Goal: Information Seeking & Learning: Check status

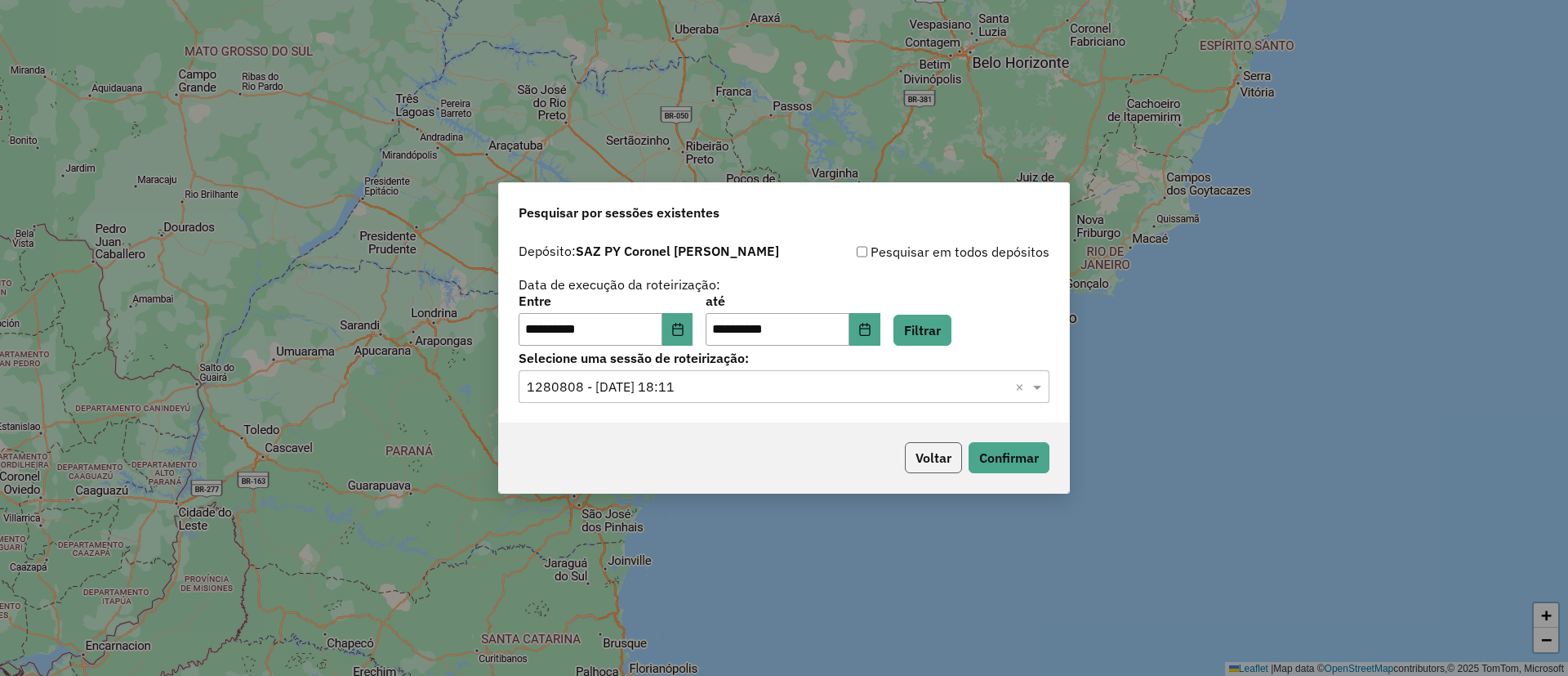
click at [939, 457] on button "Voltar" at bounding box center [933, 457] width 57 height 31
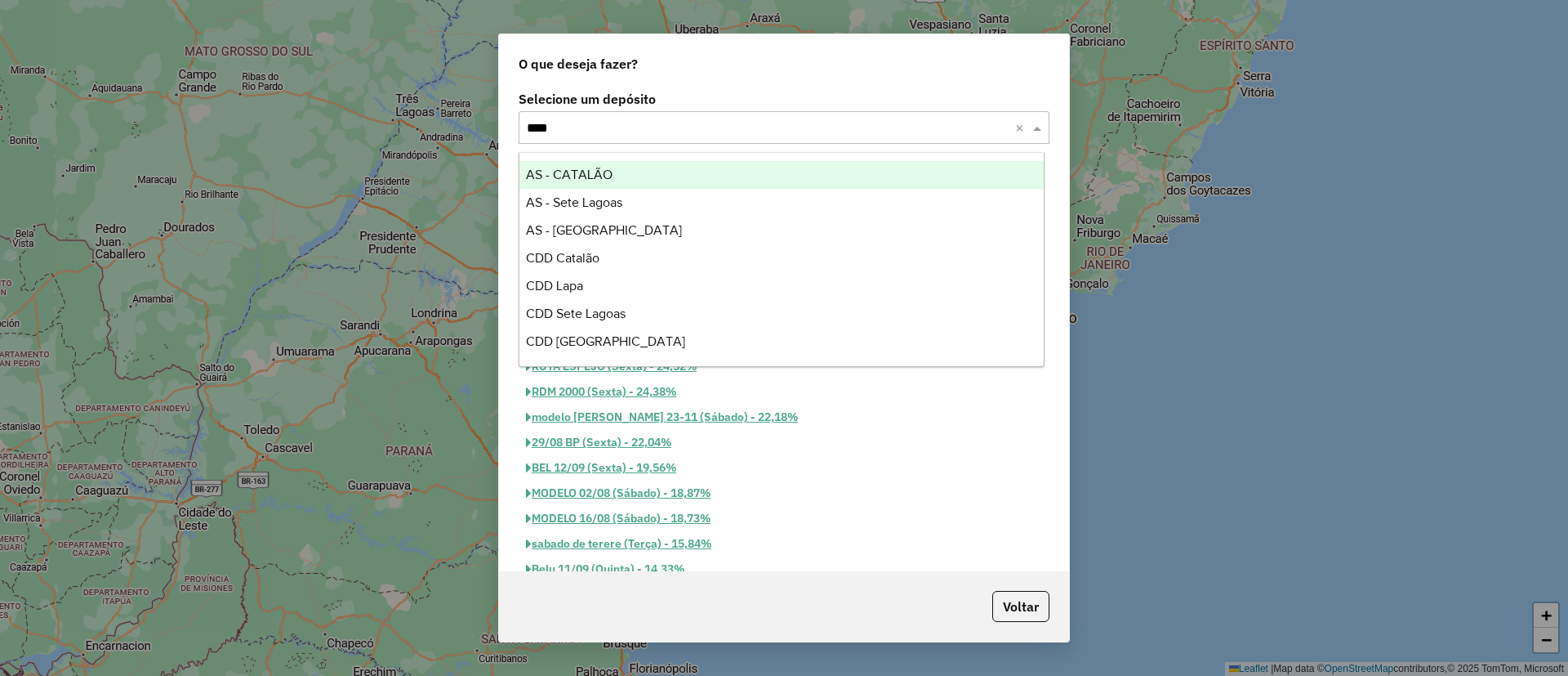
type input "*****"
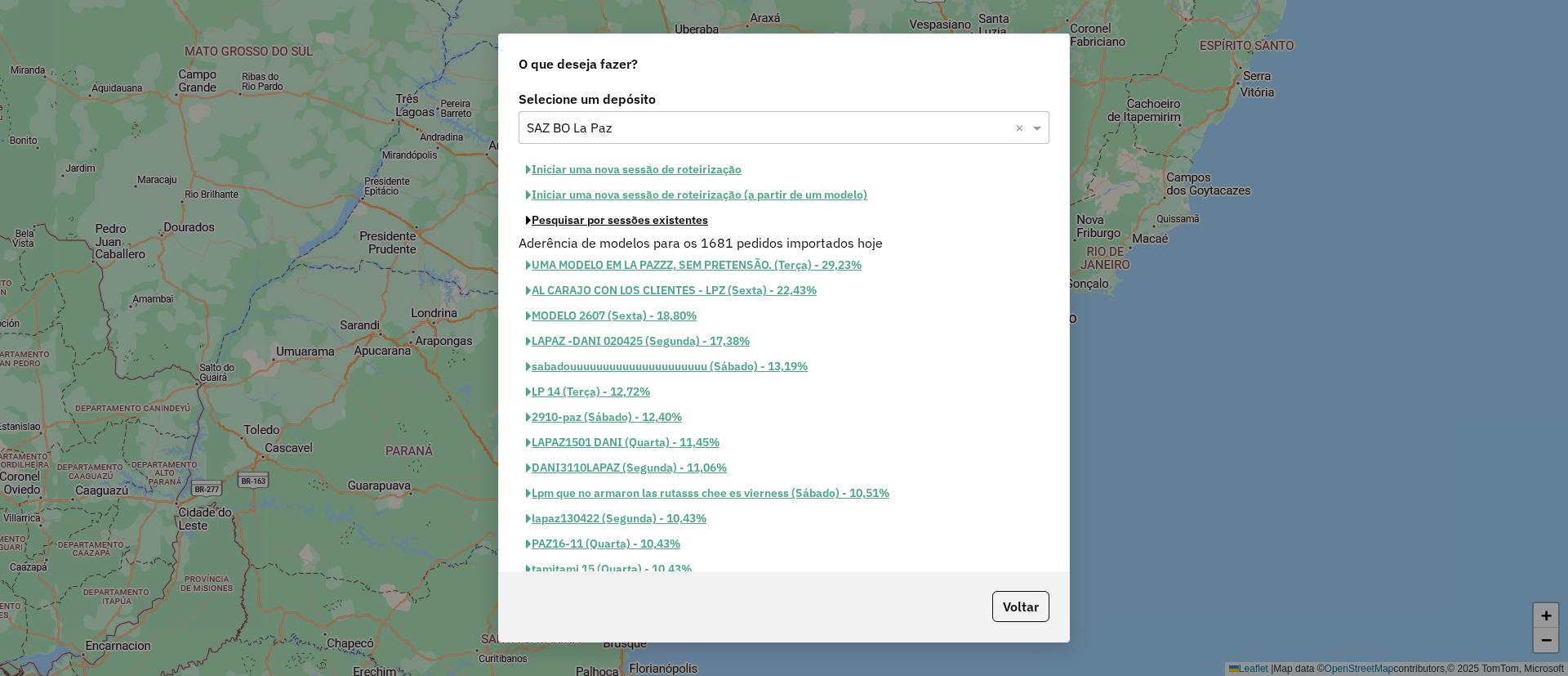
click at [692, 223] on button "Pesquisar por sessões existentes" at bounding box center [617, 220] width 197 height 26
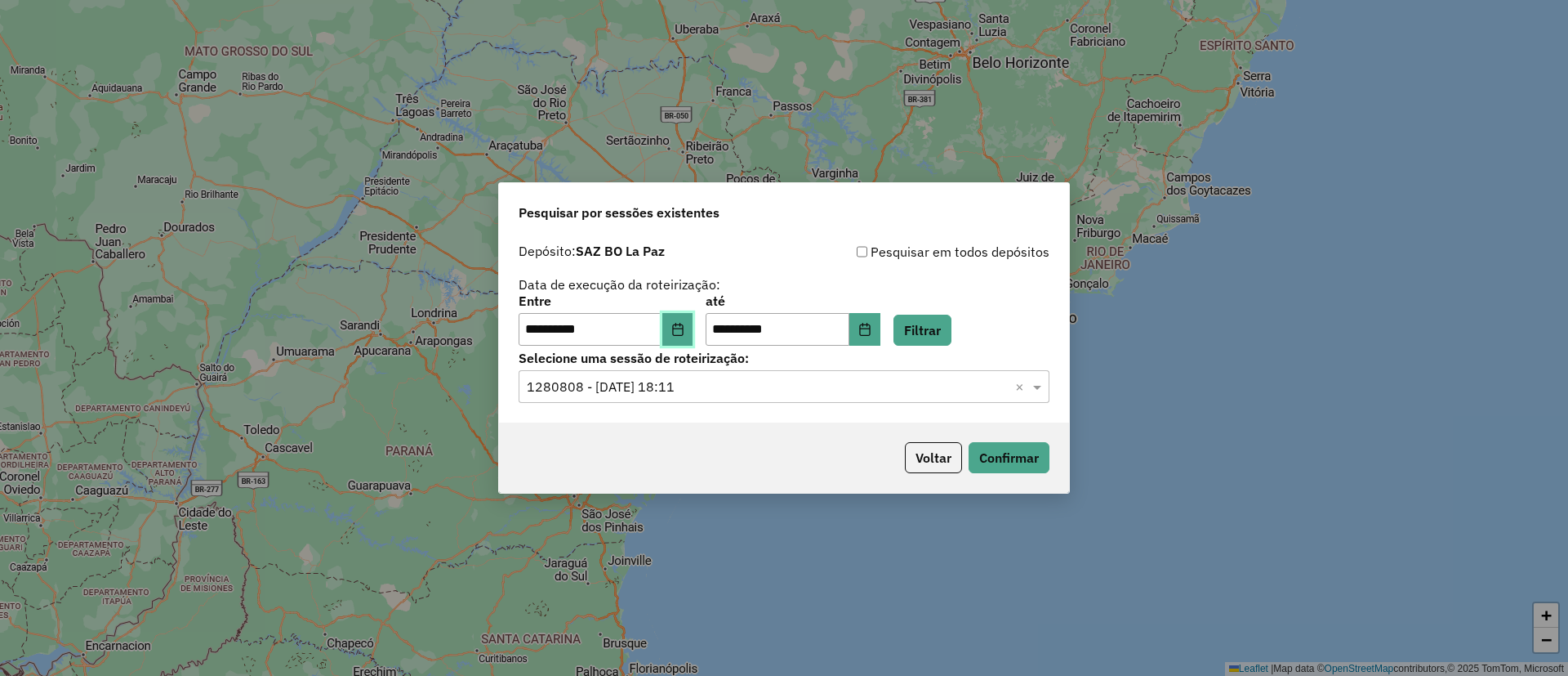
click at [680, 328] on button "Choose Date" at bounding box center [678, 329] width 31 height 33
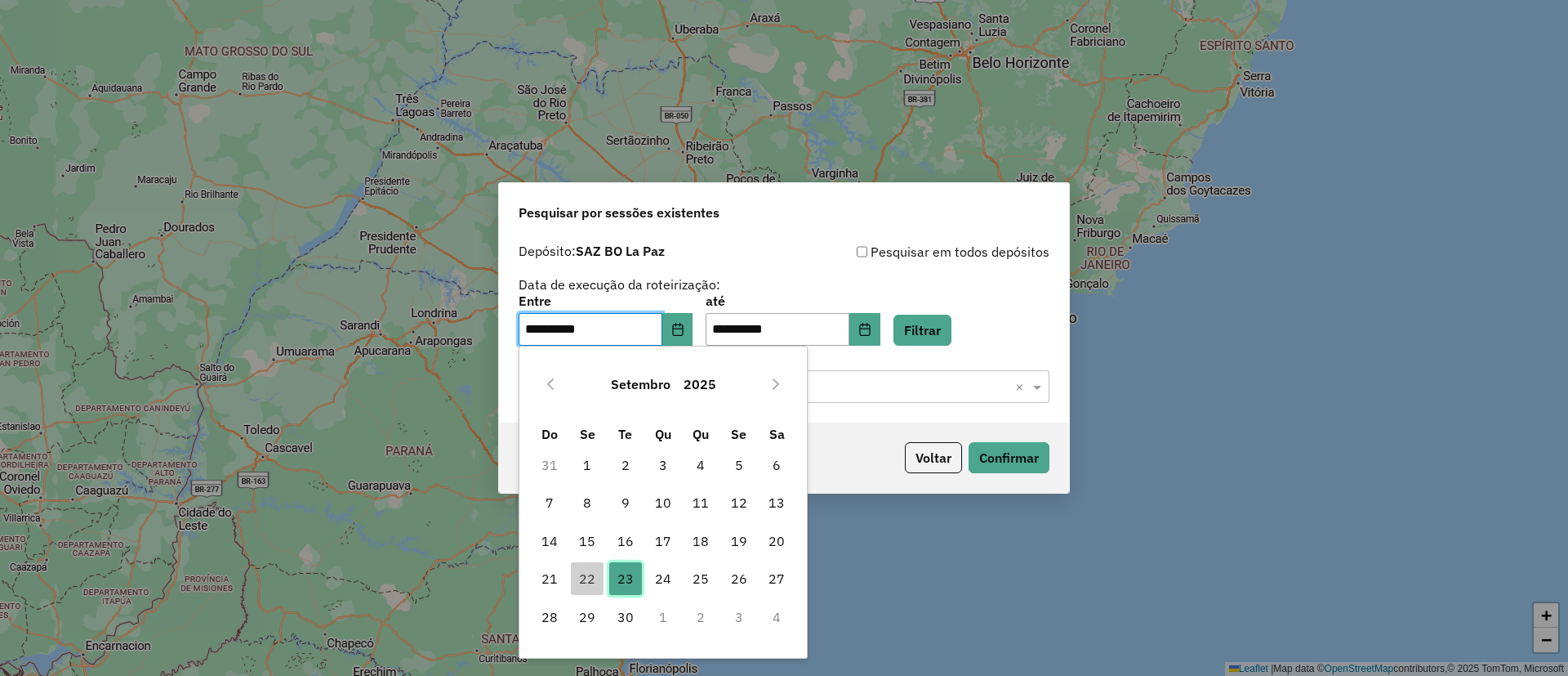
drag, startPoint x: 625, startPoint y: 591, endPoint x: 644, endPoint y: 592, distance: 19.0
click at [626, 591] on span "23" at bounding box center [625, 578] width 33 height 33
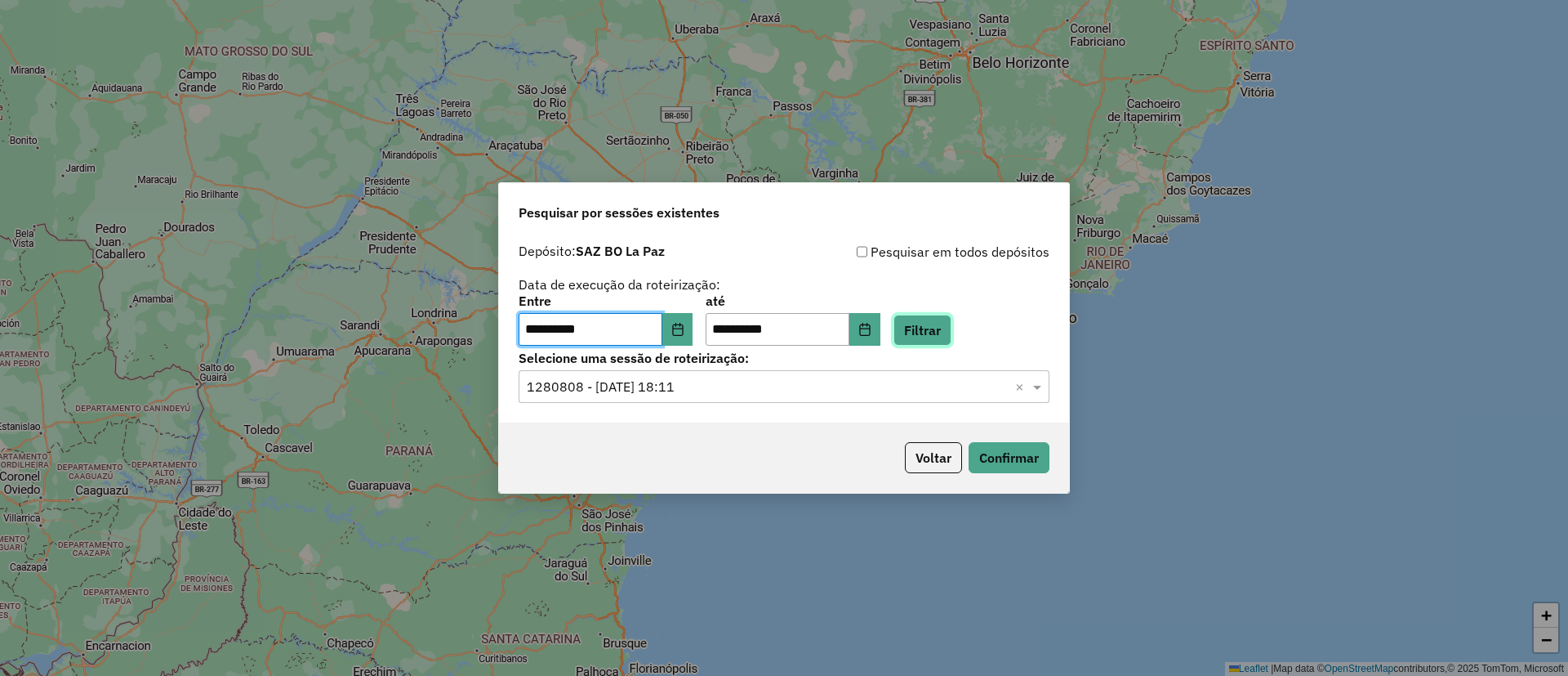
click at [928, 329] on button "Filtrar" at bounding box center [922, 329] width 58 height 31
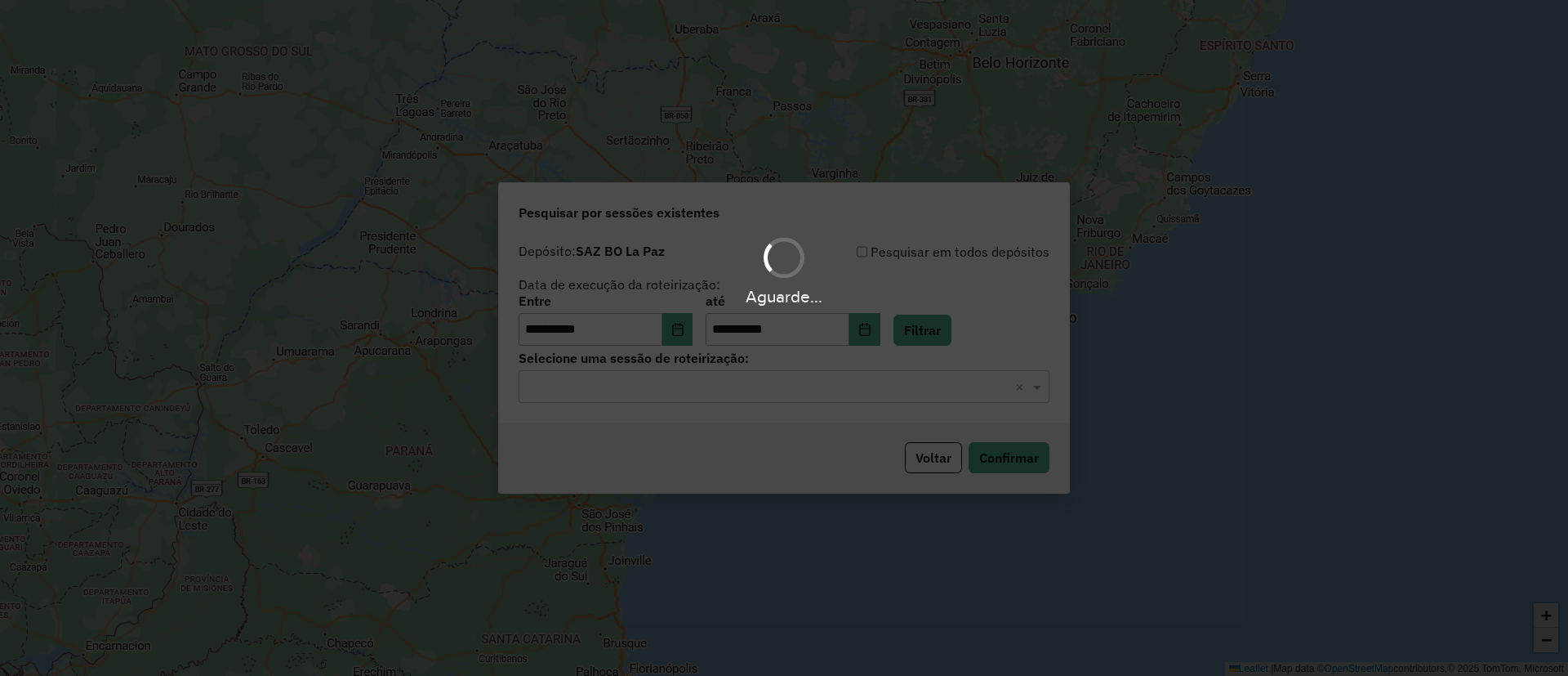
click at [723, 390] on hb-app "**********" at bounding box center [784, 338] width 1568 height 676
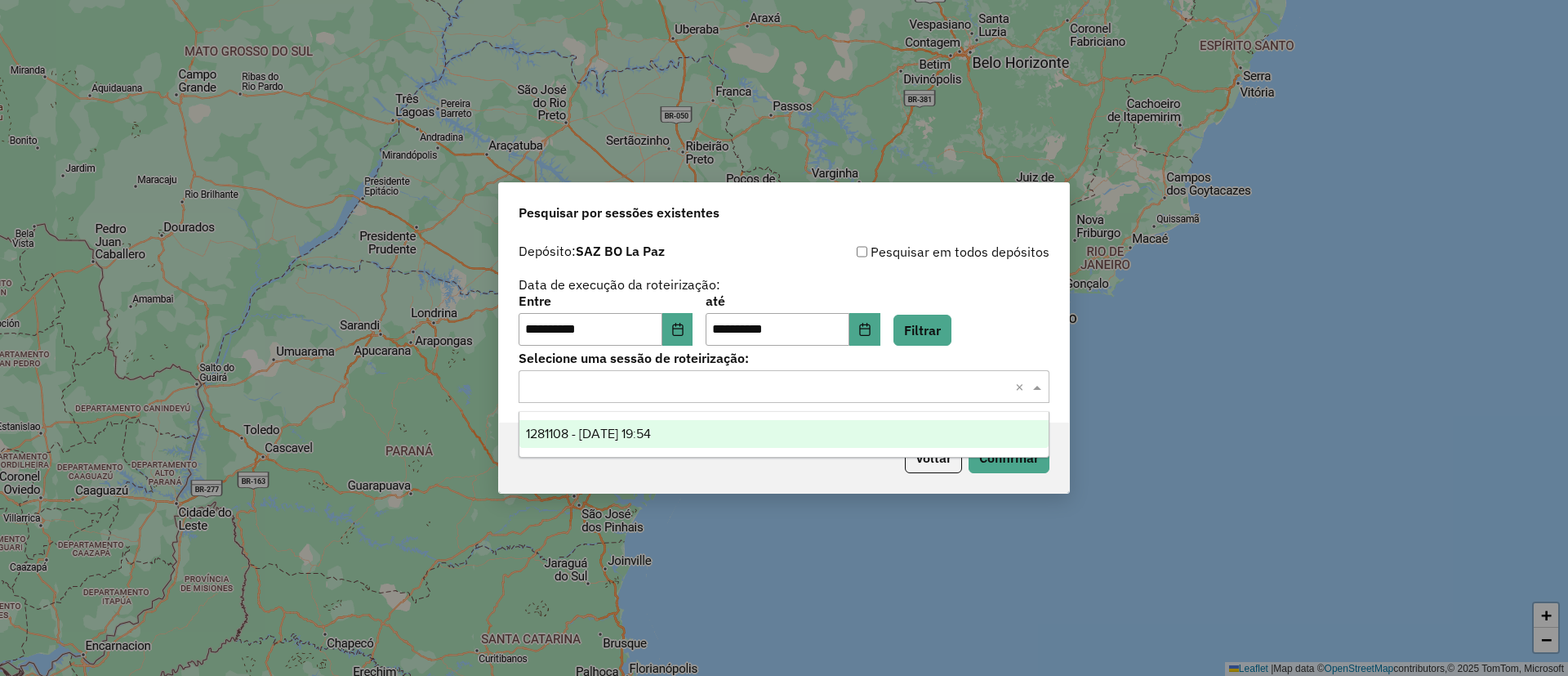
click at [723, 389] on input "text" at bounding box center [766, 387] width 482 height 20
click at [711, 419] on div "1281108 - 23/09/2025 19:54" at bounding box center [784, 433] width 529 height 27
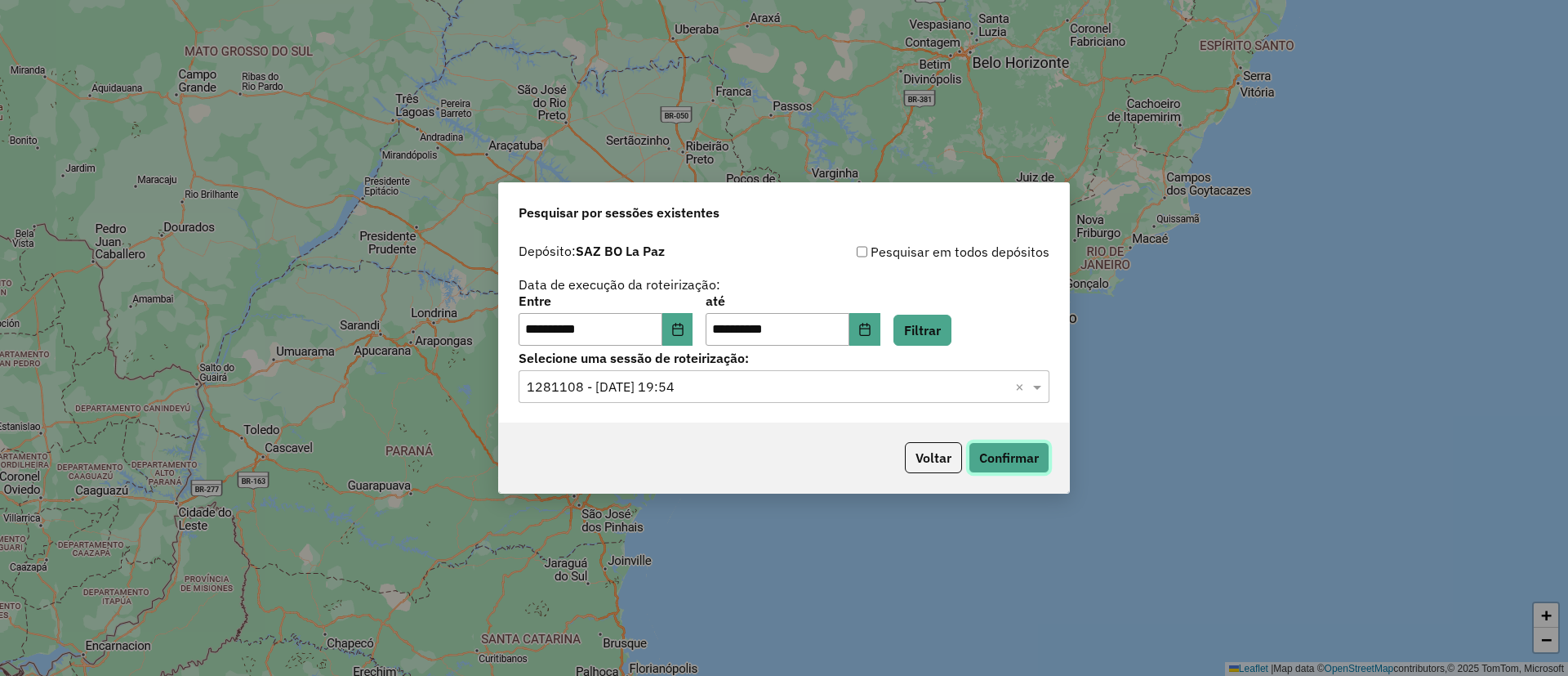
click at [1030, 460] on button "Confirmar" at bounding box center [1008, 457] width 80 height 31
click at [1022, 471] on button "Confirmar" at bounding box center [1008, 457] width 80 height 31
click at [1022, 455] on button "Confirmar" at bounding box center [1008, 457] width 80 height 31
click at [1015, 445] on button "Confirmar" at bounding box center [1008, 457] width 80 height 31
click at [911, 473] on div "Voltar Confirmar" at bounding box center [784, 457] width 570 height 70
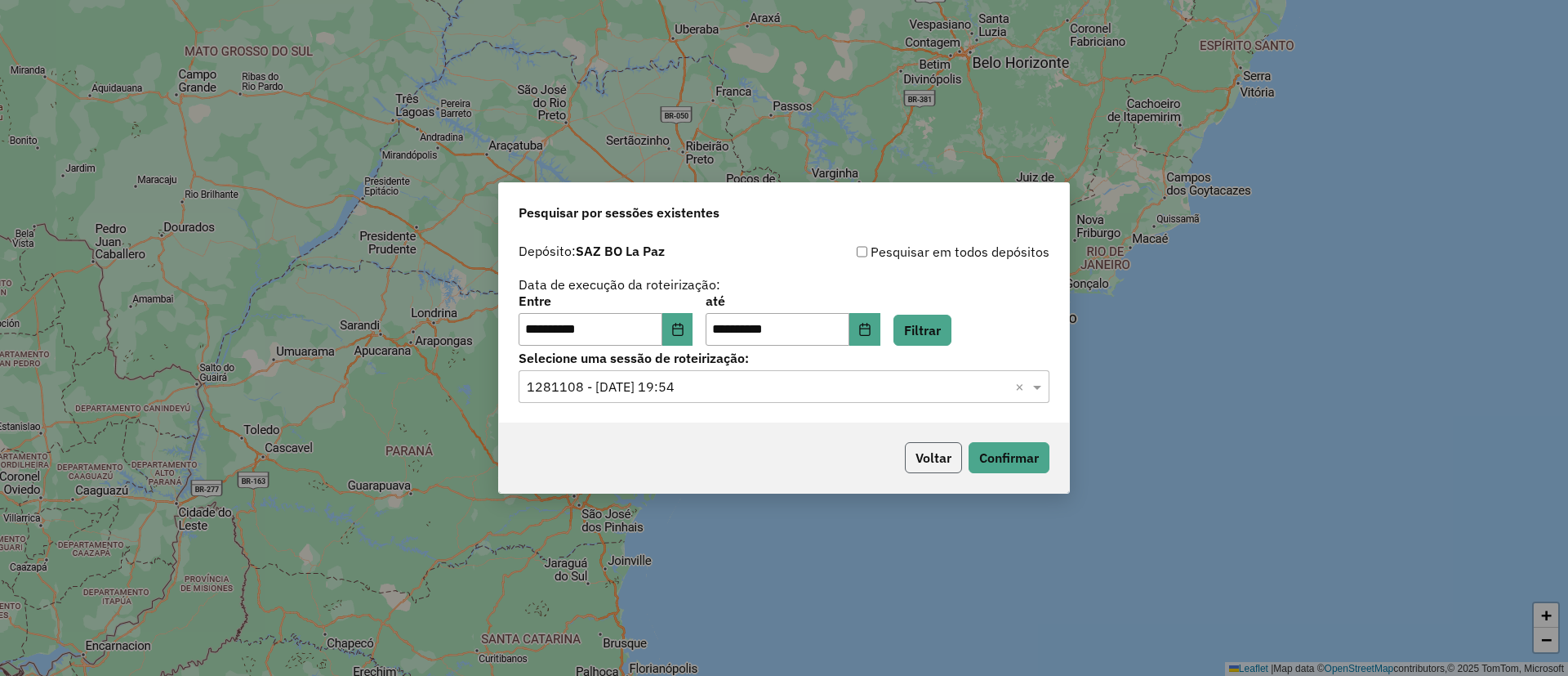
click at [914, 455] on button "Voltar" at bounding box center [933, 457] width 57 height 31
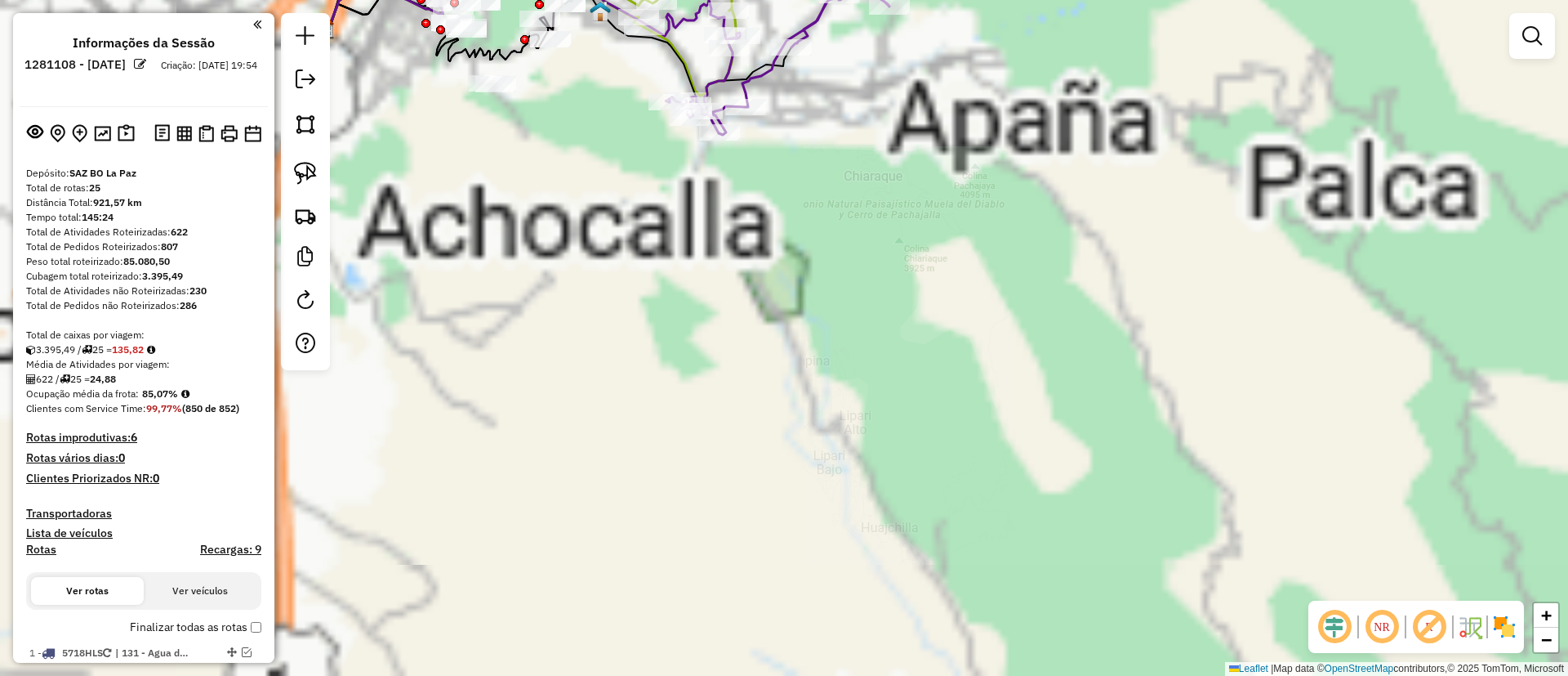
drag, startPoint x: 1024, startPoint y: 465, endPoint x: 1016, endPoint y: 454, distance: 13.6
click at [1025, 466] on div "Janela de atendimento Grade de atendimento Capacidade Transportadoras Veículos …" at bounding box center [784, 338] width 1568 height 676
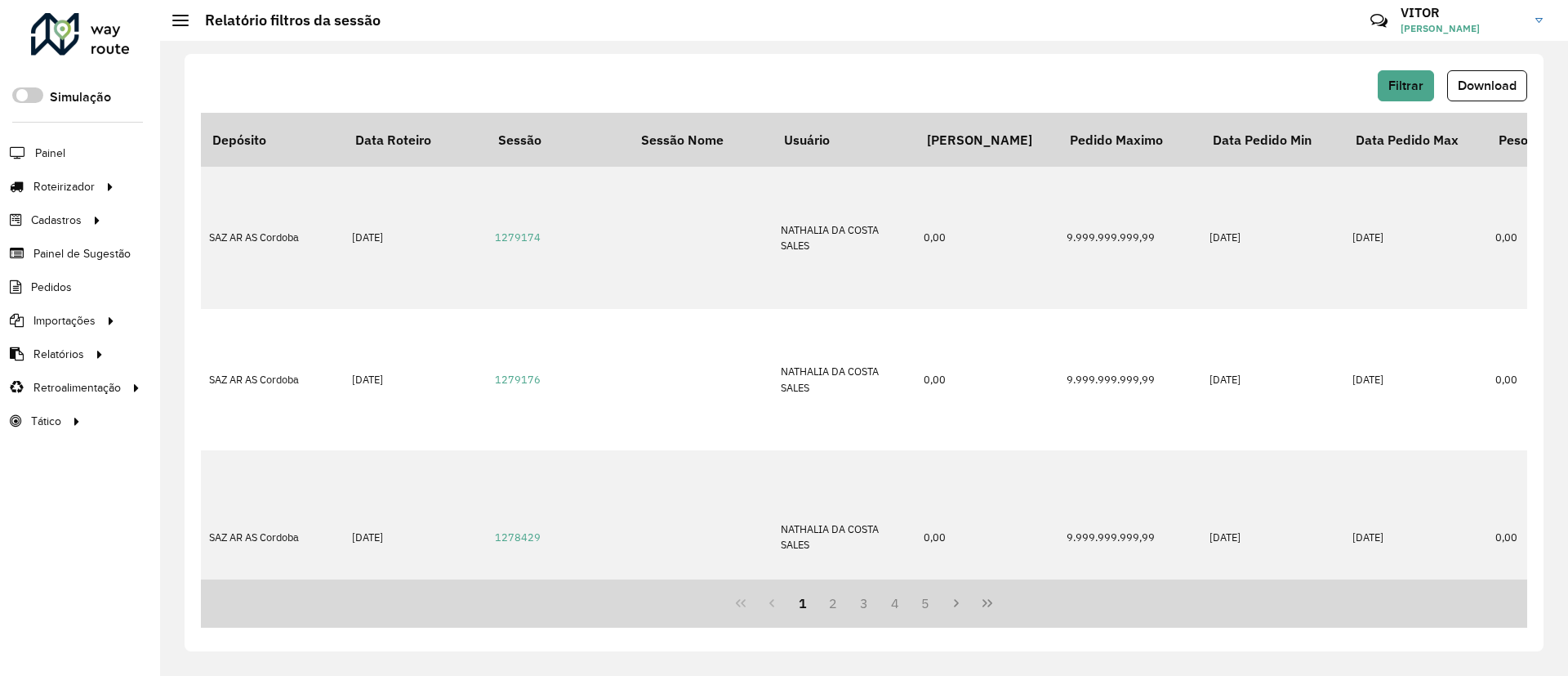
click at [414, 58] on div "Filtrar Download Depósito Data Roteiro Sessão Sessão Nome Usuário Pedido Mínimo…" at bounding box center [864, 352] width 1359 height 597
click at [1418, 98] on button "Filtrar" at bounding box center [1405, 85] width 57 height 31
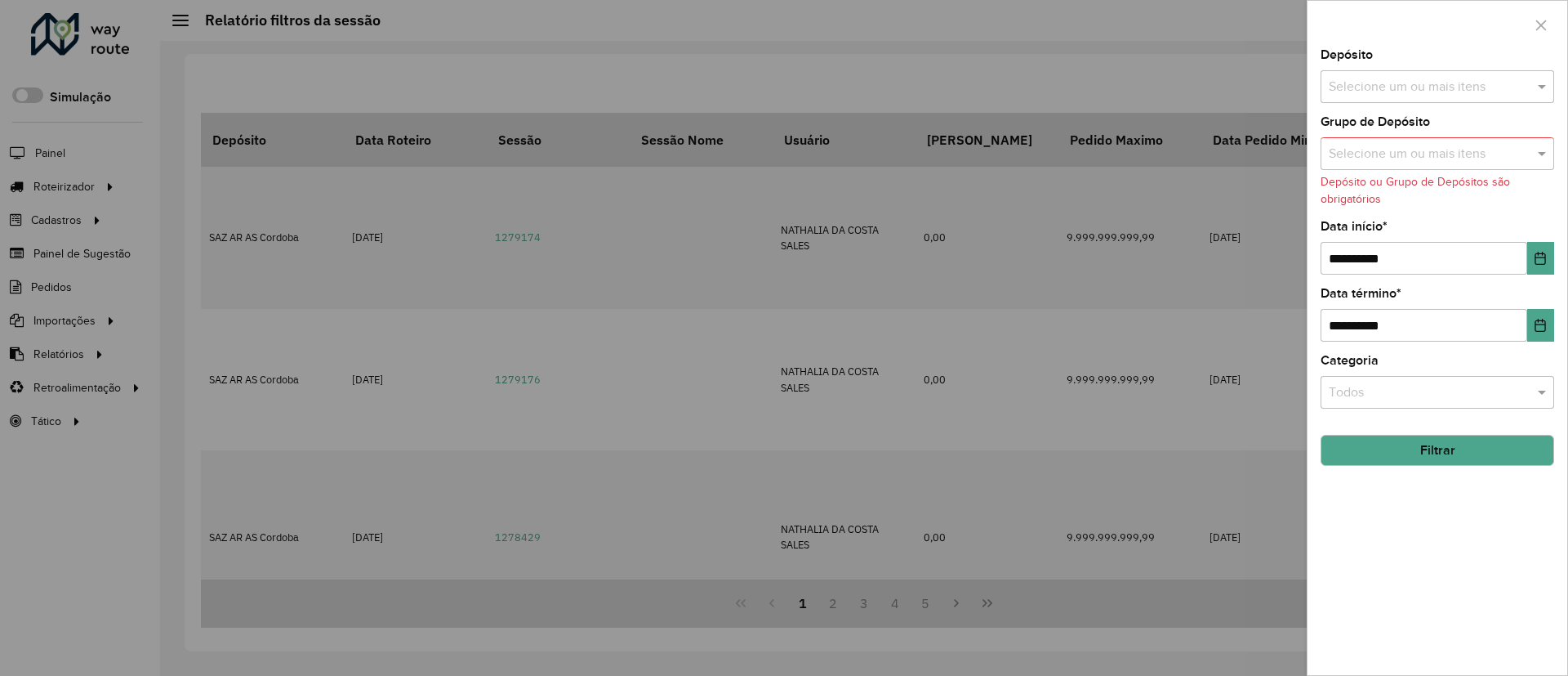
click at [1526, 98] on div "Selecione um ou mais itens" at bounding box center [1436, 86] width 234 height 33
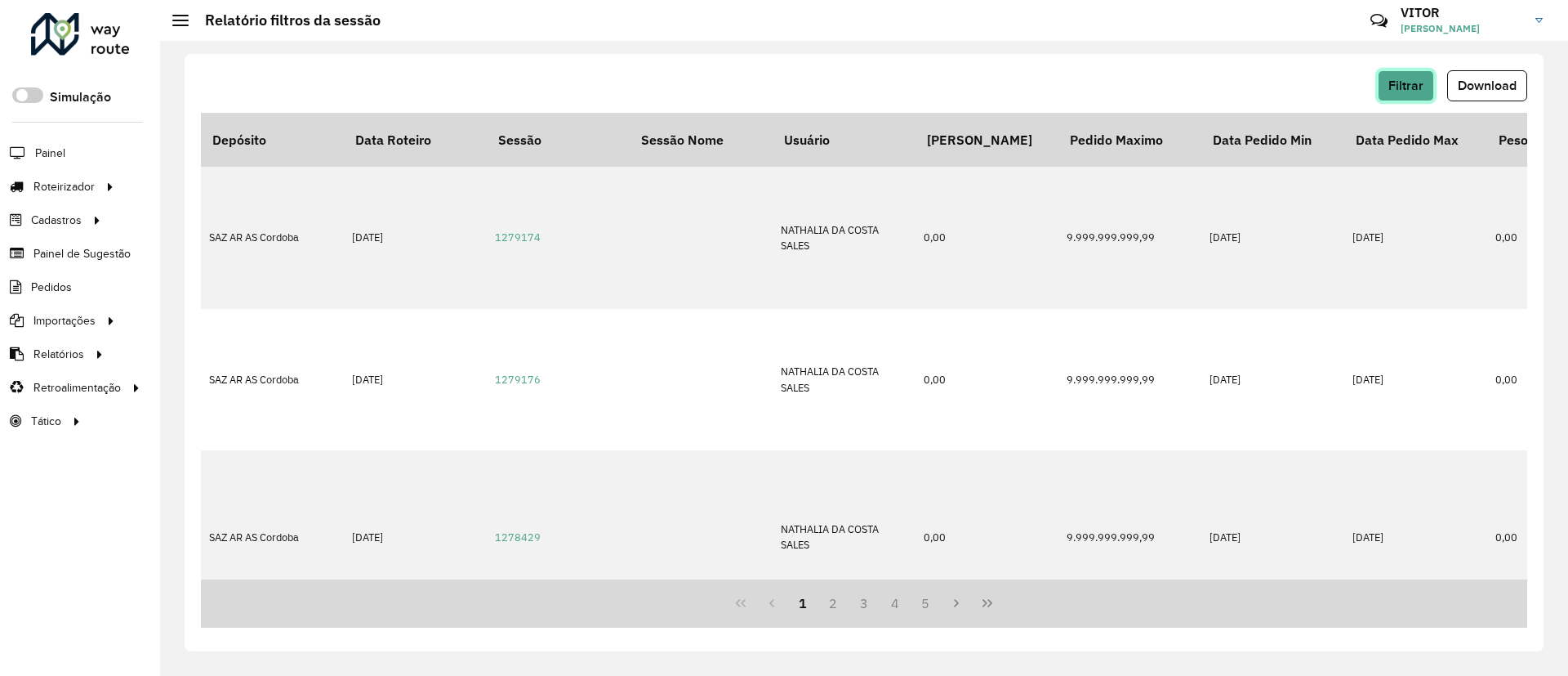
click at [1431, 78] on button "Filtrar" at bounding box center [1405, 85] width 57 height 31
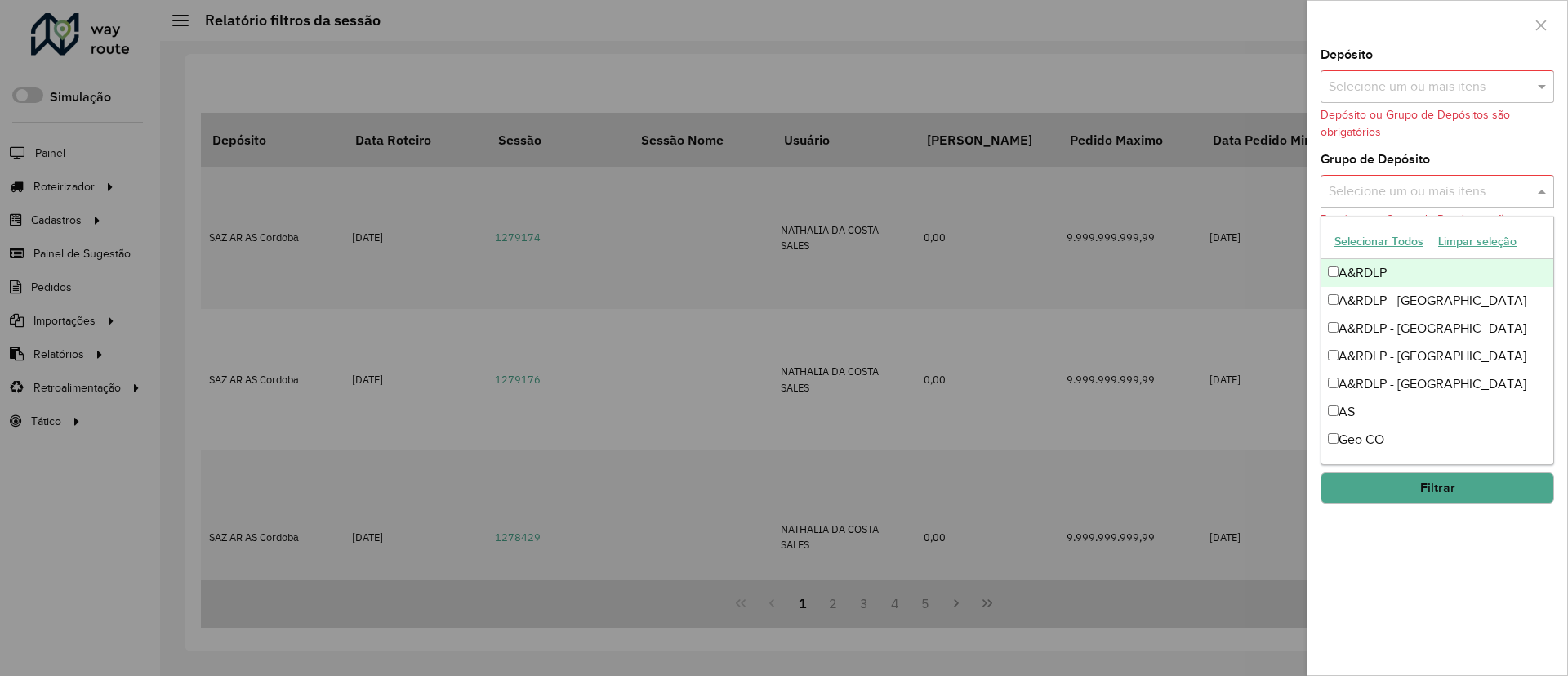
click at [1407, 198] on input "text" at bounding box center [1428, 191] width 209 height 20
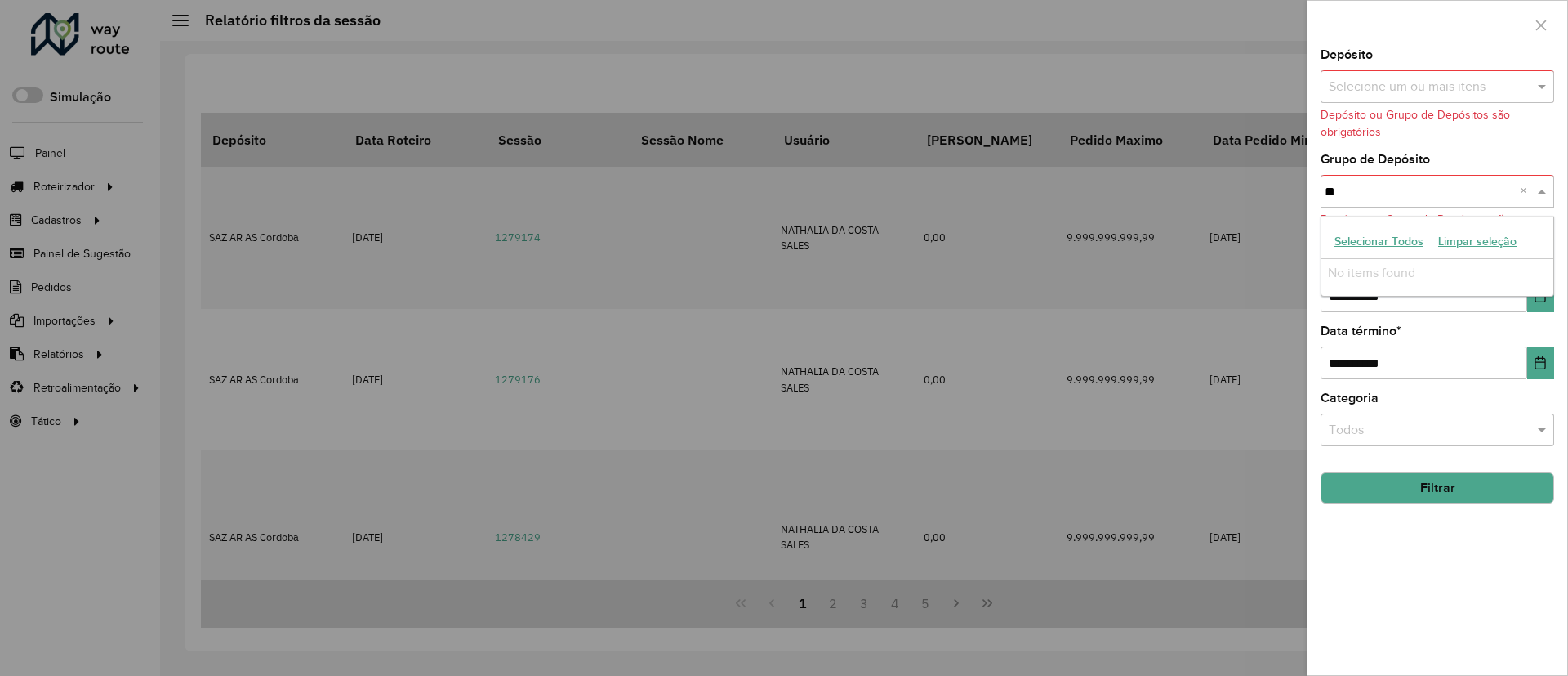
type input "*"
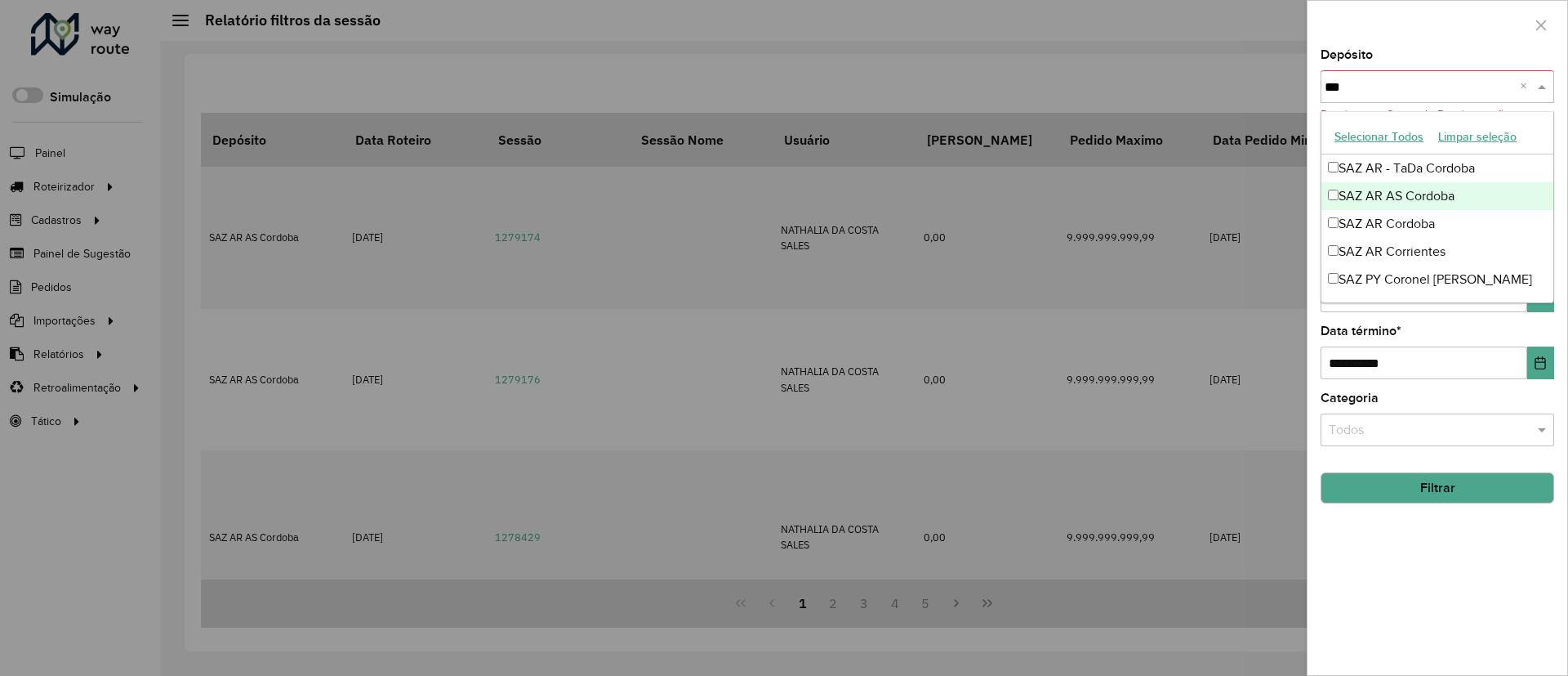
type input "****"
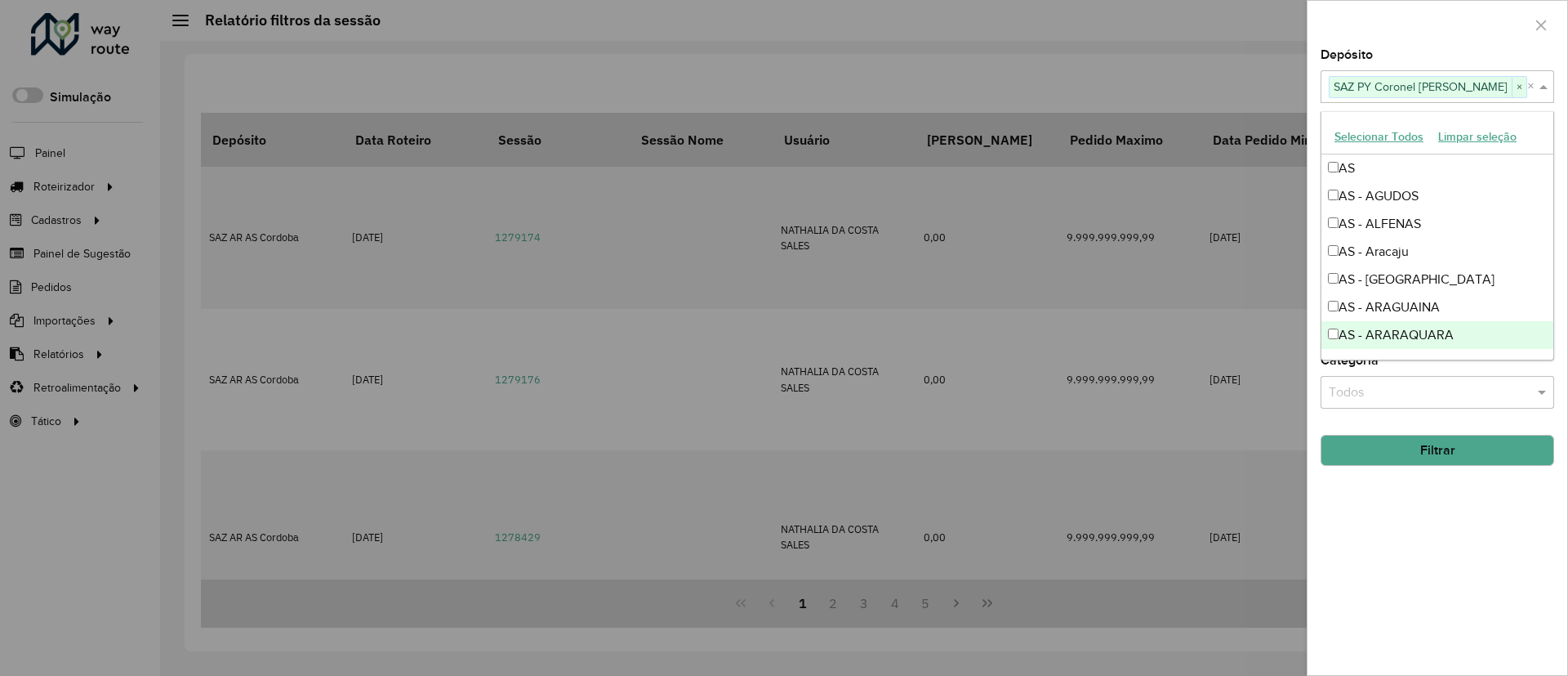
click at [1478, 447] on button "Filtrar" at bounding box center [1436, 450] width 234 height 31
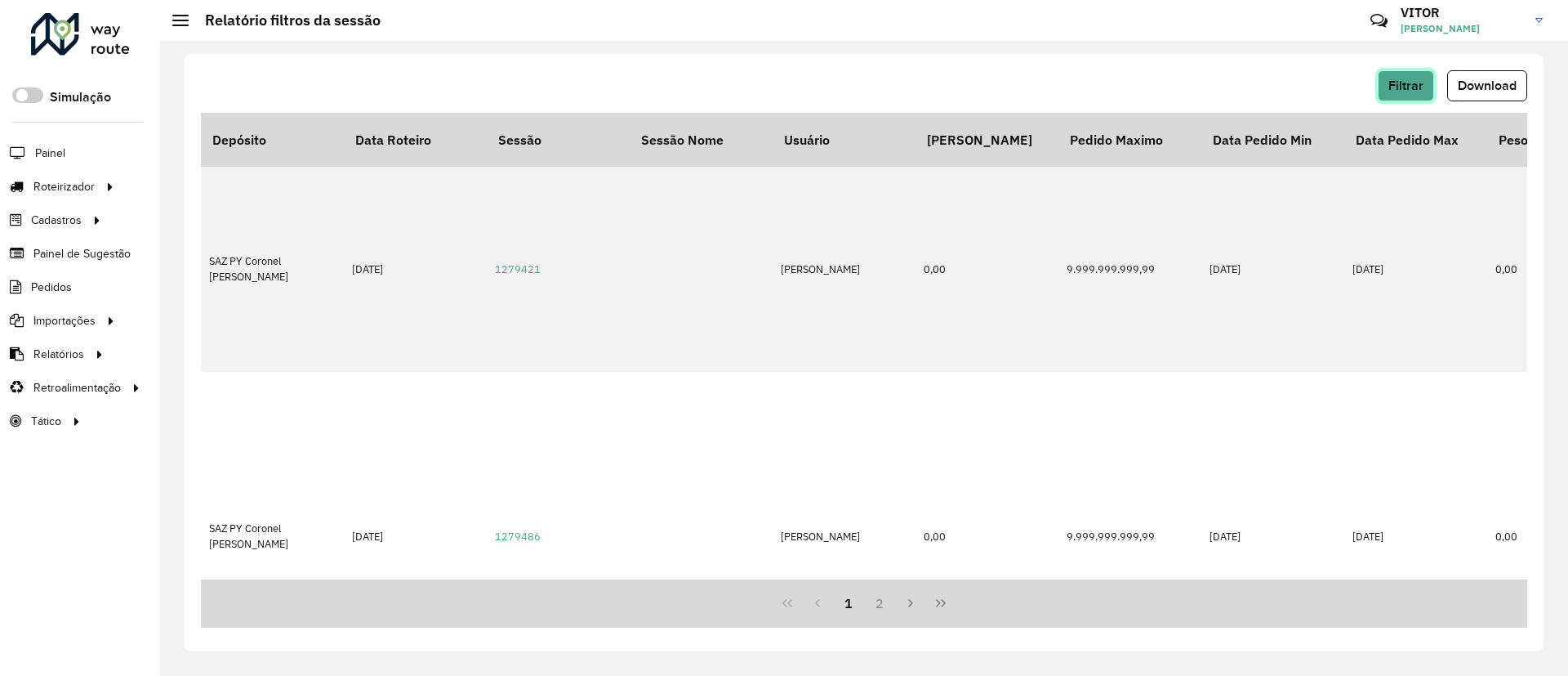
click at [1422, 98] on button "Filtrar" at bounding box center [1405, 85] width 57 height 31
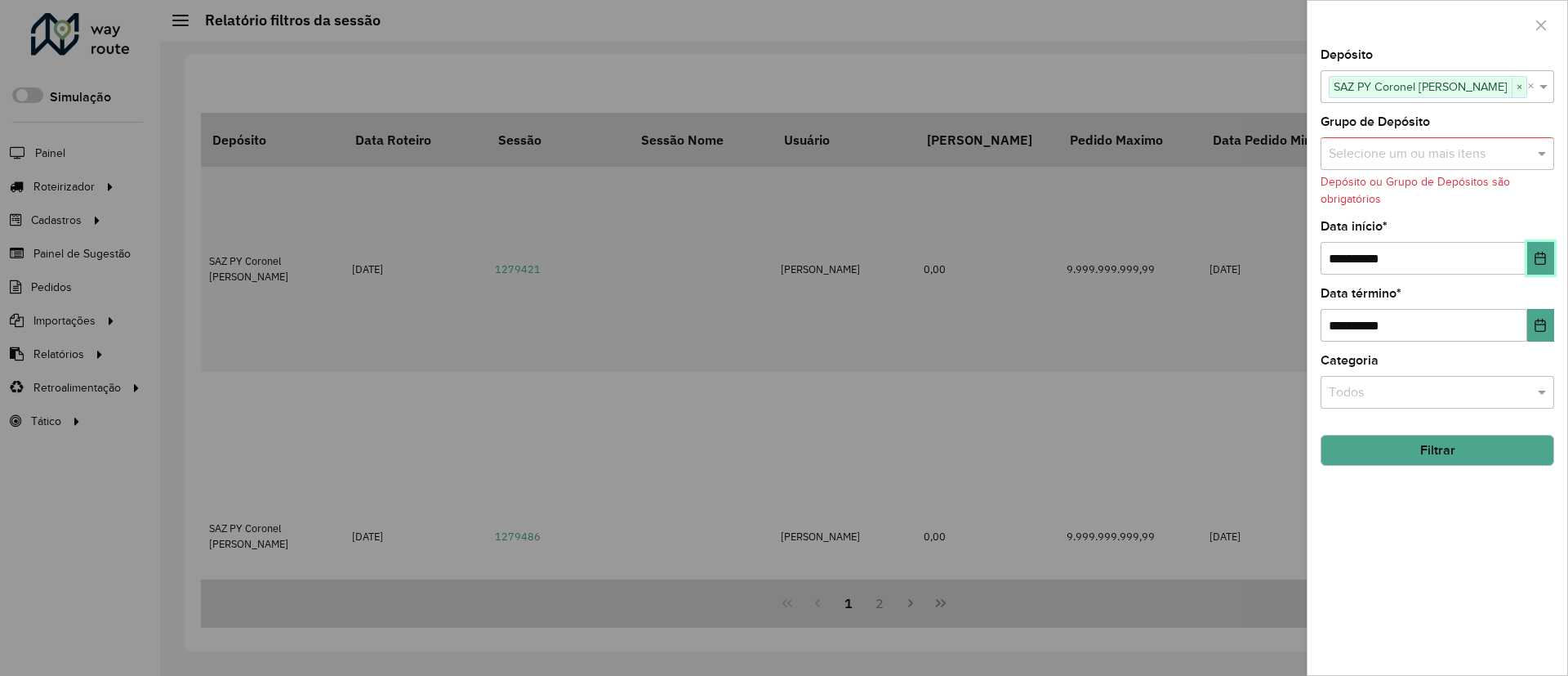
click at [1542, 248] on button "Choose Date" at bounding box center [1540, 258] width 26 height 33
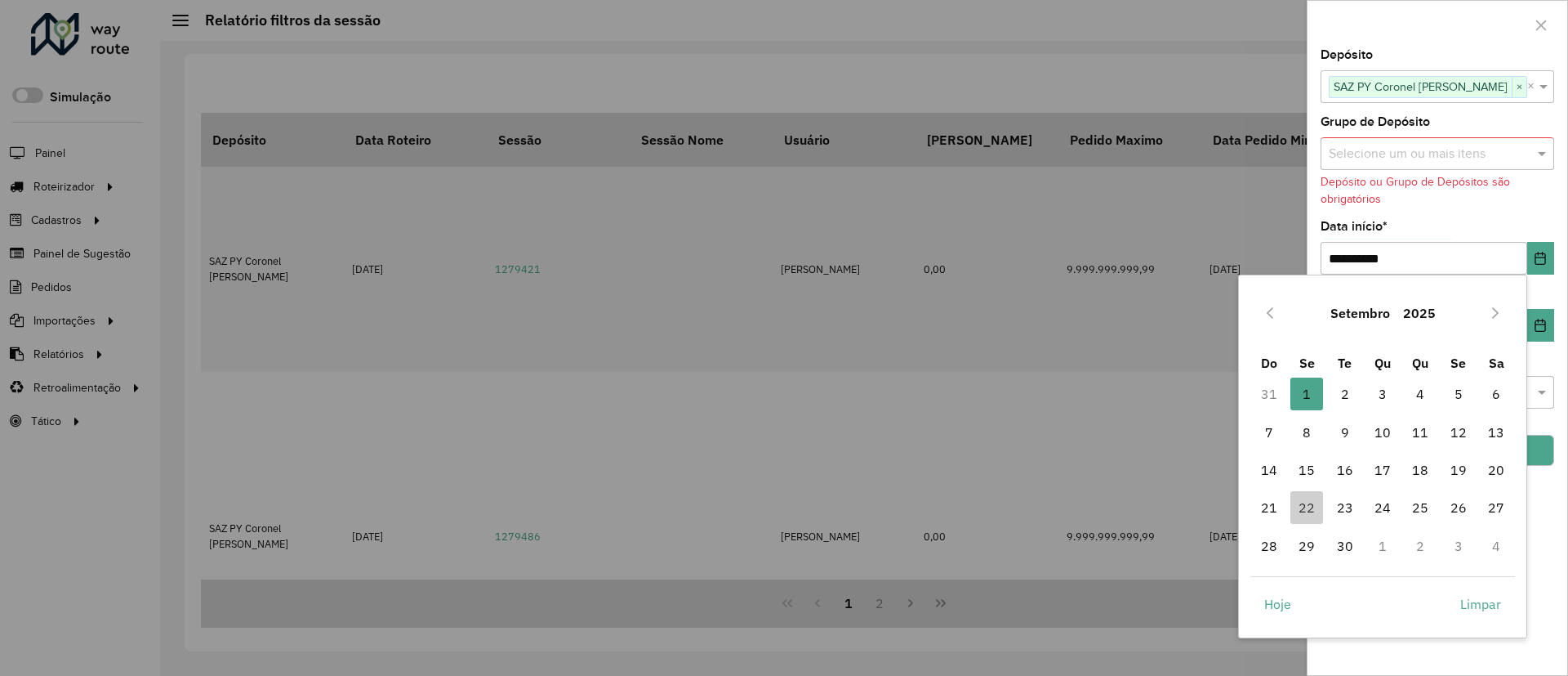
click at [1290, 320] on div "Setembro 2025" at bounding box center [1383, 312] width 265 height 52
click at [1269, 319] on button "Previous Month" at bounding box center [1270, 313] width 26 height 27
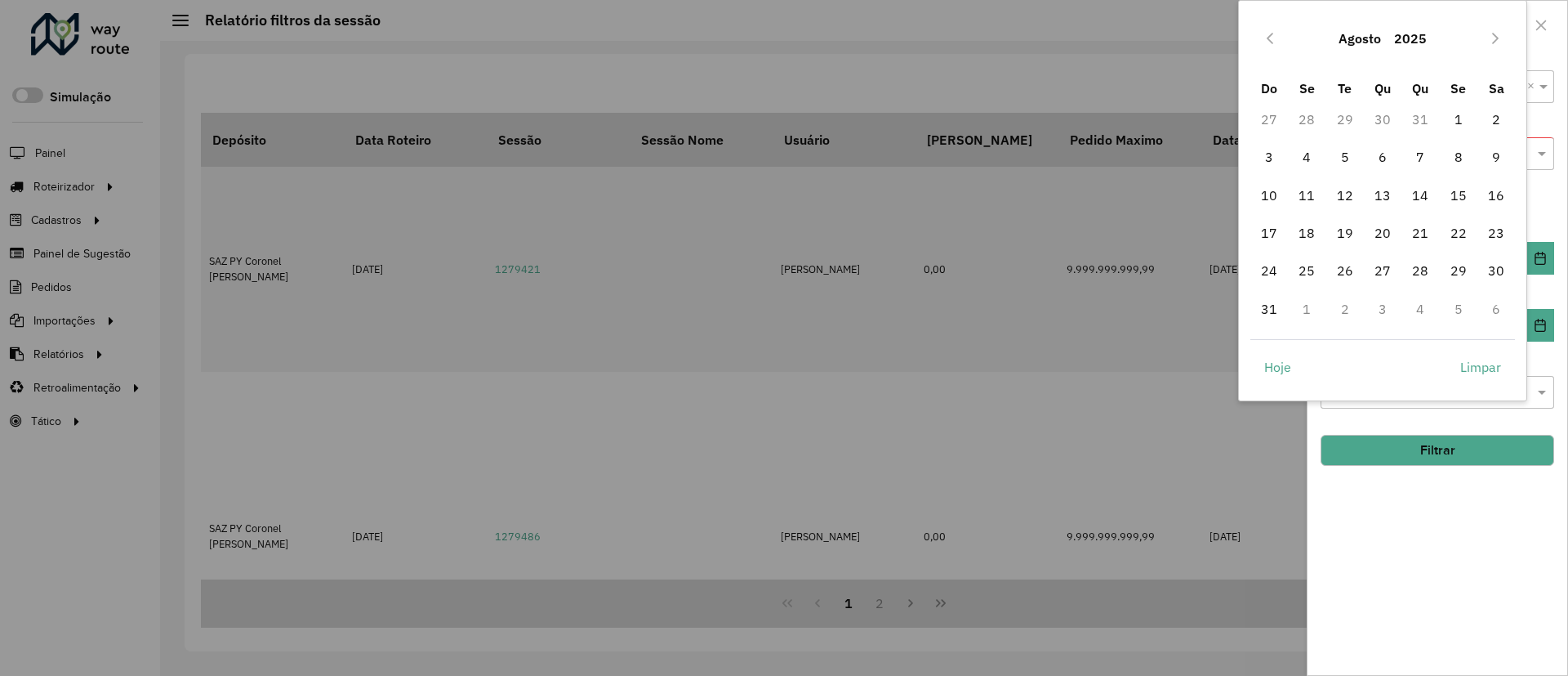
click at [1356, 54] on button "Agosto" at bounding box center [1359, 38] width 56 height 39
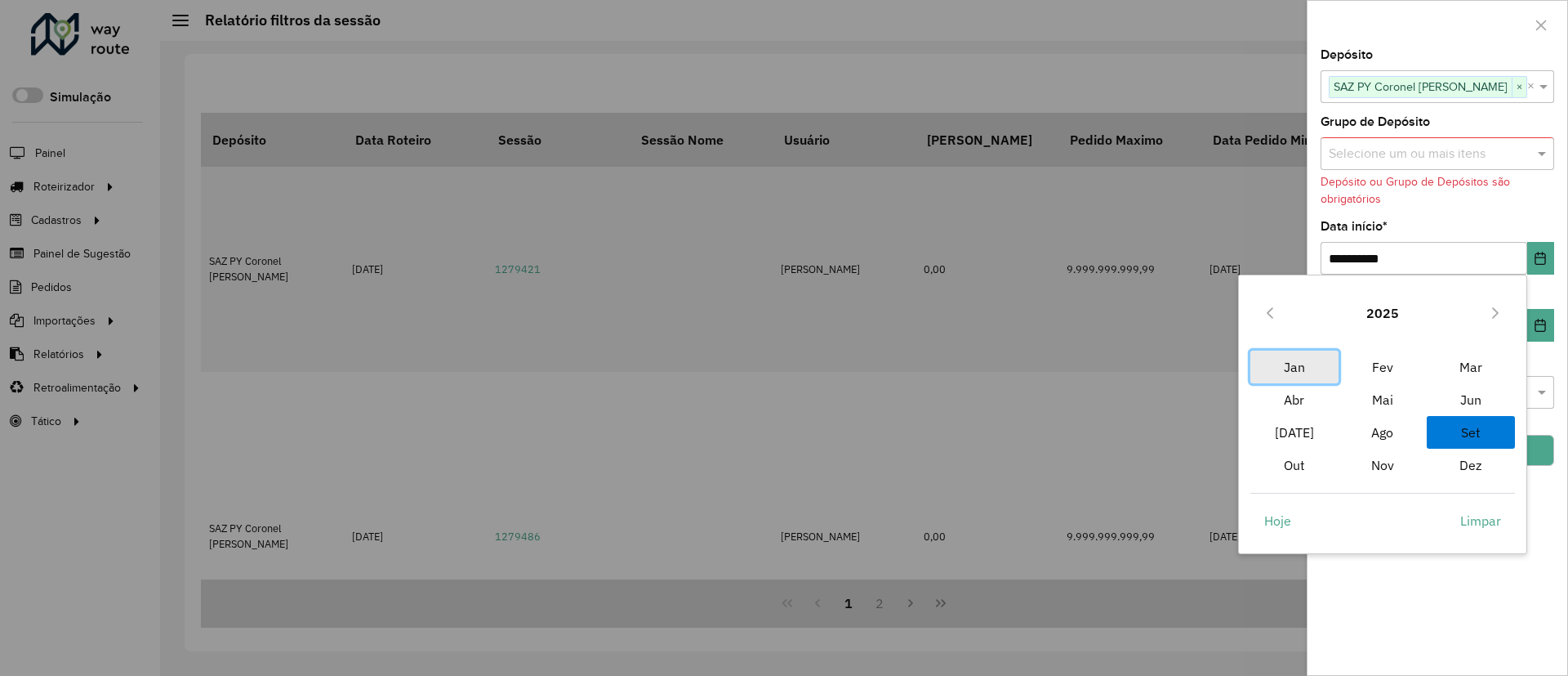
click at [1301, 361] on span "Jan" at bounding box center [1294, 366] width 88 height 33
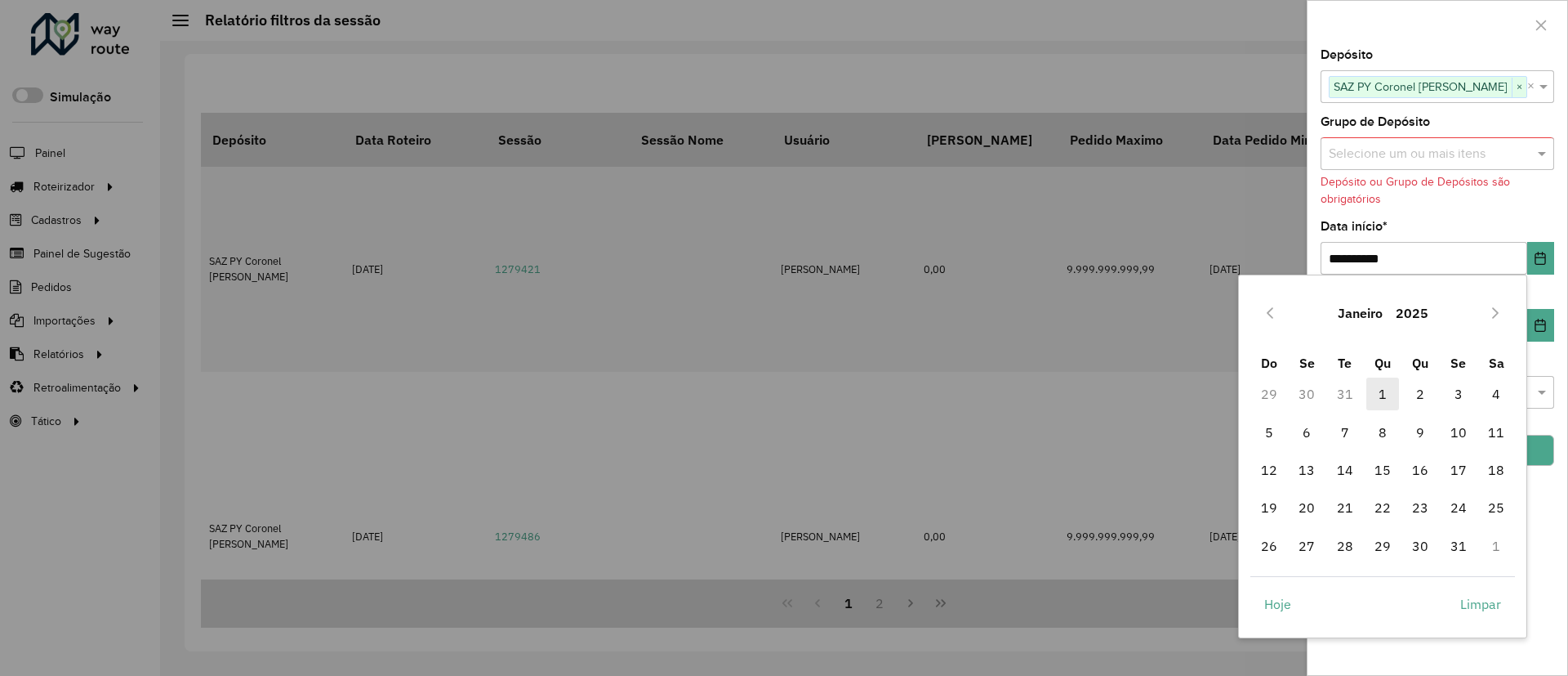
click at [1381, 390] on span "1" at bounding box center [1382, 394] width 33 height 33
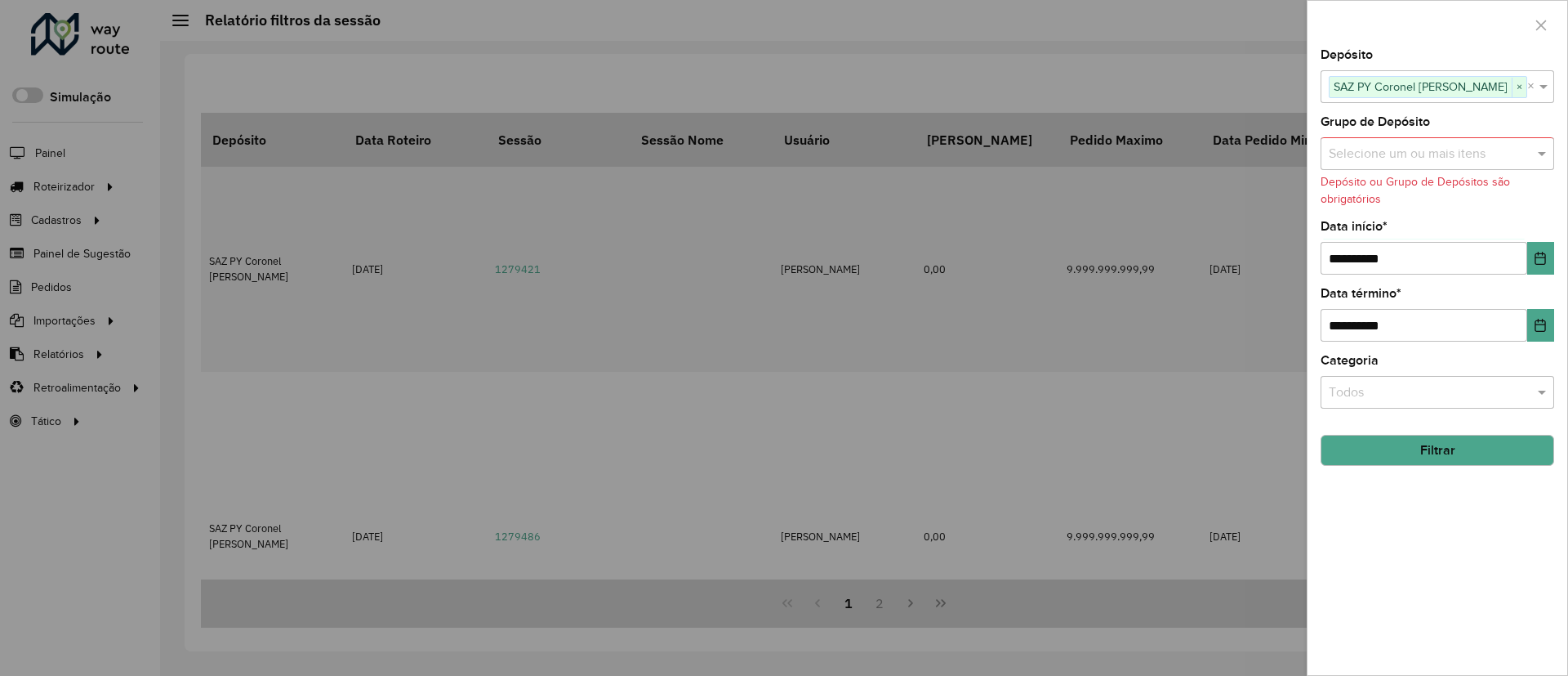
click at [1510, 444] on button "Filtrar" at bounding box center [1436, 450] width 234 height 31
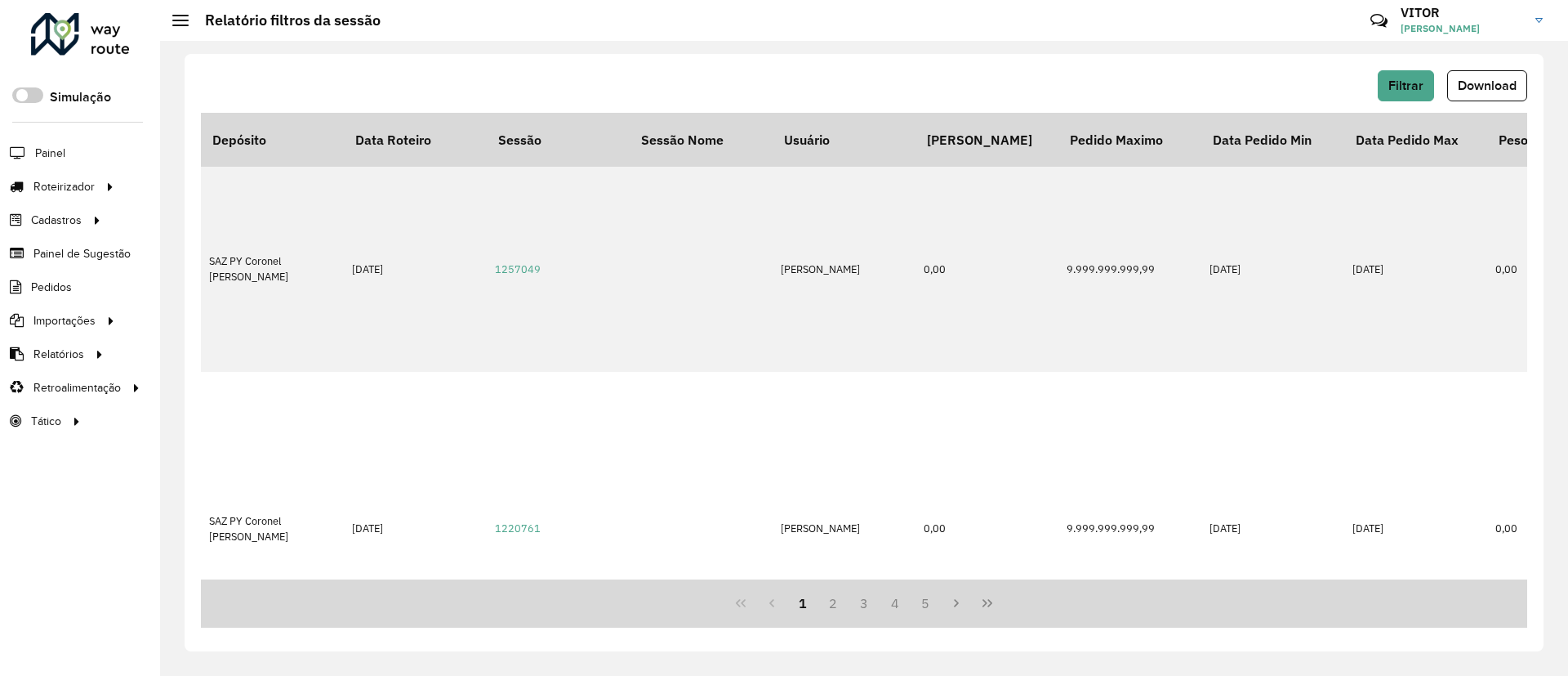
click at [1019, 611] on div "1 2 3 4 5" at bounding box center [863, 603] width 1326 height 48
click at [999, 599] on button "Last Page" at bounding box center [987, 602] width 31 height 31
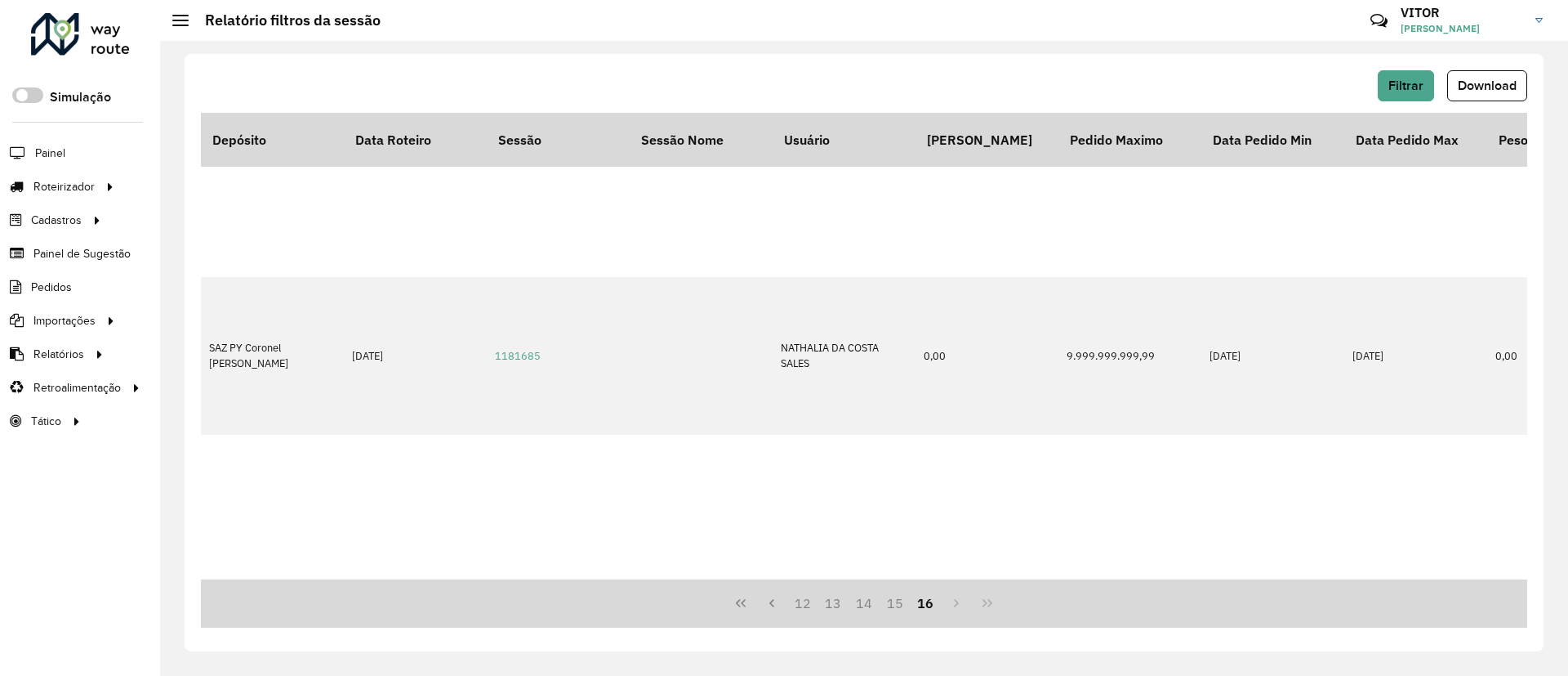
scroll to position [2891, 0]
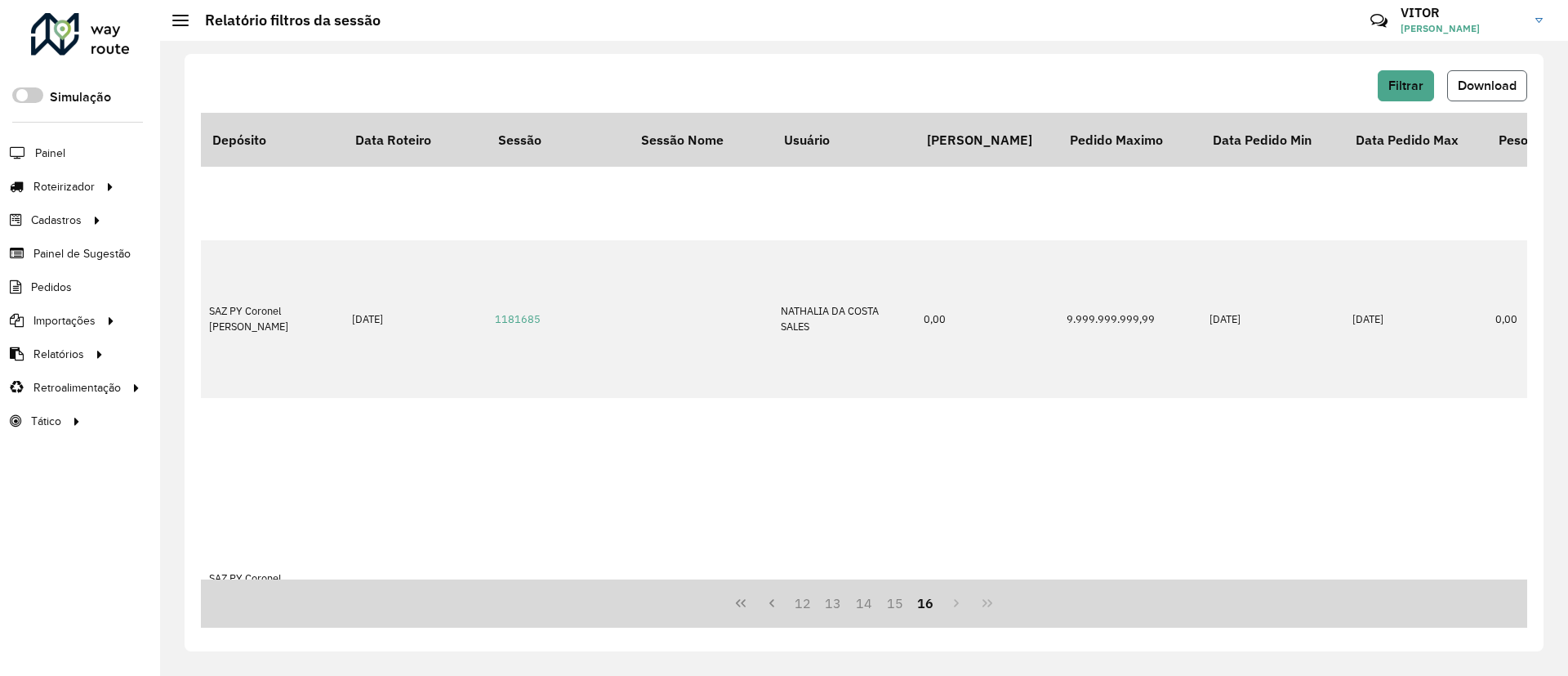
click at [1478, 80] on span "Download" at bounding box center [1487, 85] width 59 height 14
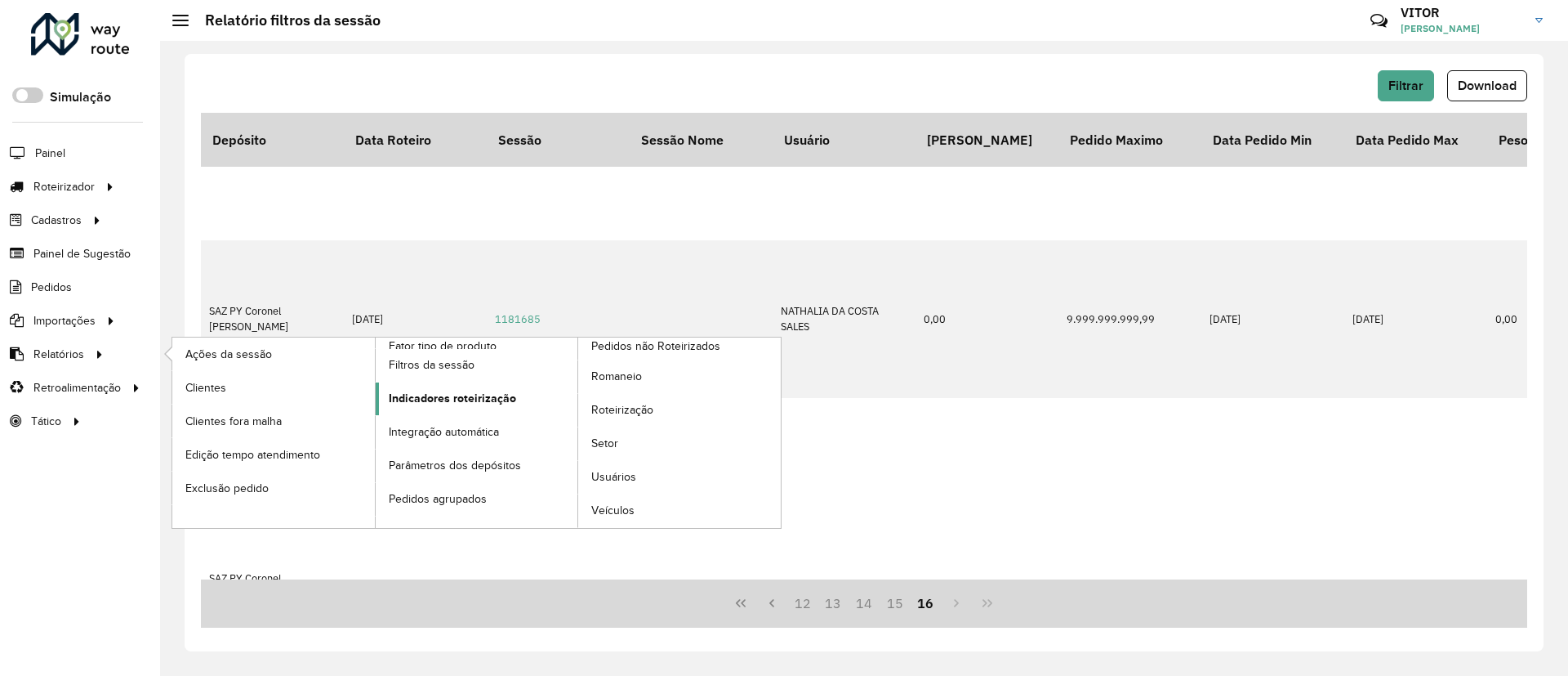
click at [533, 388] on link "Indicadores roteirização" at bounding box center [477, 399] width 203 height 33
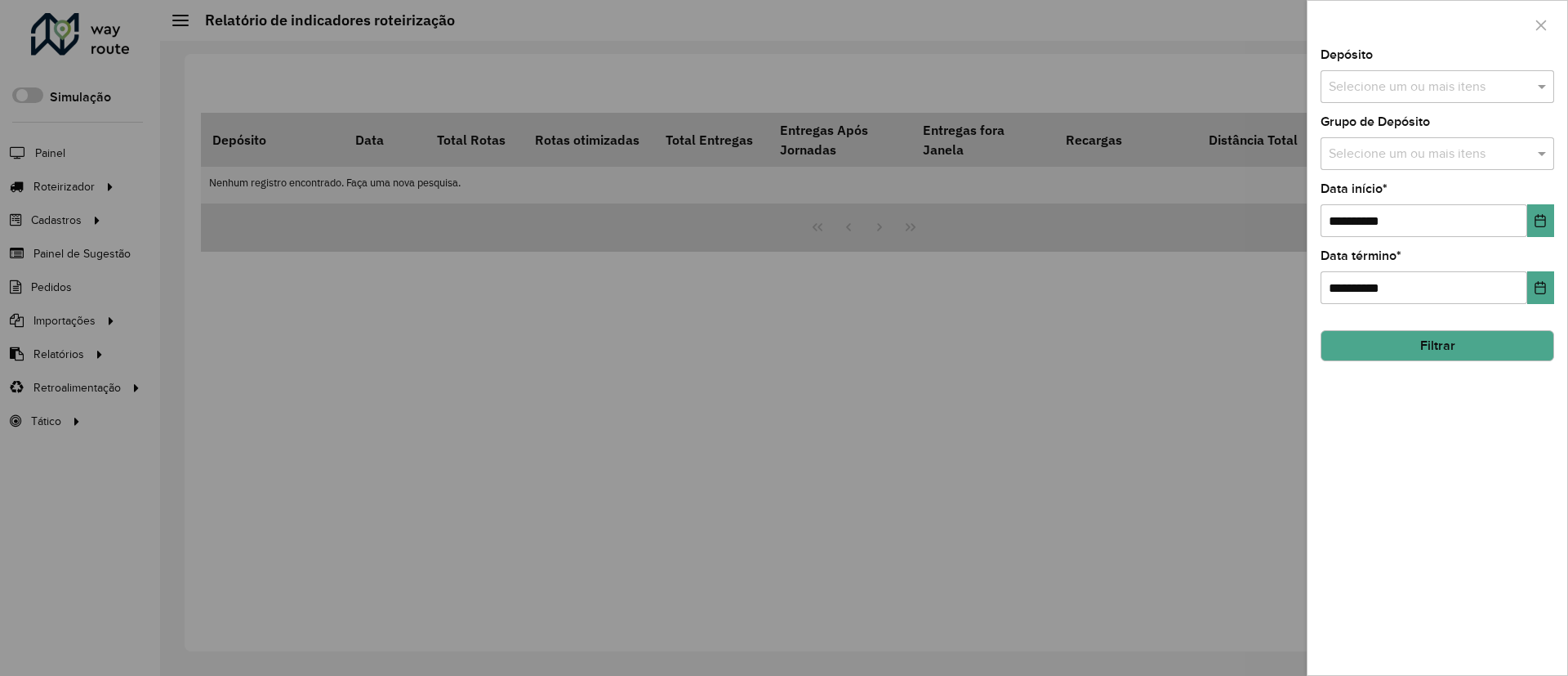
click at [1327, 83] on input "text" at bounding box center [1428, 87] width 209 height 20
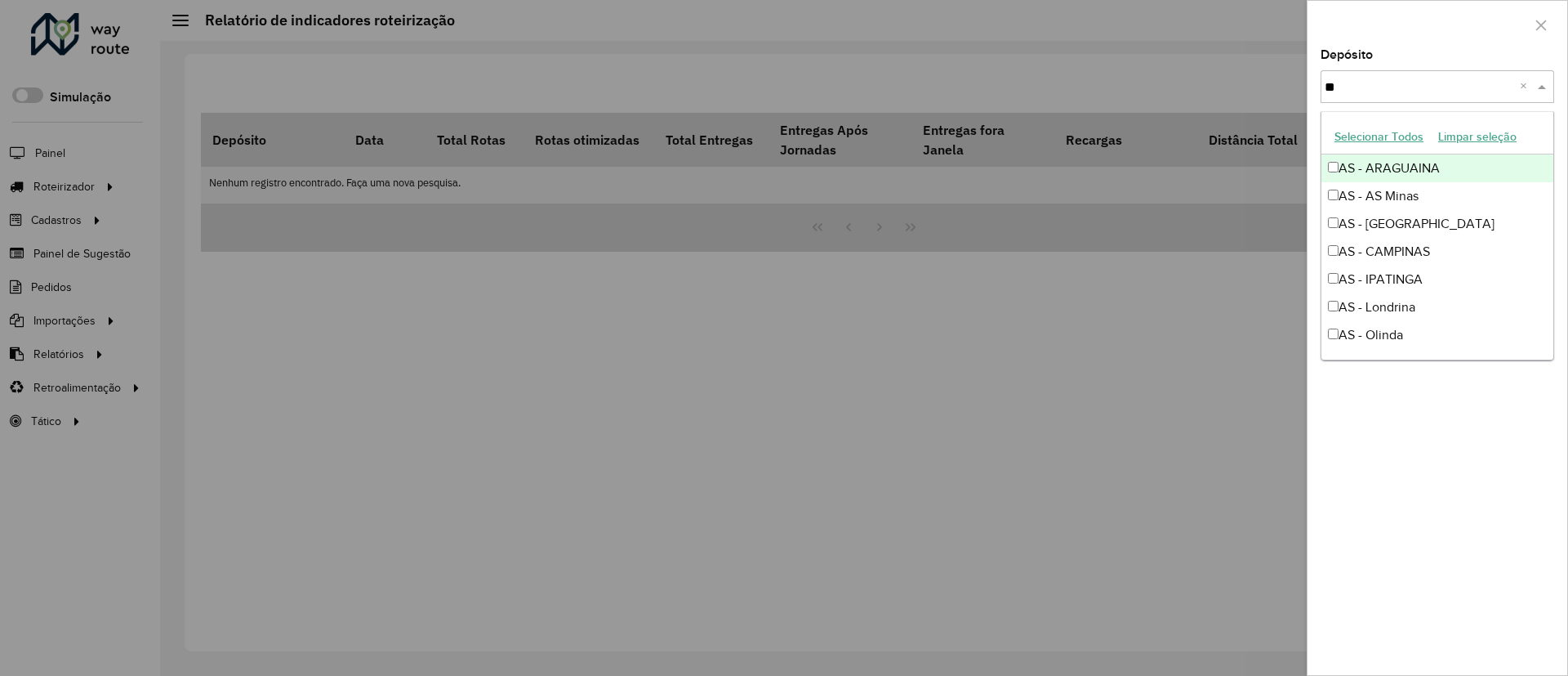
type input "*"
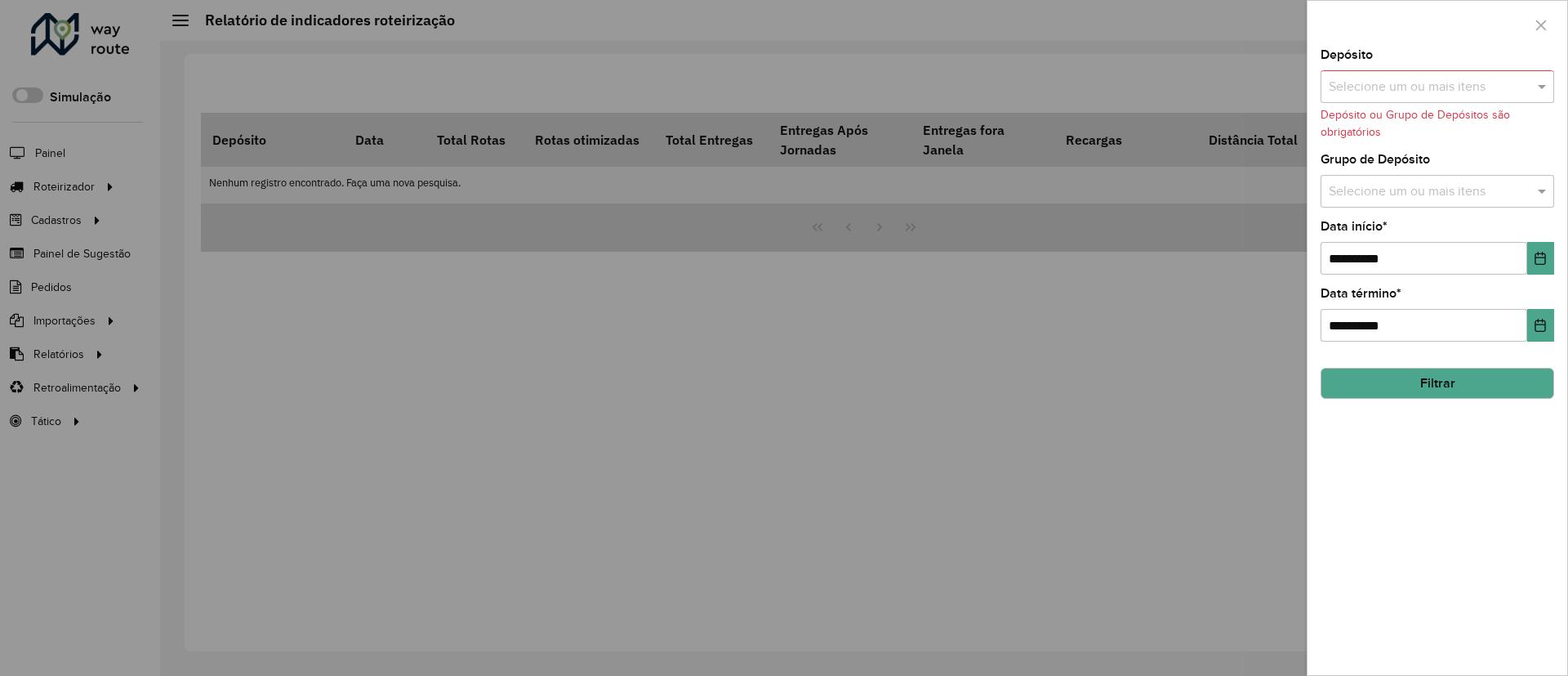
click at [1375, 75] on div "Selecione um ou mais itens" at bounding box center [1436, 86] width 234 height 33
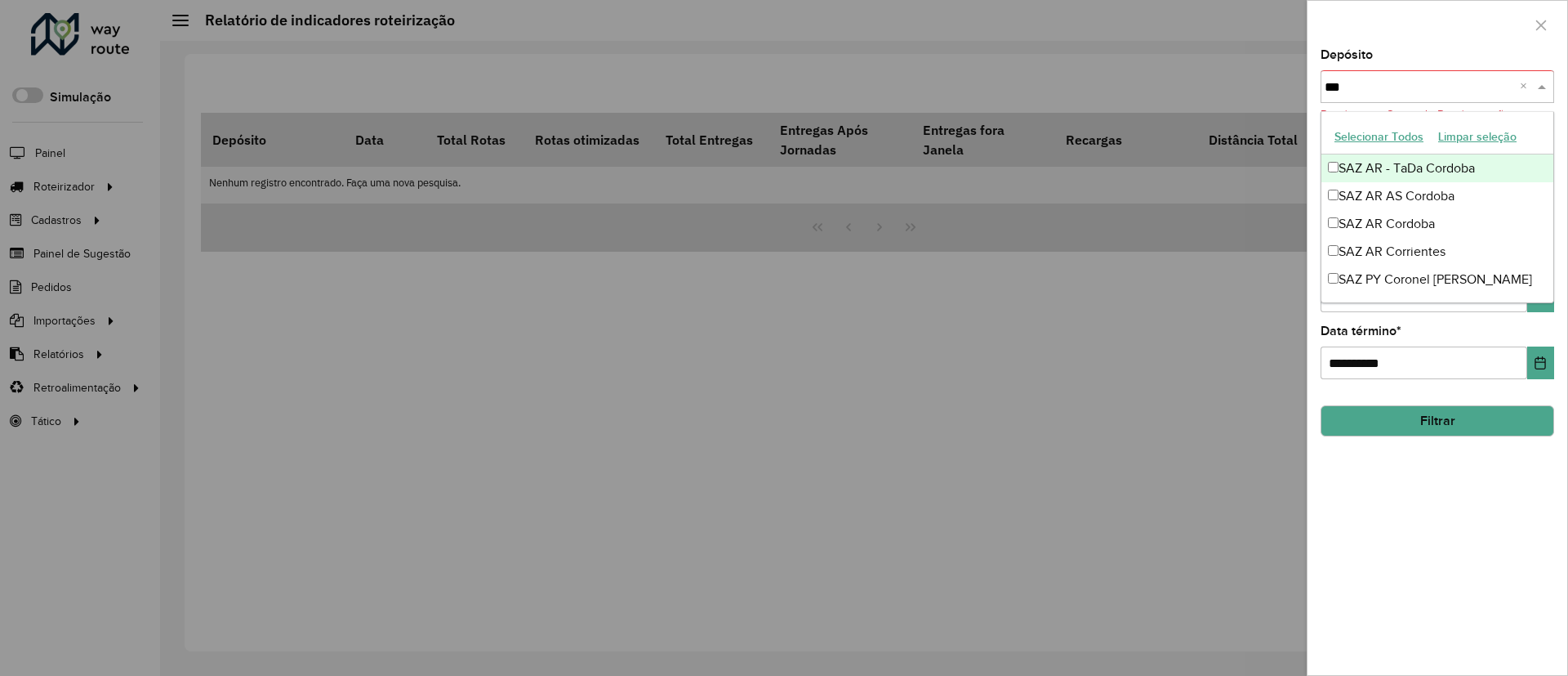
type input "****"
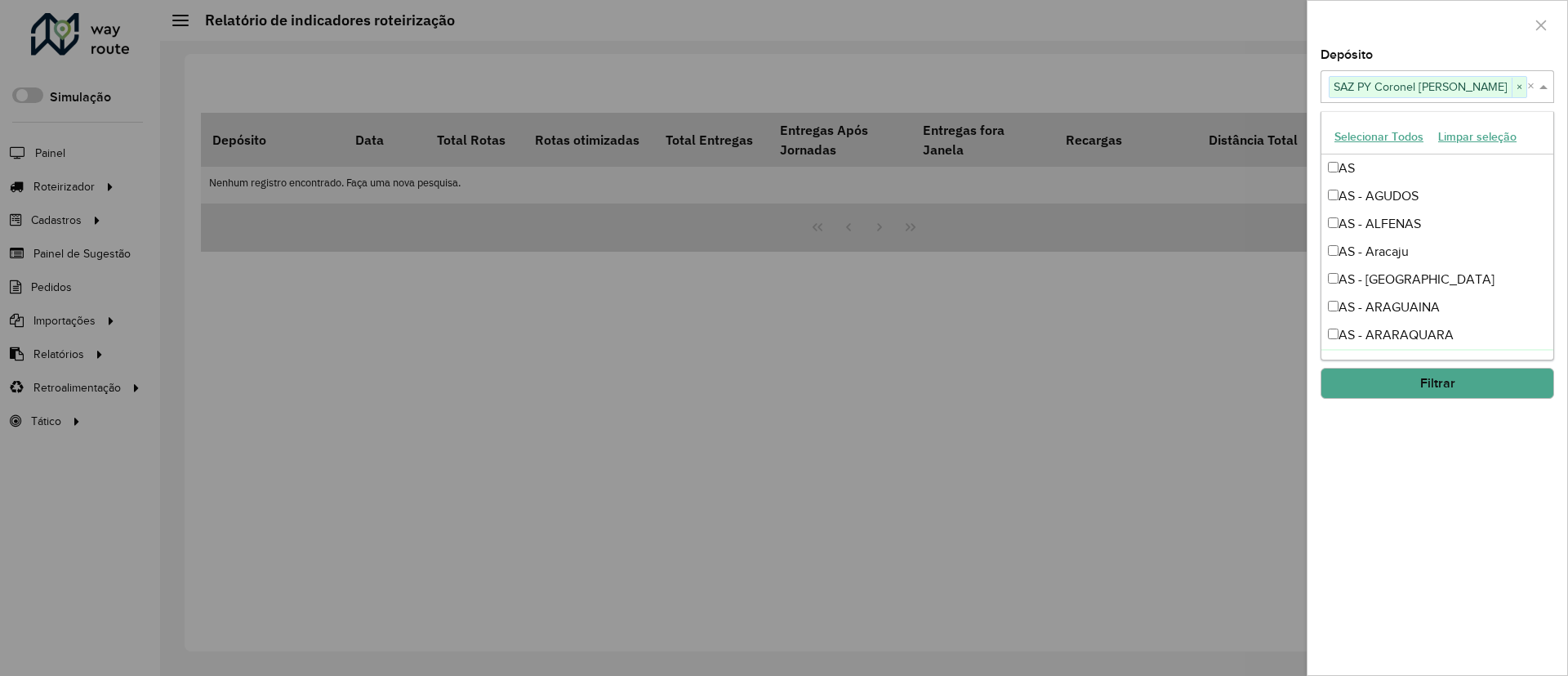
click at [1525, 551] on div "**********" at bounding box center [1436, 362] width 259 height 626
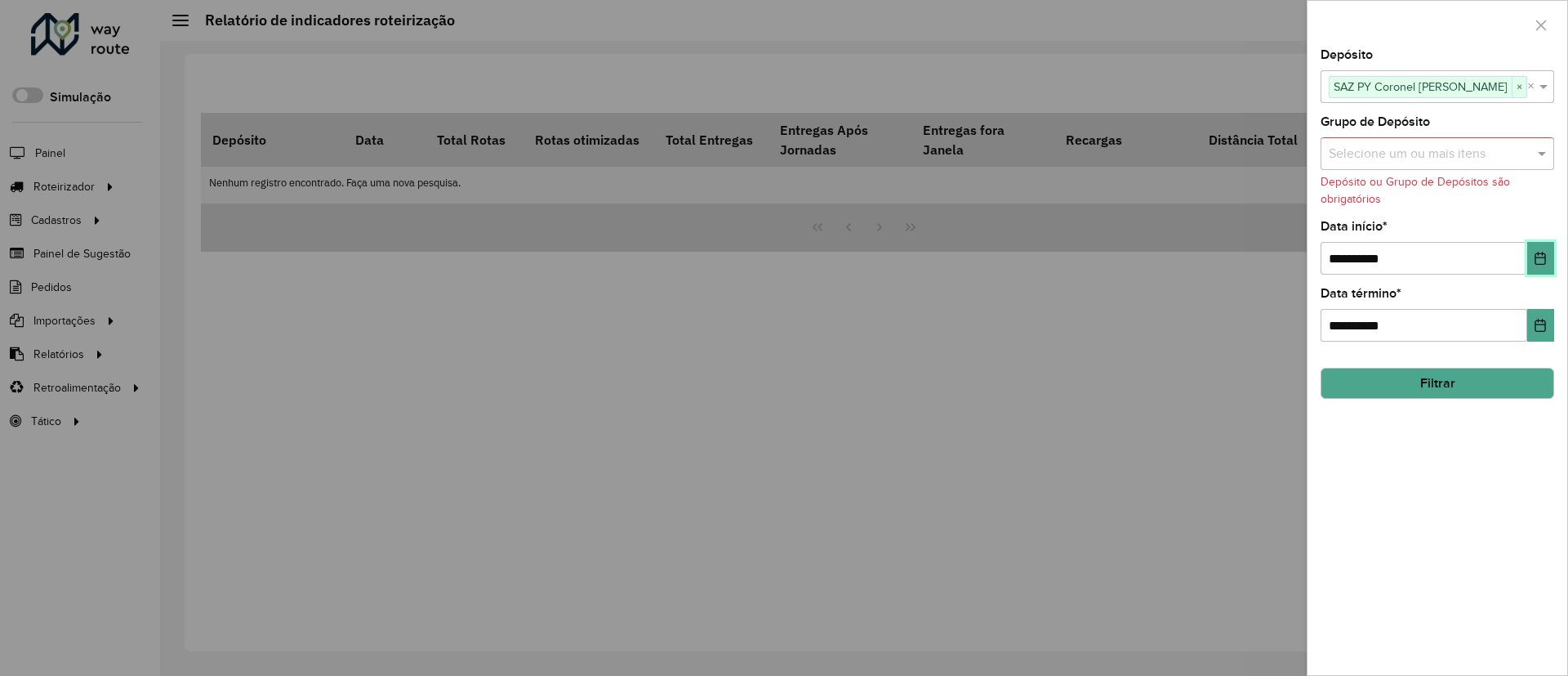
click at [1534, 248] on button "Choose Date" at bounding box center [1540, 258] width 26 height 33
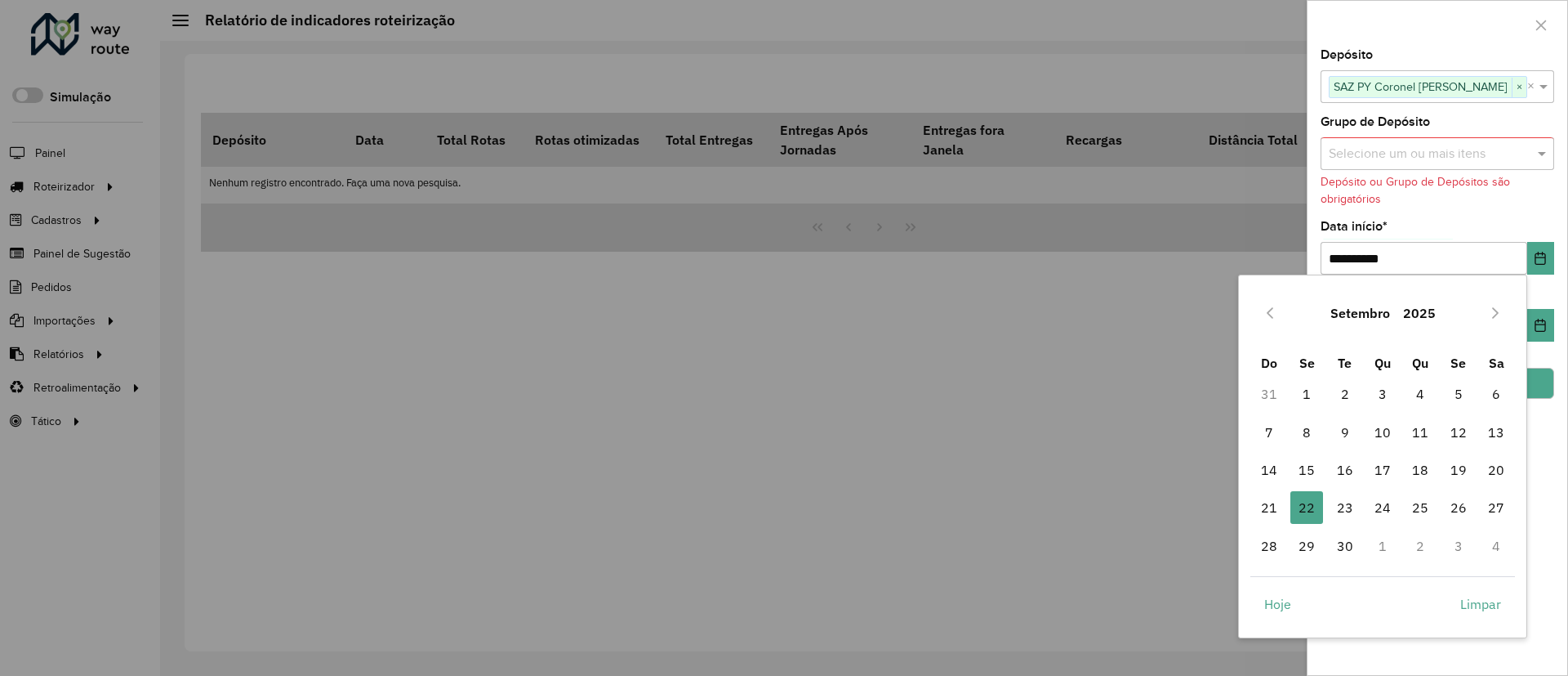
click at [1324, 309] on button "Setembro" at bounding box center [1360, 312] width 73 height 39
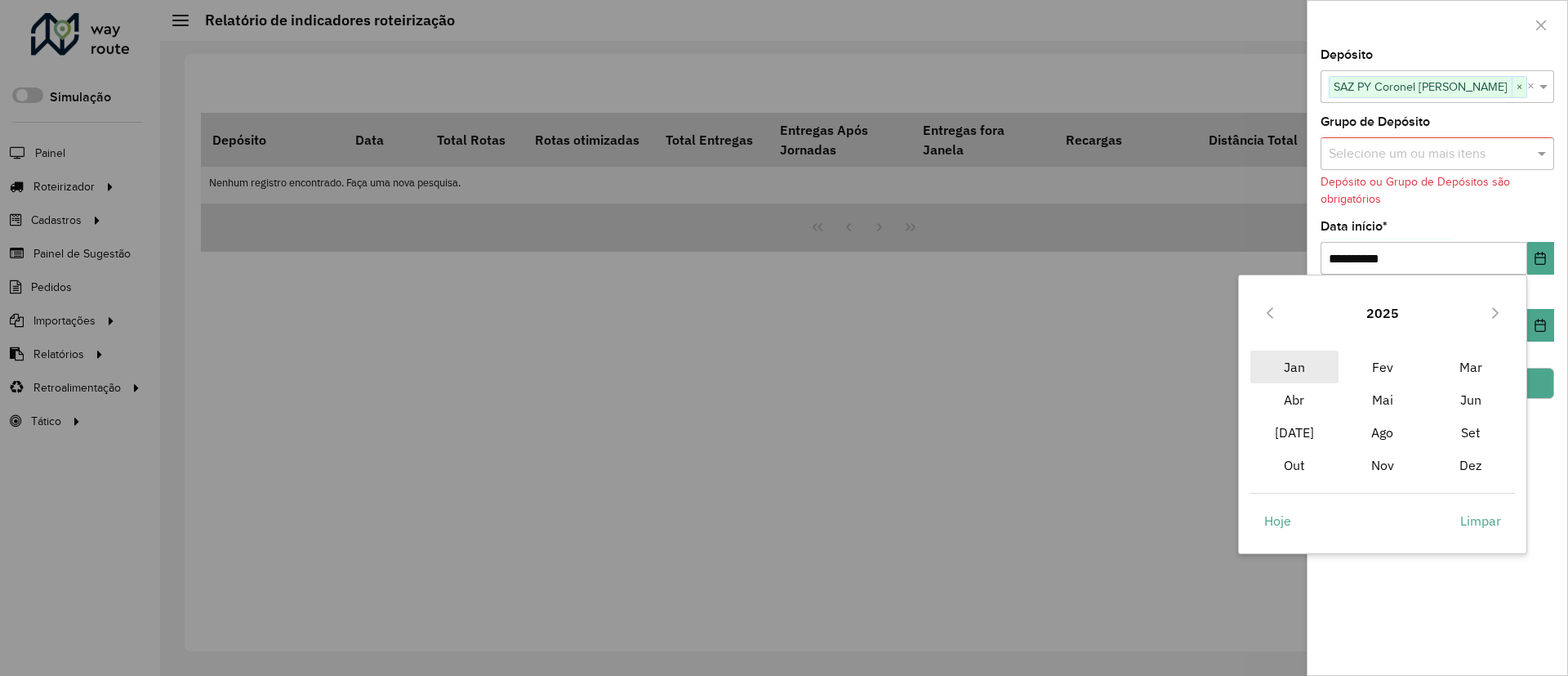
click at [1307, 362] on span "Jan" at bounding box center [1294, 366] width 88 height 33
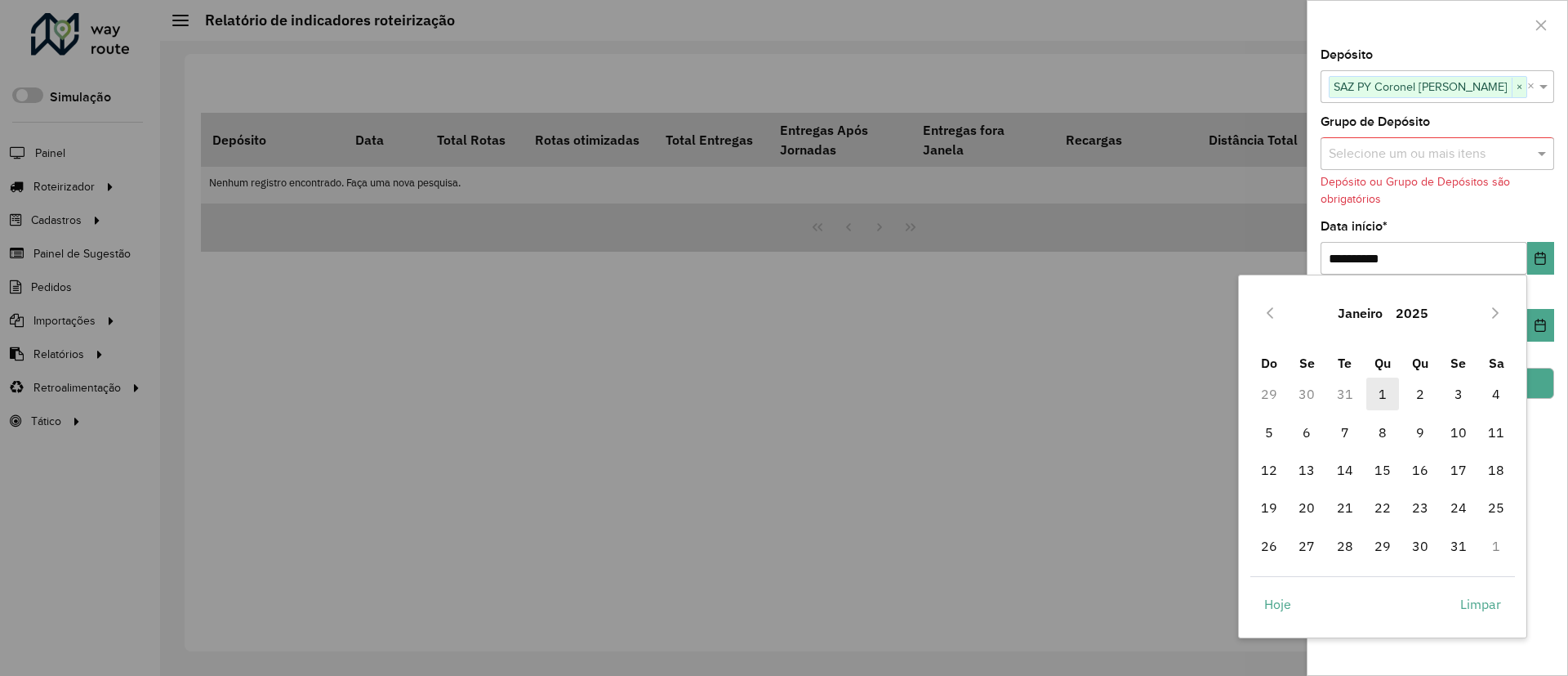
click at [1388, 389] on span "1" at bounding box center [1382, 394] width 33 height 33
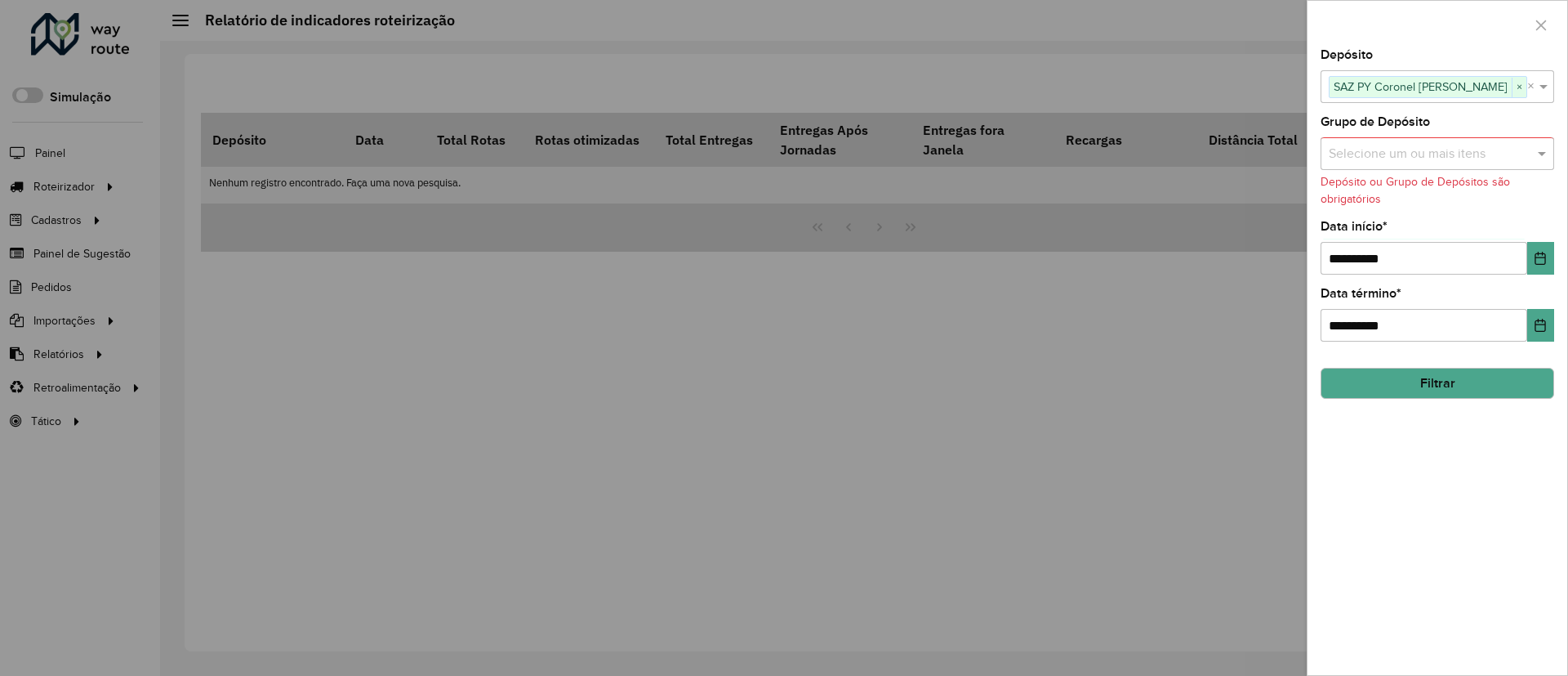
click at [1538, 392] on button "Filtrar" at bounding box center [1436, 382] width 234 height 31
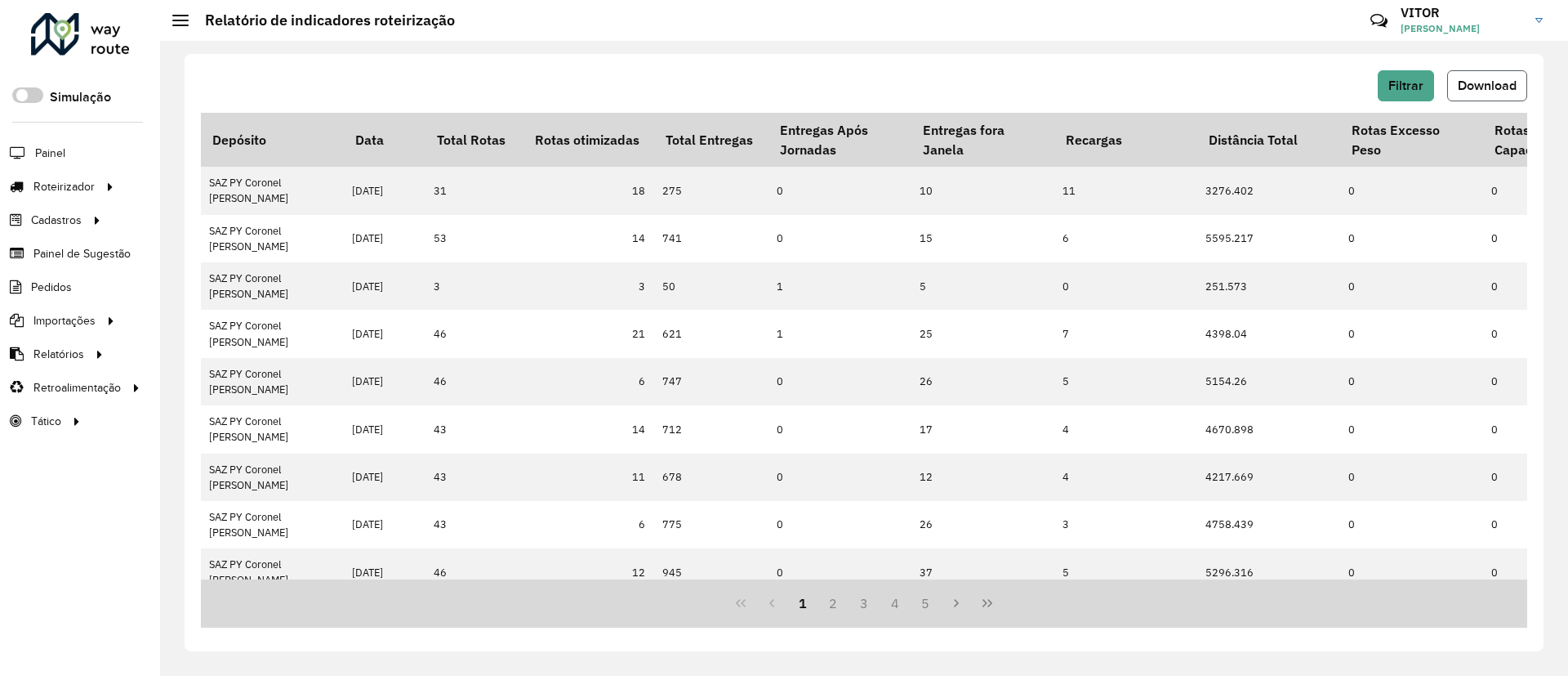
click at [1465, 96] on button "Download" at bounding box center [1487, 85] width 80 height 31
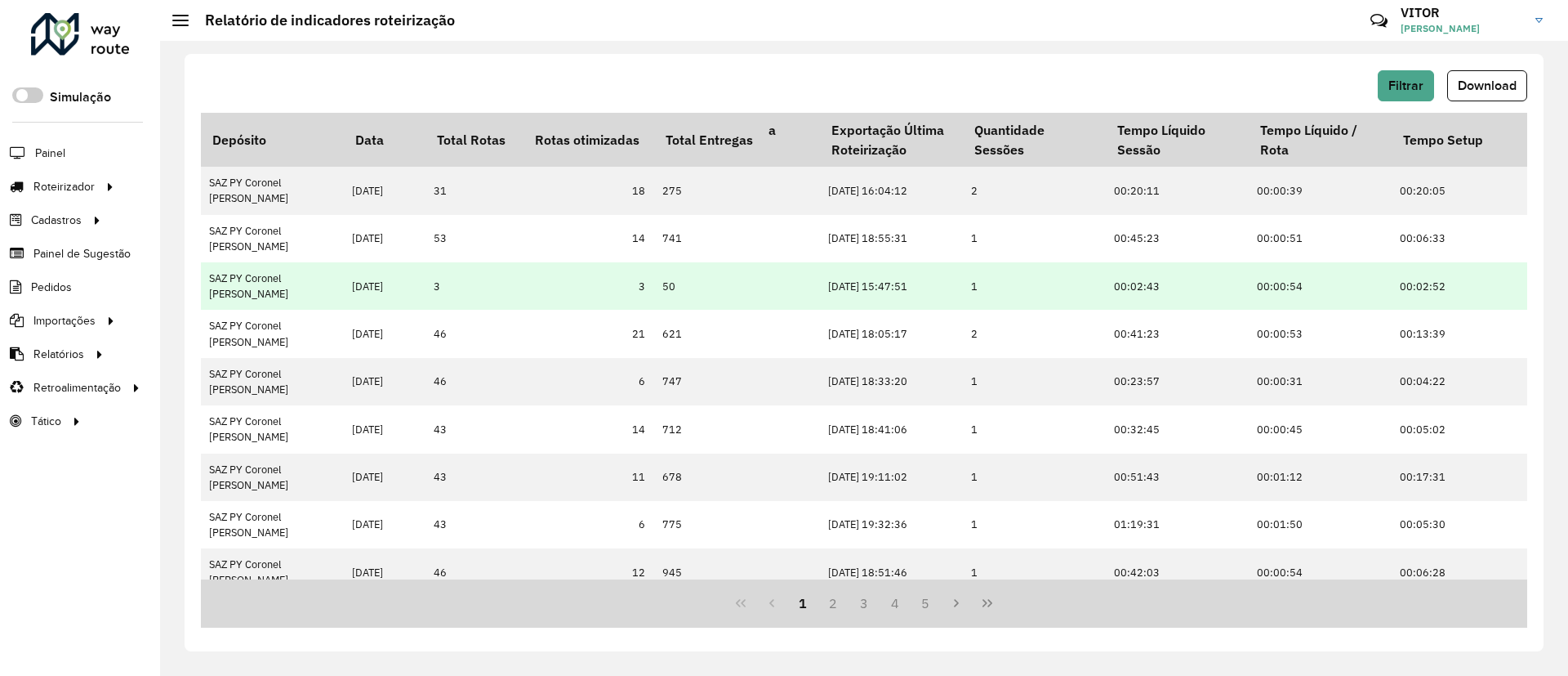
scroll to position [328, 3983]
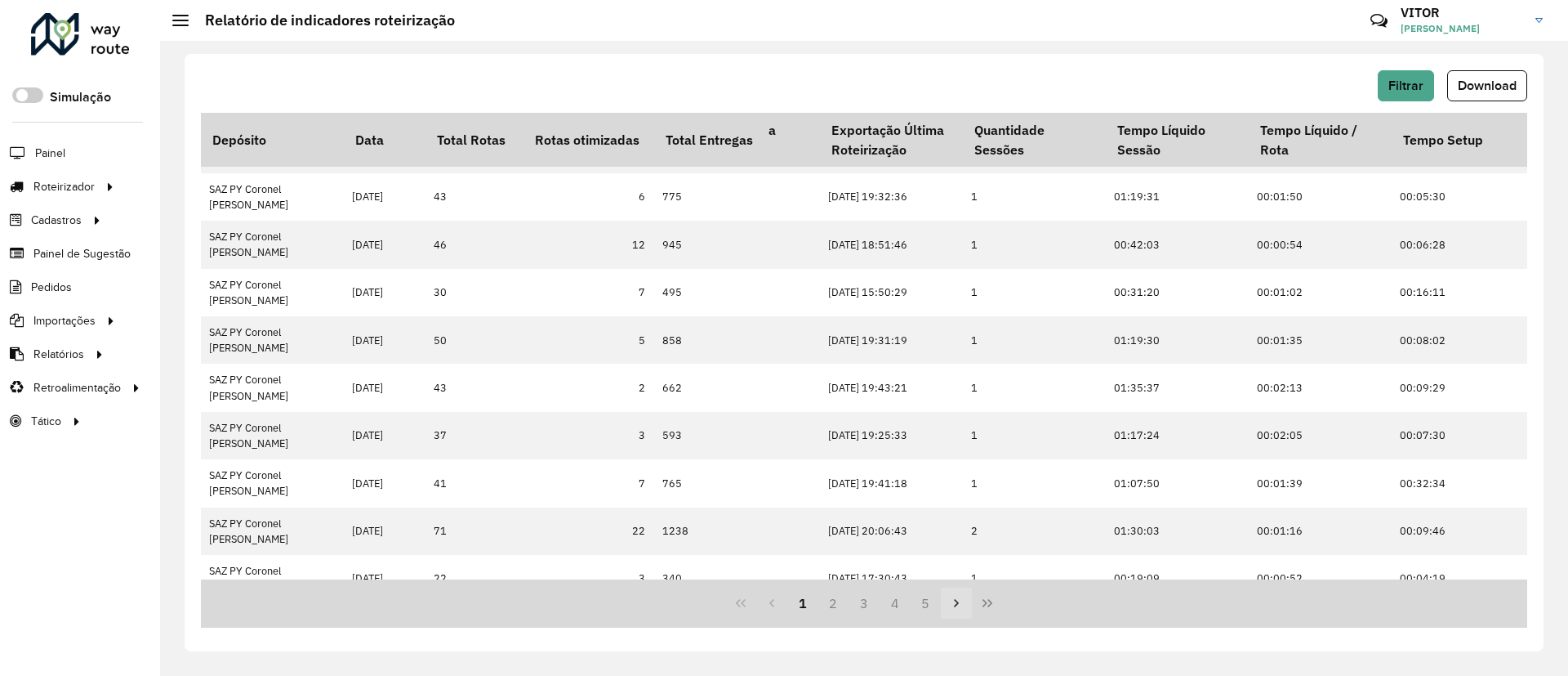
click at [960, 614] on button "Next Page" at bounding box center [956, 602] width 31 height 31
click at [990, 606] on icon "Last Page" at bounding box center [987, 603] width 13 height 13
drag, startPoint x: 1262, startPoint y: 580, endPoint x: 1318, endPoint y: 581, distance: 56.0
click at [1318, 581] on div "7 8 9 10 11" at bounding box center [863, 603] width 1326 height 48
drag, startPoint x: 1348, startPoint y: 573, endPoint x: 1396, endPoint y: 575, distance: 48.0
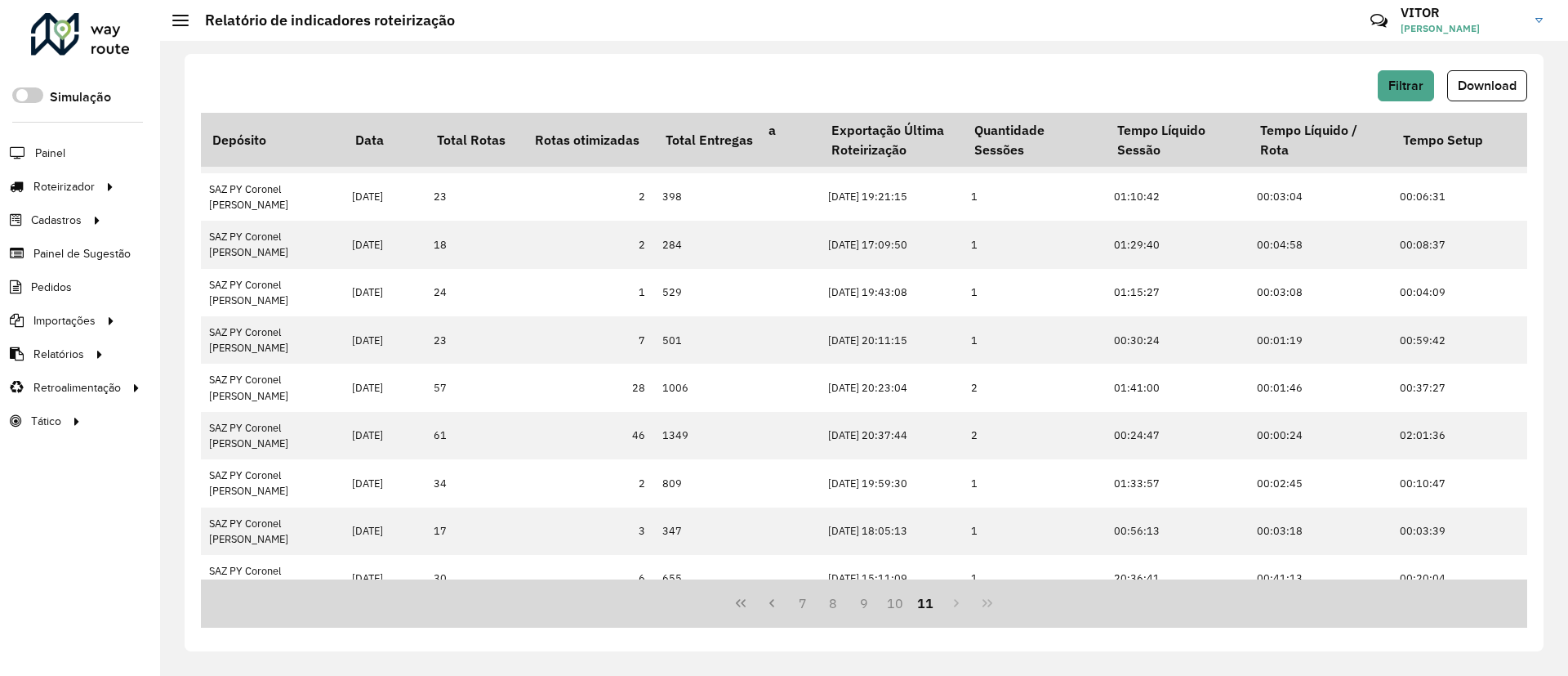
click at [1368, 575] on div "Depósito Data Total Rotas Rotas otimizadas Total Entregas Entregas Após Jornada…" at bounding box center [863, 346] width 1326 height 467
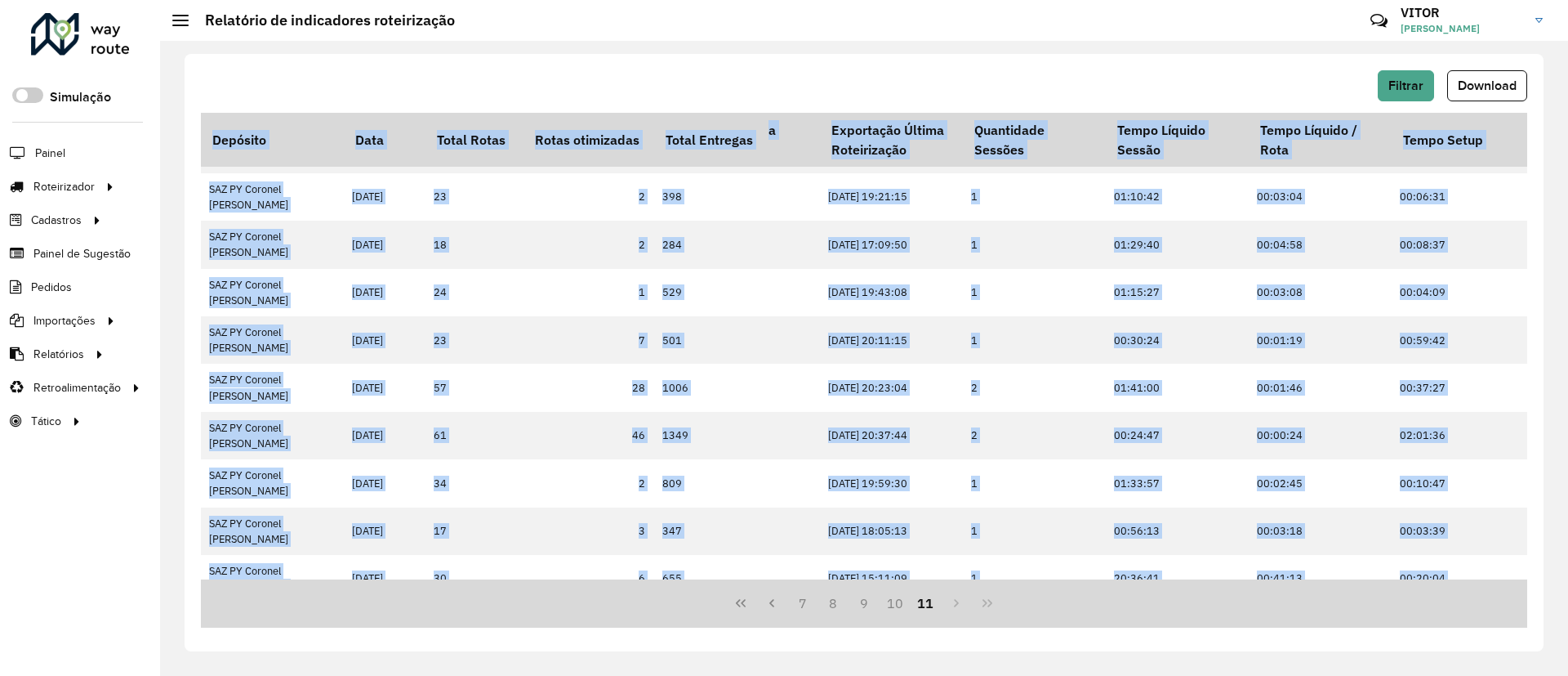
scroll to position [328, 4533]
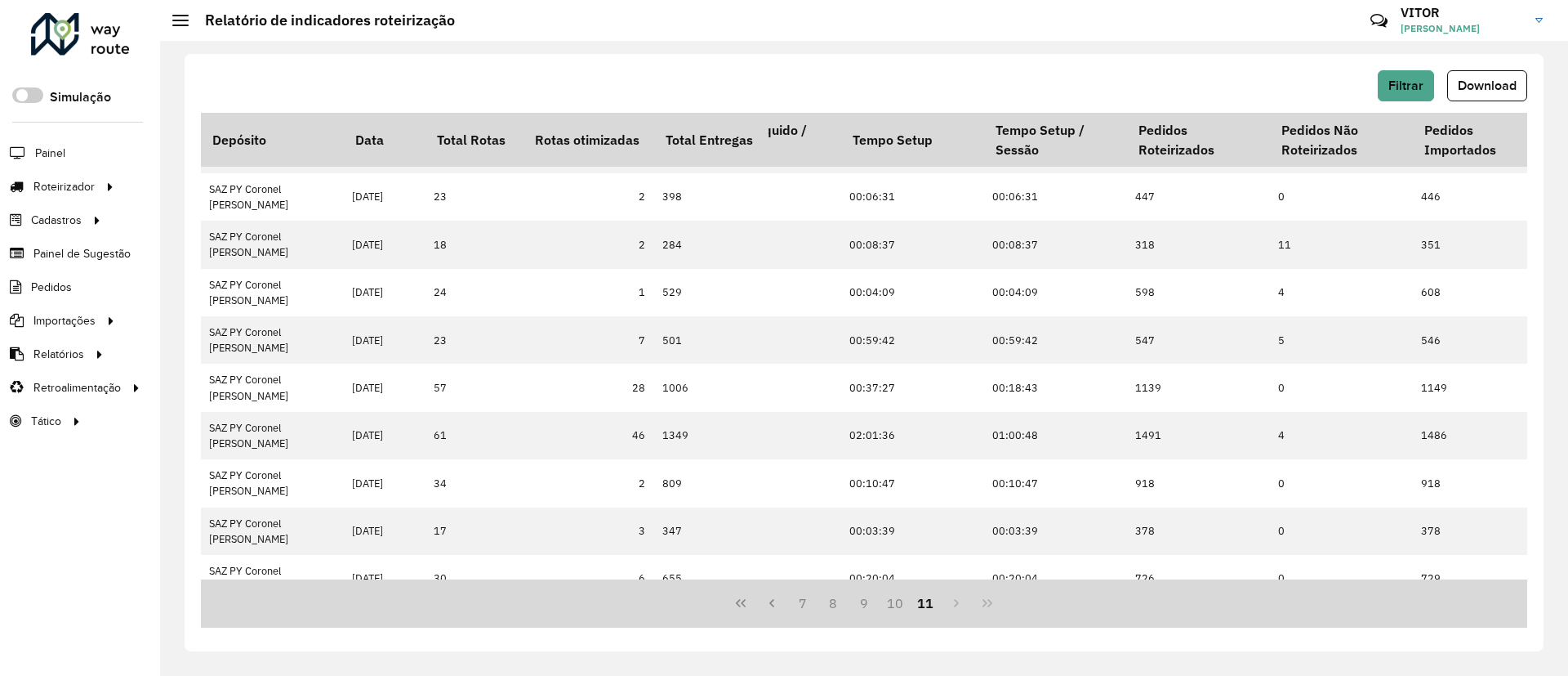
click at [1311, 603] on div "7 8 9 10 11" at bounding box center [863, 603] width 1326 height 48
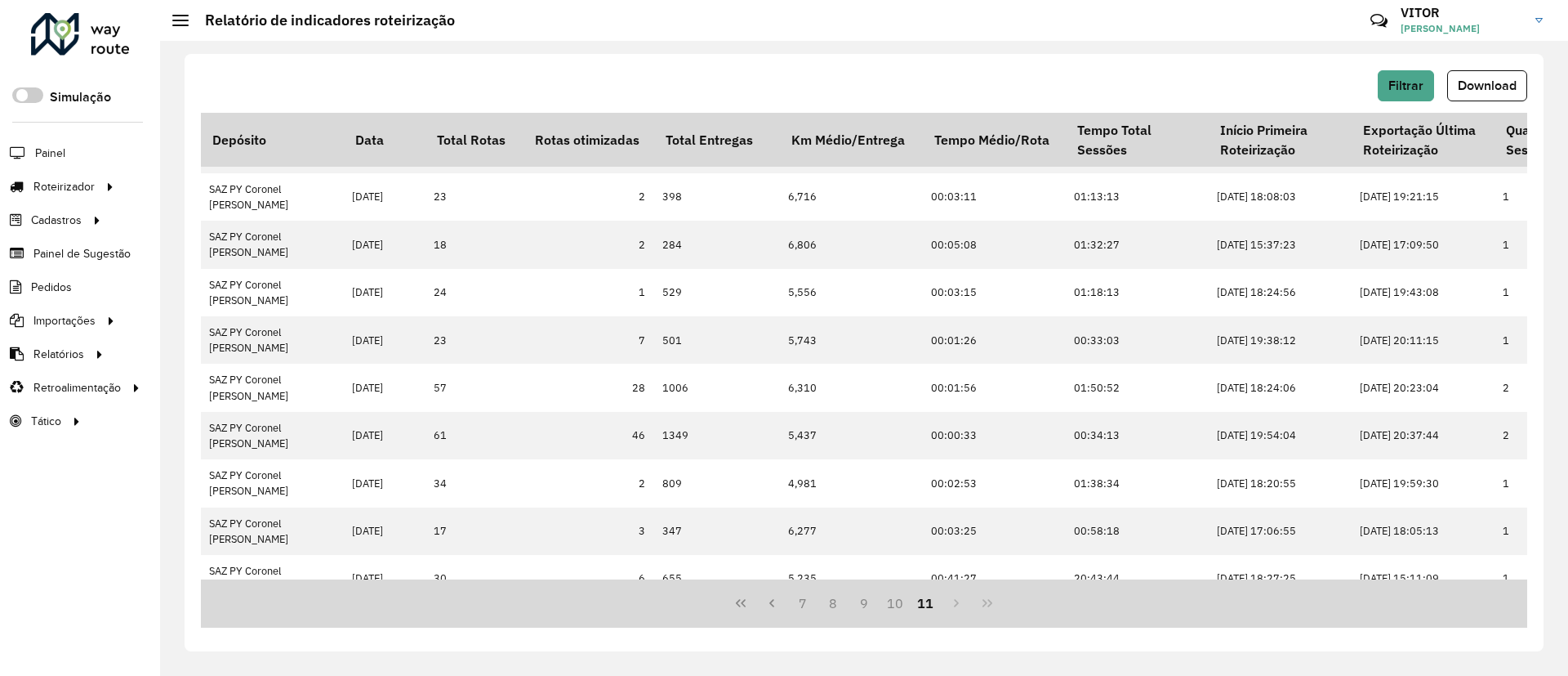
scroll to position [328, 3455]
drag, startPoint x: 1091, startPoint y: 581, endPoint x: 1142, endPoint y: 593, distance: 52.4
click at [1142, 593] on div "7 8 9 10 11" at bounding box center [863, 603] width 1326 height 48
drag, startPoint x: 1114, startPoint y: 570, endPoint x: 1185, endPoint y: 571, distance: 71.0
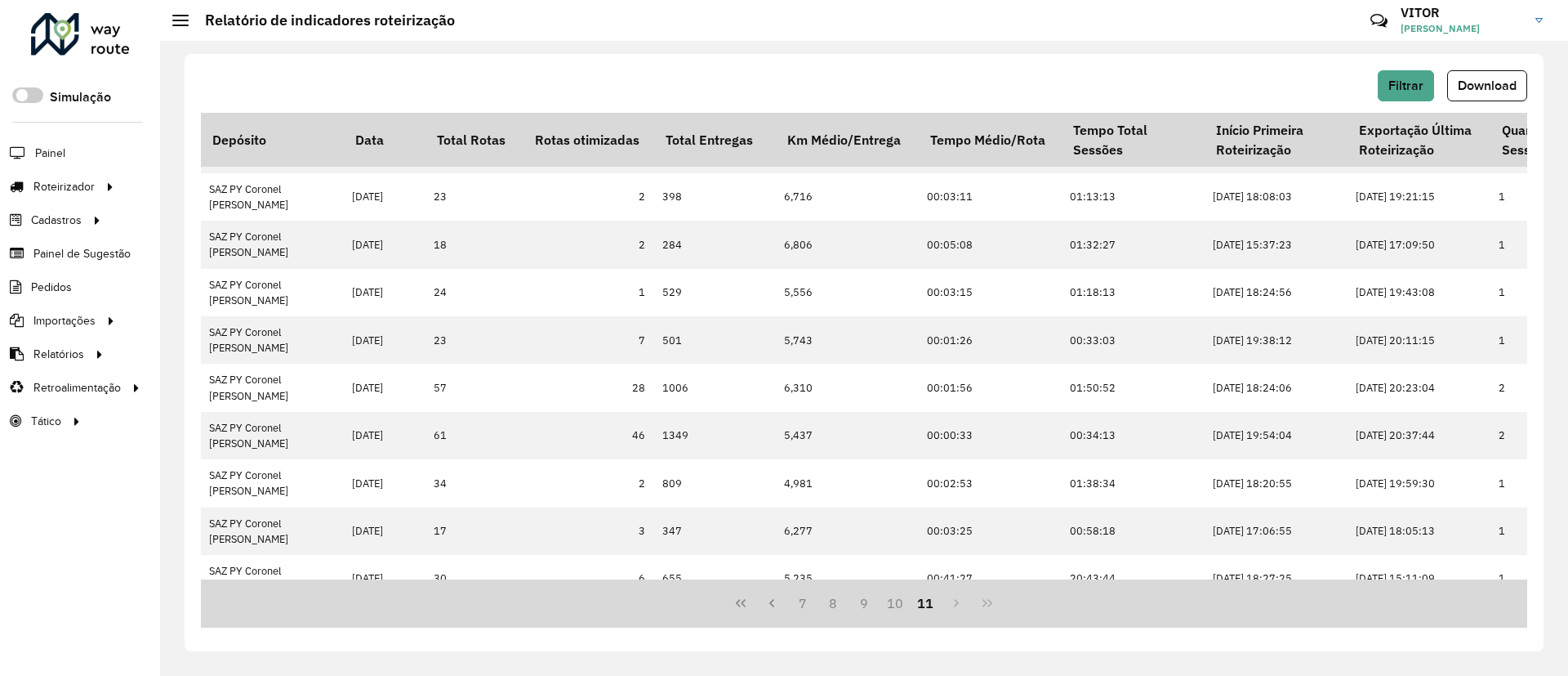
drag, startPoint x: 1163, startPoint y: 580, endPoint x: 1245, endPoint y: 583, distance: 82.1
click at [1245, 583] on div "7 8 9 10 11" at bounding box center [863, 603] width 1326 height 48
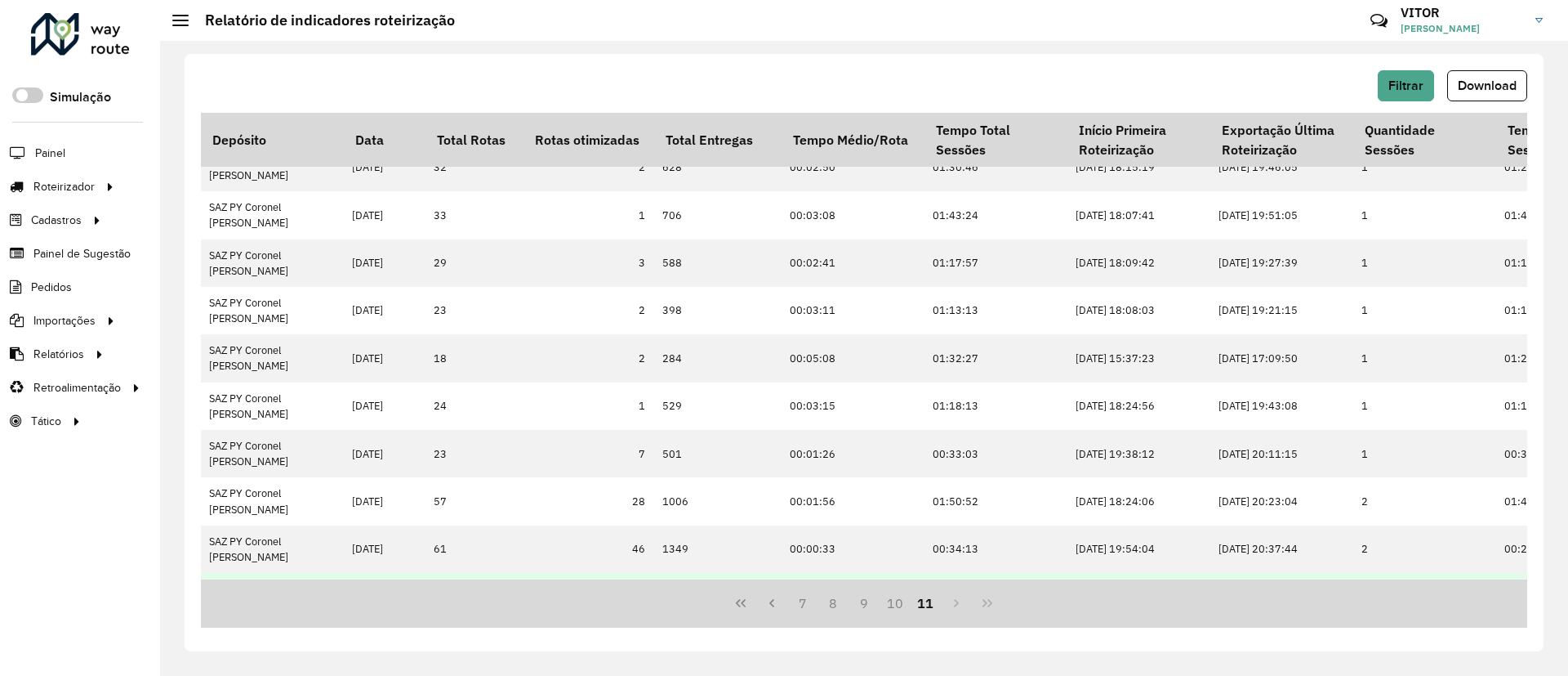
scroll to position [328, 3592]
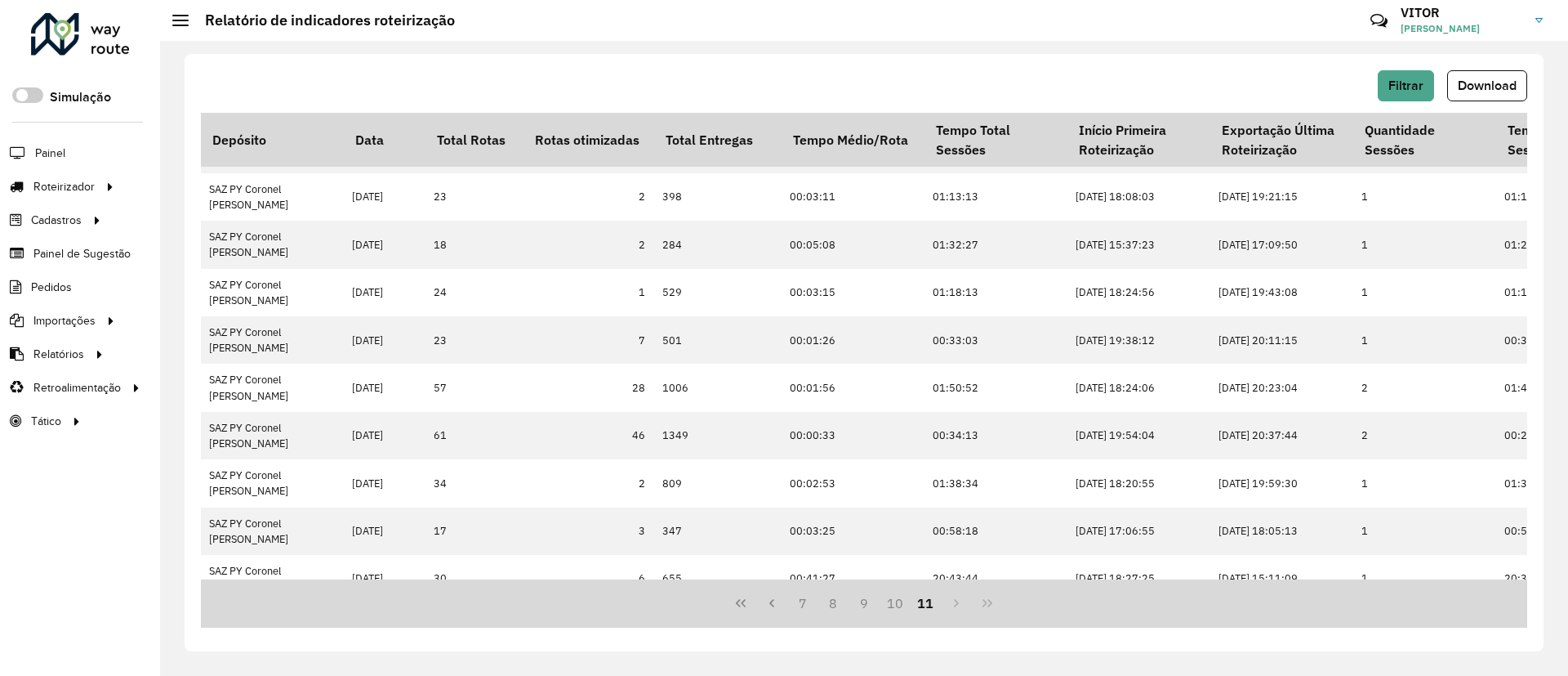
drag, startPoint x: 1079, startPoint y: 580, endPoint x: 1062, endPoint y: 572, distance: 18.8
click at [1066, 572] on div "Depósito Data Total Rotas Rotas otimizadas Total Entregas Entregas Após Jornada…" at bounding box center [863, 370] width 1326 height 515
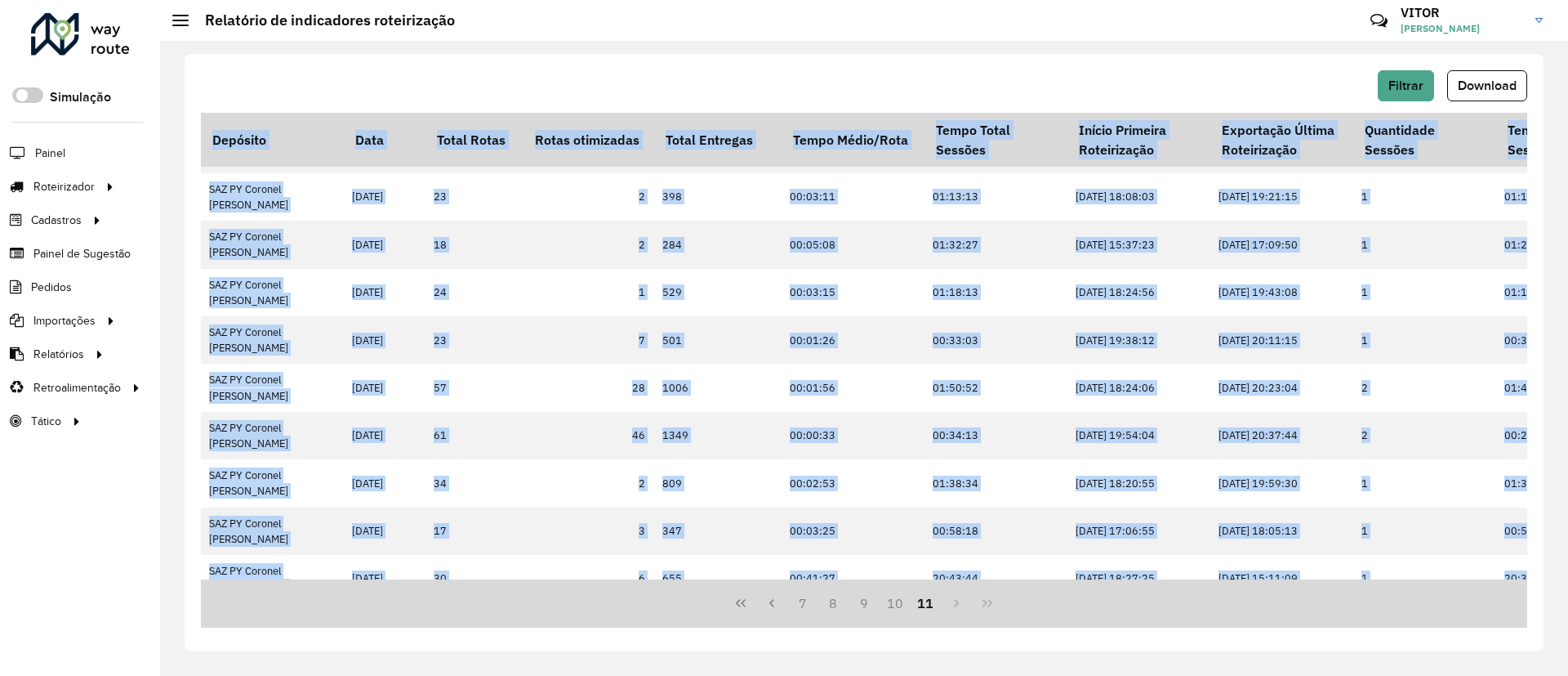
drag, startPoint x: 1062, startPoint y: 571, endPoint x: 975, endPoint y: 578, distance: 87.3
click at [975, 578] on div "Depósito Data Total Rotas Rotas otimizadas Total Entregas Entregas Após Jornada…" at bounding box center [863, 346] width 1326 height 467
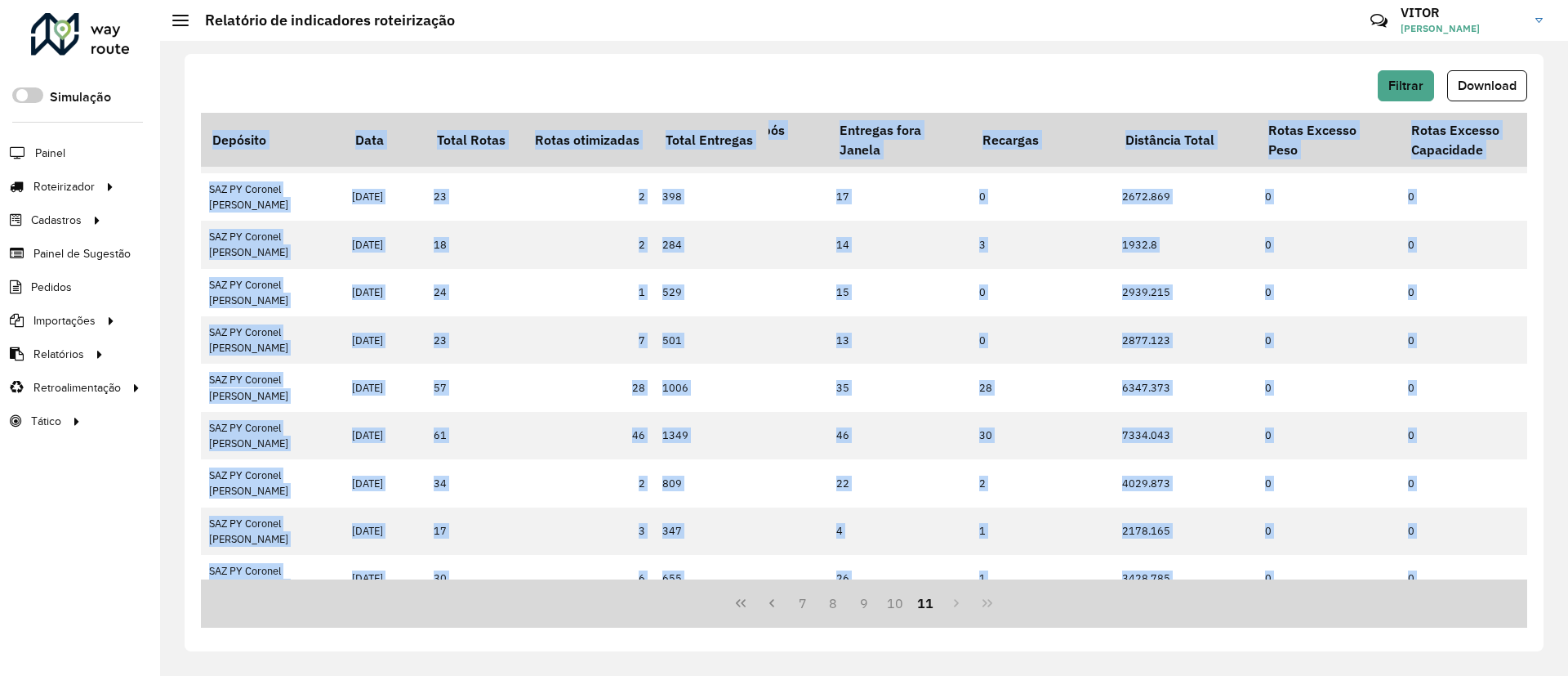
scroll to position [328, 0]
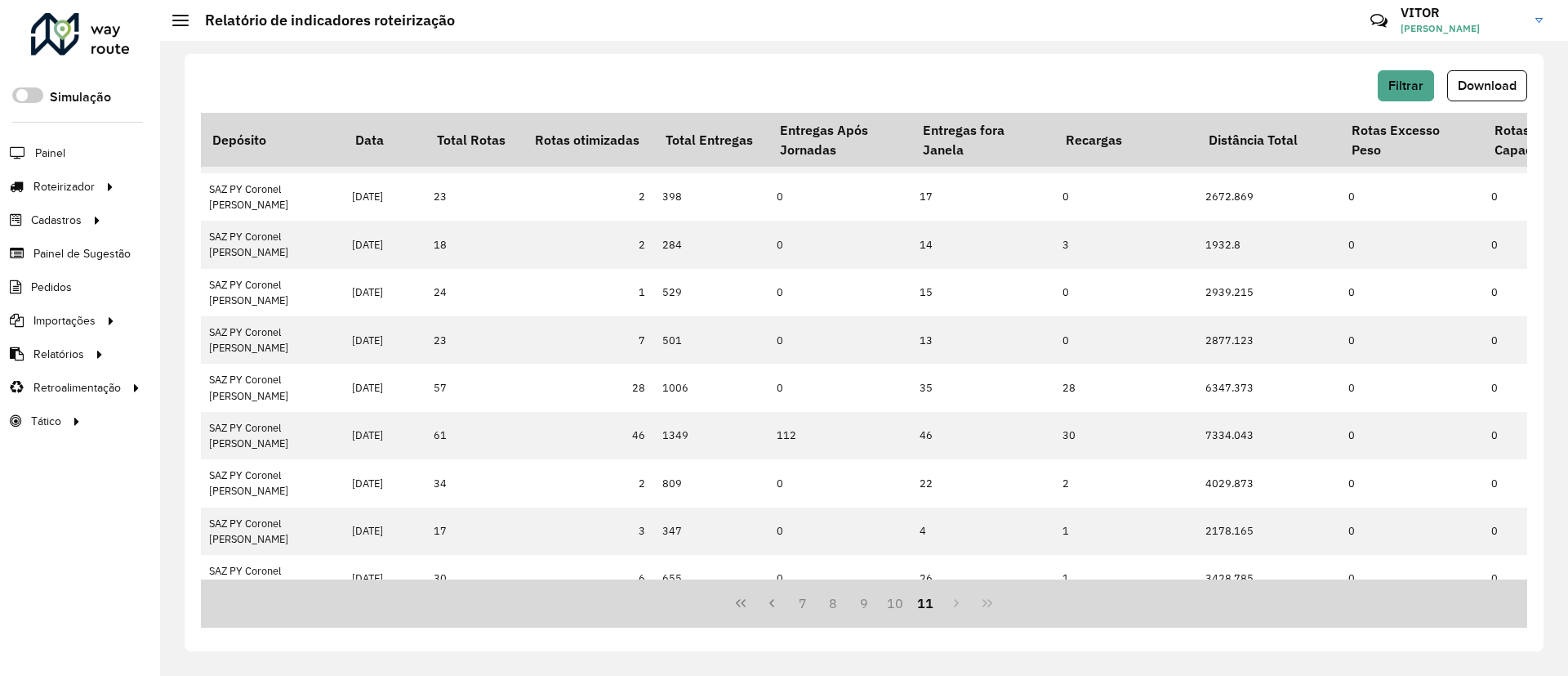
click at [991, 614] on div "7 8 9 10 11" at bounding box center [863, 603] width 1326 height 48
click at [988, 610] on div "7 8 9 10 11" at bounding box center [863, 603] width 1326 height 48
click at [63, 26] on div at bounding box center [80, 34] width 98 height 43
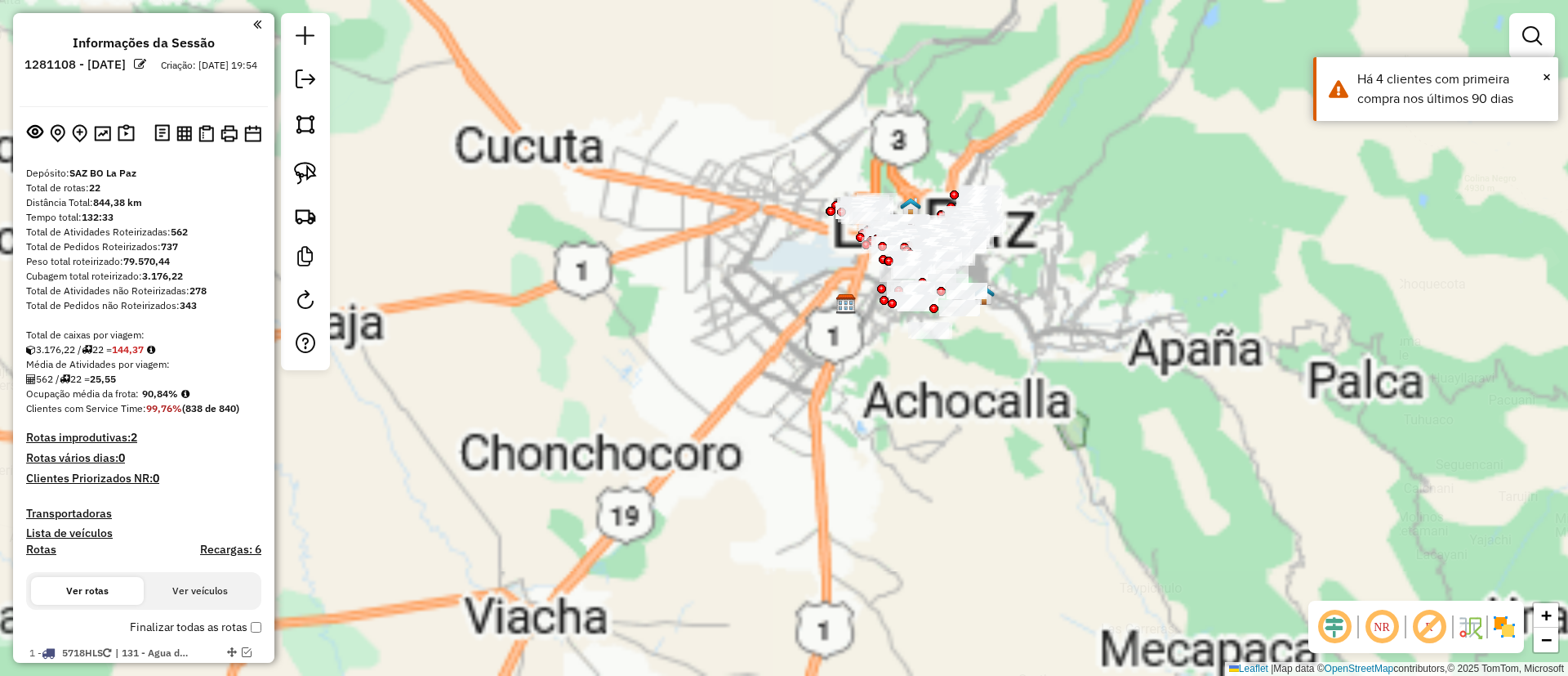
drag, startPoint x: 722, startPoint y: 335, endPoint x: 681, endPoint y: 396, distance: 73.5
click at [681, 396] on div "Janela de atendimento Grade de atendimento Capacidade Transportadoras Veículos …" at bounding box center [784, 338] width 1568 height 676
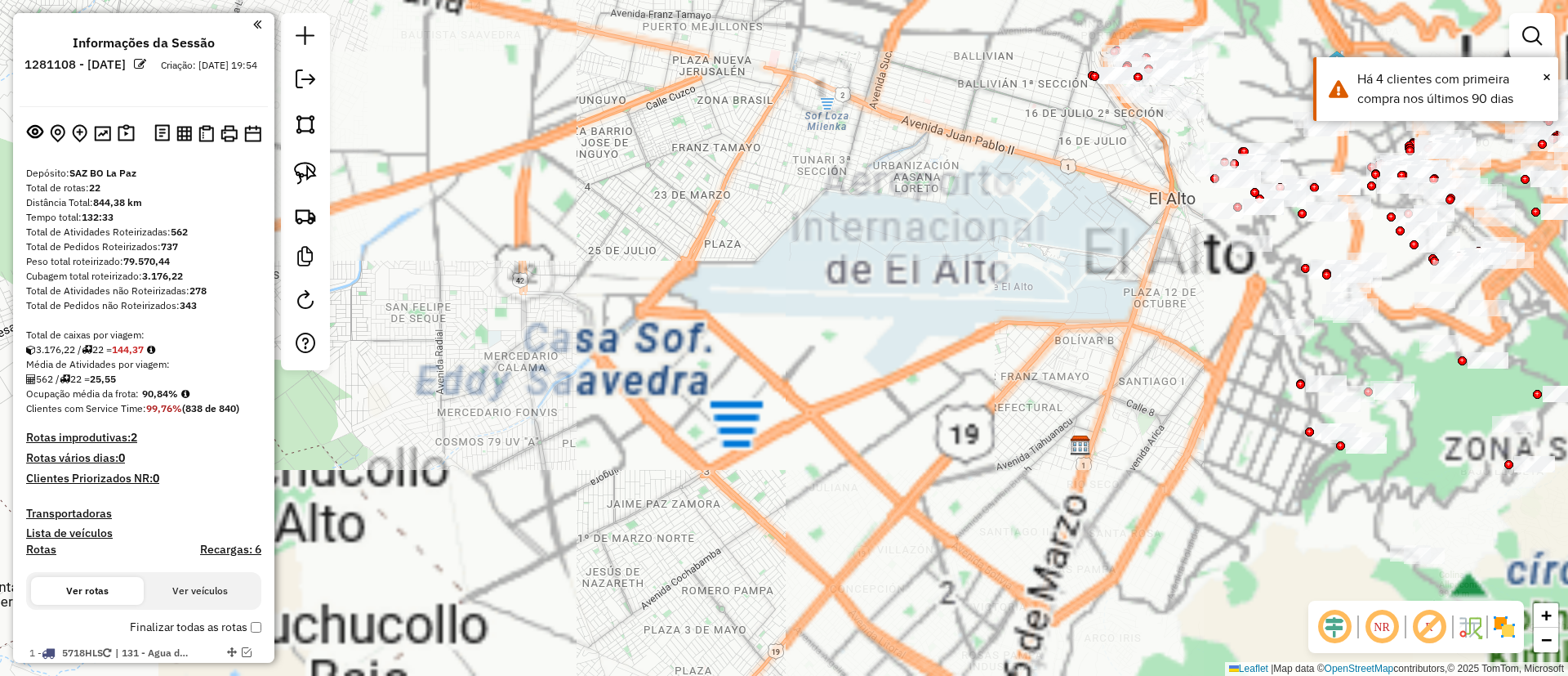
drag, startPoint x: 861, startPoint y: 331, endPoint x: 502, endPoint y: 169, distance: 393.9
click at [502, 169] on div "Janela de atendimento Grade de atendimento Capacidade Transportadoras Veículos …" at bounding box center [784, 338] width 1568 height 676
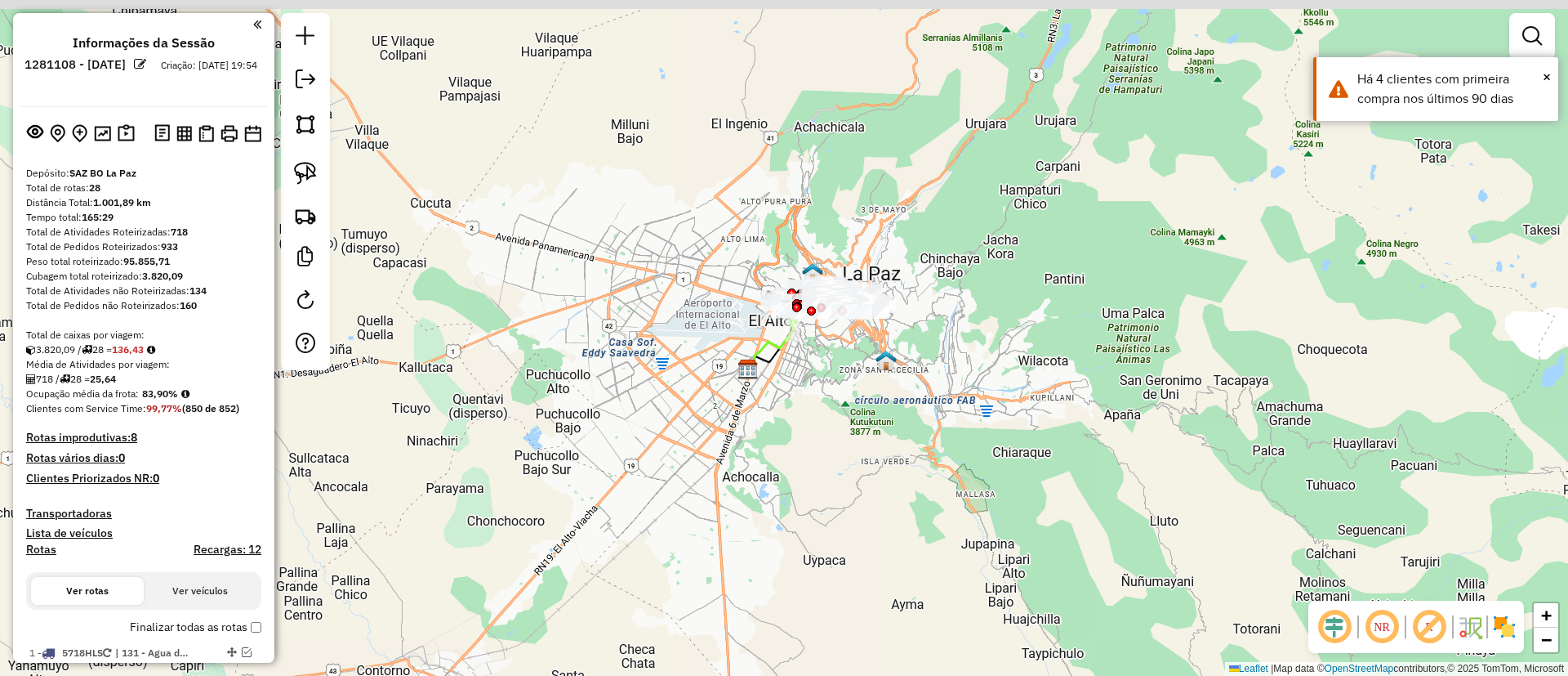
drag, startPoint x: 827, startPoint y: 408, endPoint x: 837, endPoint y: 450, distance: 43.2
click at [837, 450] on div "Janela de atendimento Grade de atendimento Capacidade Transportadoras Veículos …" at bounding box center [784, 338] width 1568 height 676
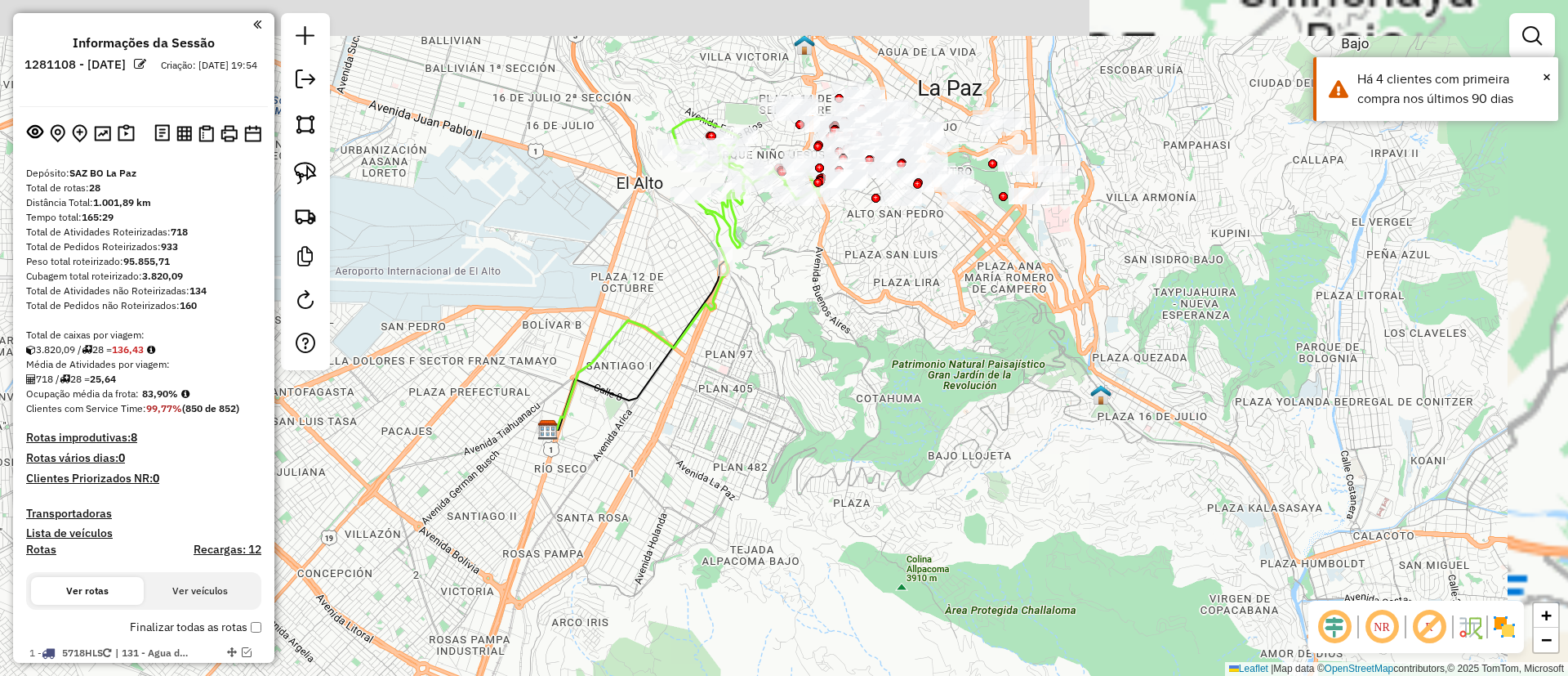
drag, startPoint x: 772, startPoint y: 405, endPoint x: 766, endPoint y: 441, distance: 36.5
click at [765, 440] on div "Janela de atendimento Grade de atendimento Capacidade Transportadoras Veículos …" at bounding box center [784, 338] width 1568 height 676
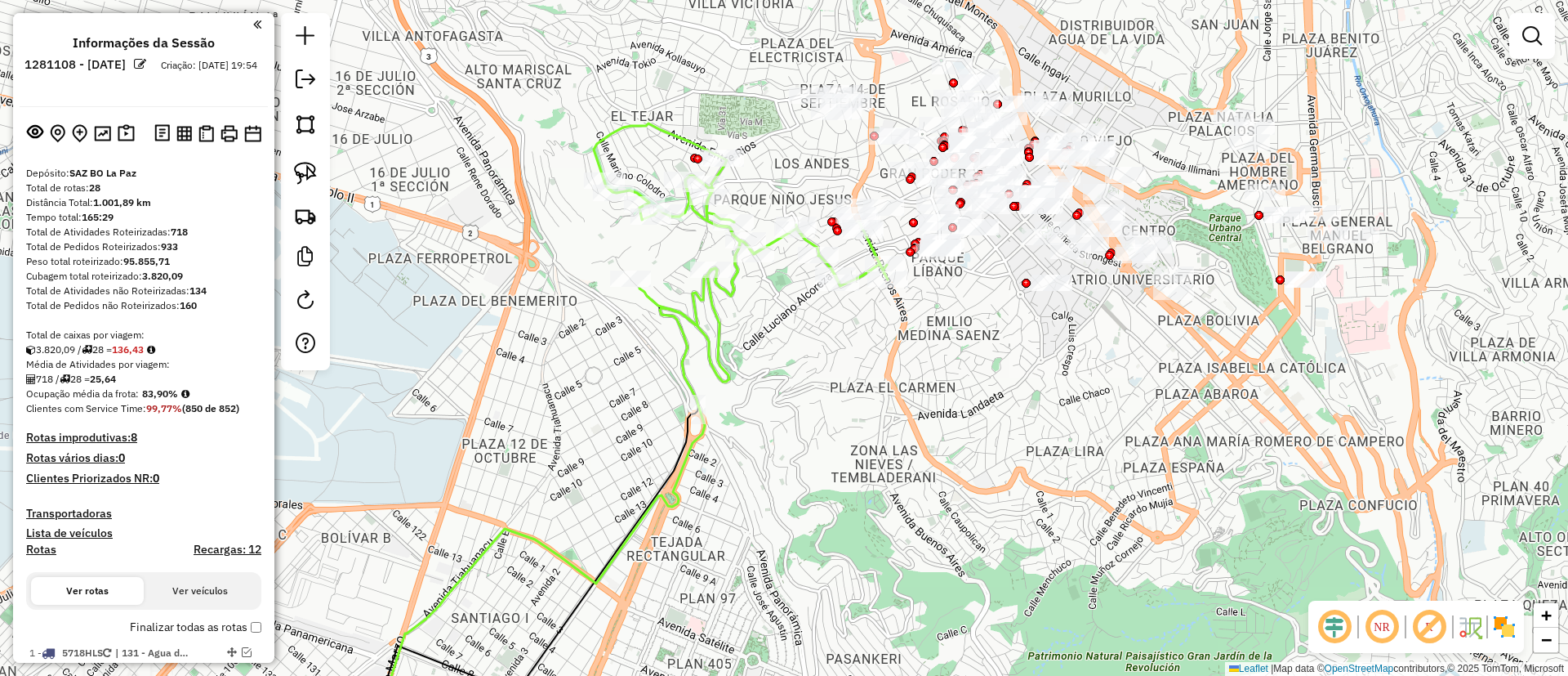
drag, startPoint x: 765, startPoint y: 361, endPoint x: 801, endPoint y: 442, distance: 88.6
click at [801, 442] on div "Janela de atendimento Grade de atendimento Capacidade Transportadoras Veículos …" at bounding box center [784, 338] width 1568 height 676
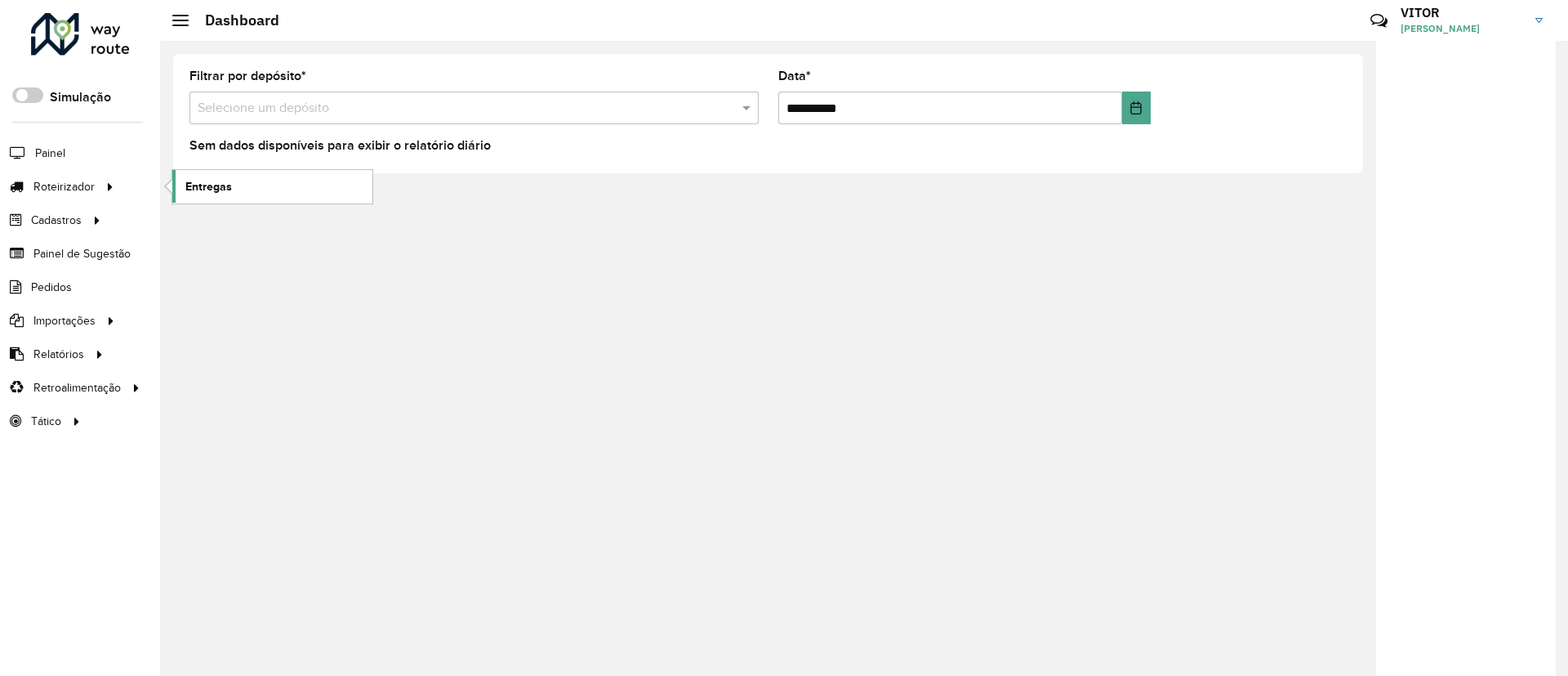
click at [197, 193] on span "Entregas" at bounding box center [208, 187] width 46 height 17
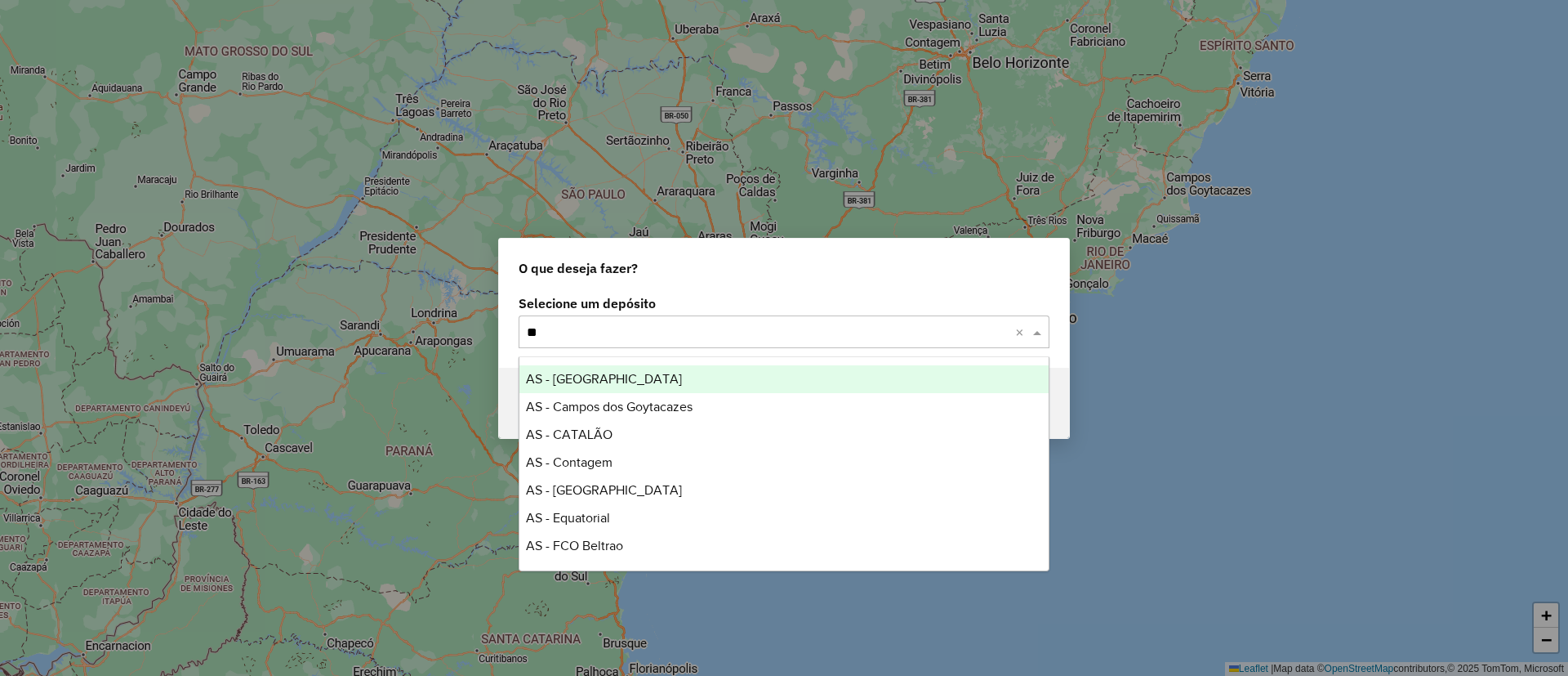
type input "*"
type input "*****"
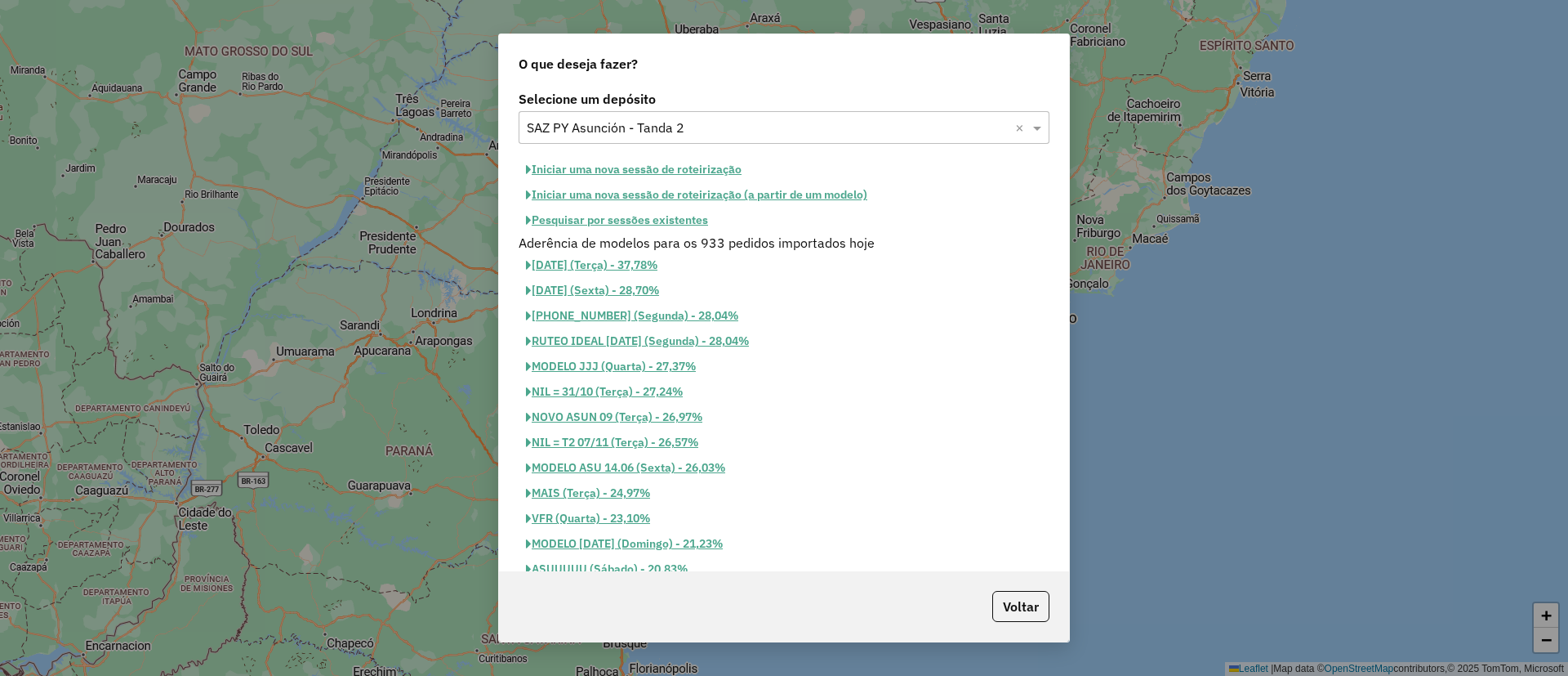
click at [639, 226] on button "Pesquisar por sessões existentes" at bounding box center [617, 220] width 197 height 26
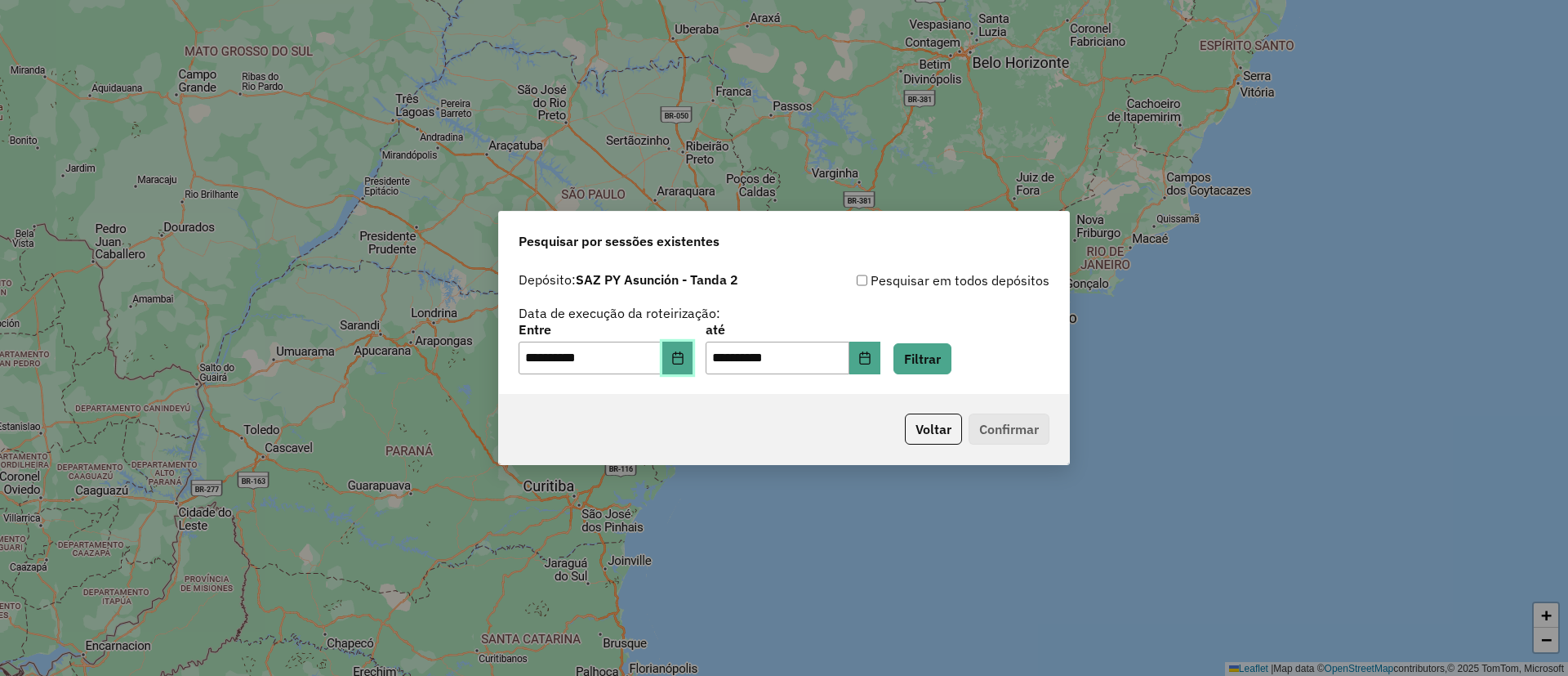
click at [693, 363] on button "Choose Date" at bounding box center [678, 358] width 31 height 33
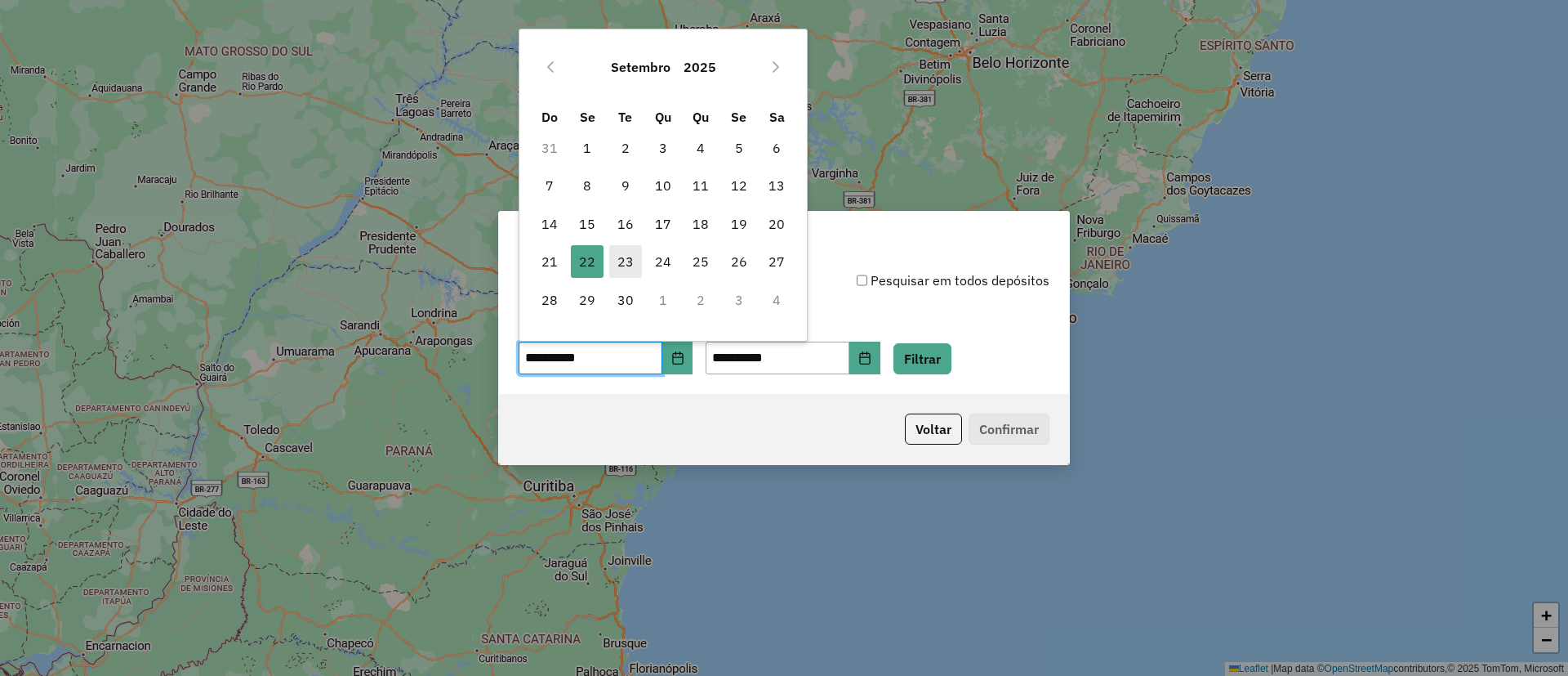
click at [636, 269] on span "23" at bounding box center [625, 261] width 33 height 33
type input "**********"
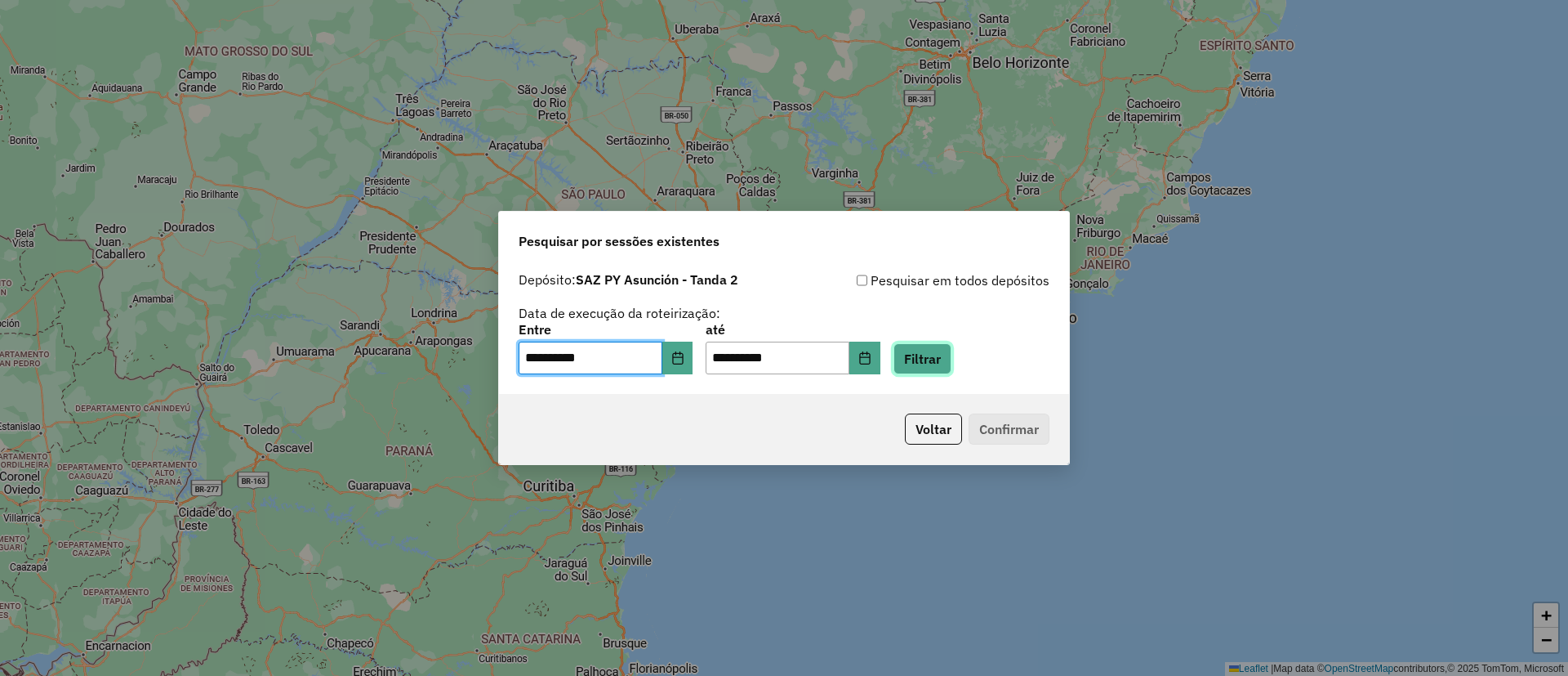
click at [944, 359] on button "Filtrar" at bounding box center [922, 358] width 58 height 31
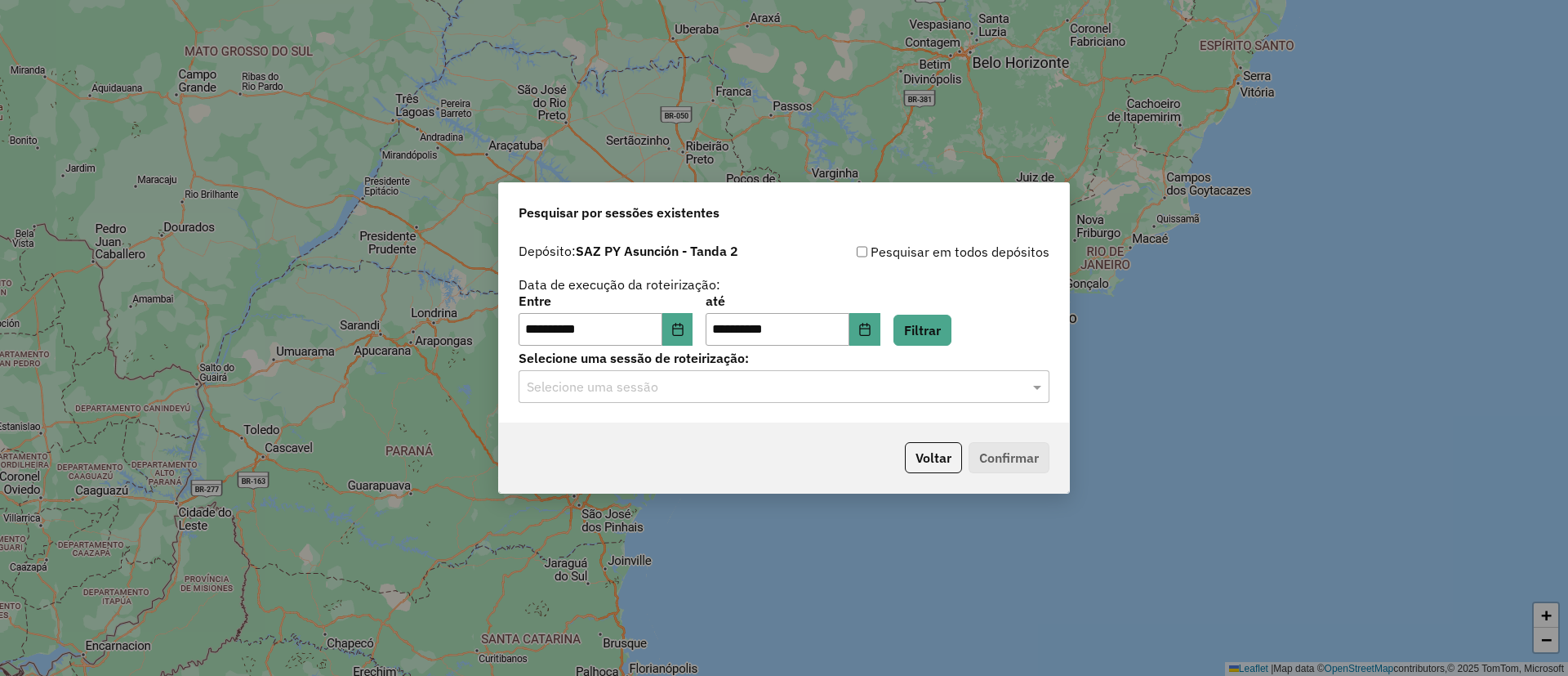
click at [735, 397] on hb-app "**********" at bounding box center [784, 338] width 1568 height 676
click at [711, 394] on input "text" at bounding box center [766, 387] width 482 height 20
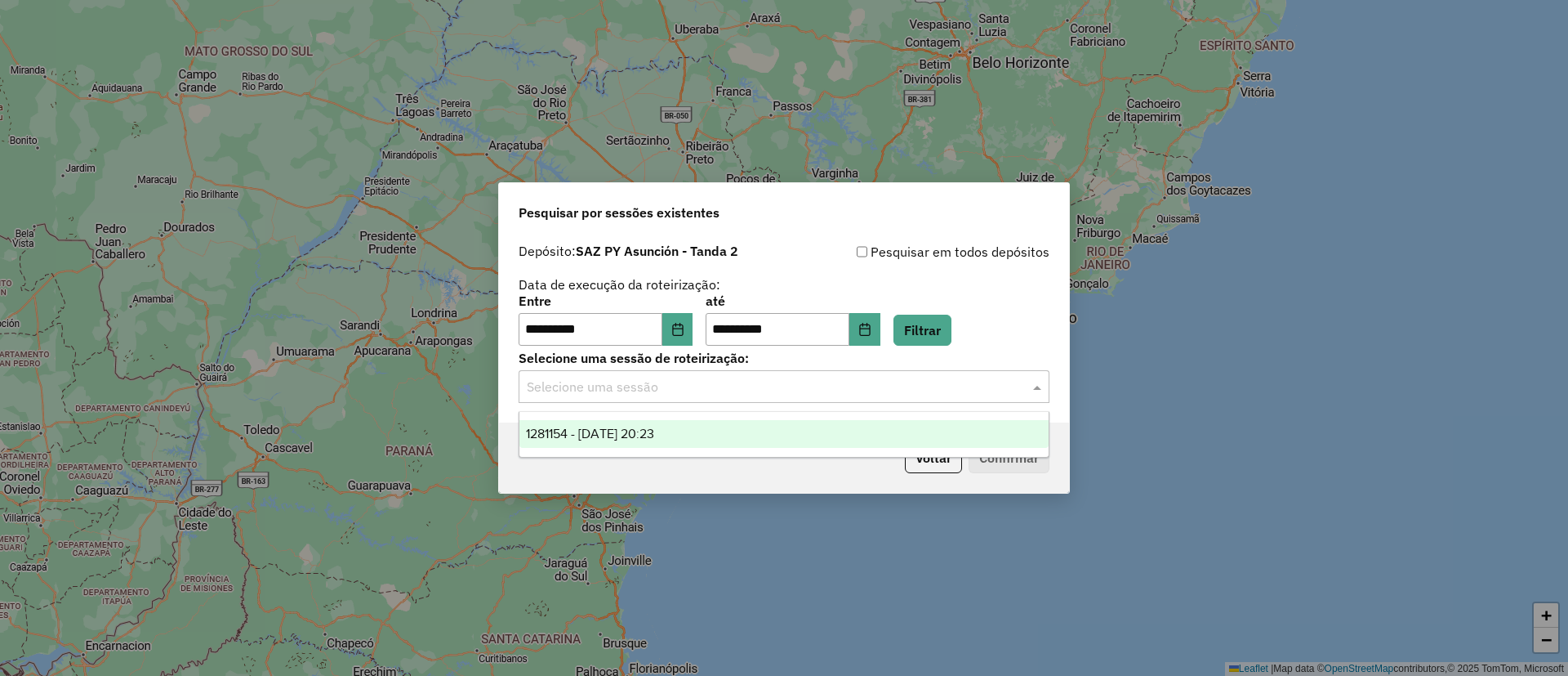
click at [699, 414] on ng-dropdown-panel "1281154 - 23/09/2025 20:23" at bounding box center [784, 434] width 531 height 46
click at [710, 423] on div "1281154 - 23/09/2025 20:23" at bounding box center [784, 433] width 529 height 27
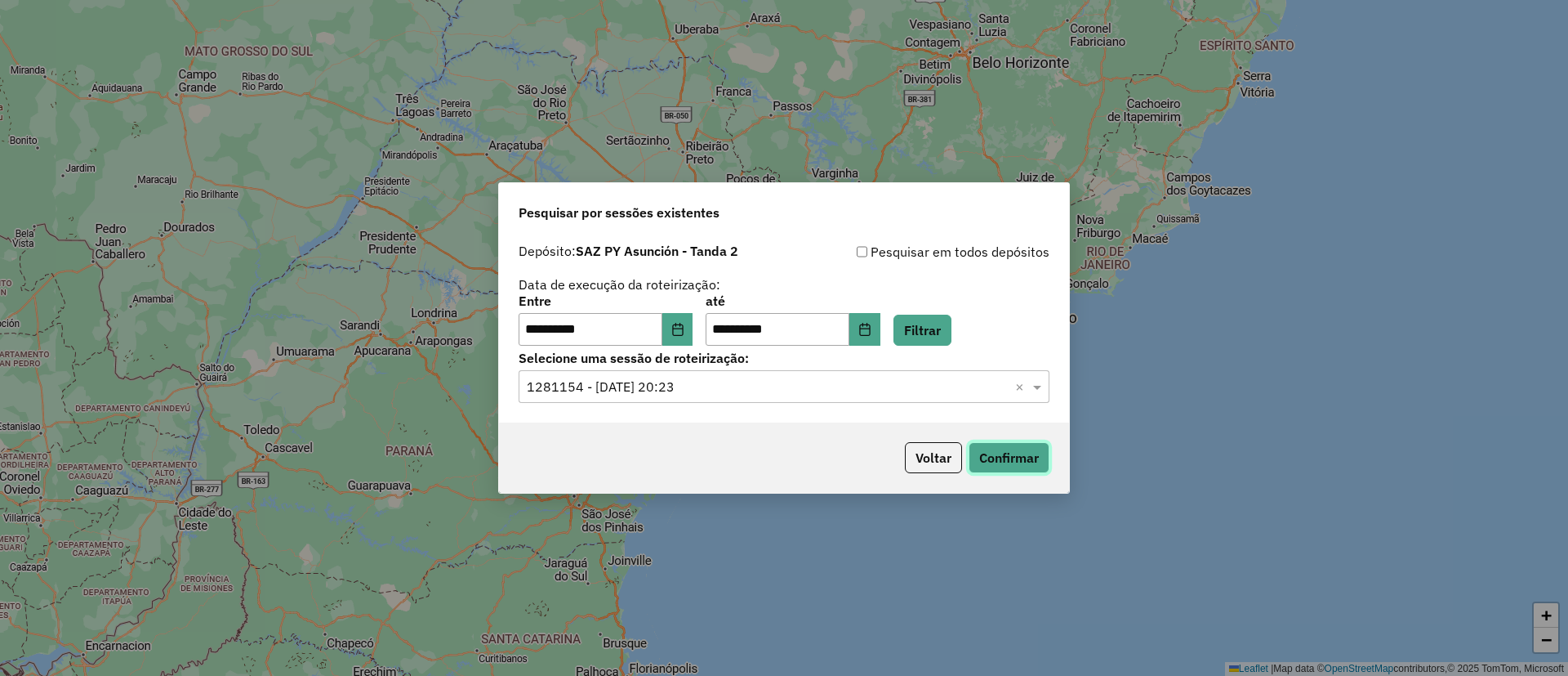
click at [991, 450] on button "Confirmar" at bounding box center [1008, 457] width 80 height 31
click at [898, 461] on p-footer "Voltar Confirmar" at bounding box center [974, 457] width 151 height 31
click at [905, 465] on button "Voltar" at bounding box center [933, 457] width 57 height 31
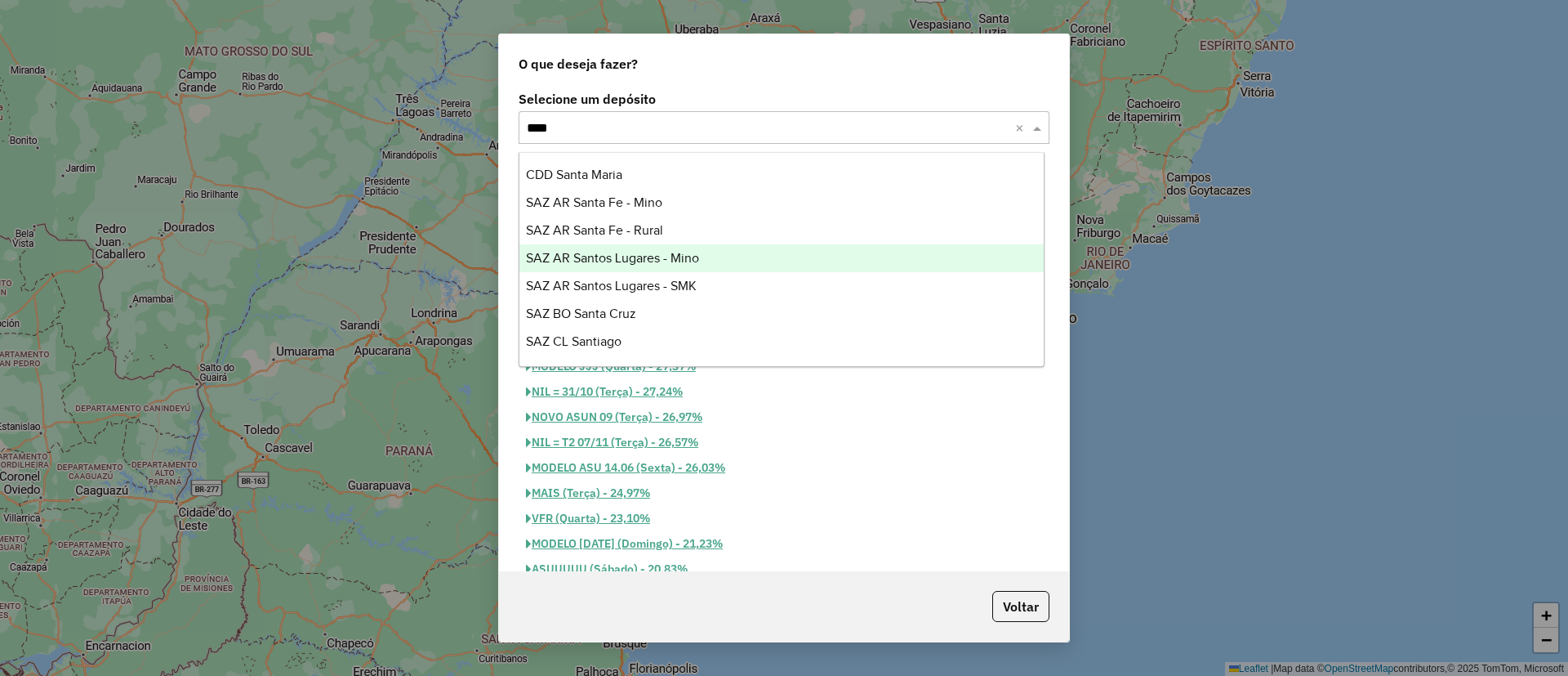
type input "*****"
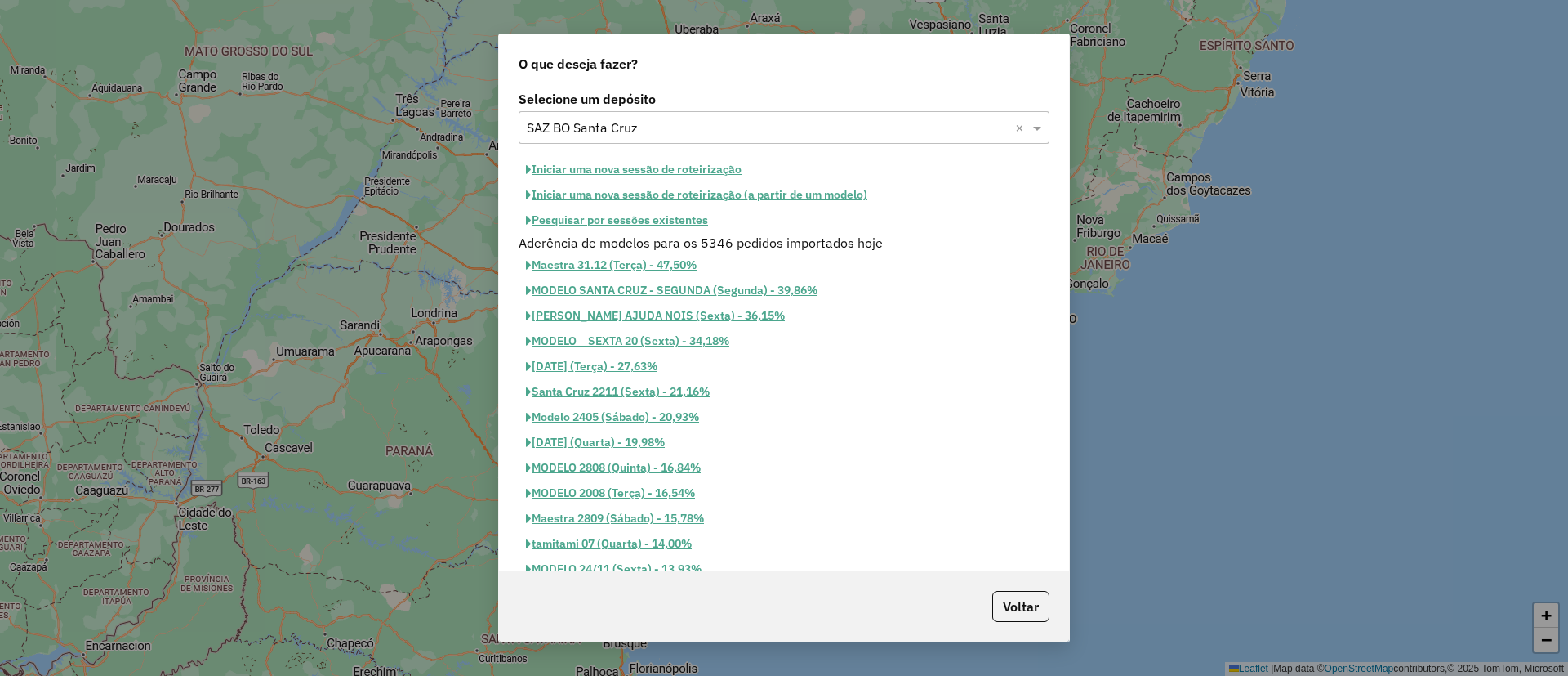
click at [666, 215] on button "Pesquisar por sessões existentes" at bounding box center [617, 220] width 197 height 26
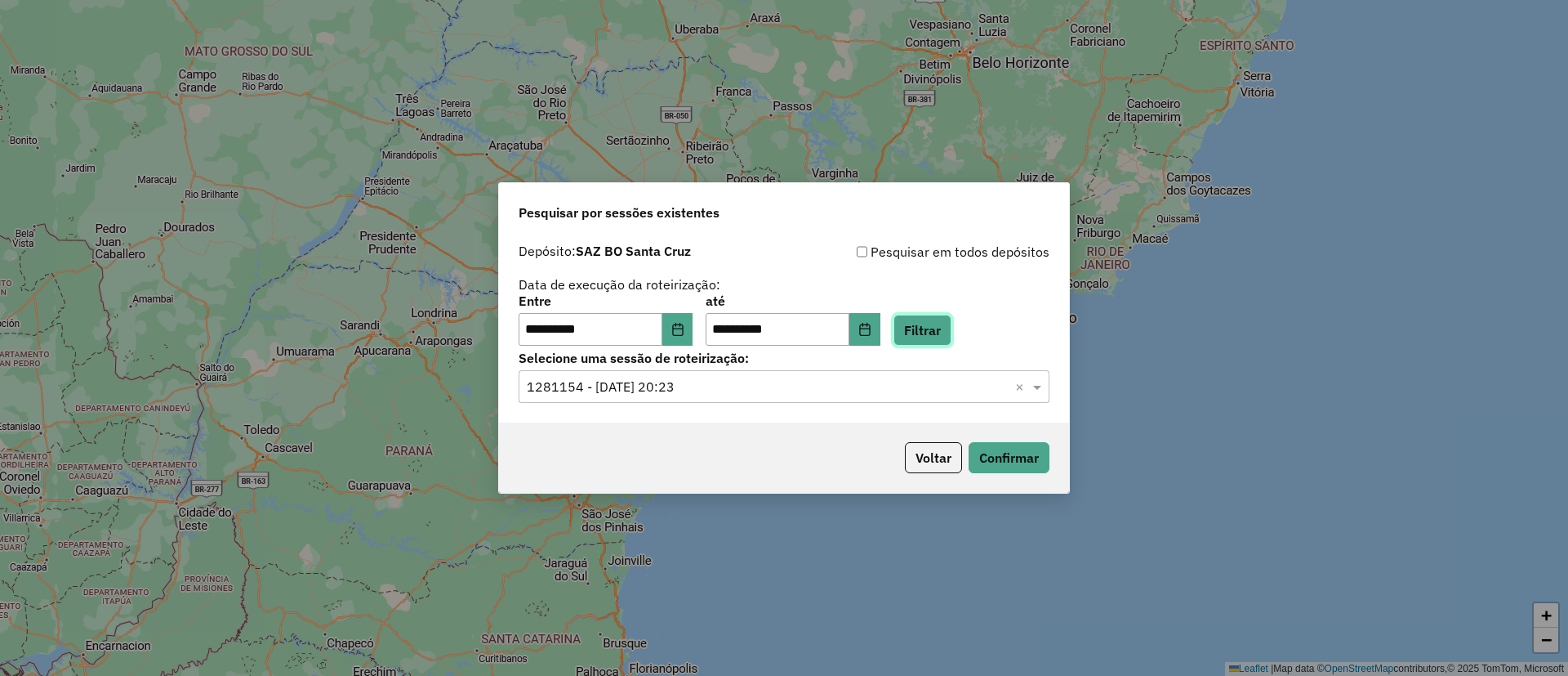
click at [951, 333] on button "Filtrar" at bounding box center [922, 329] width 58 height 31
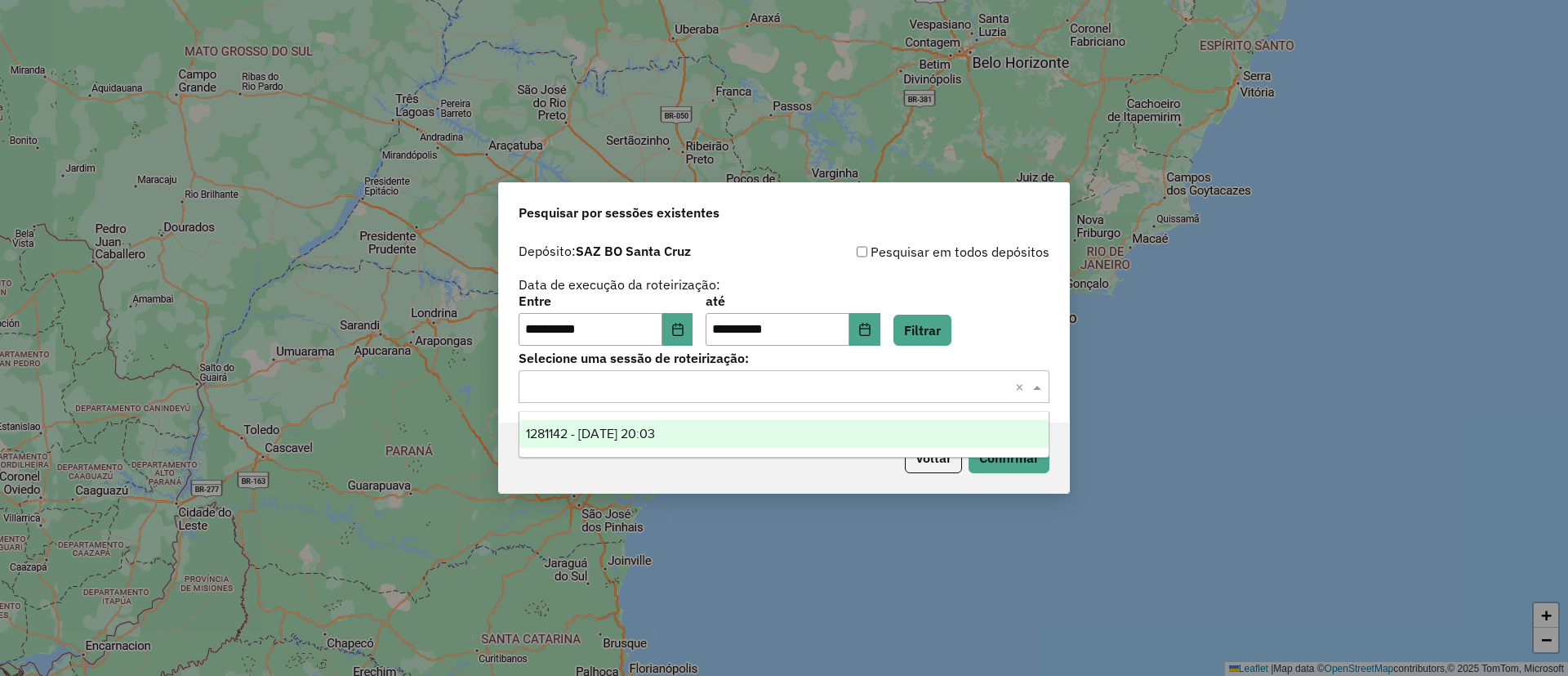
click at [793, 397] on div "Selecione uma sessão × ×" at bounding box center [784, 386] width 531 height 33
click at [776, 426] on div "1281142 - 23/09/2025 20:03" at bounding box center [784, 433] width 529 height 27
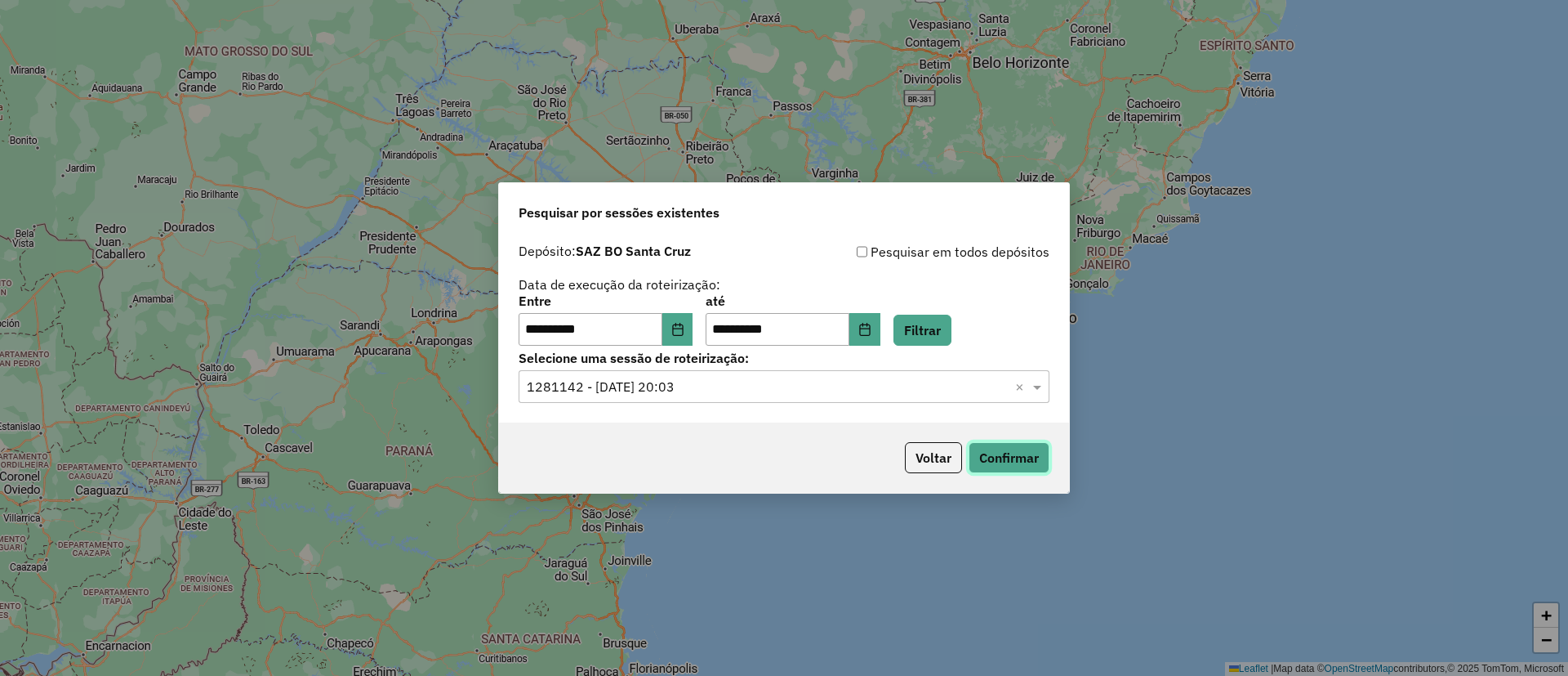
click at [1010, 461] on button "Confirmar" at bounding box center [1008, 457] width 80 height 31
click at [925, 444] on button "Voltar" at bounding box center [933, 457] width 57 height 31
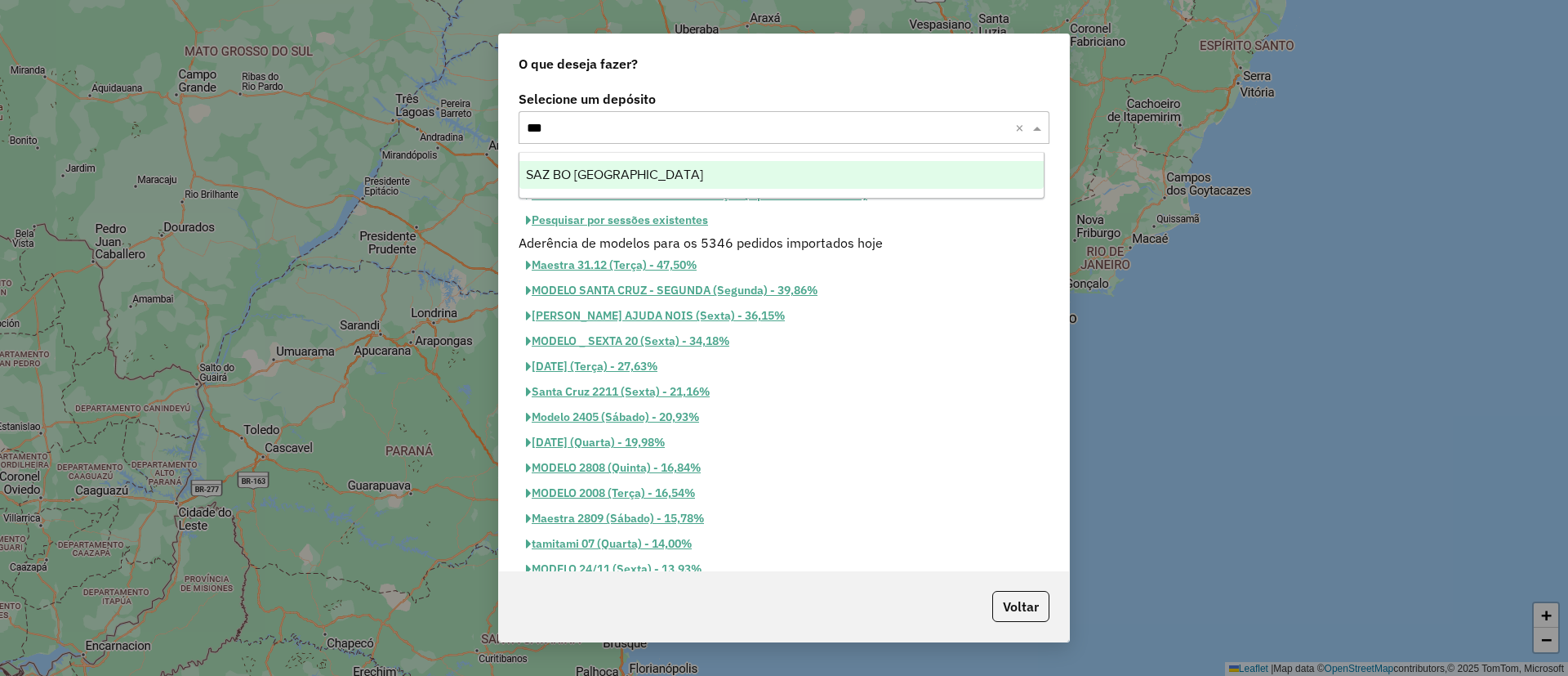
scroll to position [0, 0]
type input "****"
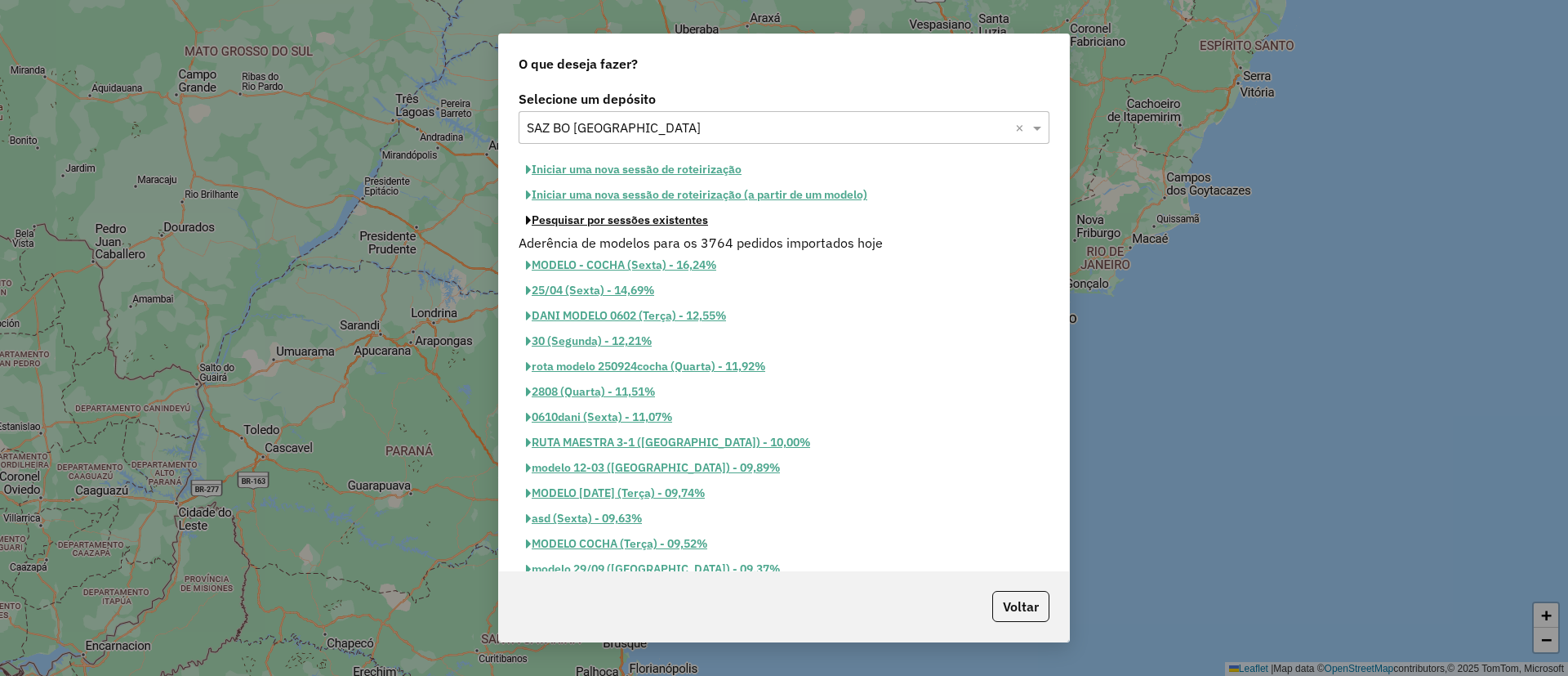
click at [676, 222] on button "Pesquisar por sessões existentes" at bounding box center [617, 220] width 197 height 26
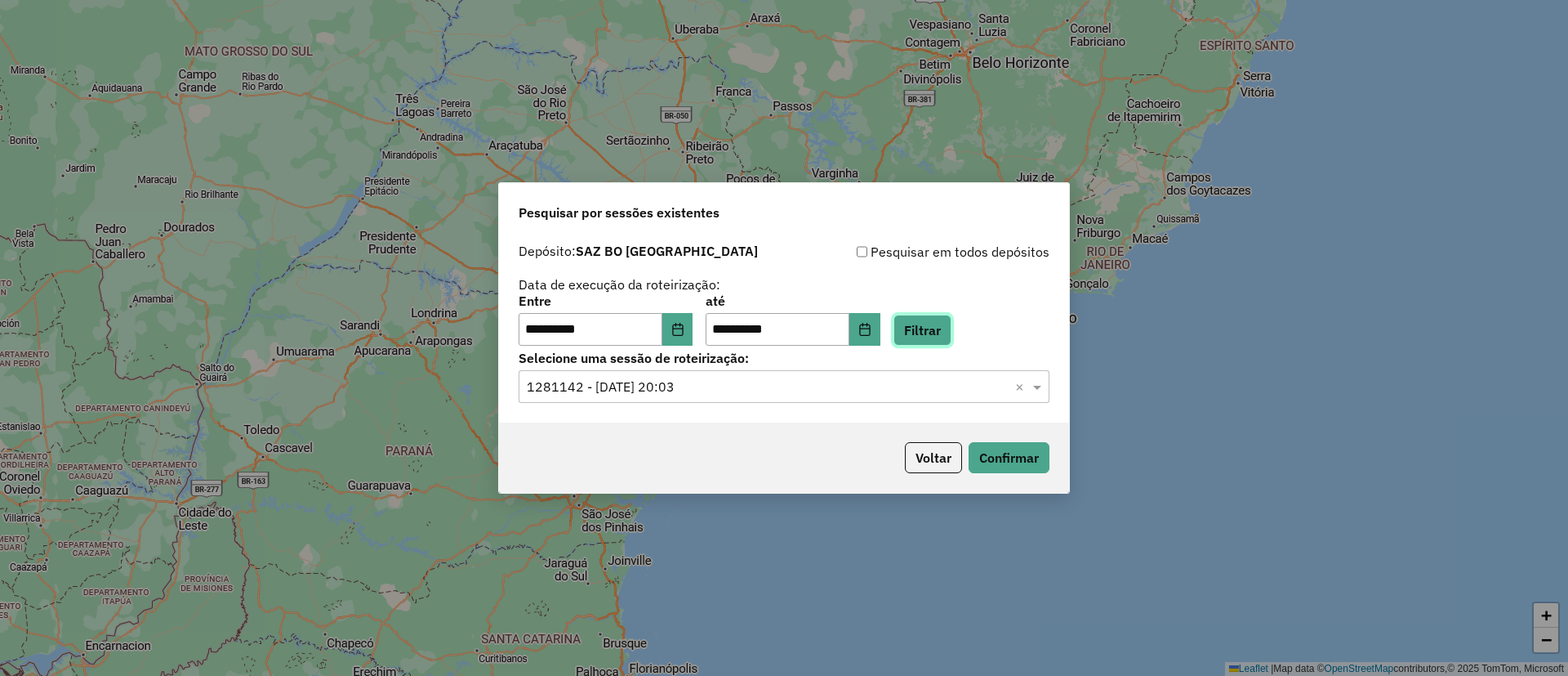
click at [951, 340] on button "Filtrar" at bounding box center [922, 329] width 58 height 31
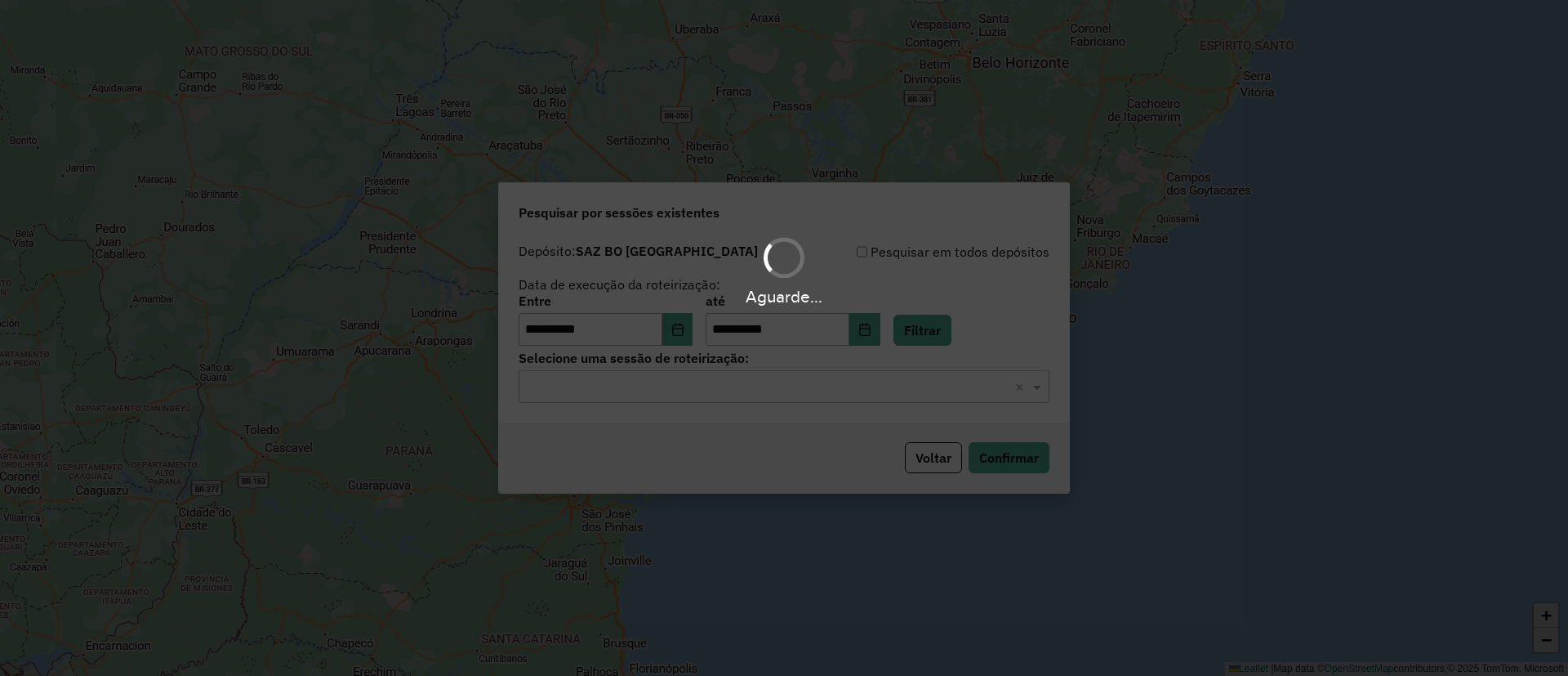
click at [836, 385] on hb-app "**********" at bounding box center [784, 338] width 1568 height 676
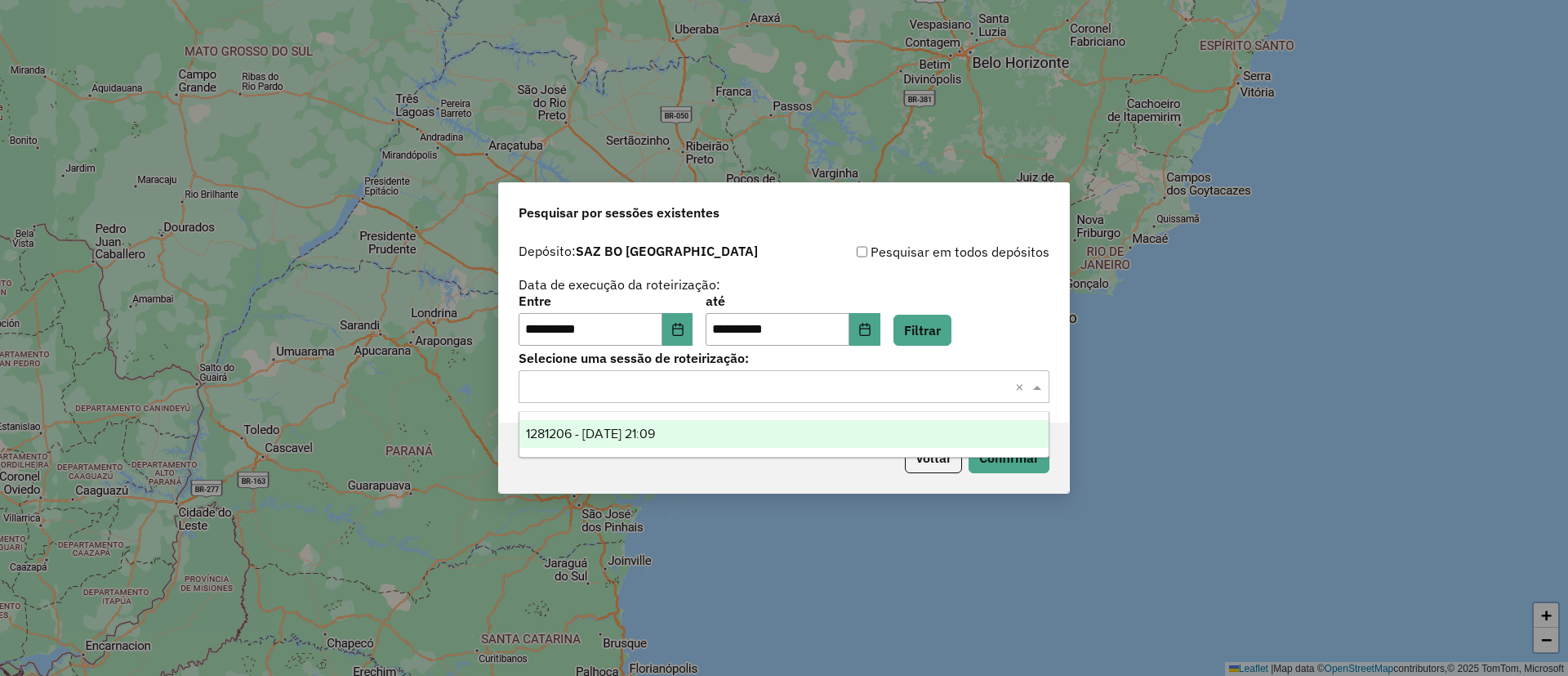
click at [832, 385] on input "text" at bounding box center [766, 387] width 482 height 20
click at [831, 426] on div "1281206 - [DATE] 21:09" at bounding box center [784, 433] width 529 height 27
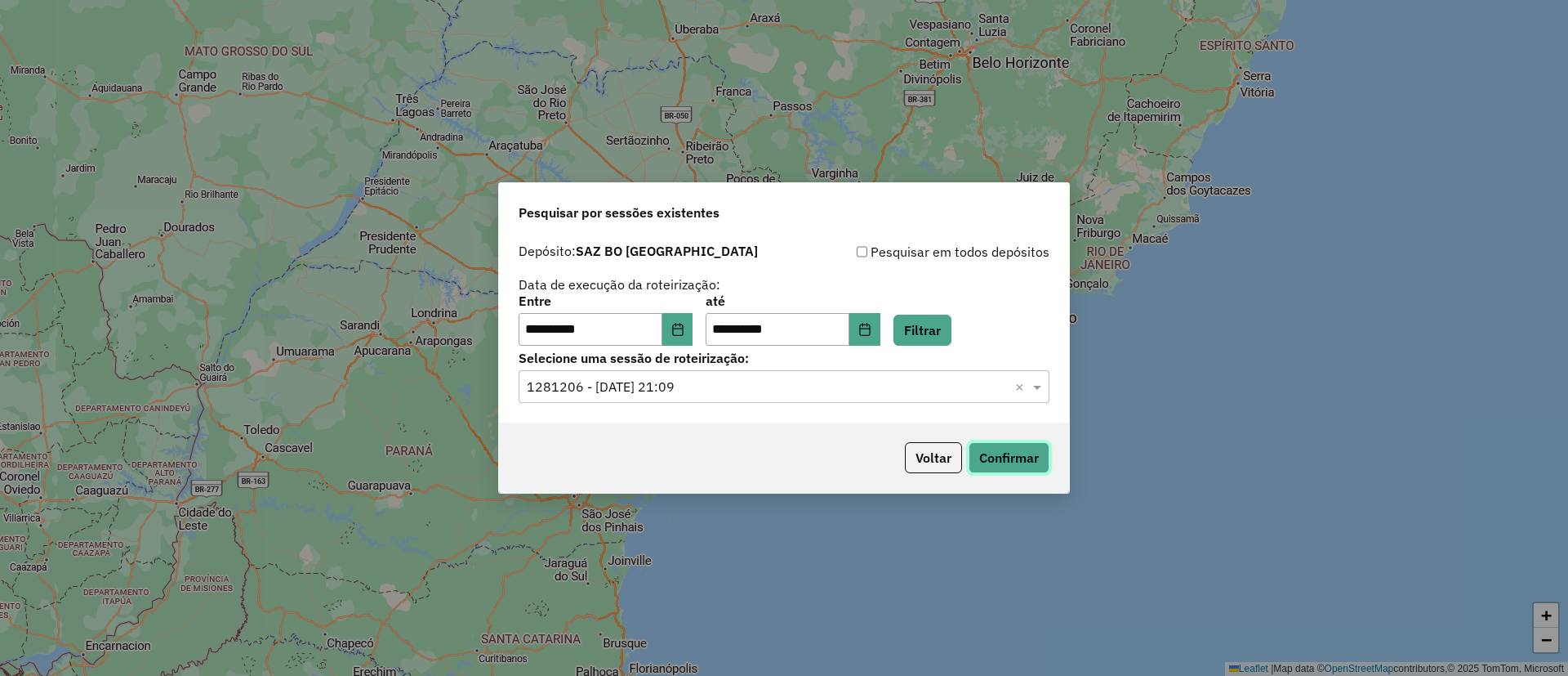
click at [984, 452] on button "Confirmar" at bounding box center [1008, 457] width 80 height 31
click at [998, 461] on button "Confirmar" at bounding box center [1008, 457] width 80 height 31
click at [925, 467] on button "Voltar" at bounding box center [933, 457] width 57 height 31
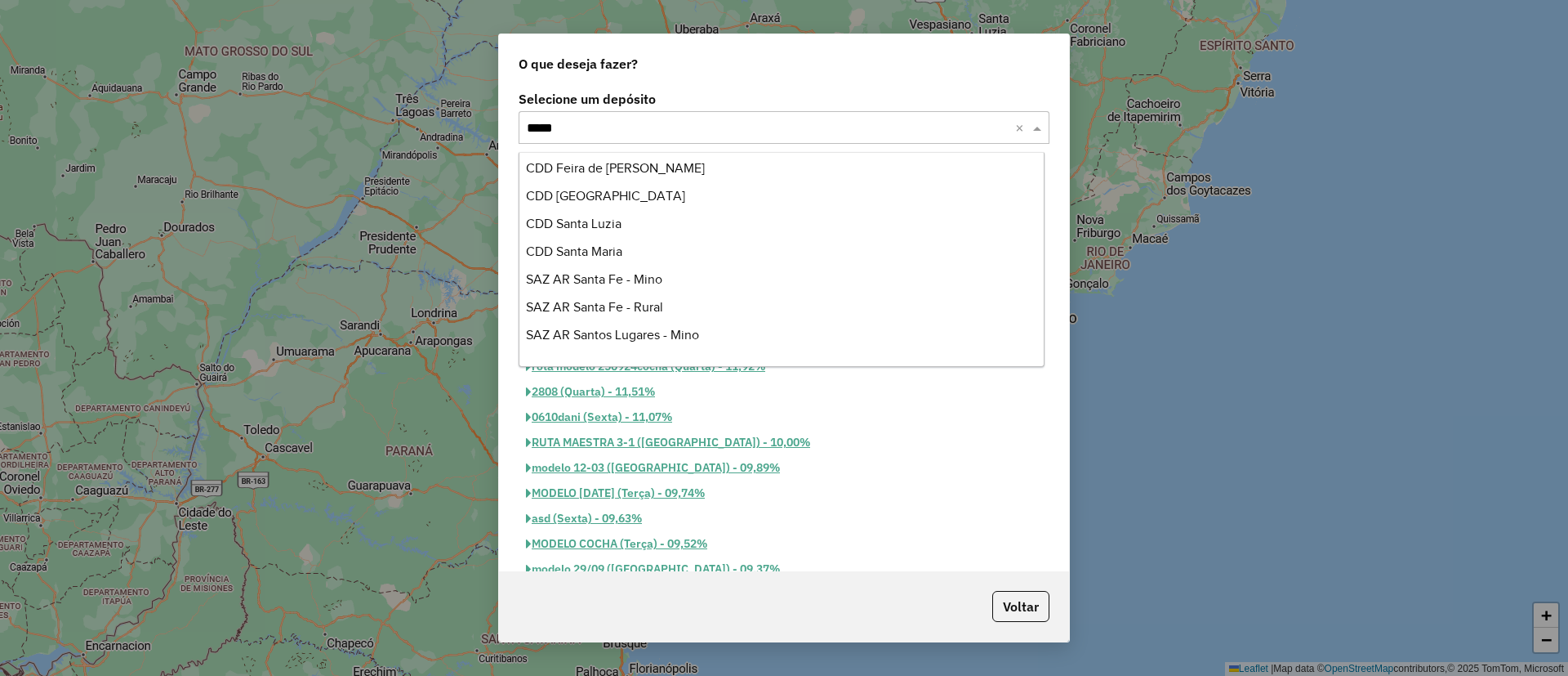
type input "*****"
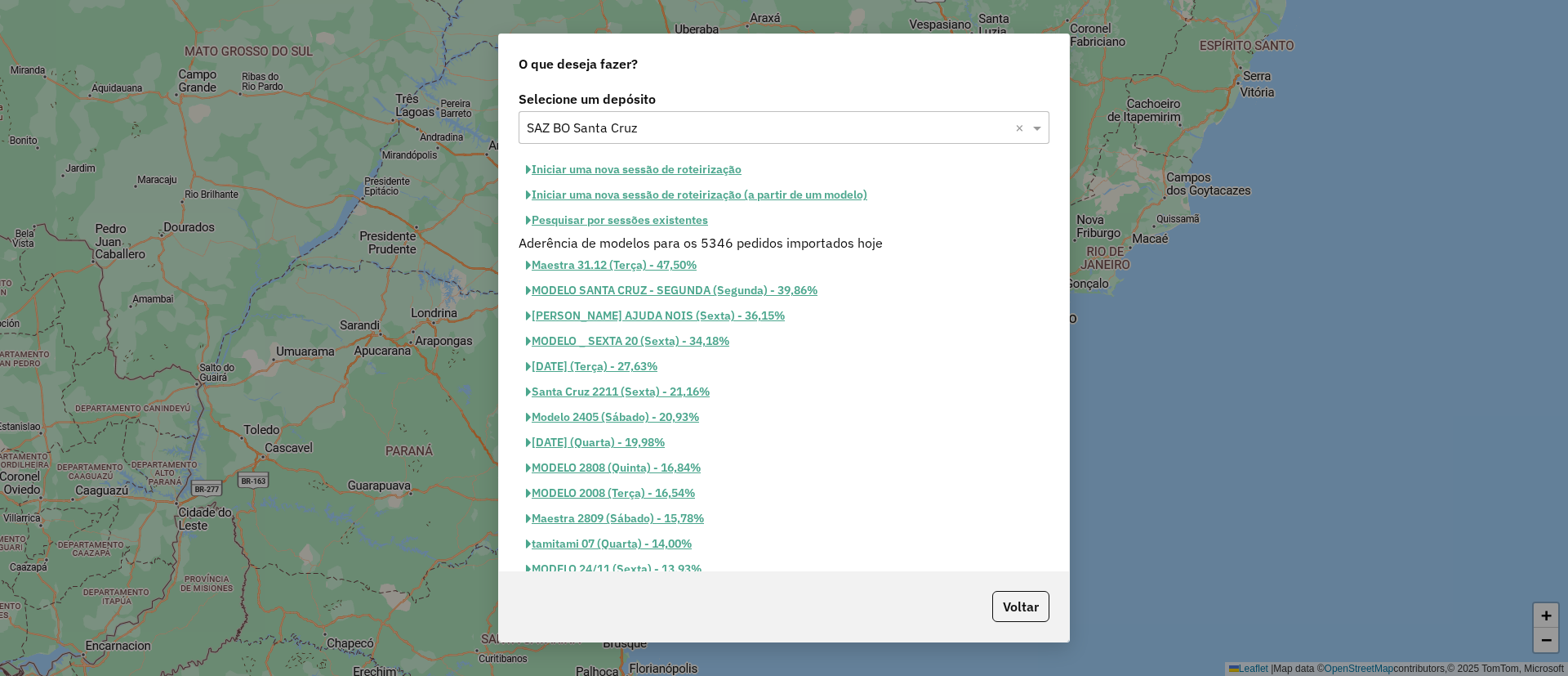
click at [661, 216] on button "Pesquisar por sessões existentes" at bounding box center [617, 220] width 197 height 26
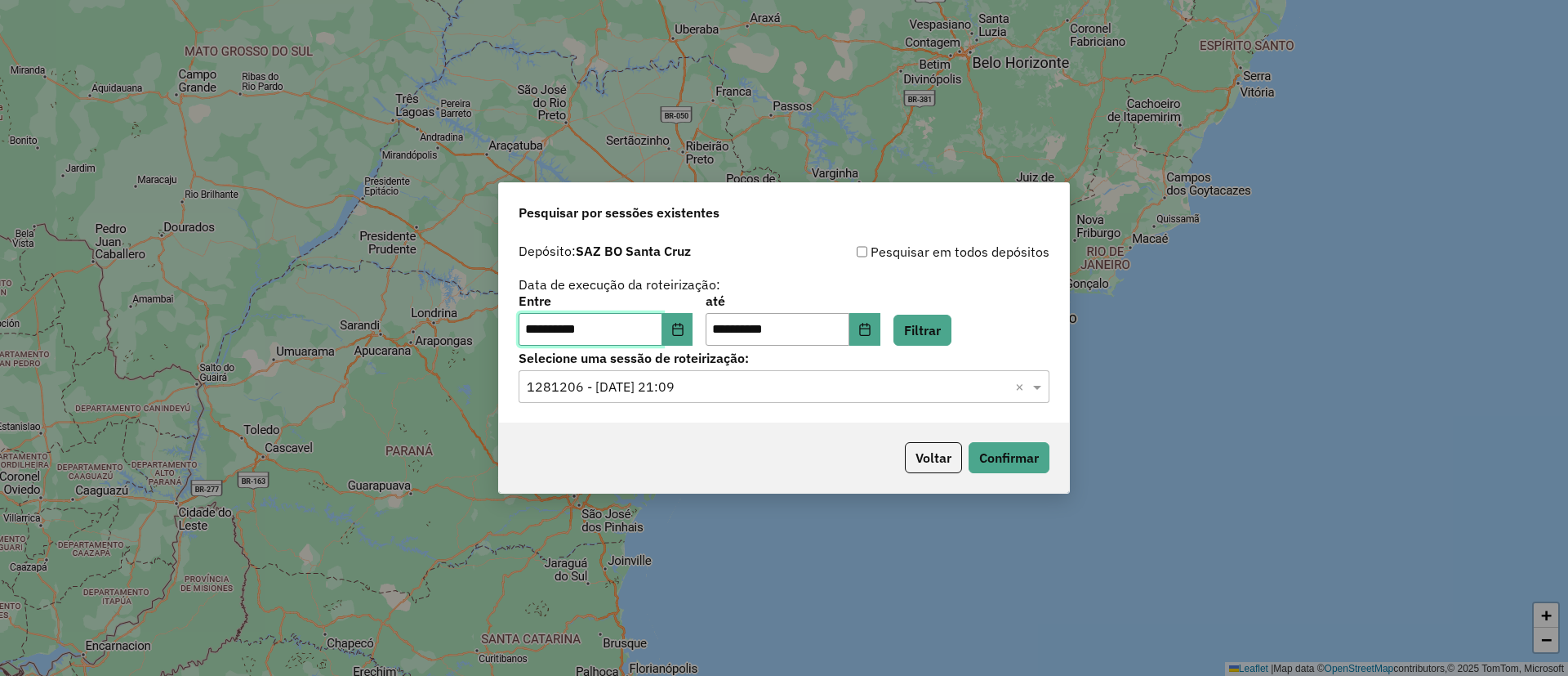
drag, startPoint x: 665, startPoint y: 321, endPoint x: 676, endPoint y: 326, distance: 12.1
click at [662, 321] on input "**********" at bounding box center [590, 329] width 144 height 33
click at [682, 330] on icon "Choose Date" at bounding box center [677, 329] width 10 height 13
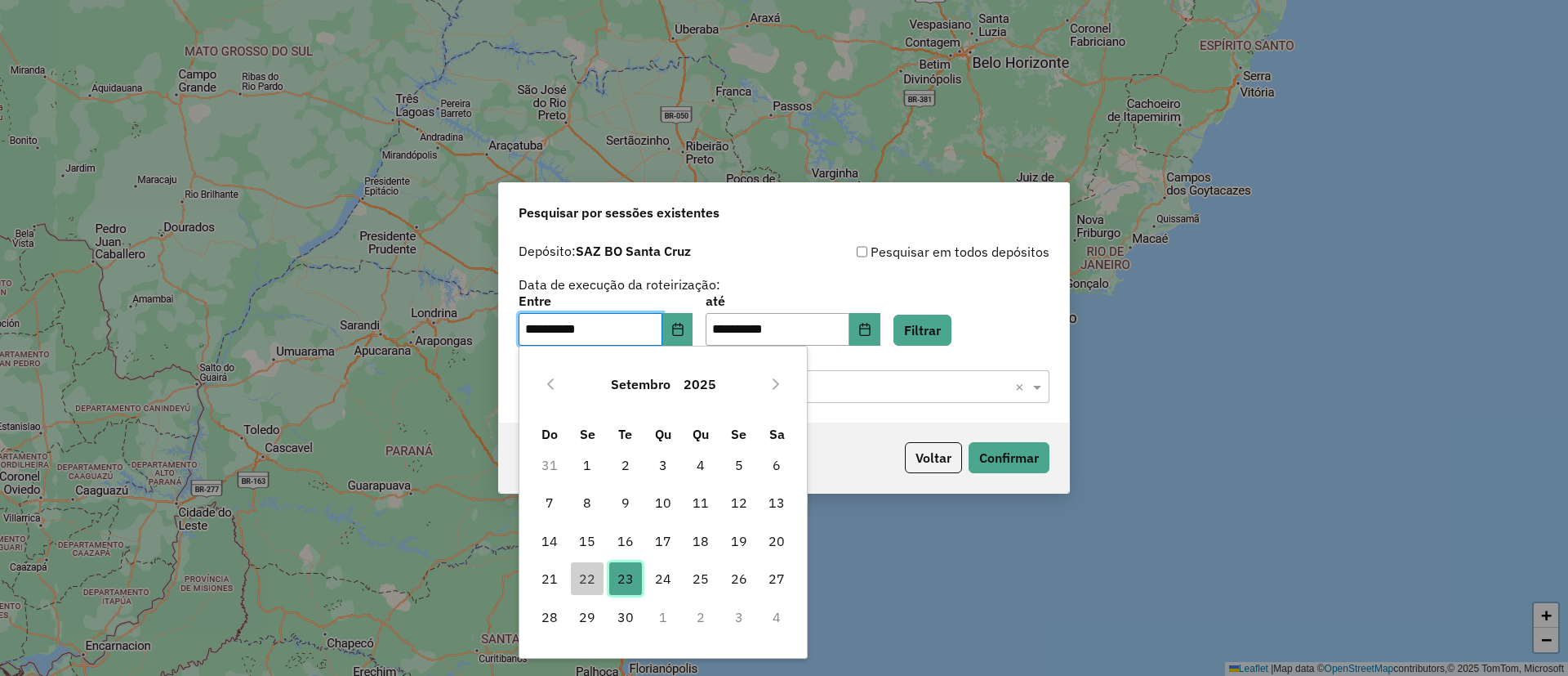
click at [632, 593] on span "23" at bounding box center [625, 578] width 33 height 33
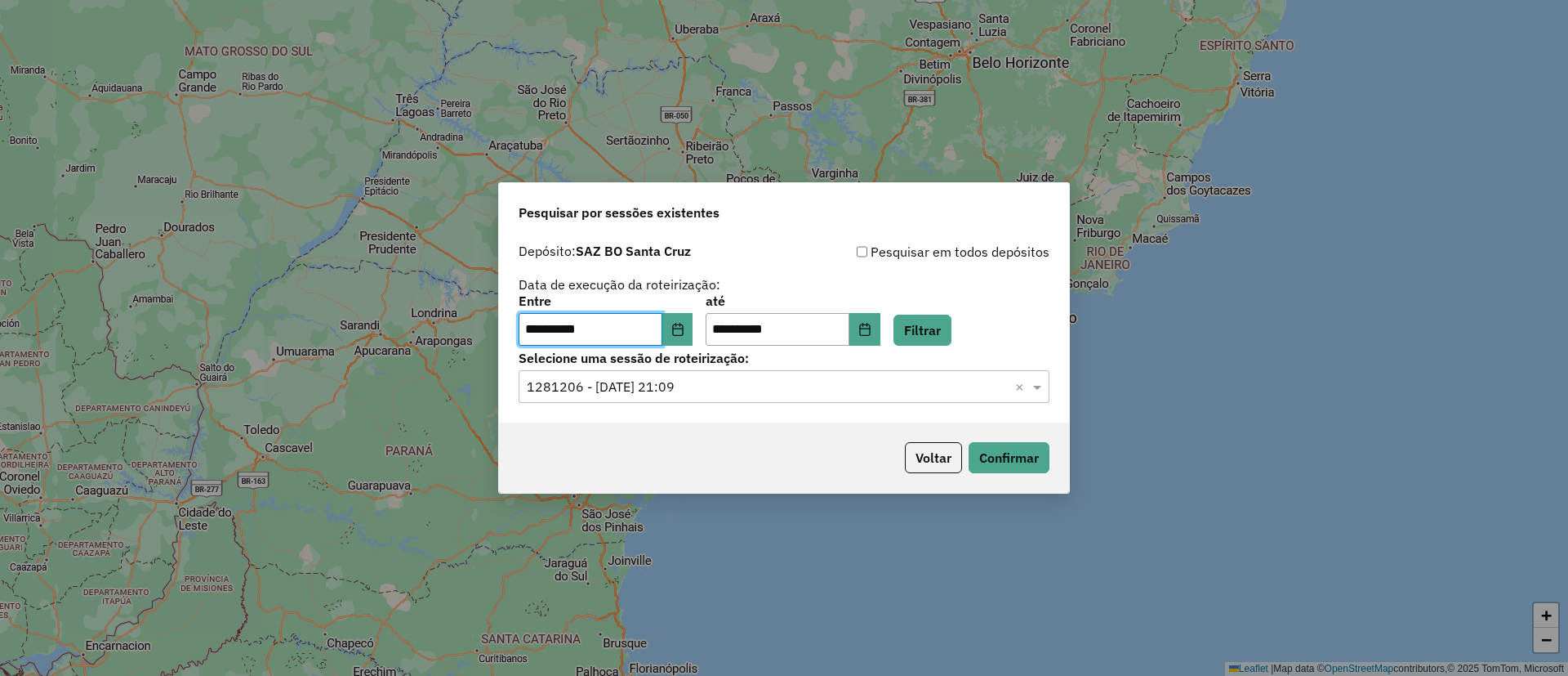
click at [985, 325] on div "**********" at bounding box center [784, 319] width 531 height 50
click at [939, 326] on button "Filtrar" at bounding box center [922, 329] width 58 height 31
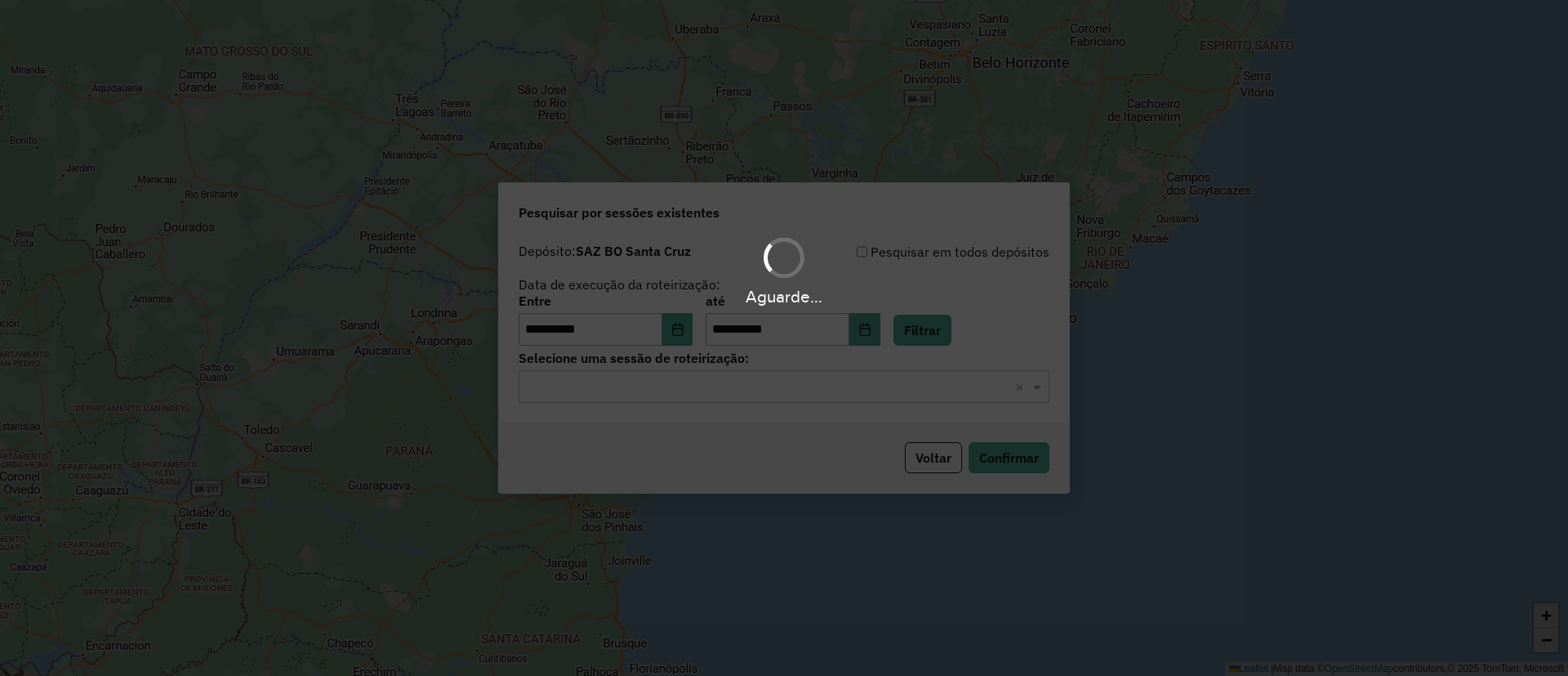
click at [744, 393] on hb-app "**********" at bounding box center [784, 338] width 1568 height 676
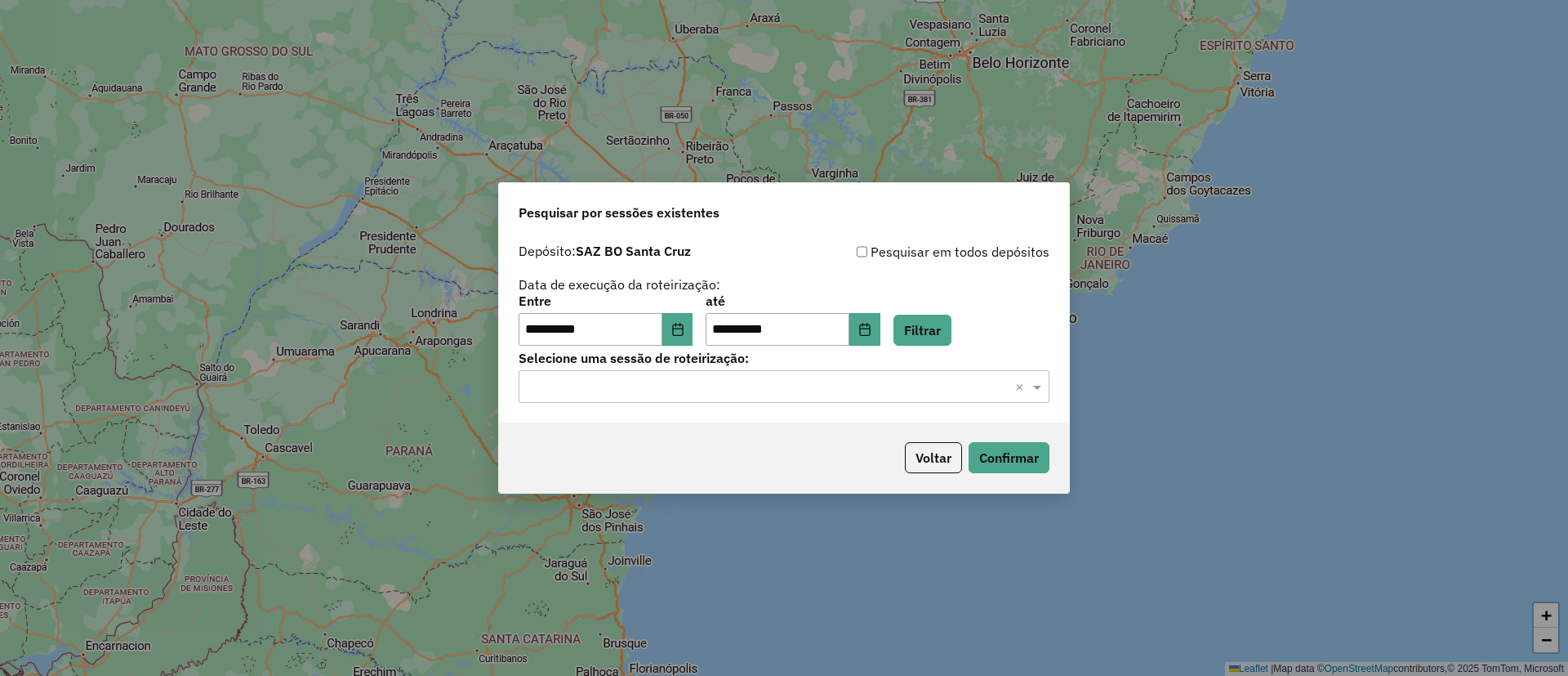
click at [746, 393] on input "text" at bounding box center [766, 387] width 482 height 20
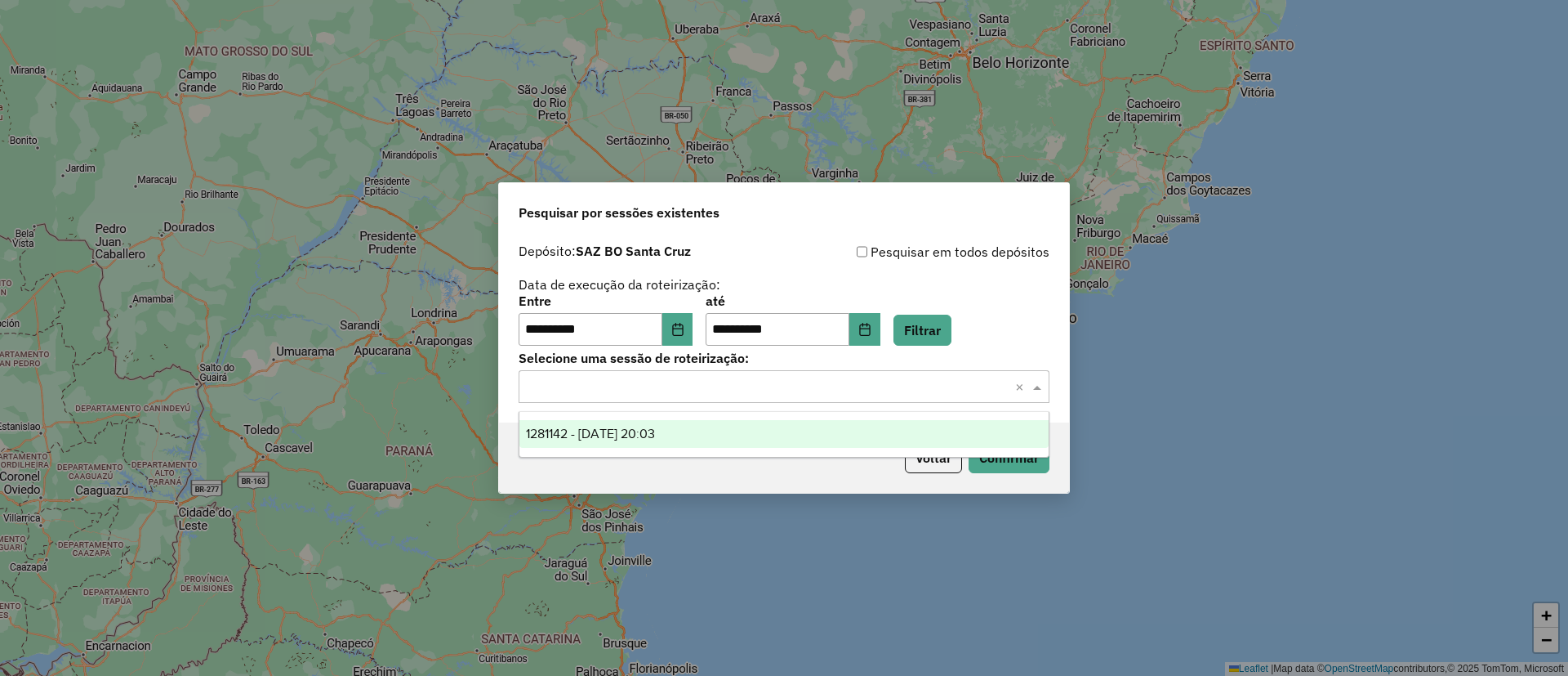
click at [717, 441] on div "1281142 - 23/09/2025 20:03" at bounding box center [784, 433] width 529 height 27
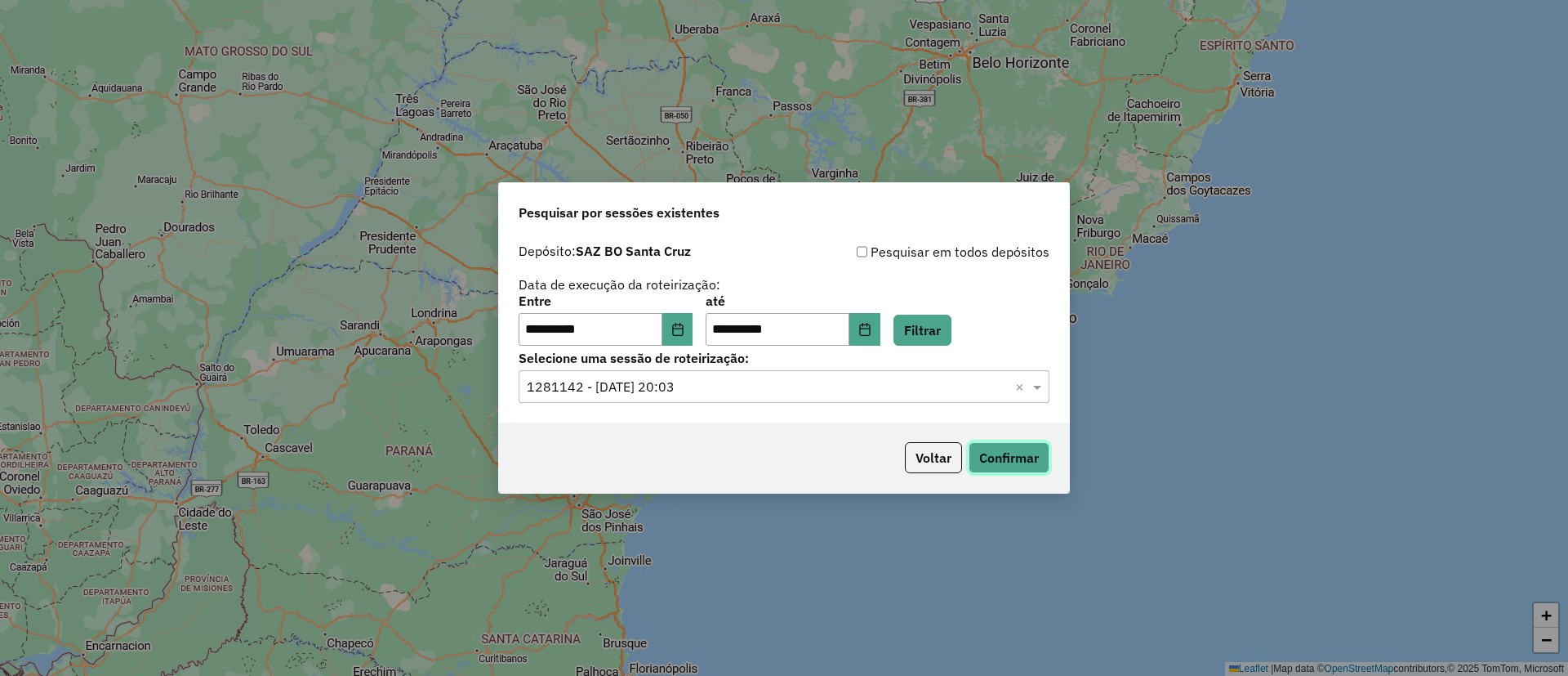
click at [1018, 463] on button "Confirmar" at bounding box center [1008, 457] width 80 height 31
click at [907, 445] on button "Voltar" at bounding box center [933, 457] width 57 height 31
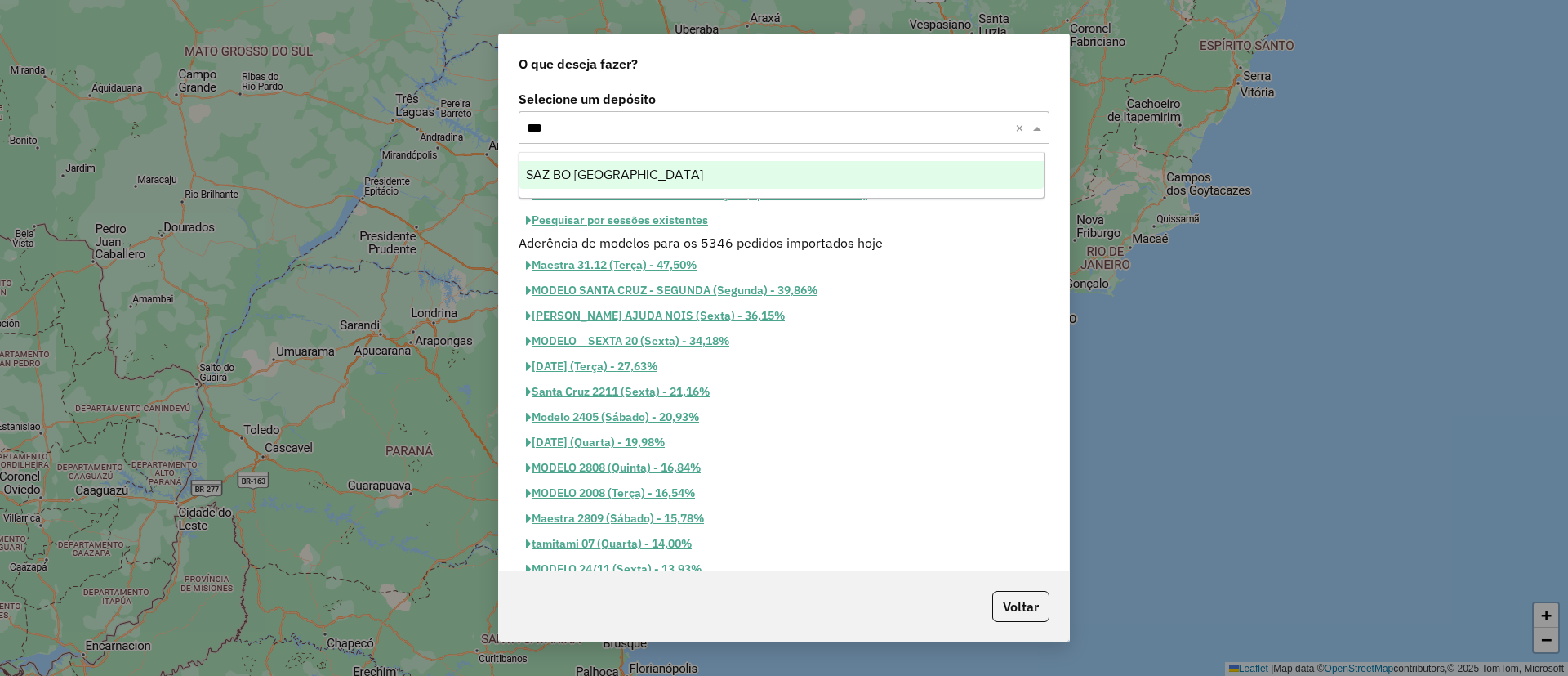
type input "****"
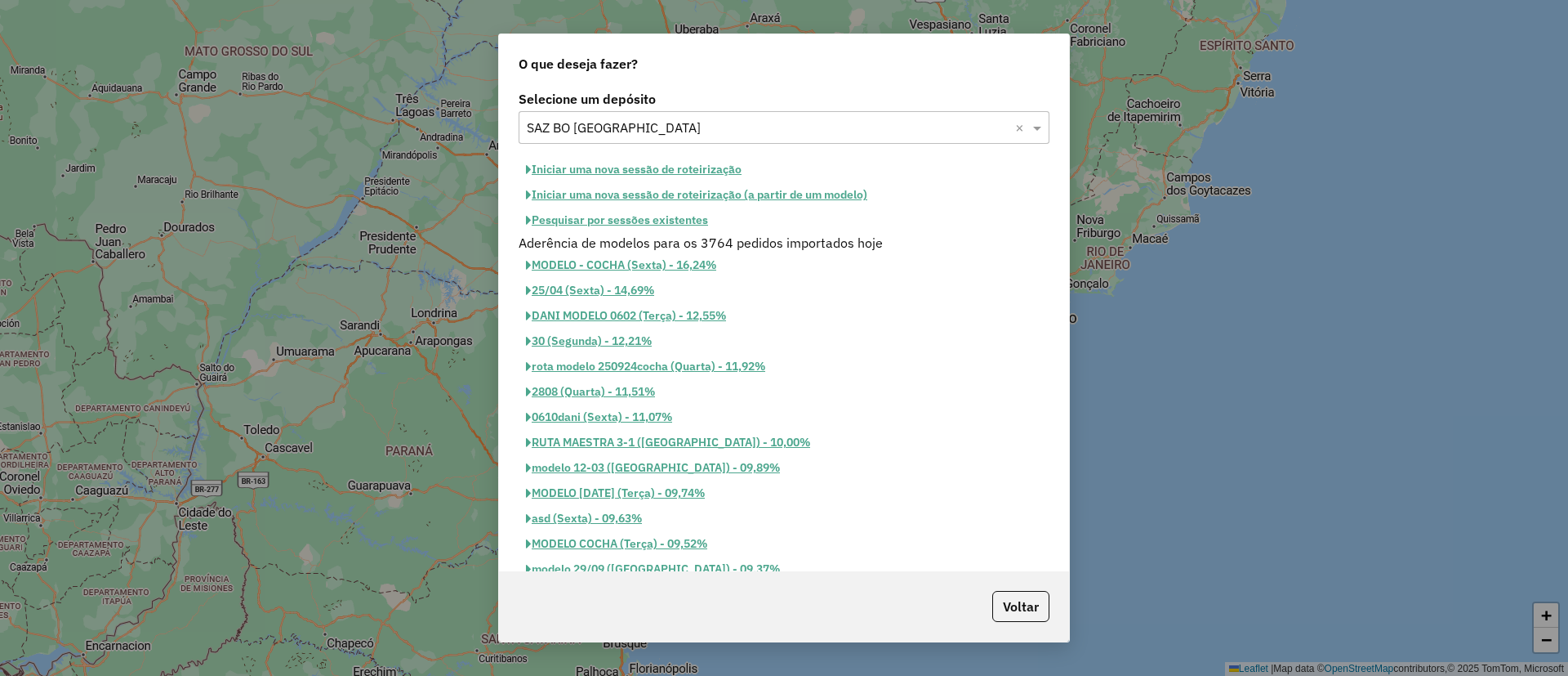
click at [706, 216] on button "Pesquisar por sessões existentes" at bounding box center [617, 220] width 197 height 26
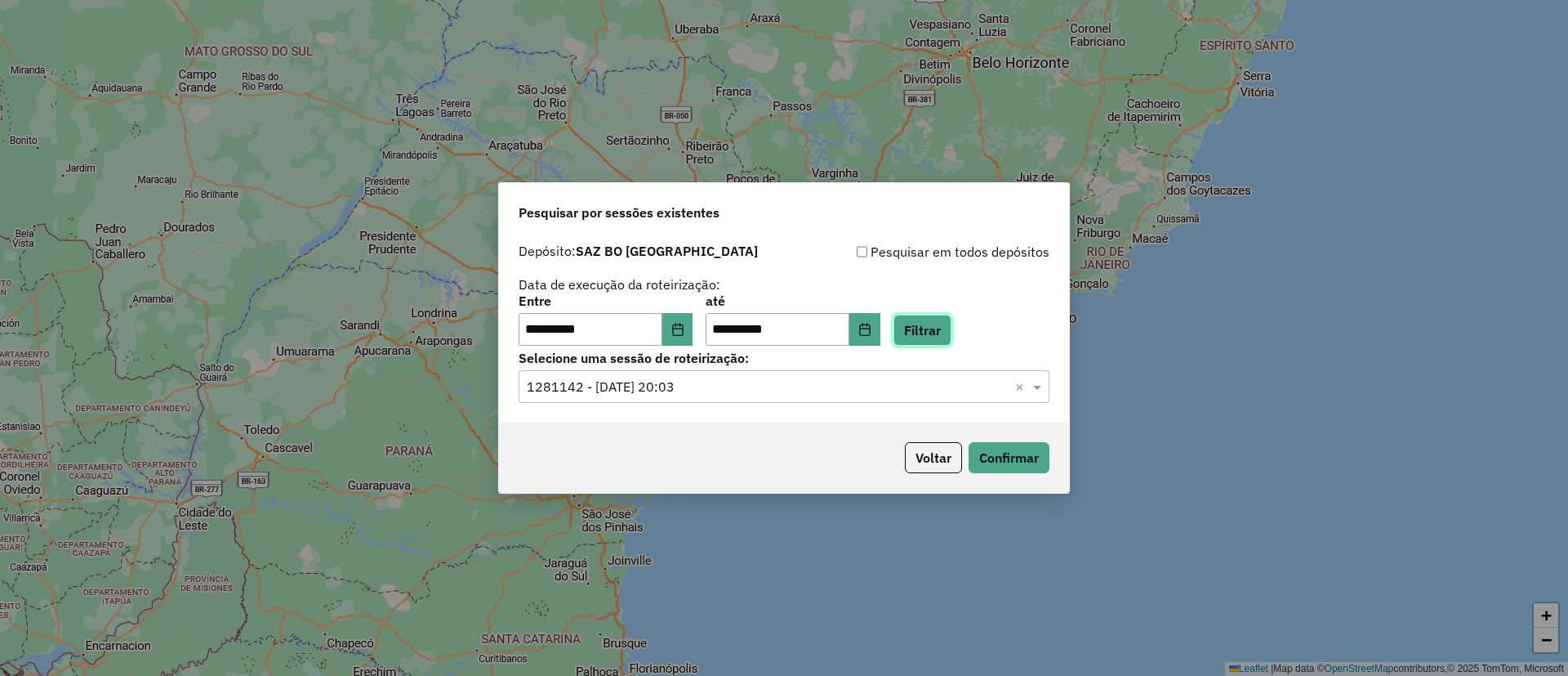
click at [938, 330] on button "Filtrar" at bounding box center [922, 329] width 58 height 31
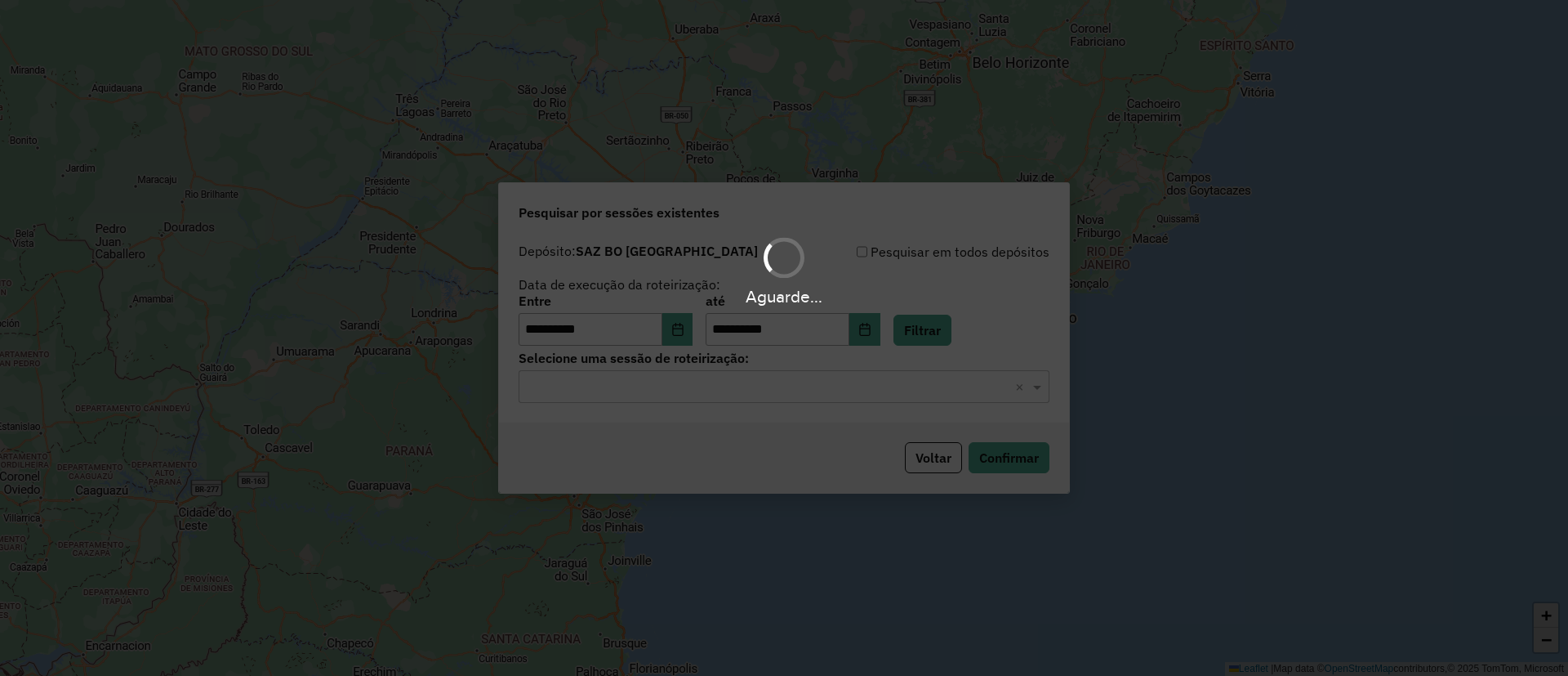
click at [822, 408] on hb-app "**********" at bounding box center [784, 338] width 1568 height 676
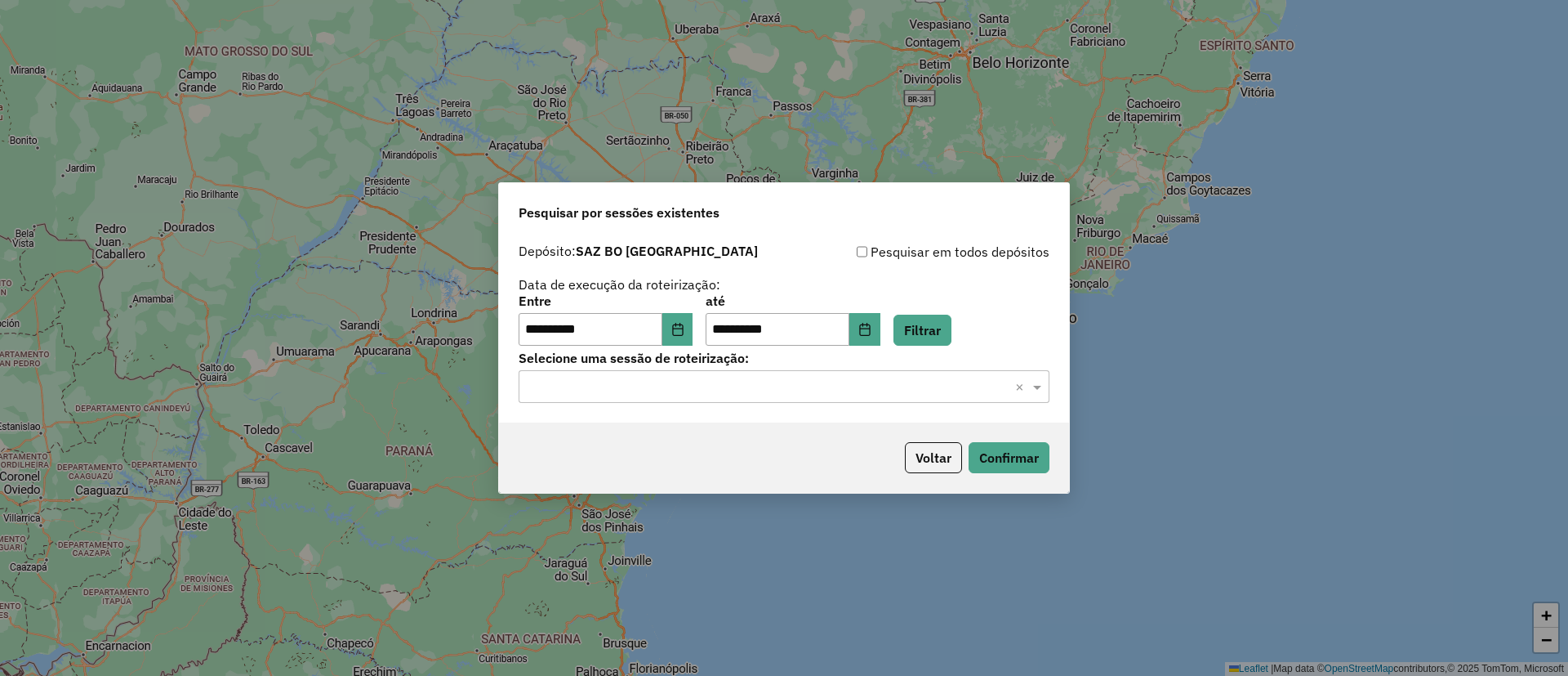
click at [822, 399] on div "Selecione uma sessão × ×" at bounding box center [784, 386] width 531 height 33
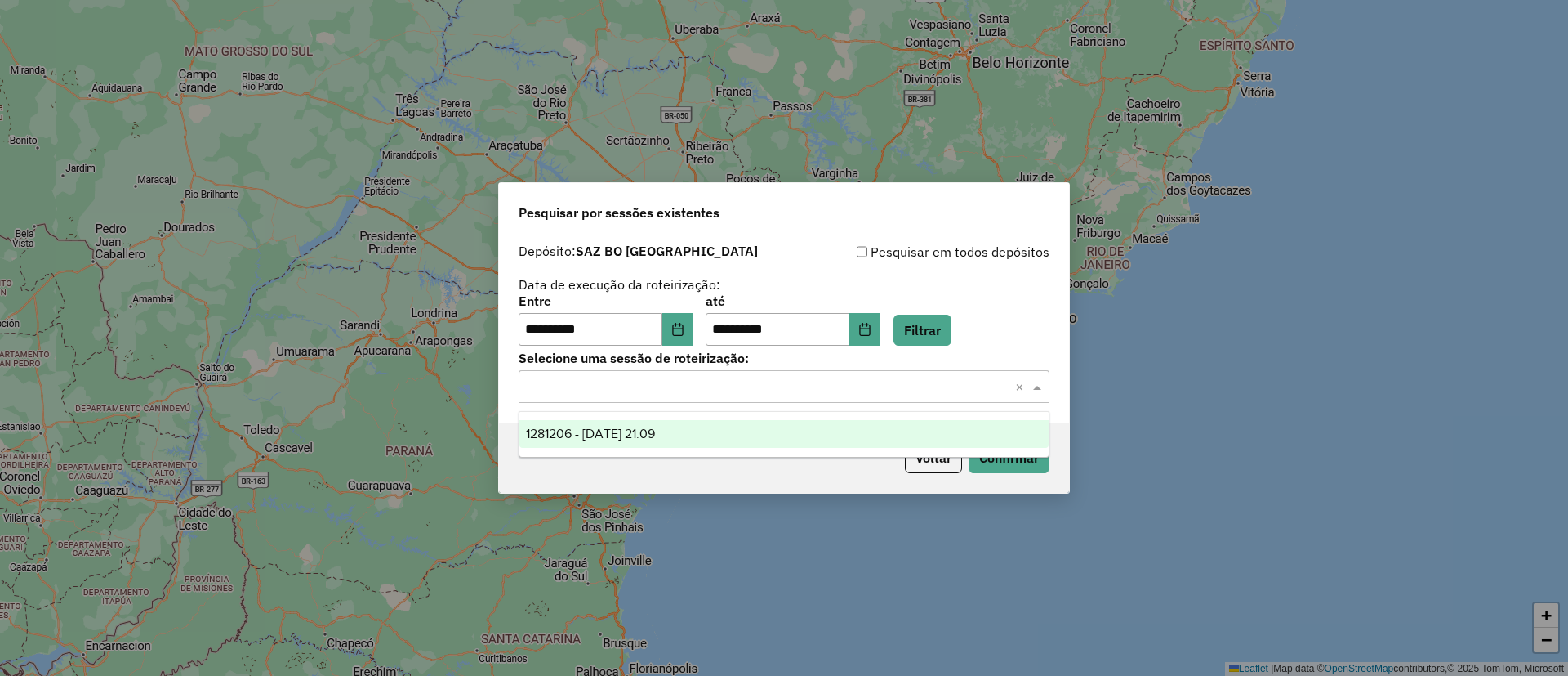
click at [808, 419] on div "1281206 - 23/09/2025 21:09" at bounding box center [784, 433] width 529 height 27
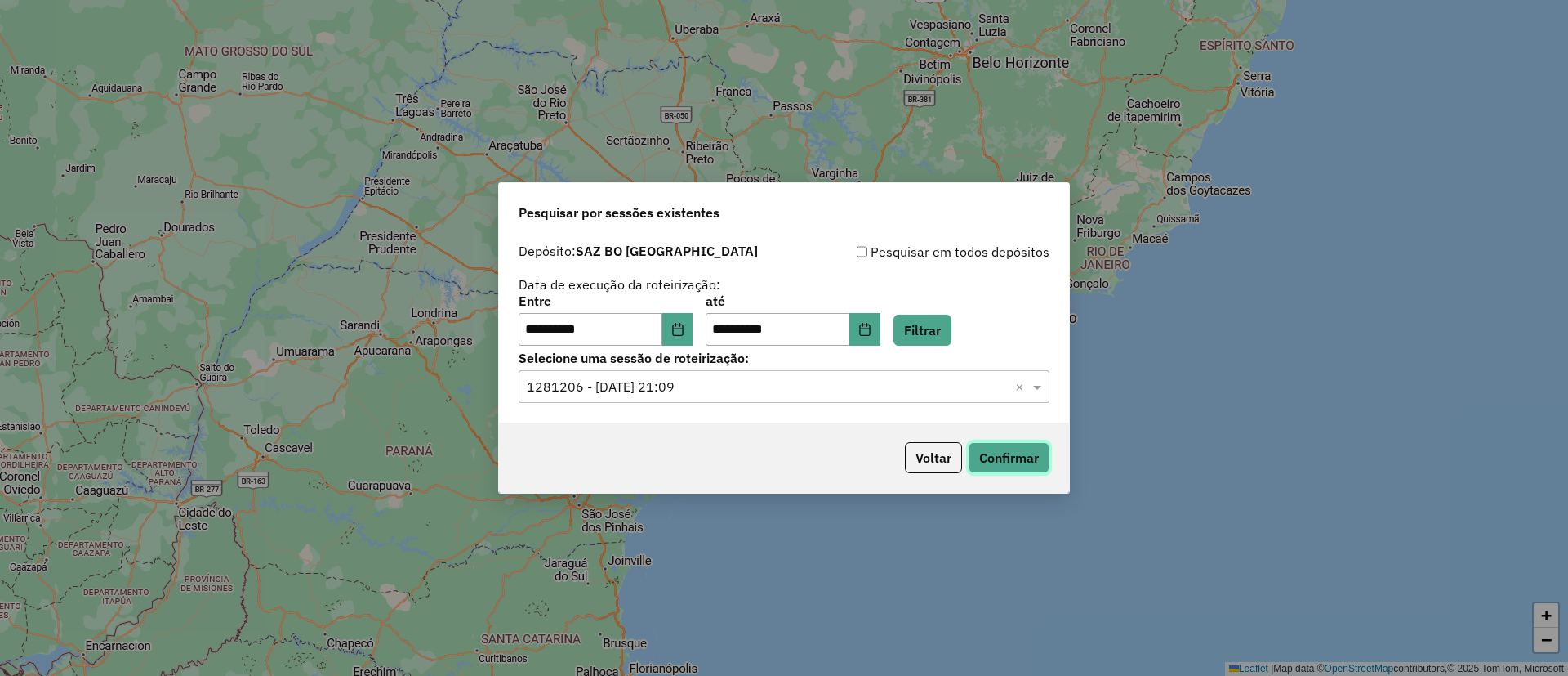
click at [1000, 454] on button "Confirmar" at bounding box center [1008, 457] width 80 height 31
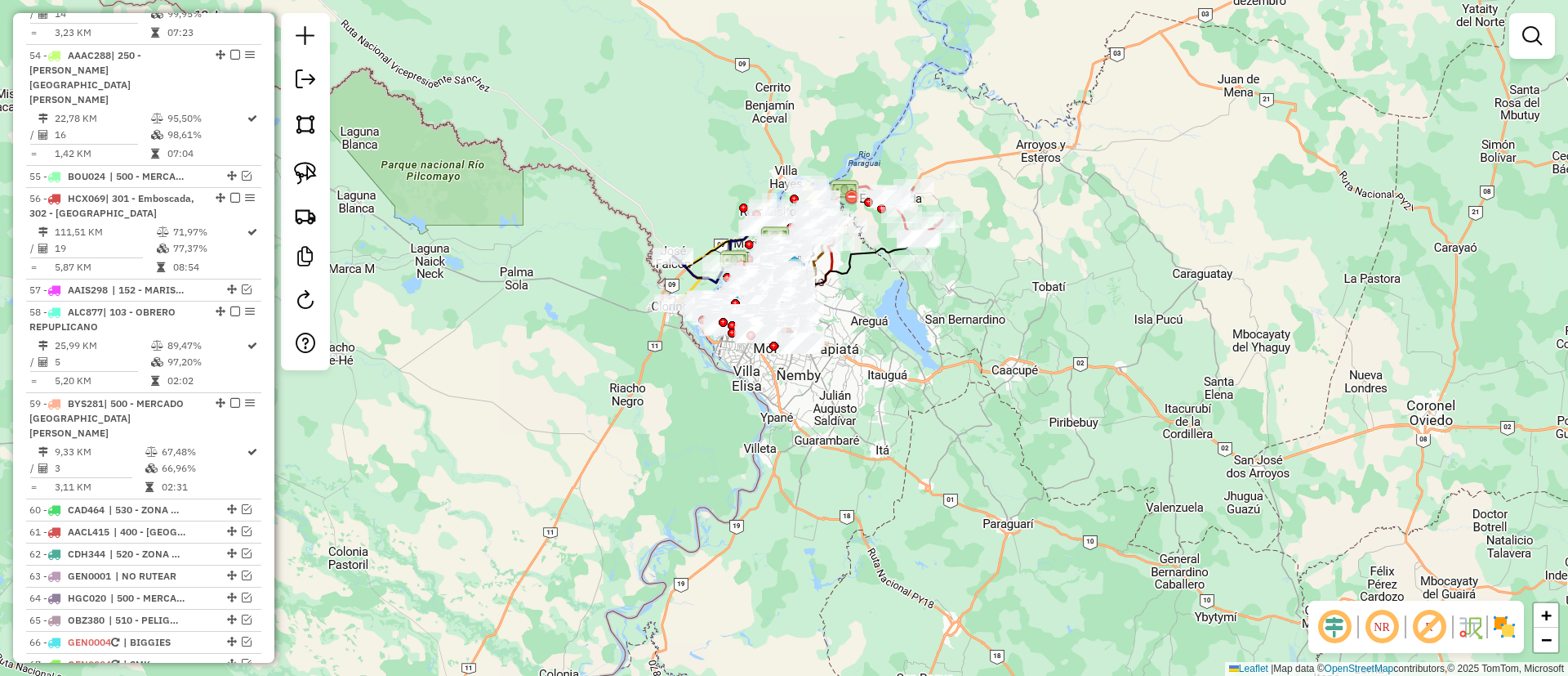
scroll to position [4509, 0]
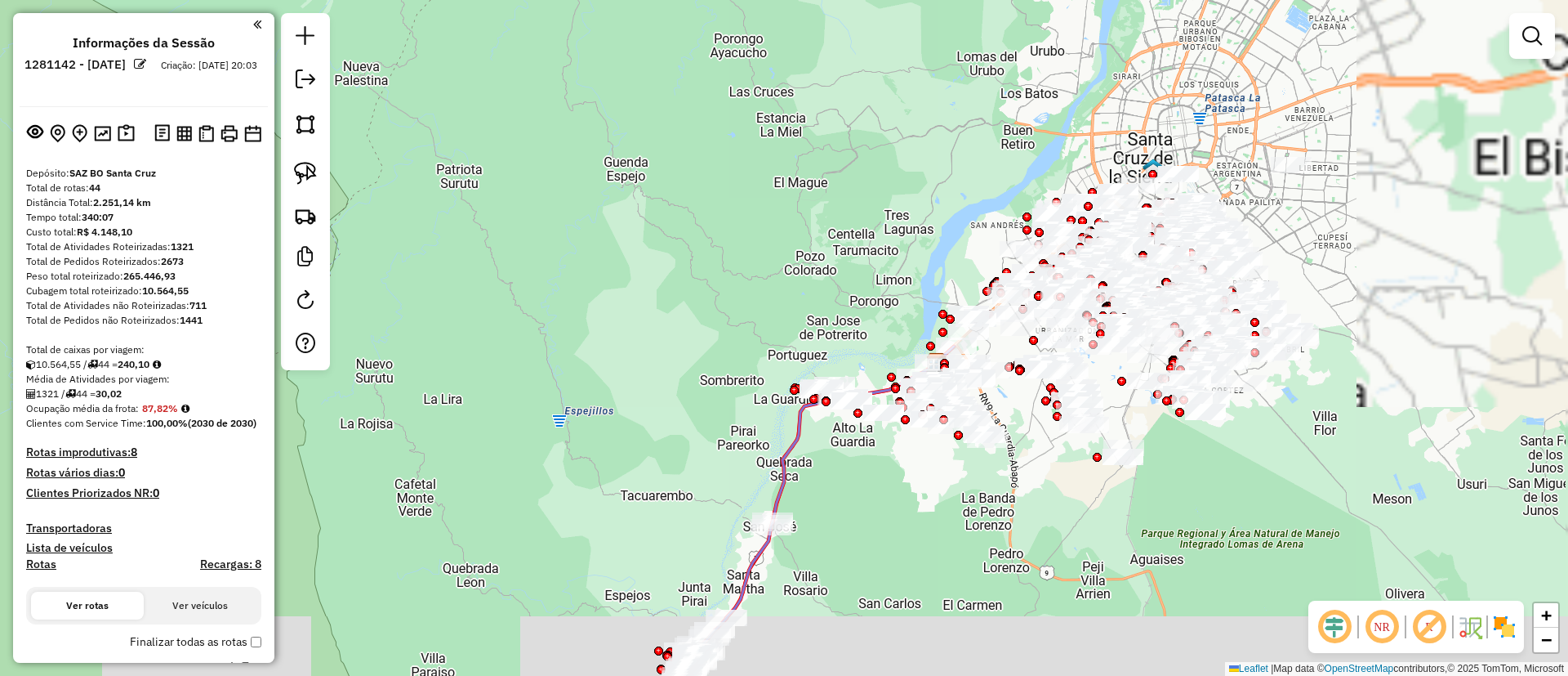
drag, startPoint x: 766, startPoint y: 324, endPoint x: 900, endPoint y: 9, distance: 342.3
click at [714, 321] on div "Janela de atendimento Grade de atendimento Capacidade Transportadoras Veículos …" at bounding box center [784, 338] width 1568 height 676
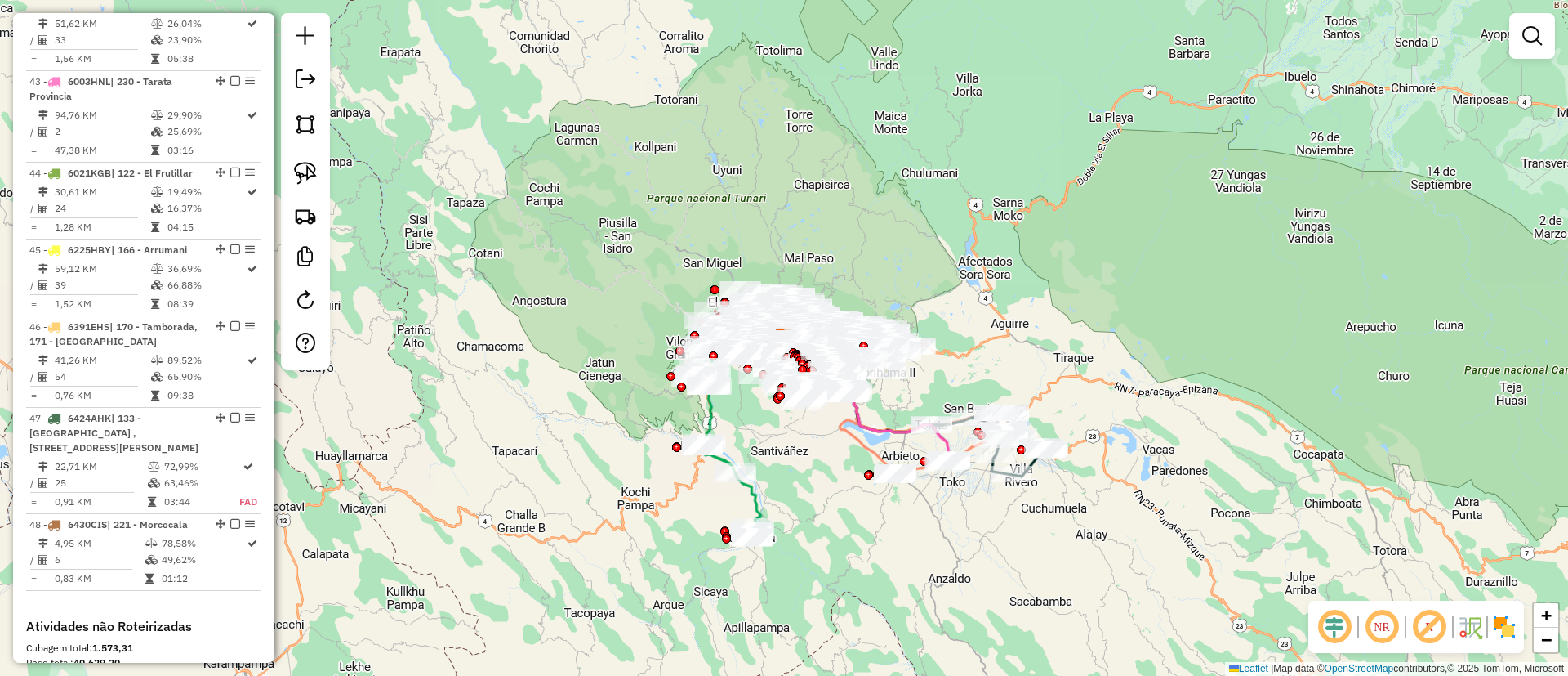
scroll to position [4590, 0]
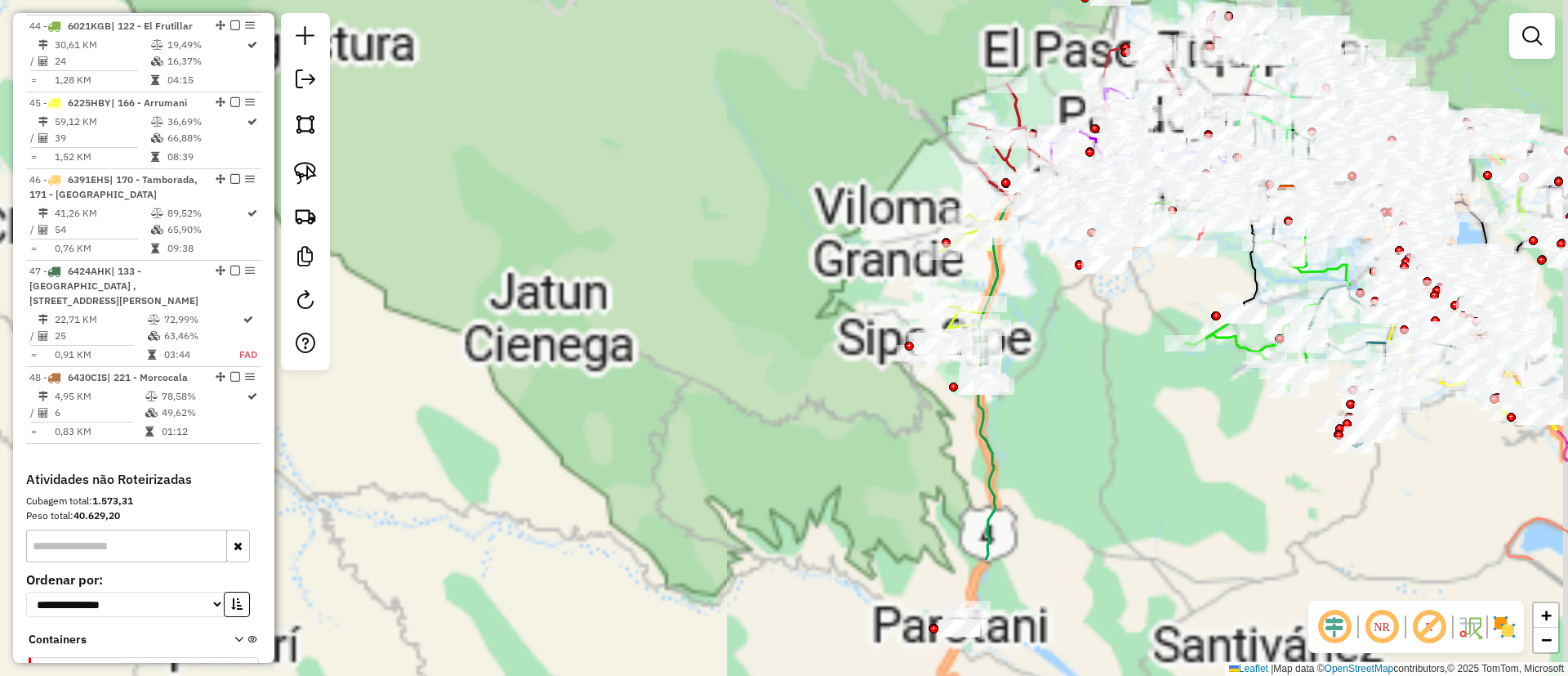
drag, startPoint x: 634, startPoint y: 182, endPoint x: 668, endPoint y: 314, distance: 136.3
click at [635, 133] on div "Janela de atendimento Grade de atendimento Capacidade Transportadoras Veículos …" at bounding box center [784, 338] width 1568 height 676
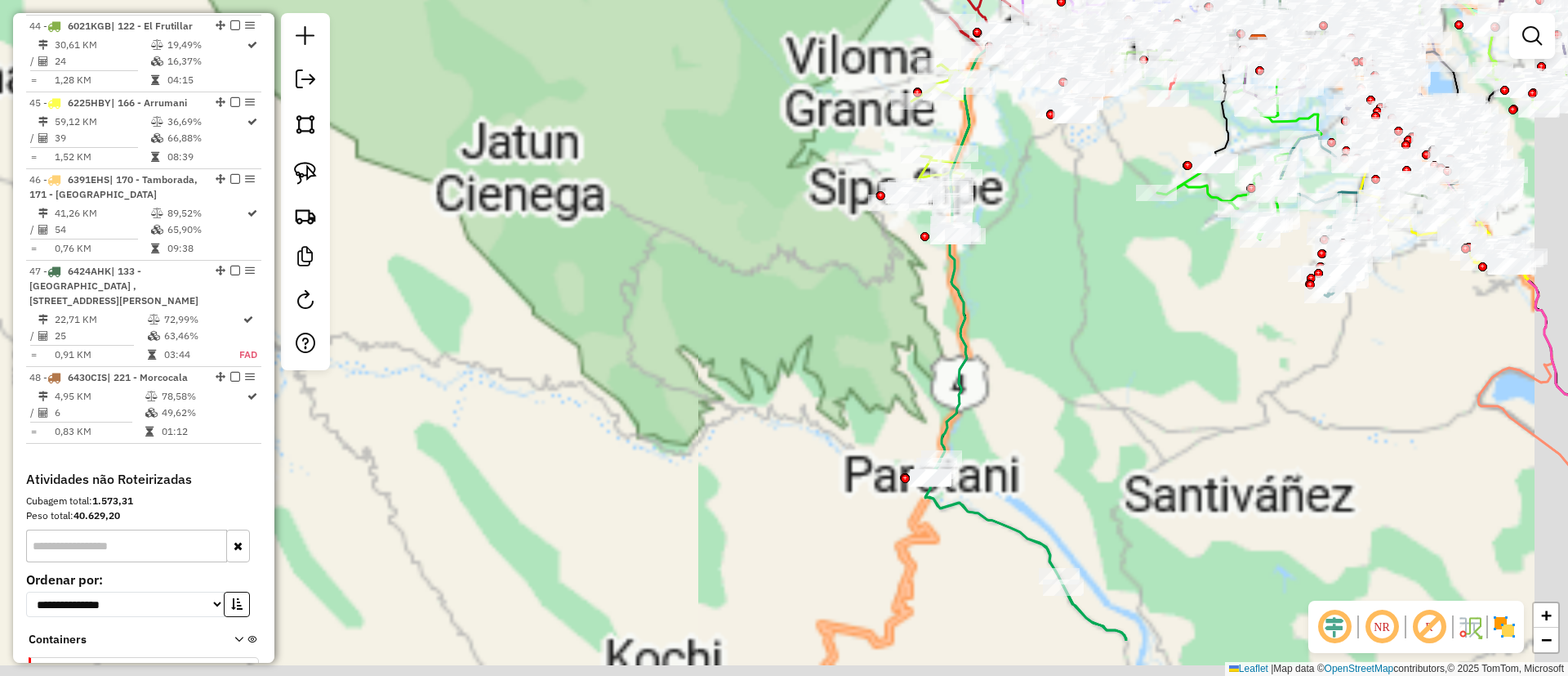
drag, startPoint x: 630, startPoint y: 204, endPoint x: 626, endPoint y: 174, distance: 30.3
click at [625, 170] on div "Janela de atendimento Grade de atendimento Capacidade Transportadoras Veículos …" at bounding box center [784, 338] width 1568 height 676
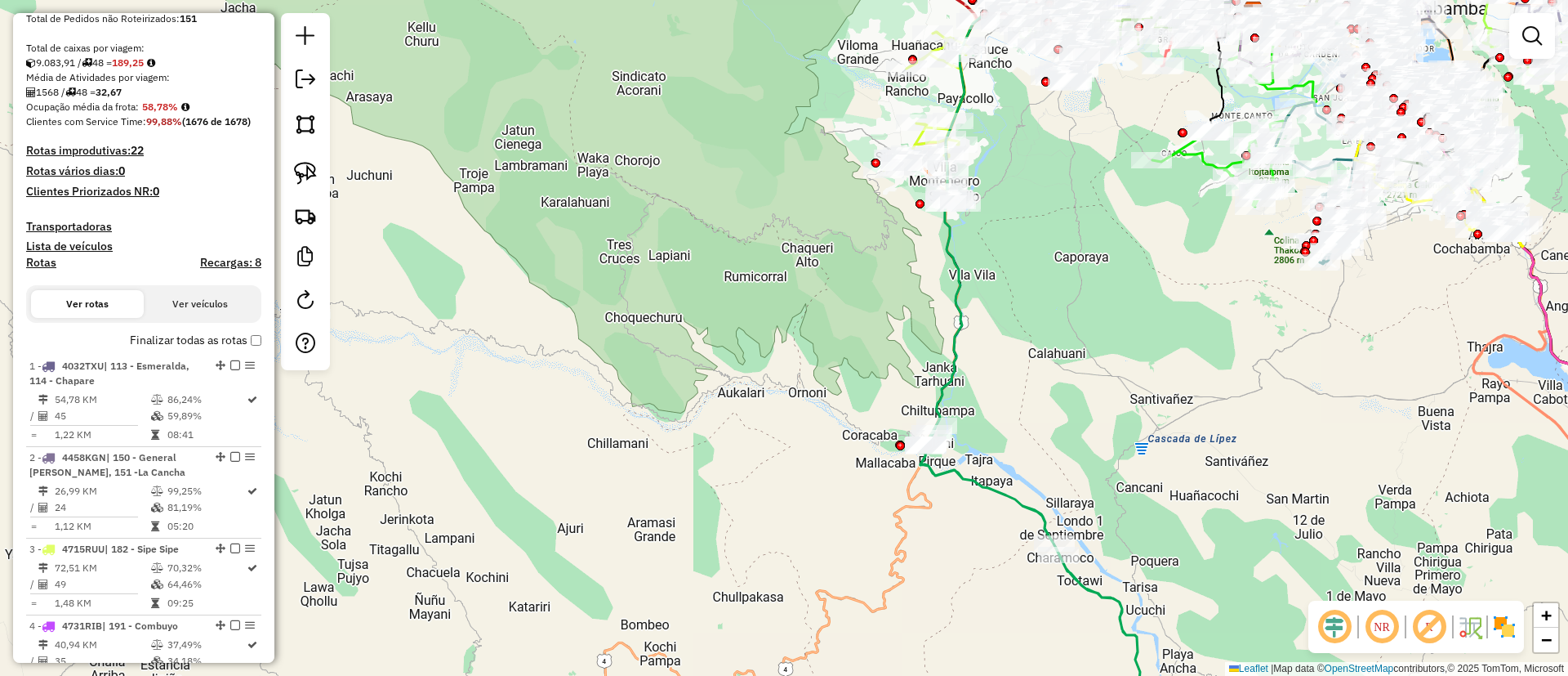
scroll to position [0, 0]
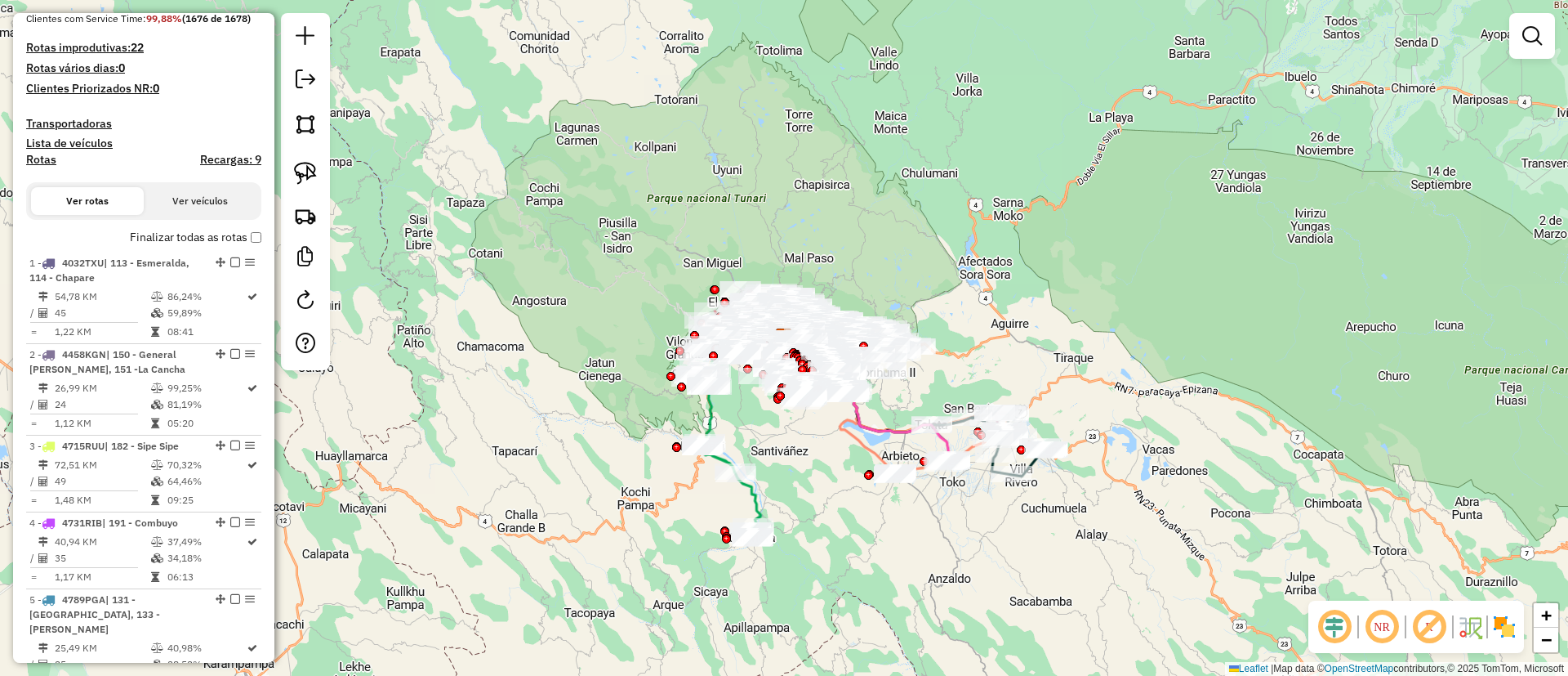
scroll to position [86, 0]
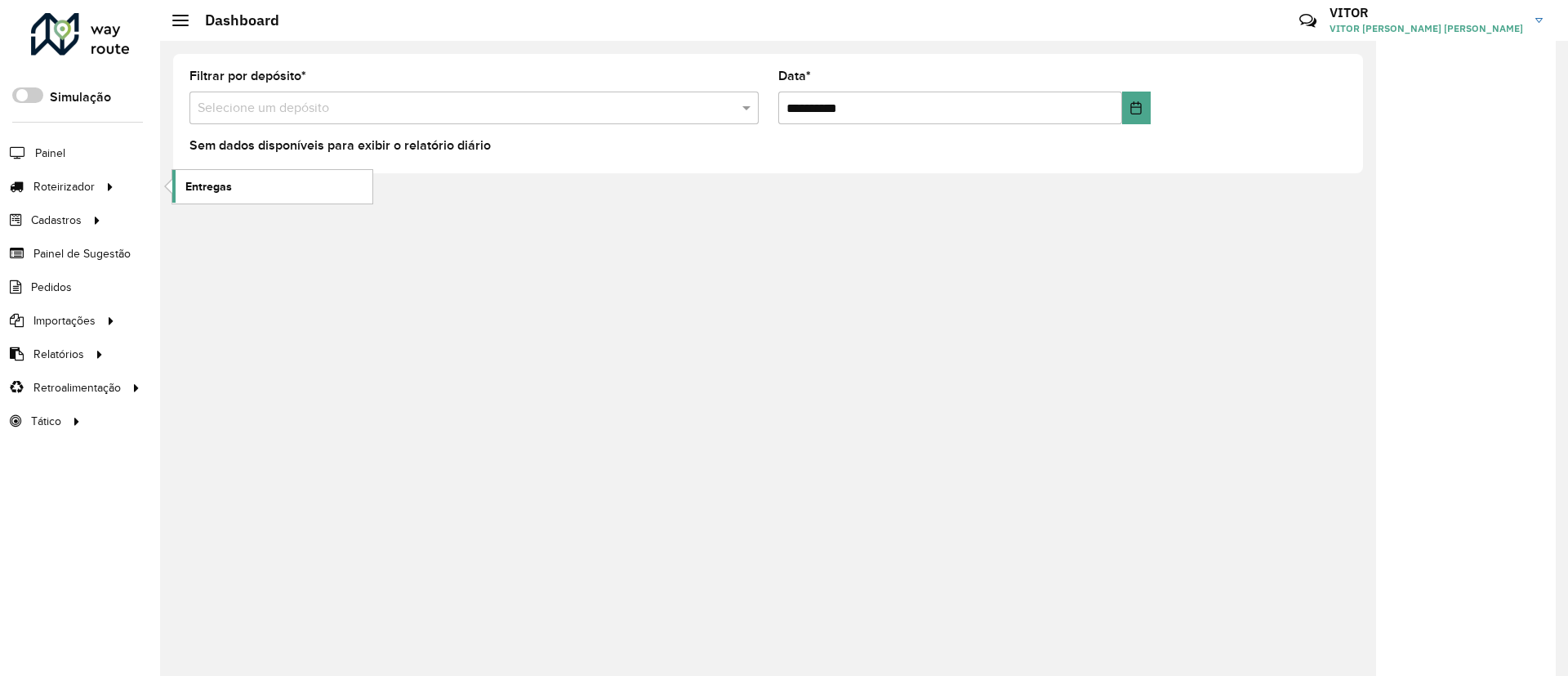
click at [235, 175] on link "Entregas" at bounding box center [272, 186] width 200 height 33
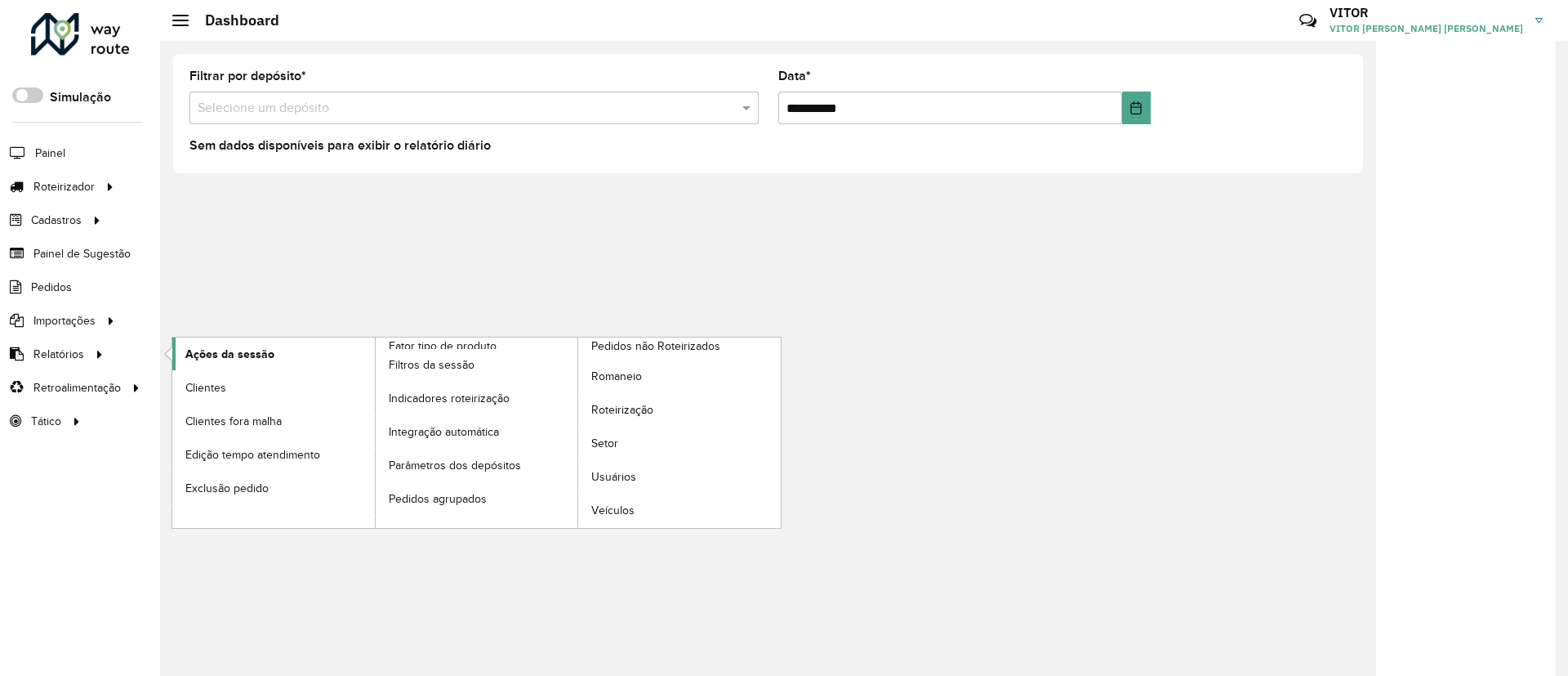
click at [187, 342] on link "Ações da sessão" at bounding box center [273, 353] width 203 height 33
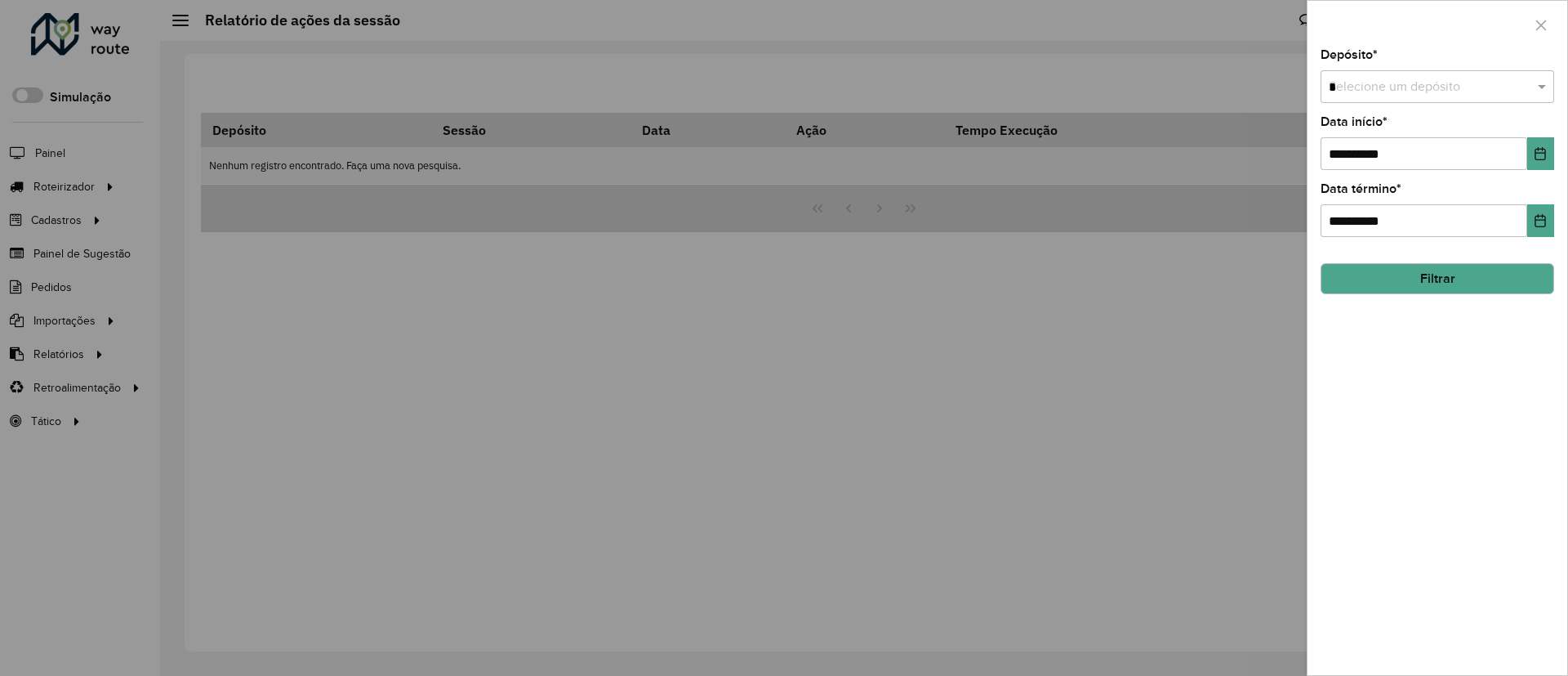
click at [1366, 79] on input "*" at bounding box center [1420, 87] width 185 height 20
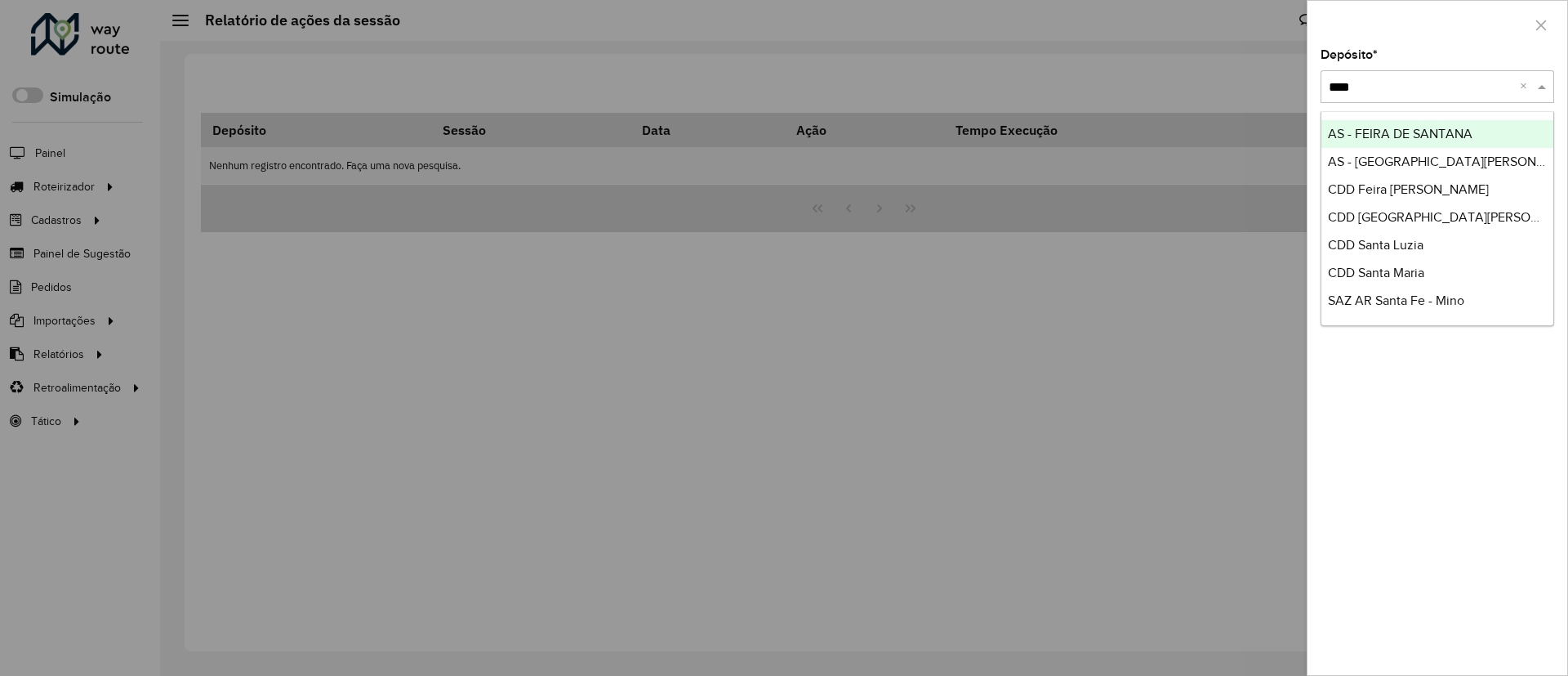
type input "*****"
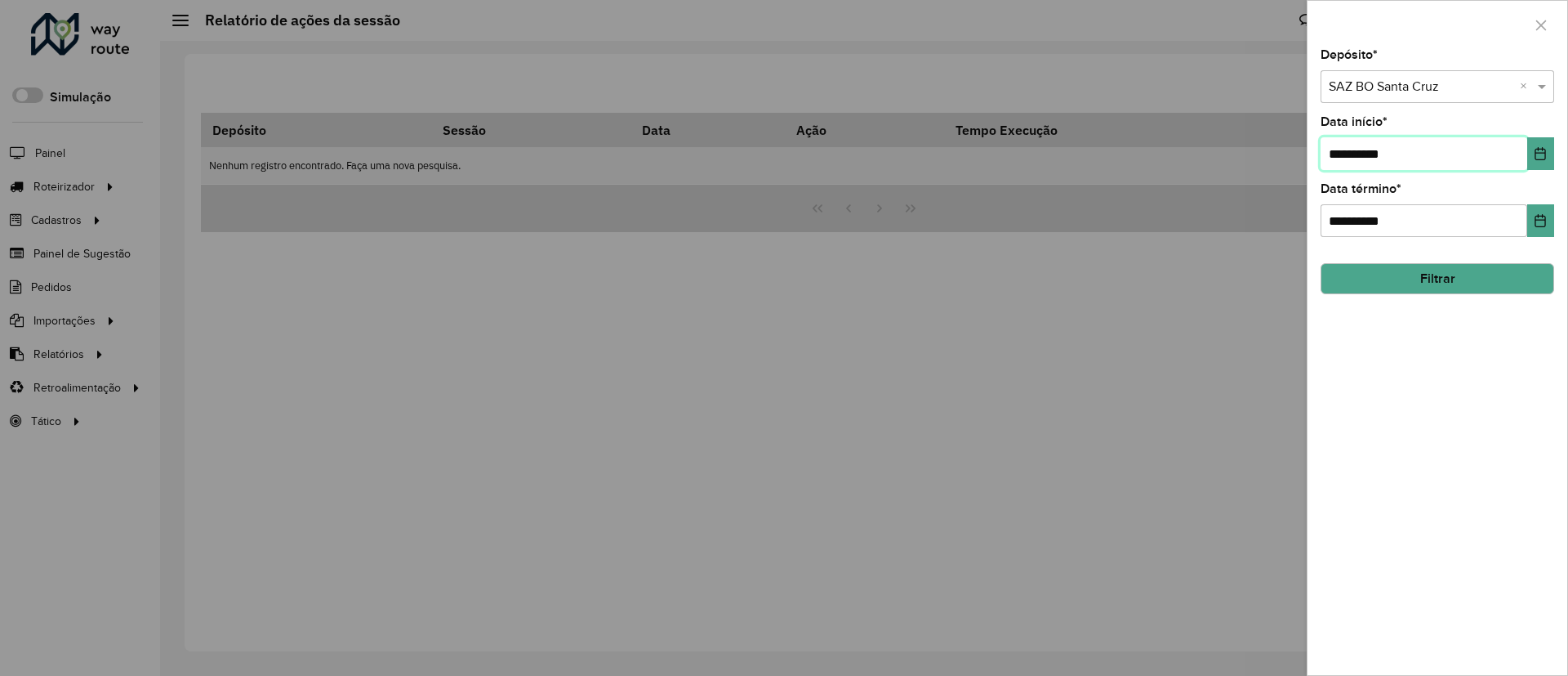
click at [1520, 141] on input "**********" at bounding box center [1423, 153] width 206 height 33
click at [1531, 148] on button "Choose Date" at bounding box center [1540, 153] width 26 height 33
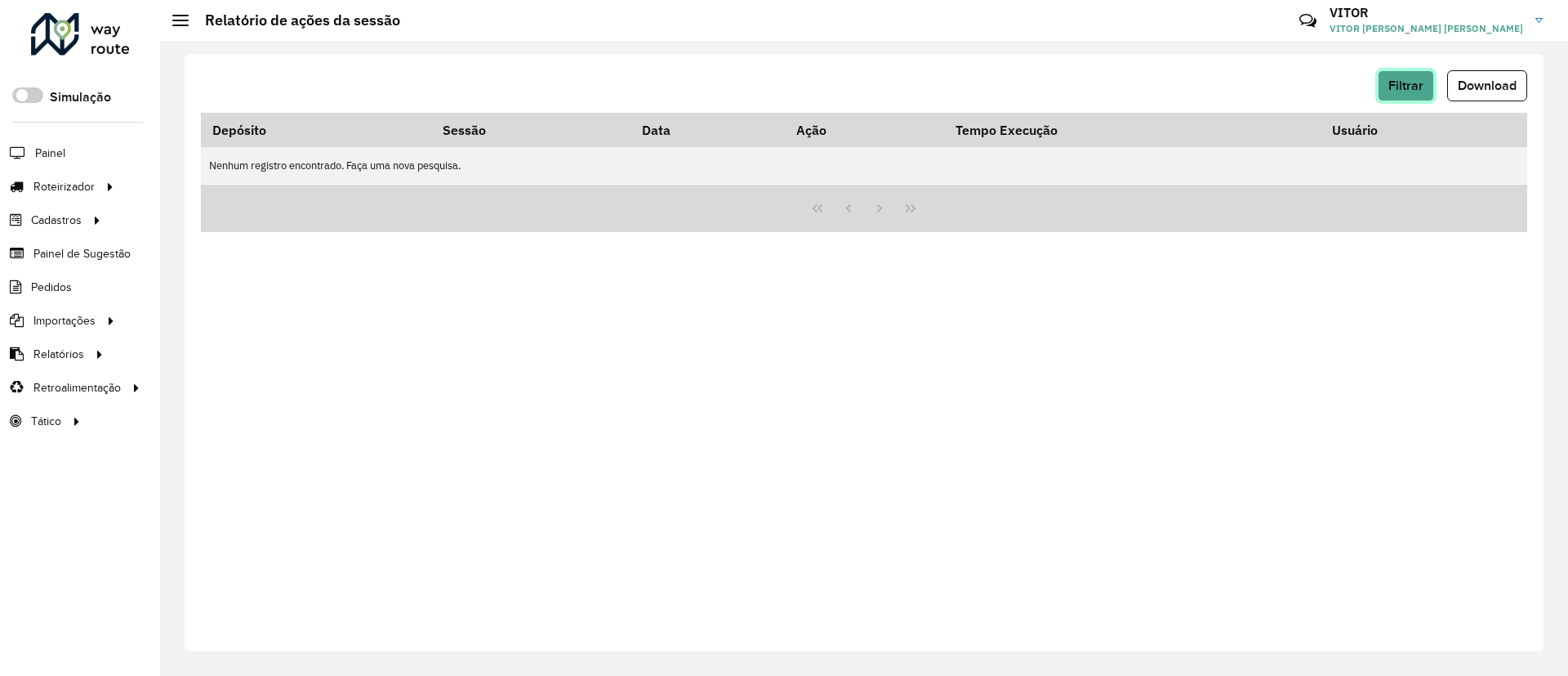
click at [1414, 70] on button "Filtrar" at bounding box center [1405, 85] width 57 height 31
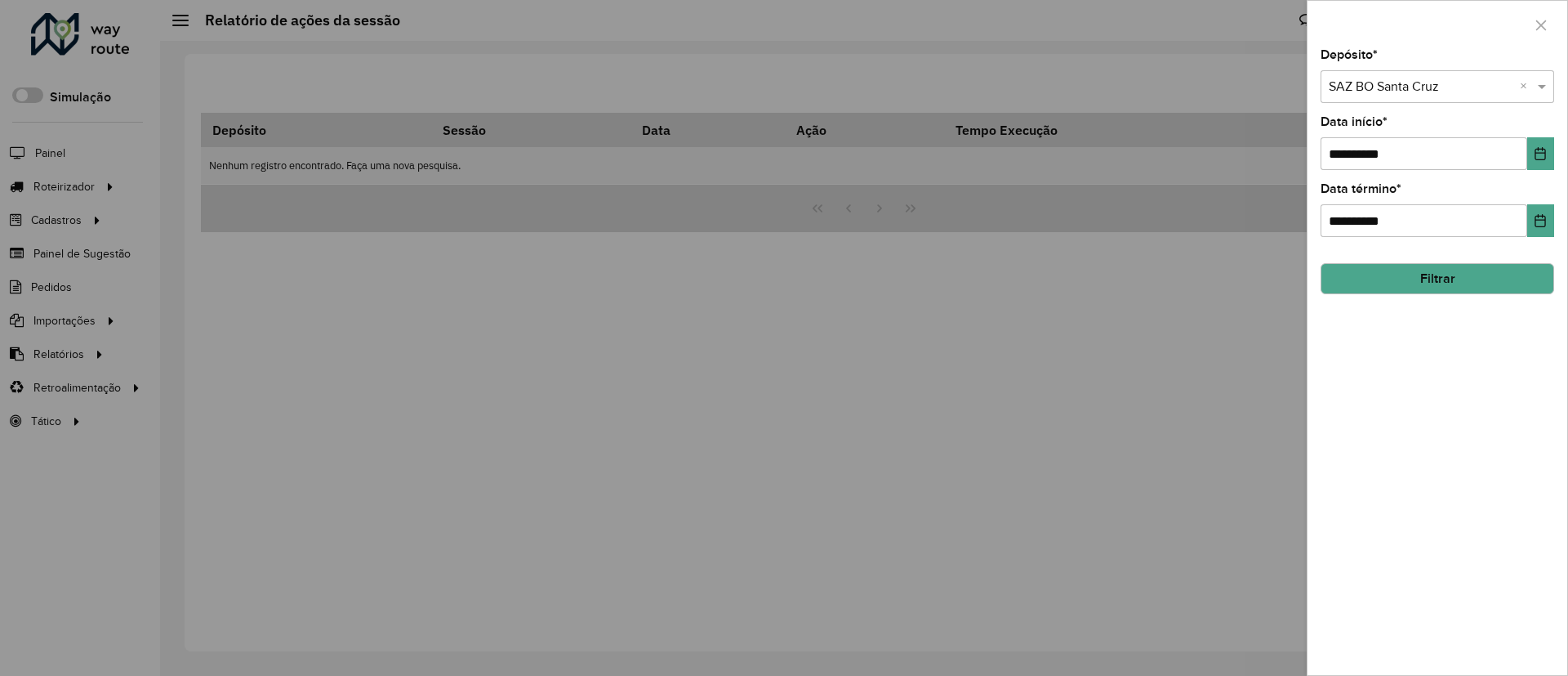
click at [1486, 291] on button "Filtrar" at bounding box center [1436, 278] width 234 height 31
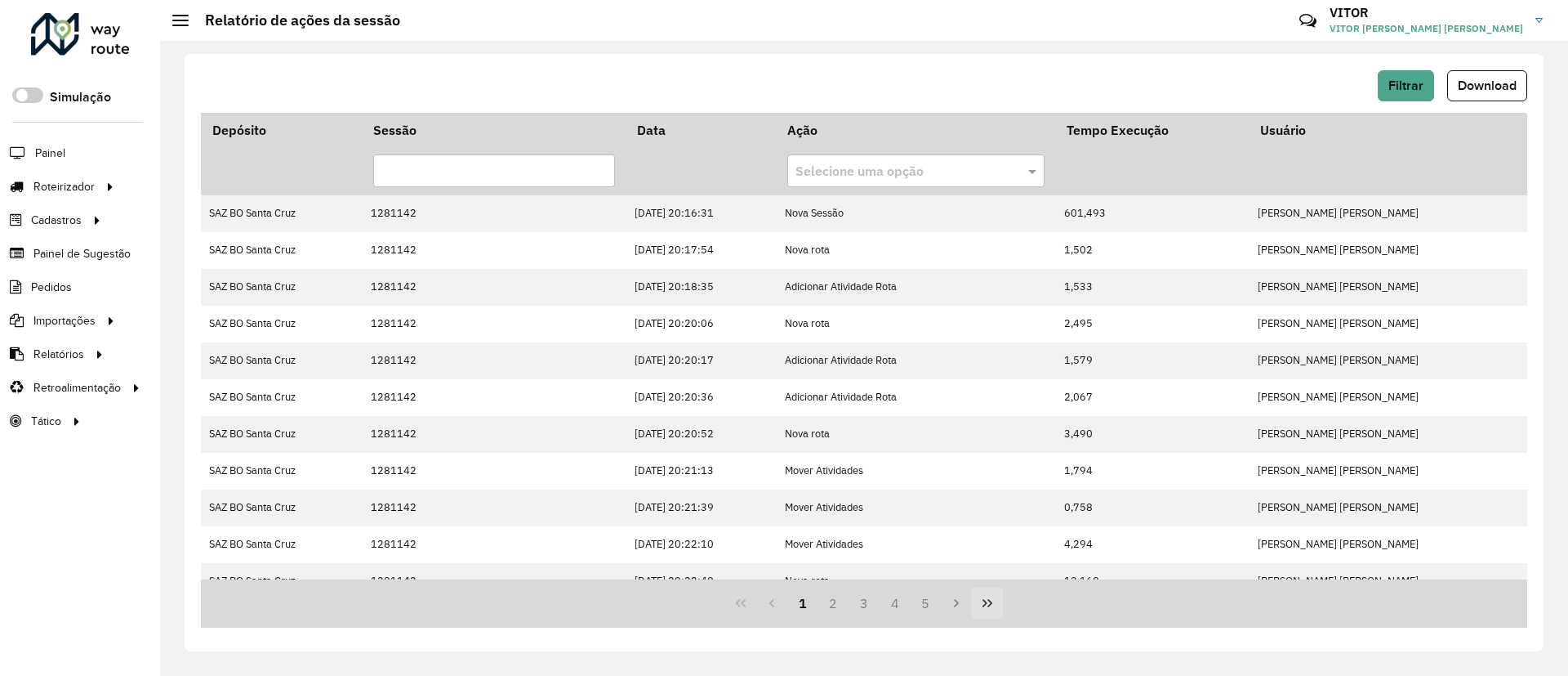
click at [980, 608] on icon "Last Page" at bounding box center [987, 603] width 13 height 13
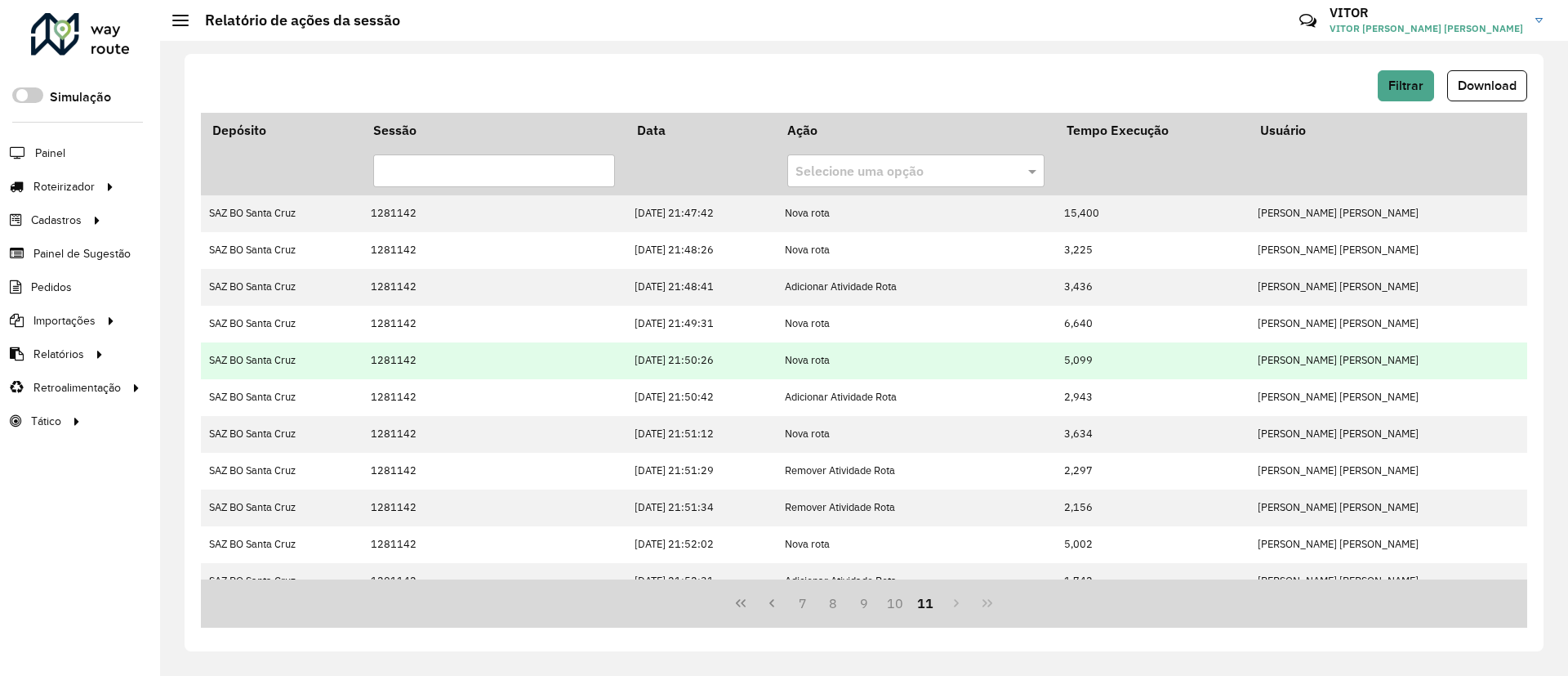
scroll to position [94, 0]
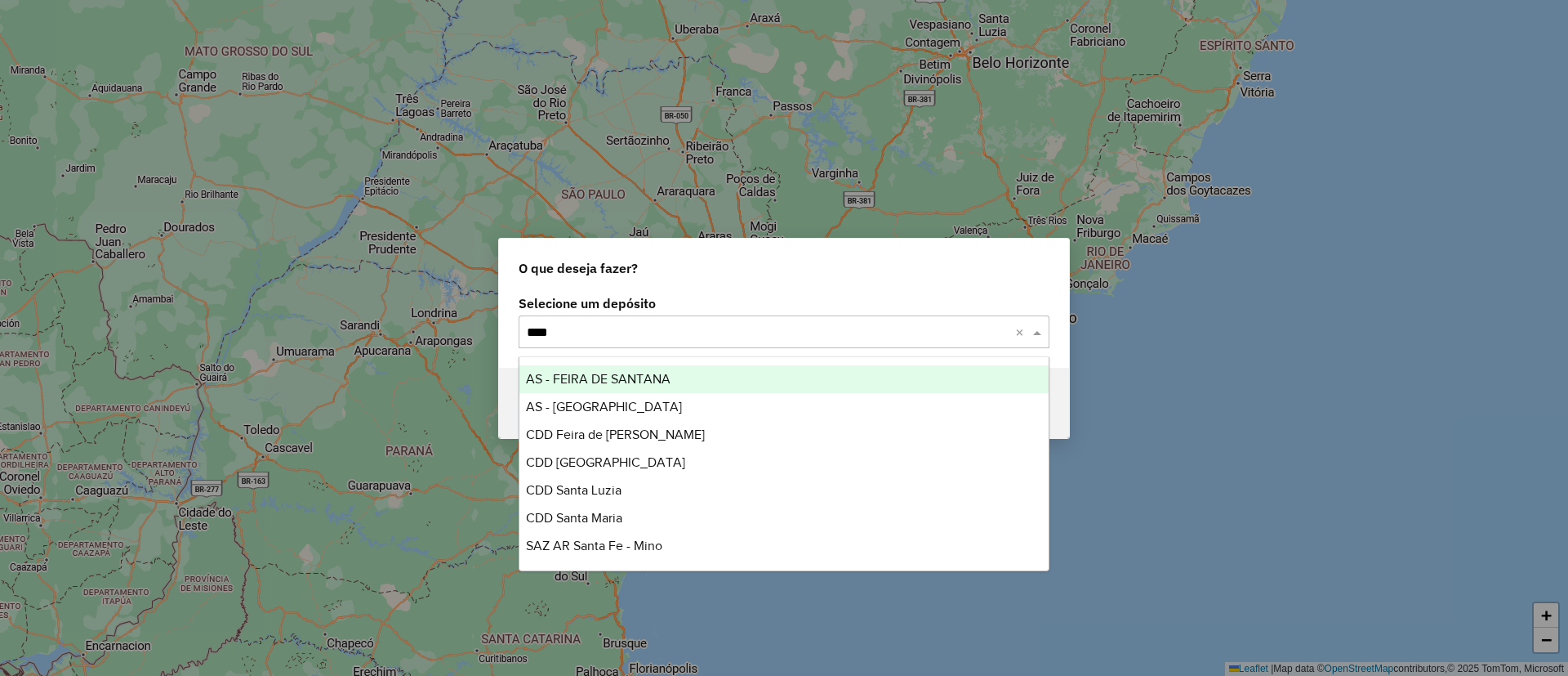
type input "*****"
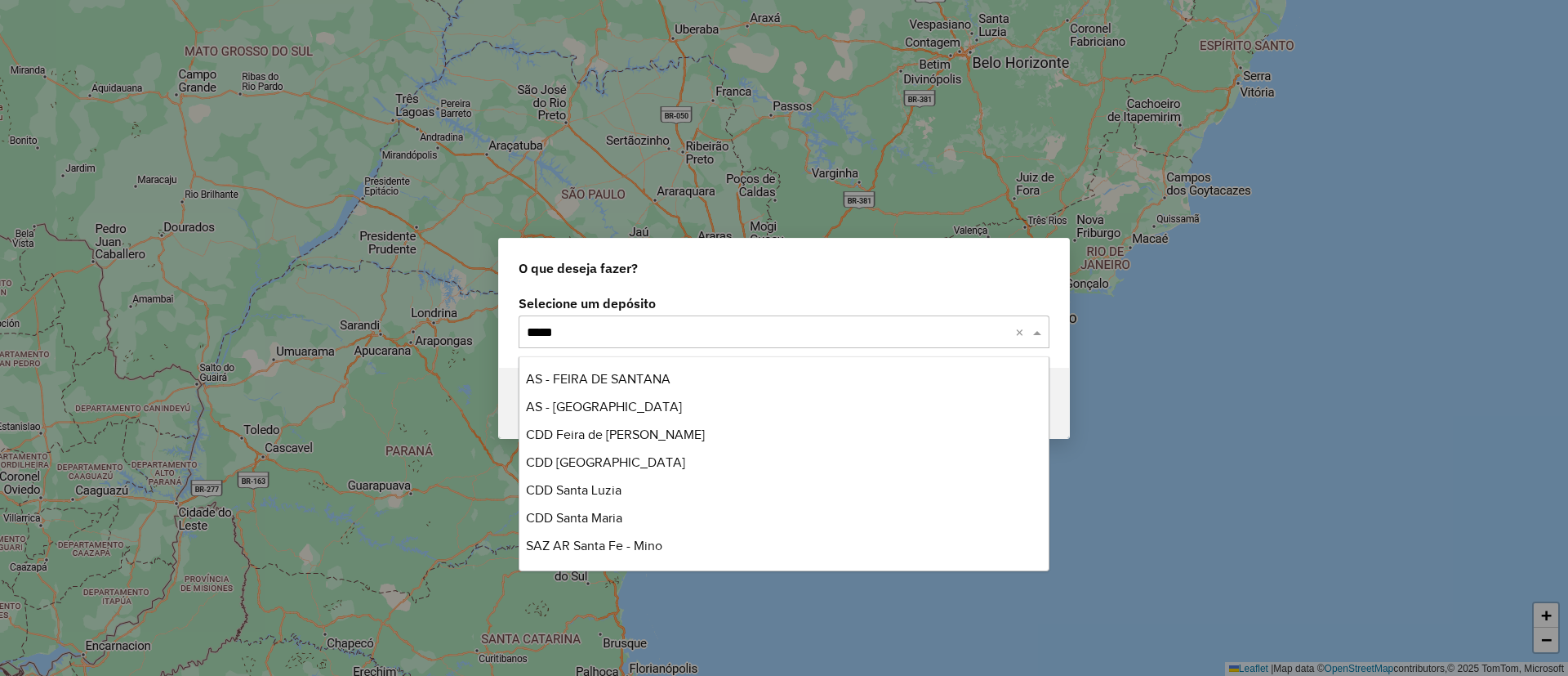
scroll to position [54, 0]
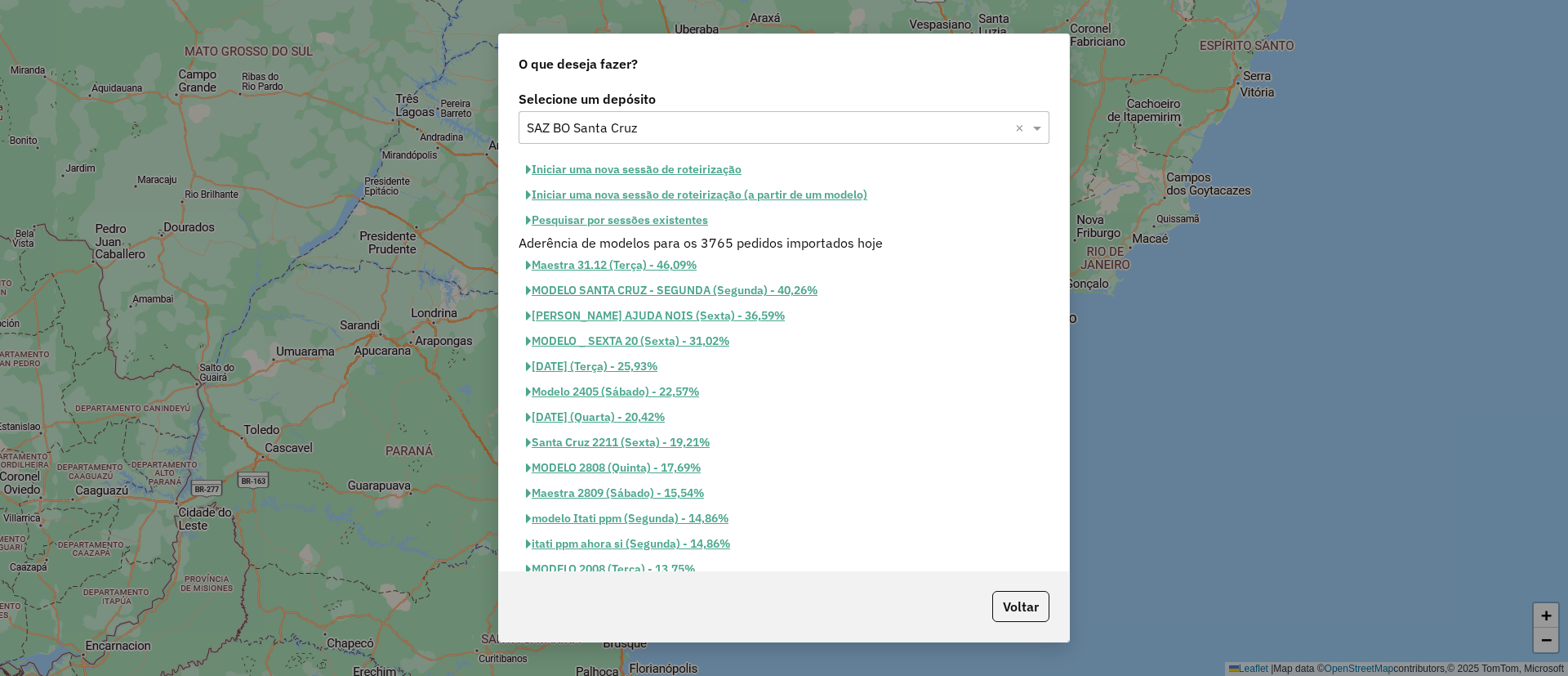
click at [661, 223] on button "Pesquisar por sessões existentes" at bounding box center [617, 220] width 197 height 26
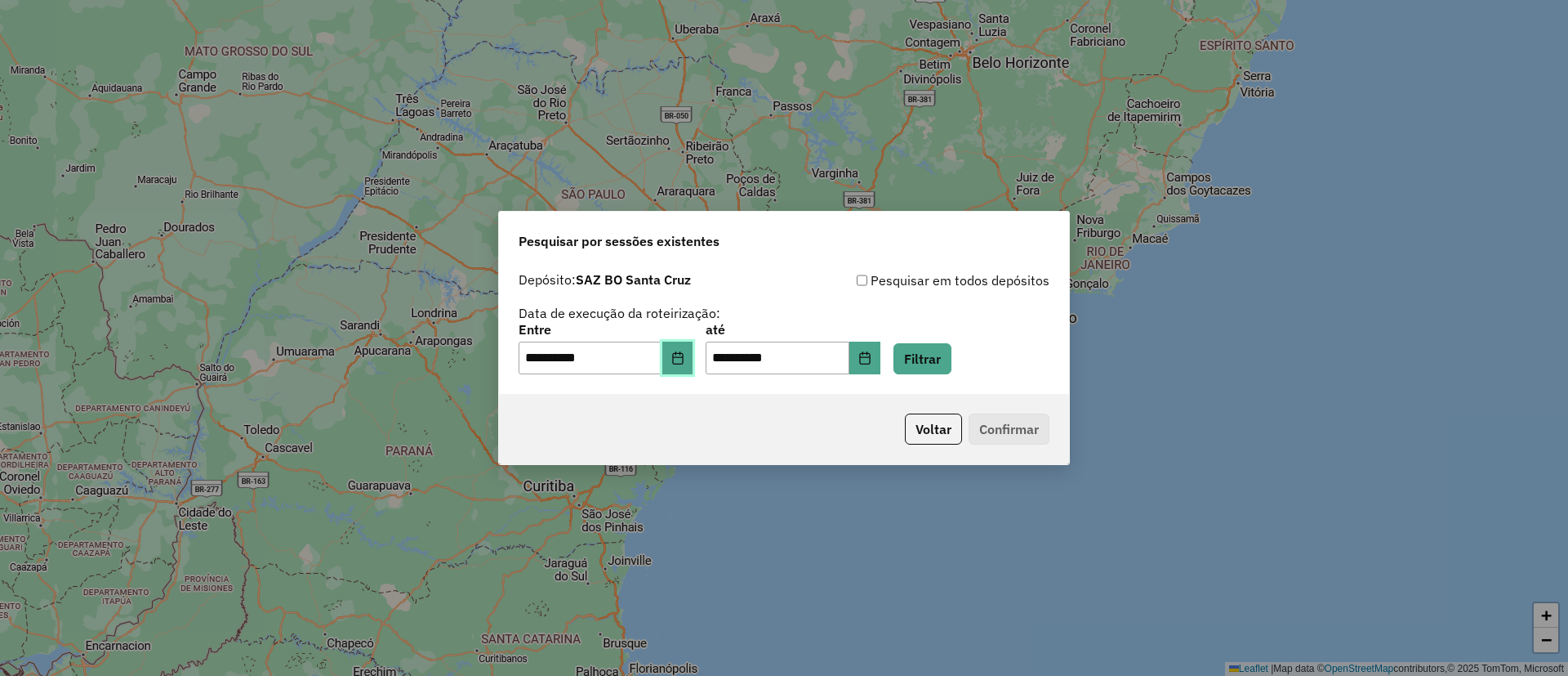
click at [693, 354] on button "Choose Date" at bounding box center [678, 358] width 31 height 33
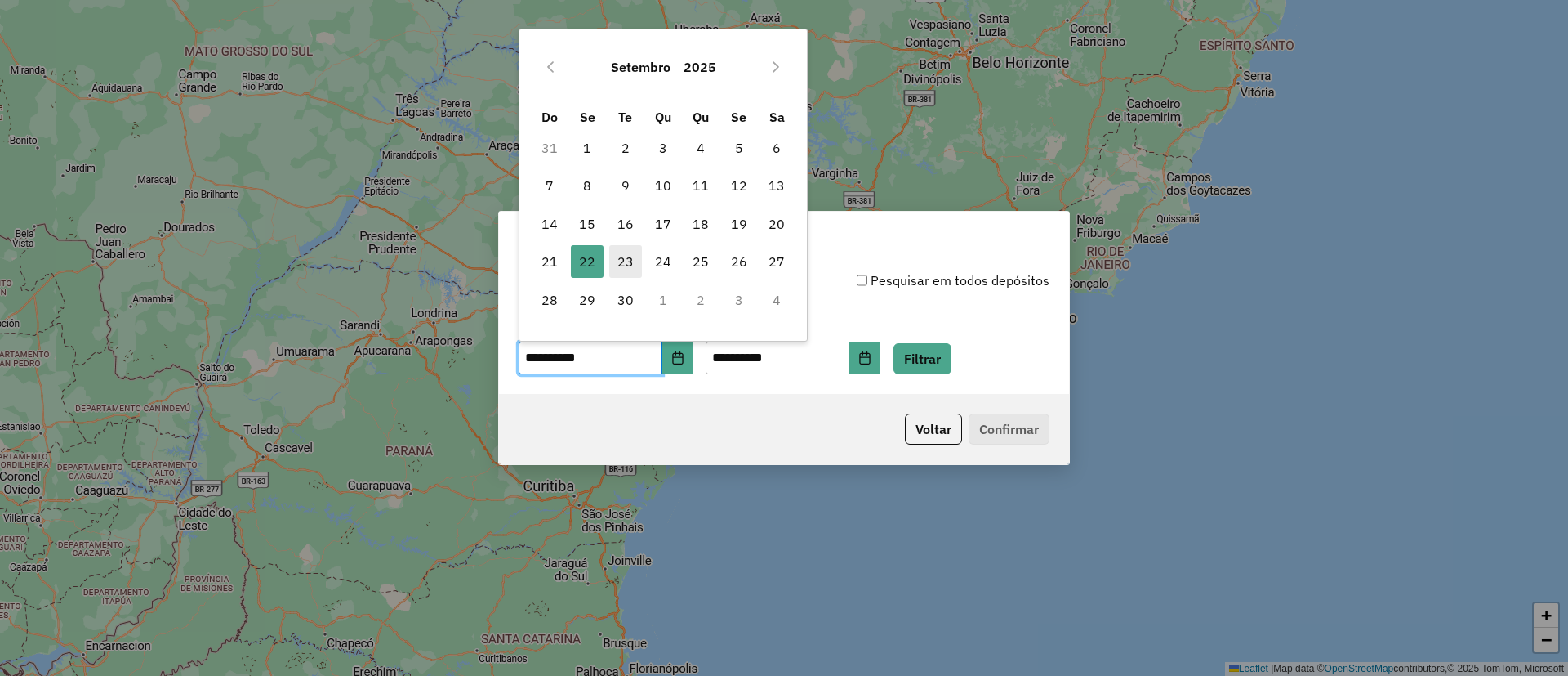
click at [635, 258] on span "23" at bounding box center [625, 261] width 33 height 33
type input "**********"
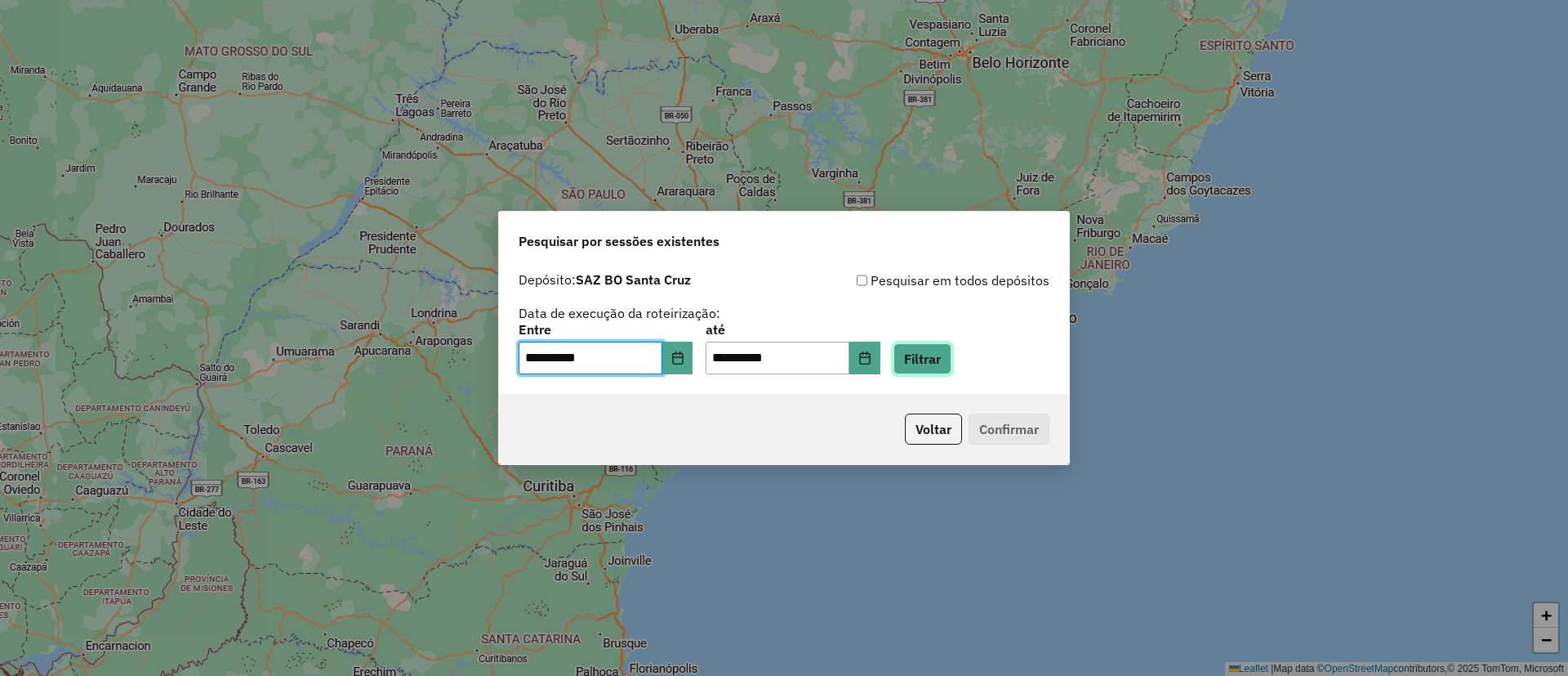
click at [951, 365] on button "Filtrar" at bounding box center [922, 358] width 58 height 31
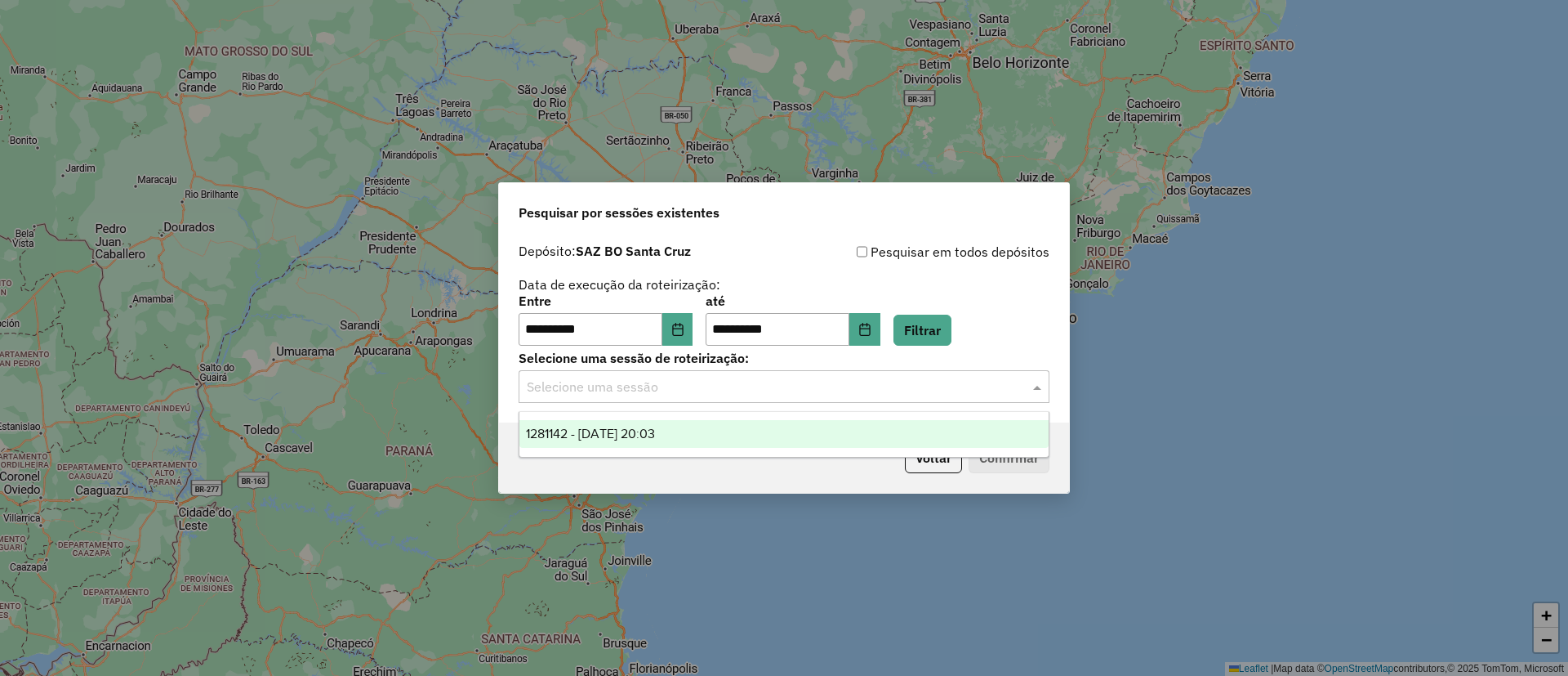
click at [864, 396] on div "Selecione uma sessão" at bounding box center [784, 386] width 531 height 33
click at [845, 412] on ng-dropdown-panel "1281142 - [DATE] 20:03" at bounding box center [784, 434] width 531 height 46
click at [834, 421] on div "1281142 - [DATE] 20:03" at bounding box center [784, 433] width 529 height 27
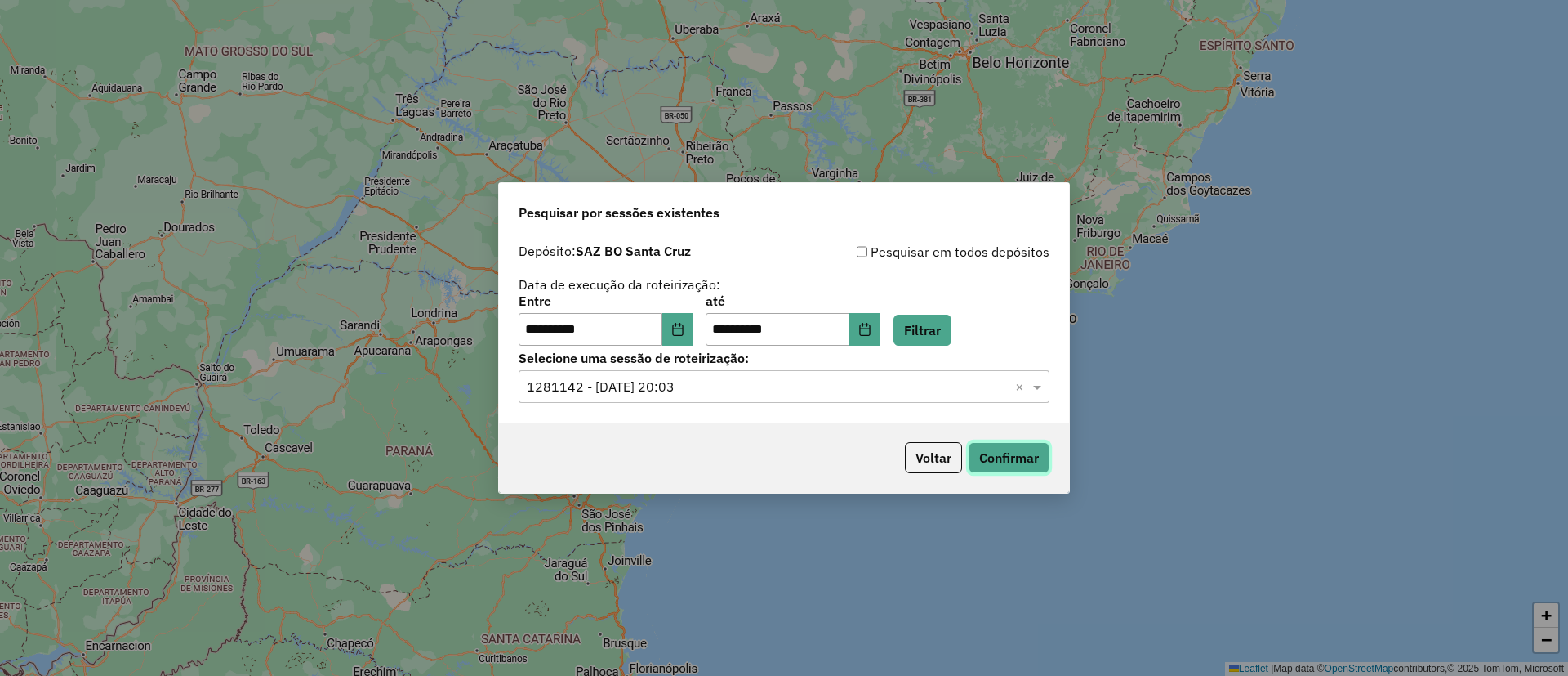
click at [991, 454] on button "Confirmar" at bounding box center [1008, 457] width 80 height 31
drag, startPoint x: 913, startPoint y: 447, endPoint x: 897, endPoint y: 458, distance: 19.4
click at [898, 458] on p-footer "Voltar Confirmar" at bounding box center [974, 457] width 151 height 31
click at [910, 461] on button "Voltar" at bounding box center [933, 457] width 57 height 31
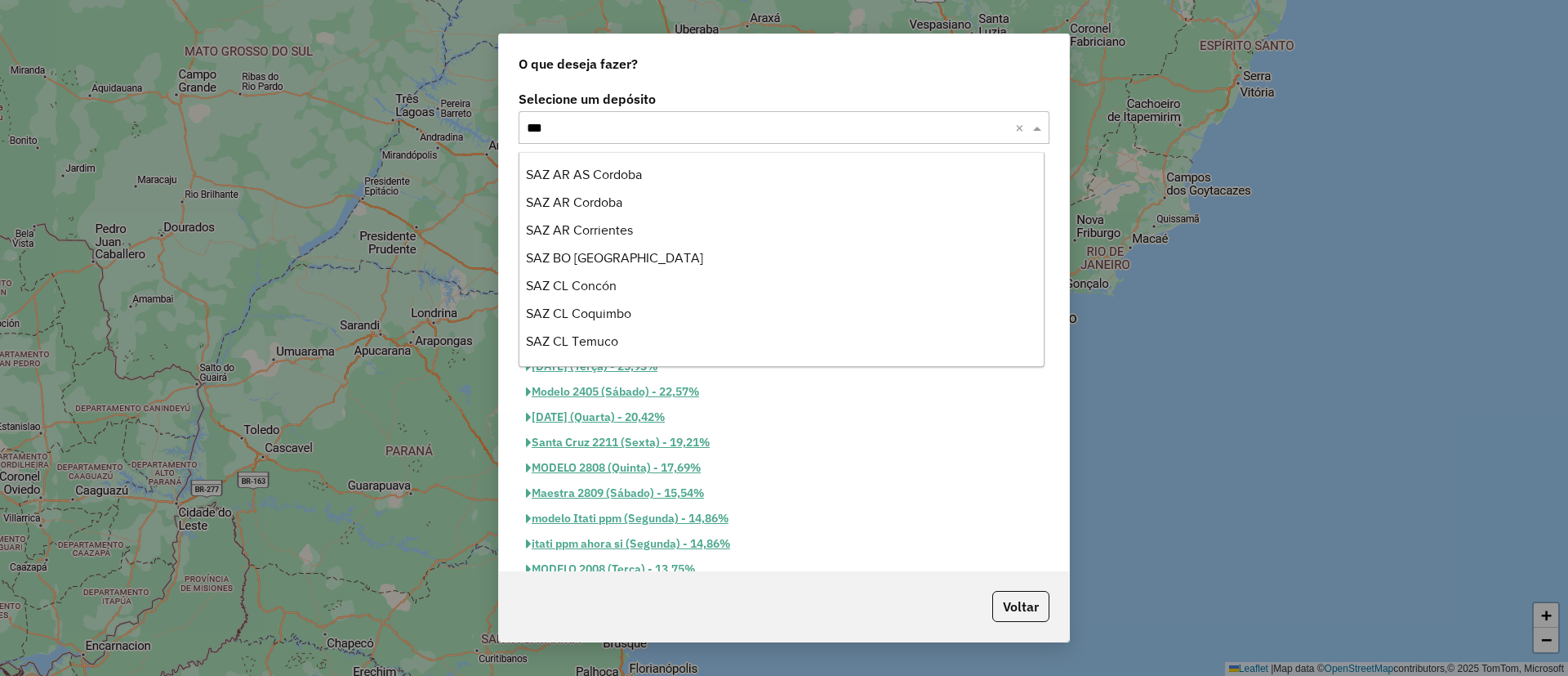
scroll to position [0, 0]
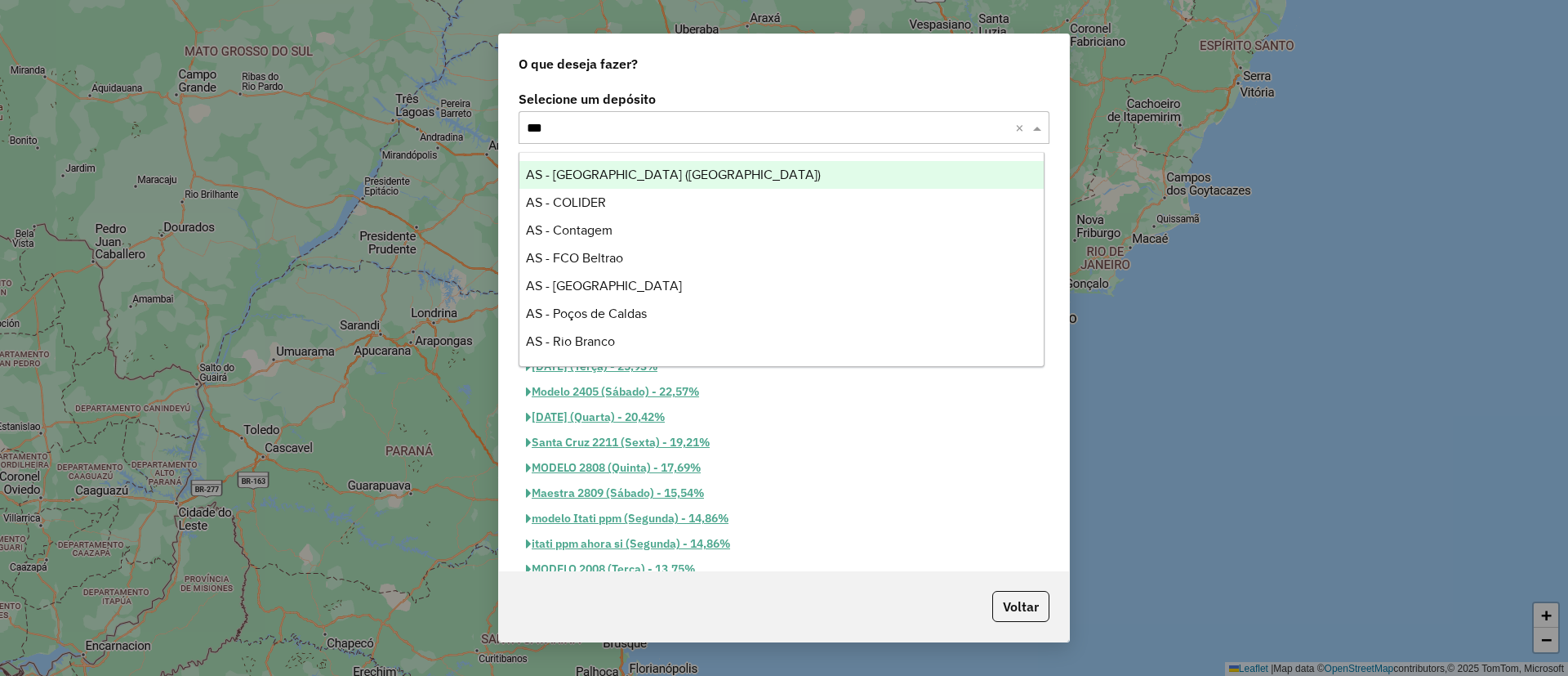
type input "****"
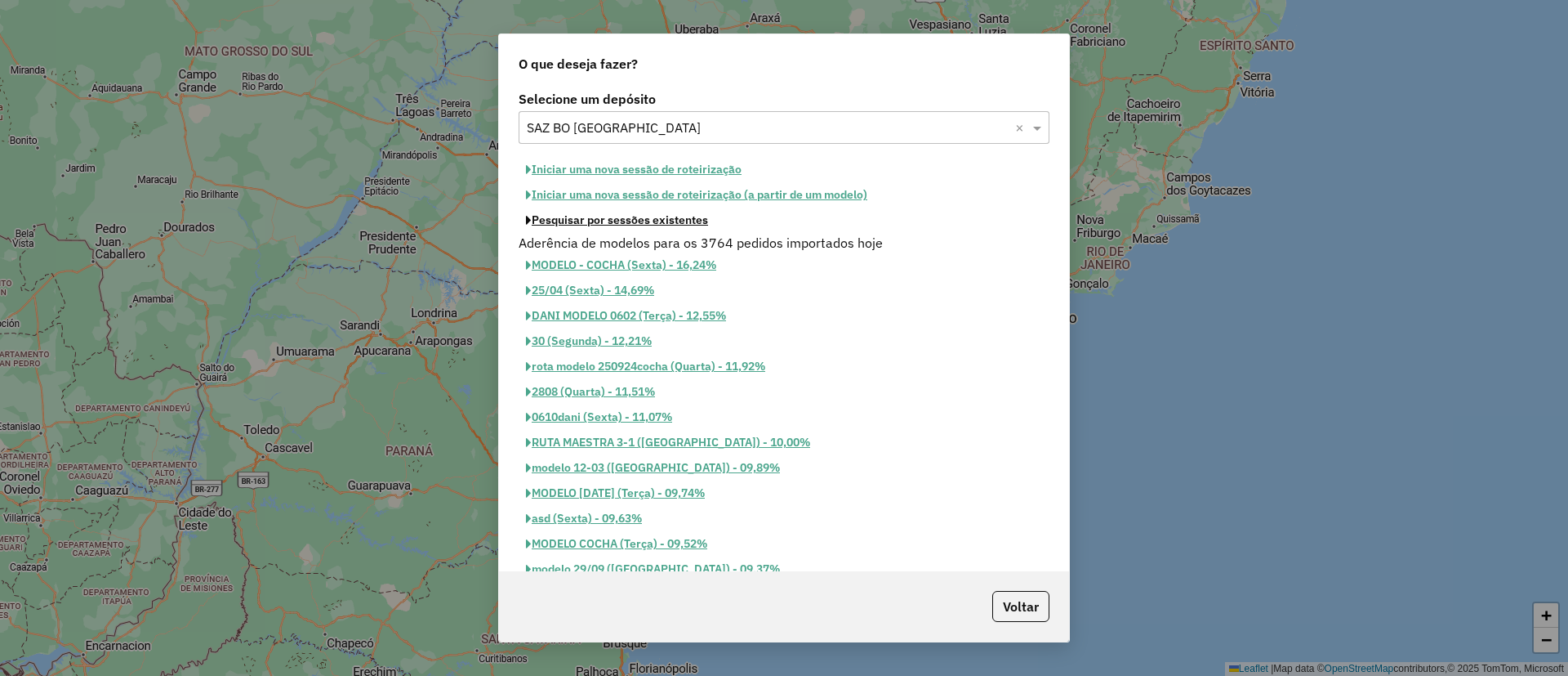
click at [679, 227] on button "Pesquisar por sessões existentes" at bounding box center [617, 220] width 197 height 26
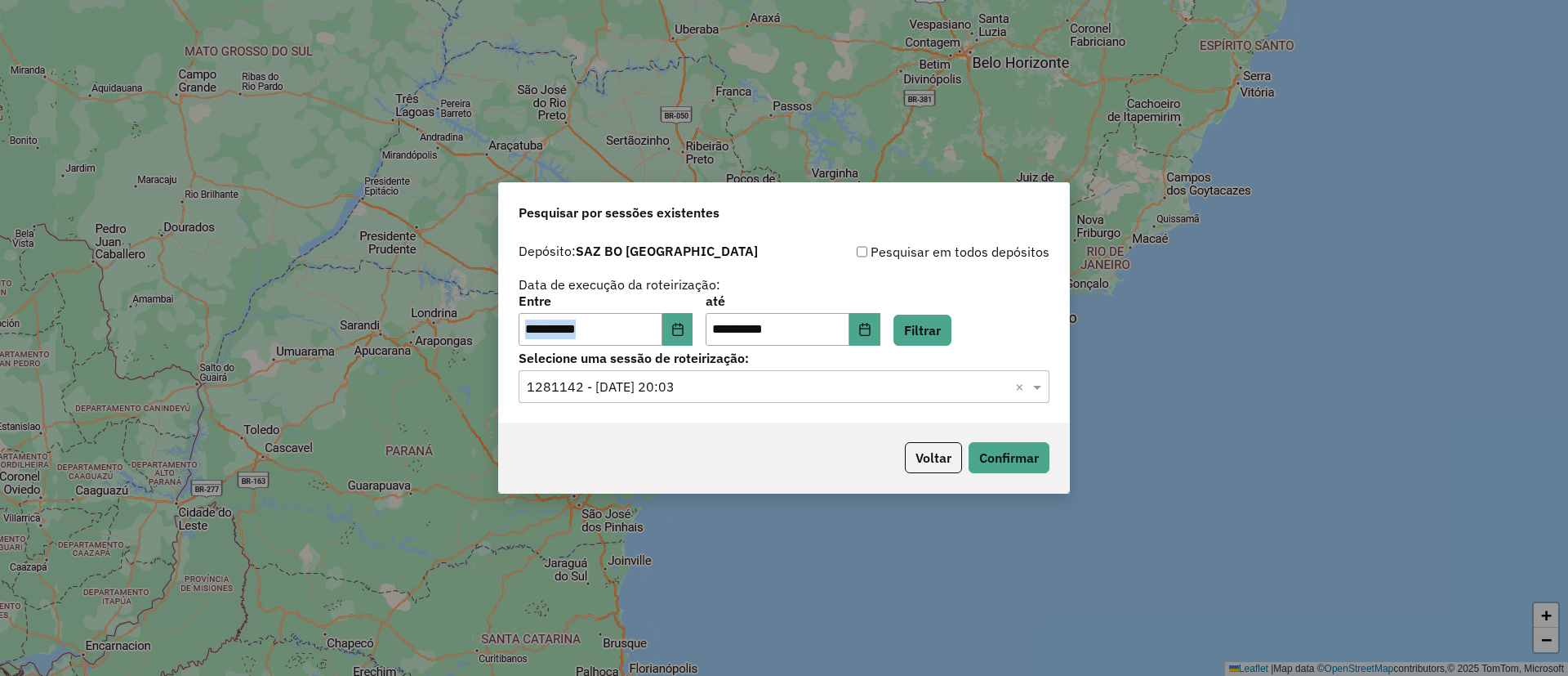
drag, startPoint x: 688, startPoint y: 307, endPoint x: 686, endPoint y: 325, distance: 18.1
click at [686, 325] on div "**********" at bounding box center [606, 319] width 174 height 50
click at [682, 325] on icon "Choose Date" at bounding box center [677, 329] width 10 height 13
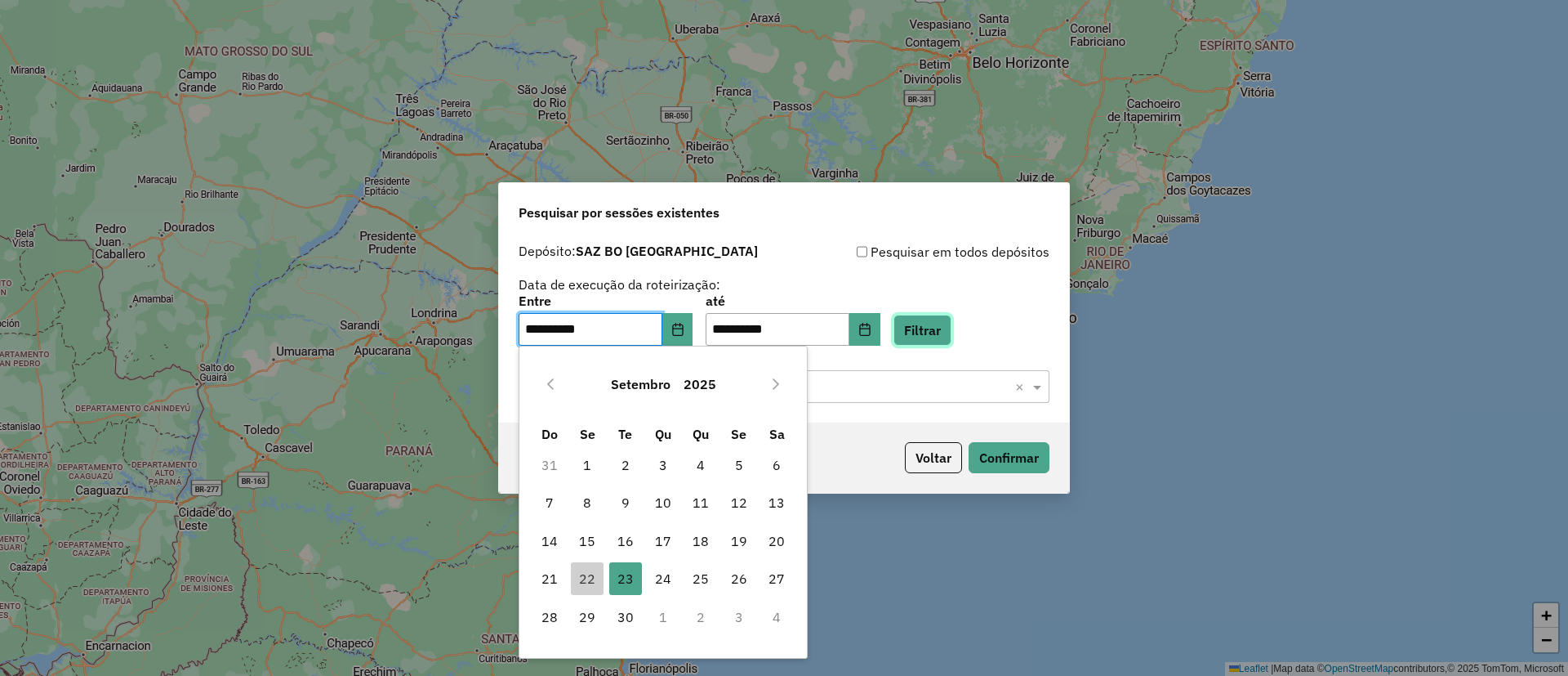
click at [934, 331] on button "Filtrar" at bounding box center [922, 329] width 58 height 31
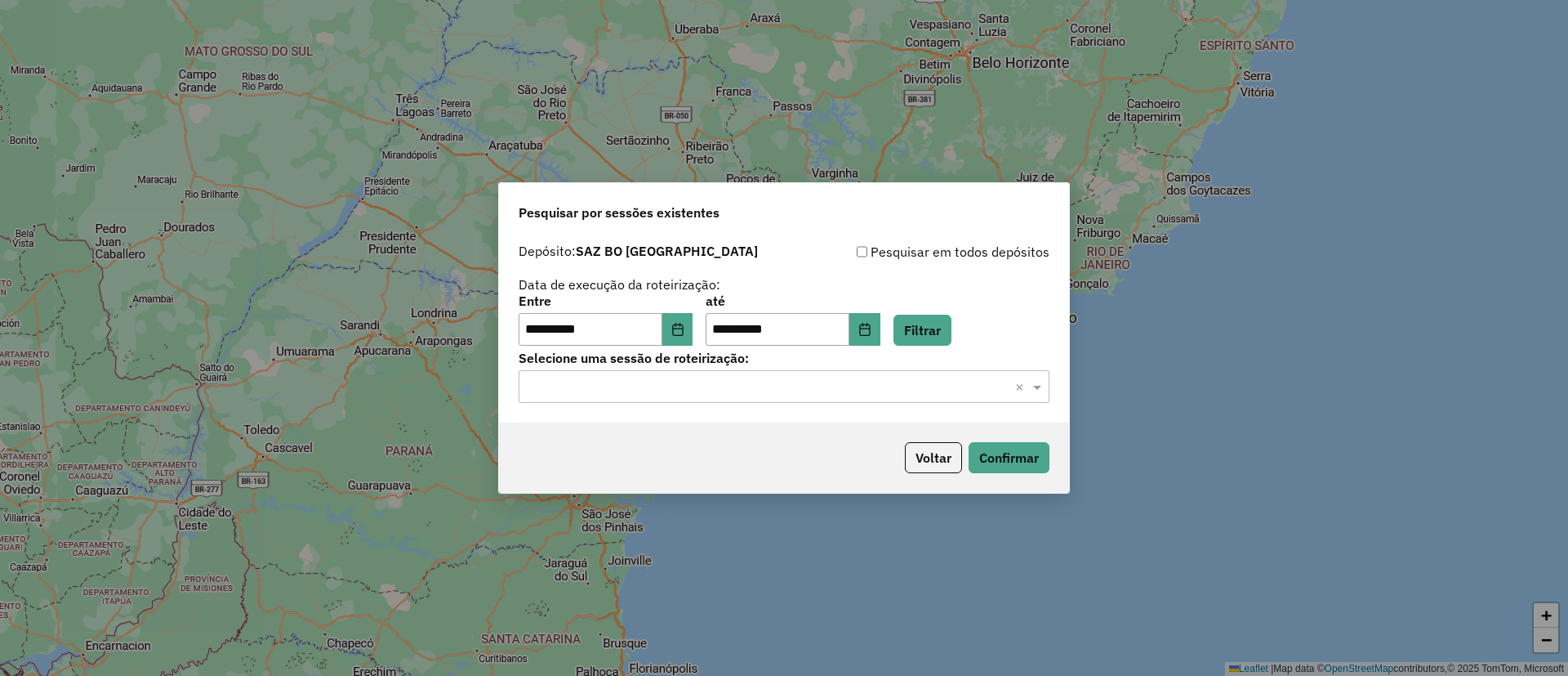
click at [863, 396] on input "text" at bounding box center [766, 387] width 482 height 20
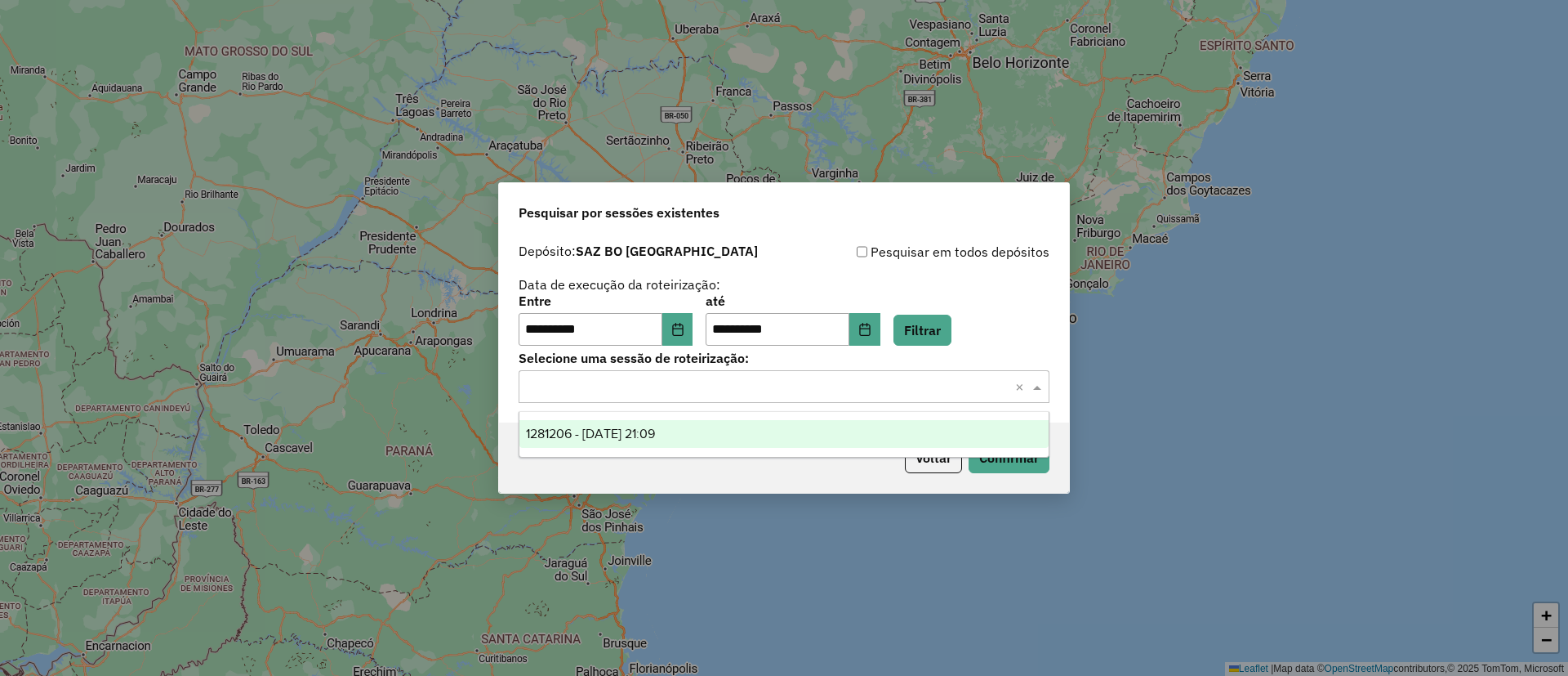
click at [812, 426] on div "1281206 - [DATE] 21:09" at bounding box center [784, 433] width 529 height 27
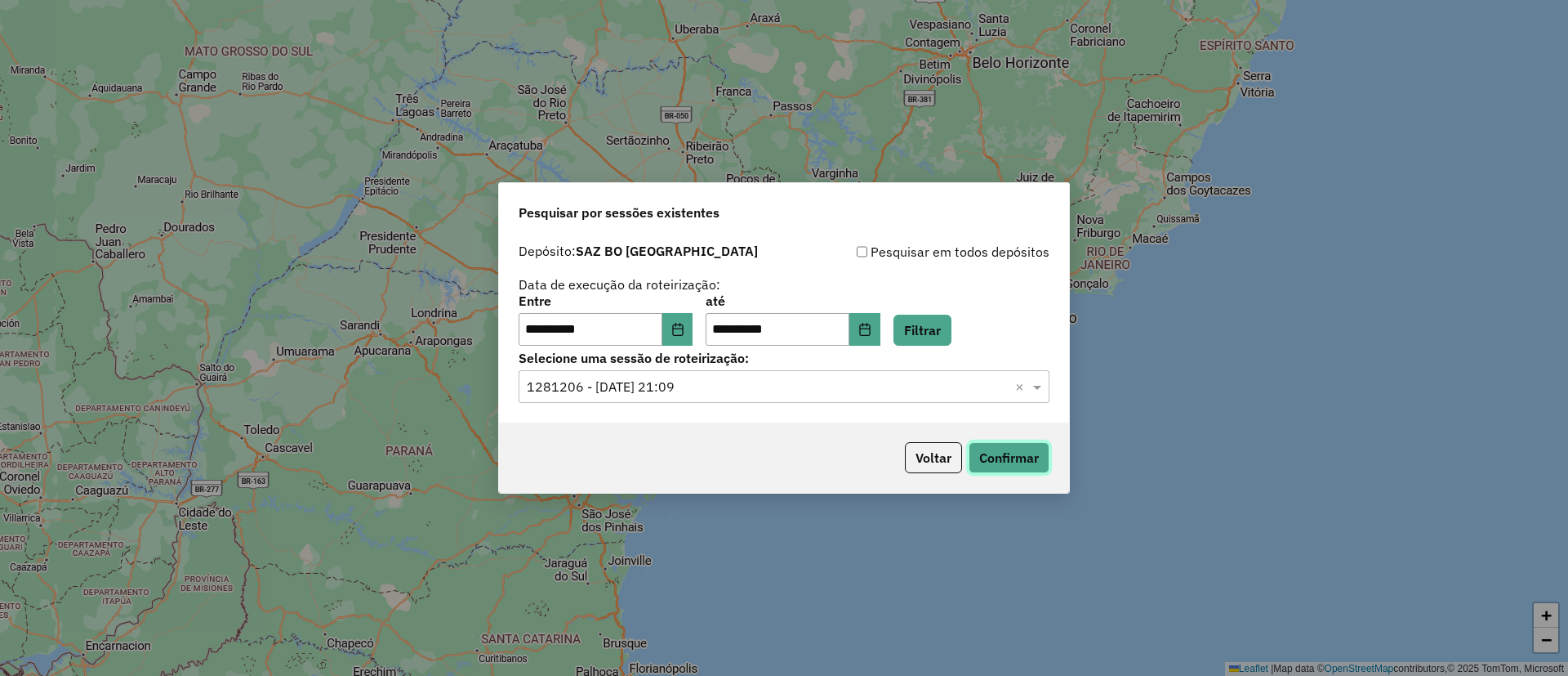
click at [1015, 449] on button "Confirmar" at bounding box center [1008, 457] width 80 height 31
click at [1020, 462] on button "Confirmar" at bounding box center [1008, 457] width 80 height 31
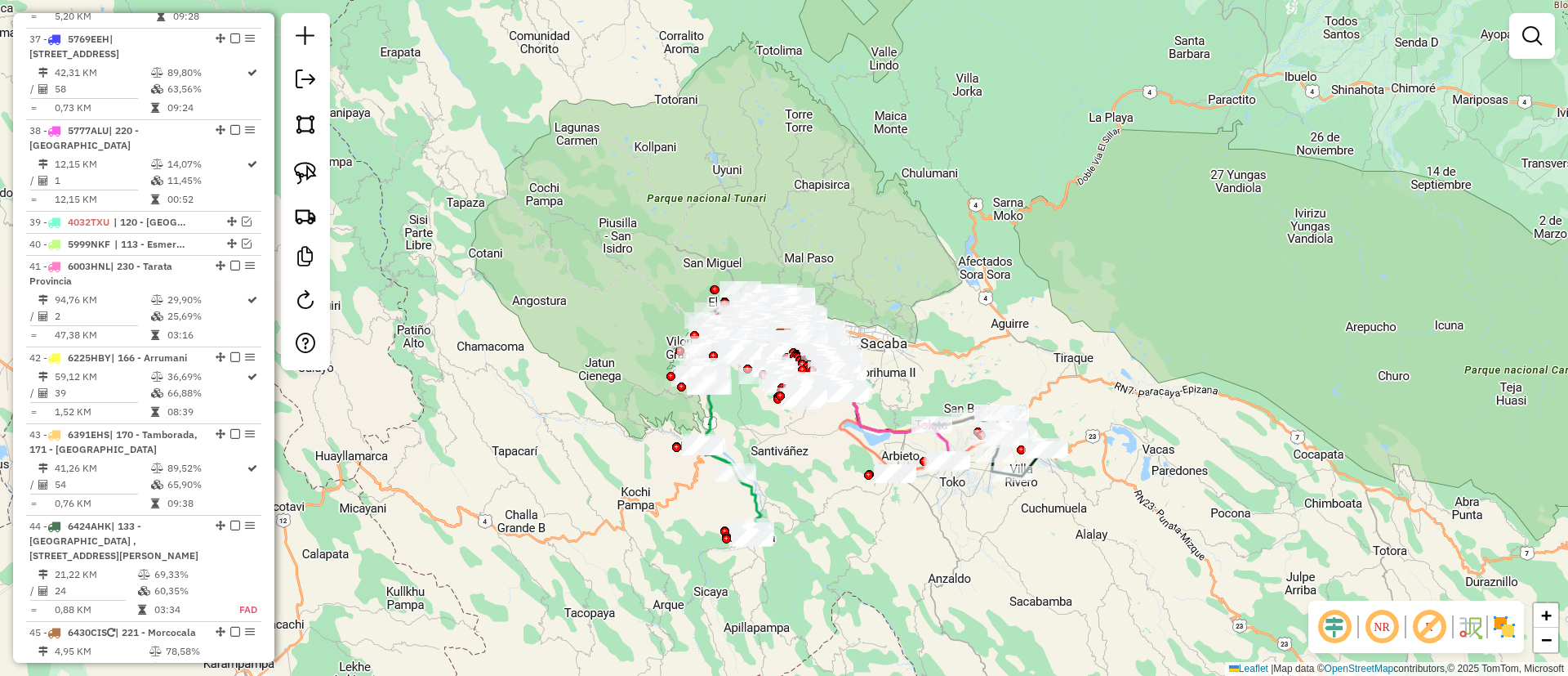
scroll to position [3925, 0]
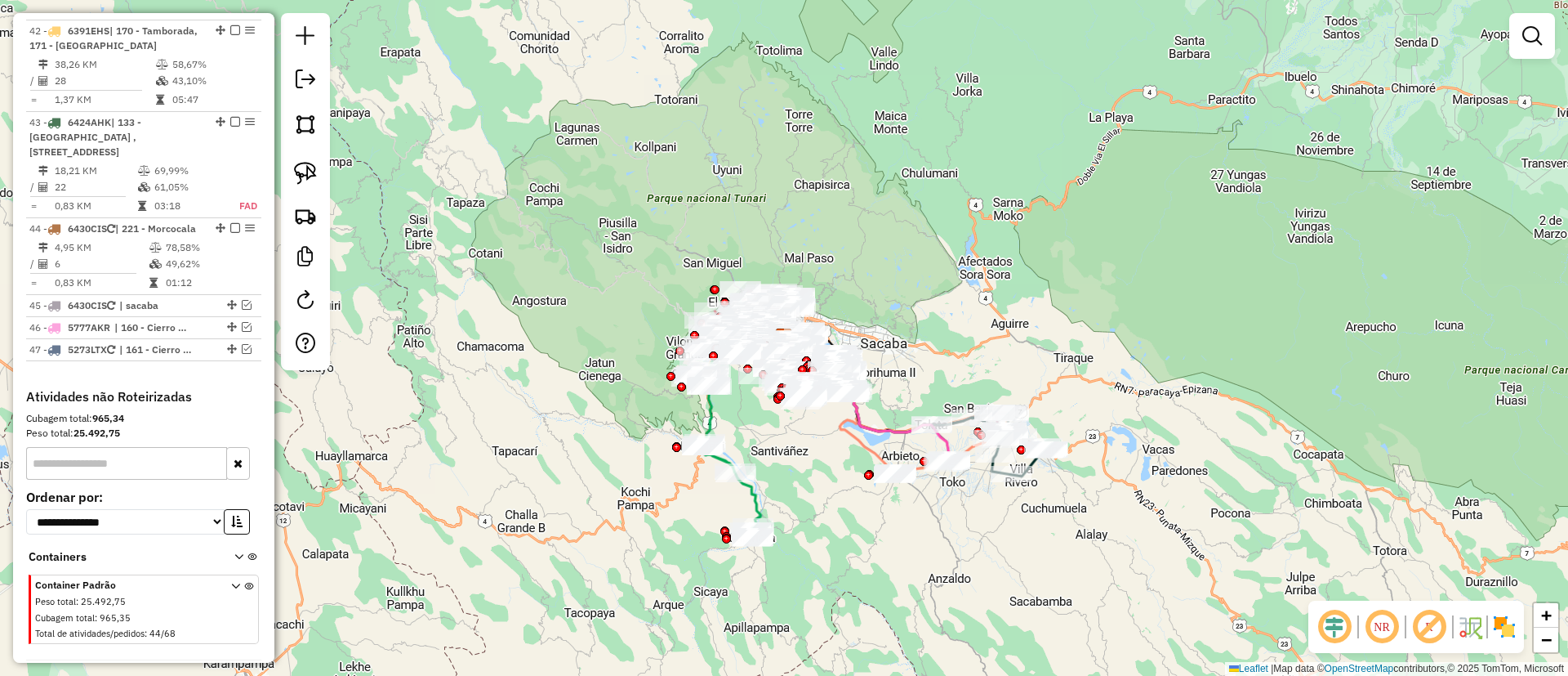
scroll to position [3421, 0]
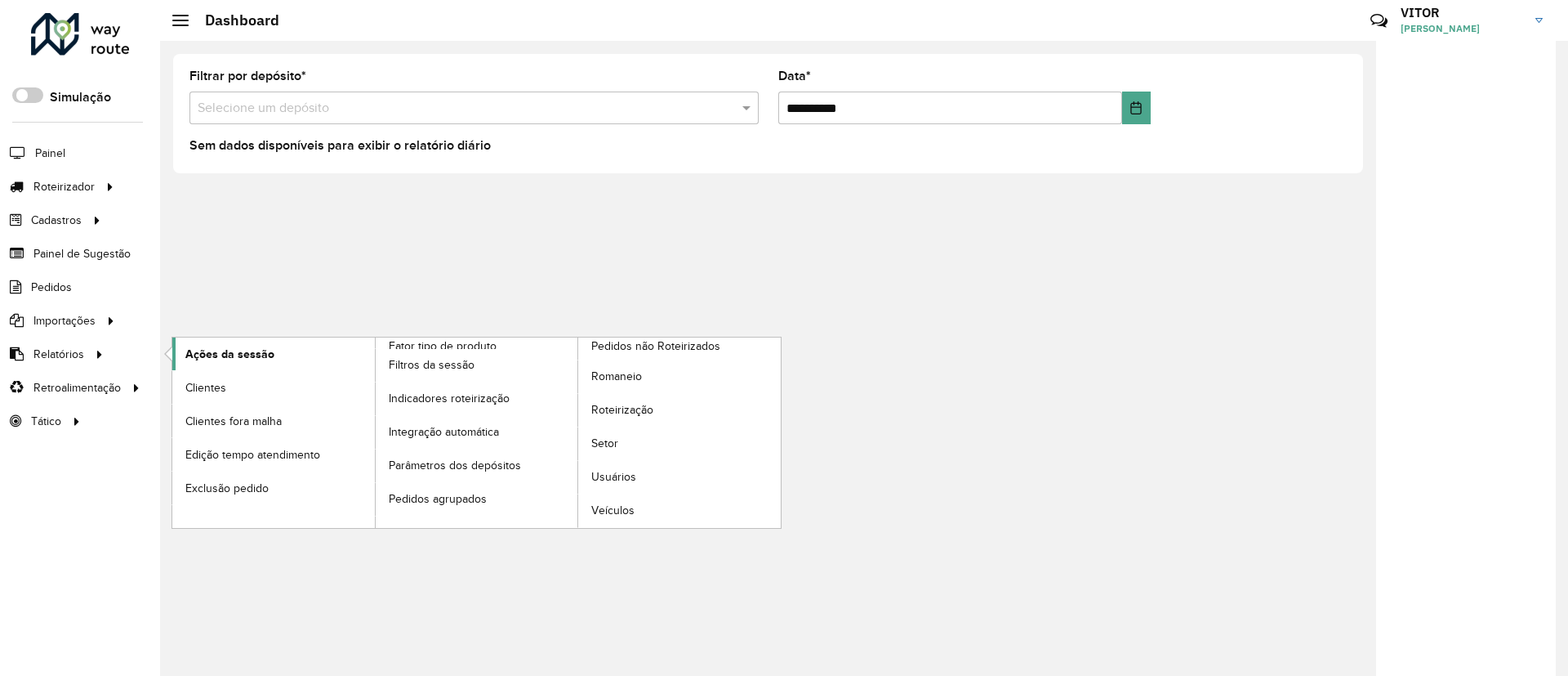
click at [274, 347] on link "Ações da sessão" at bounding box center [273, 353] width 203 height 33
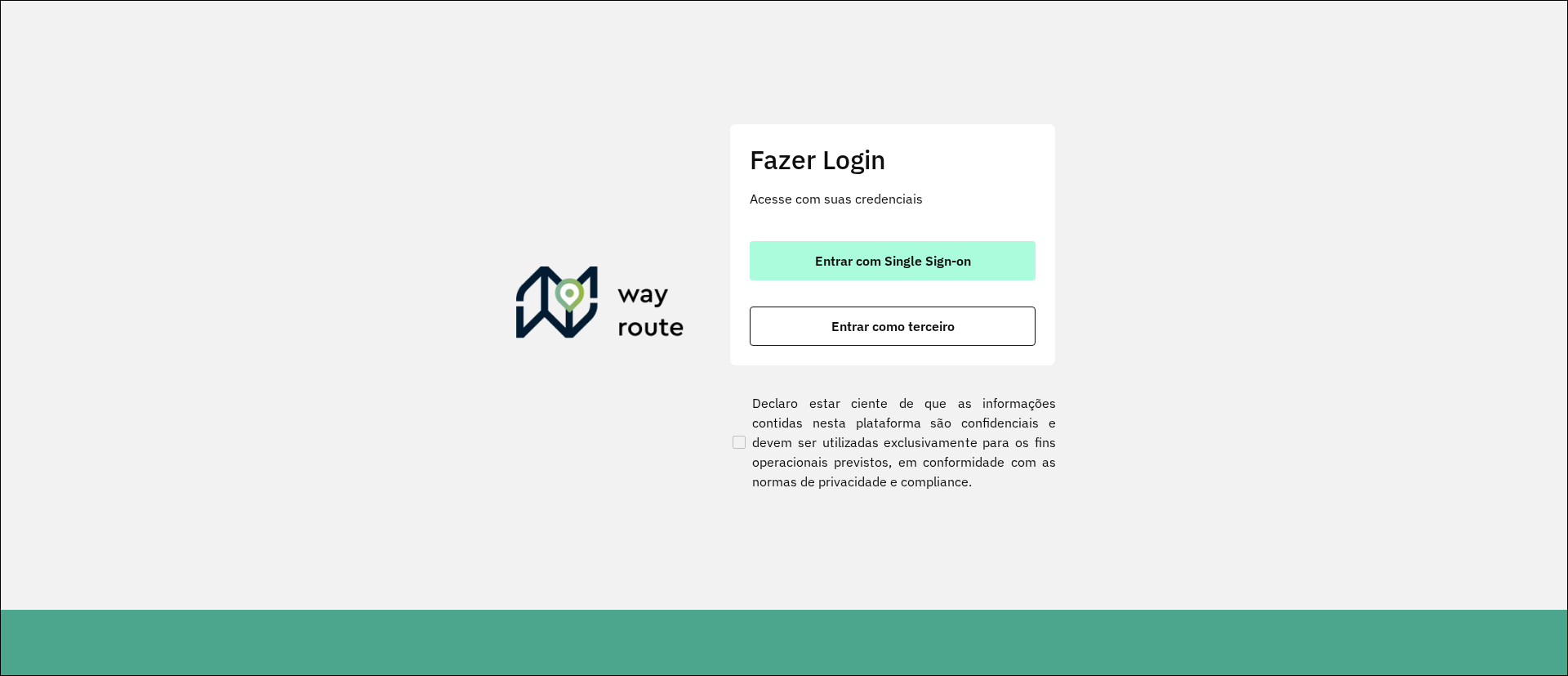
click at [759, 253] on button "Entrar com Single Sign-on" at bounding box center [892, 260] width 286 height 39
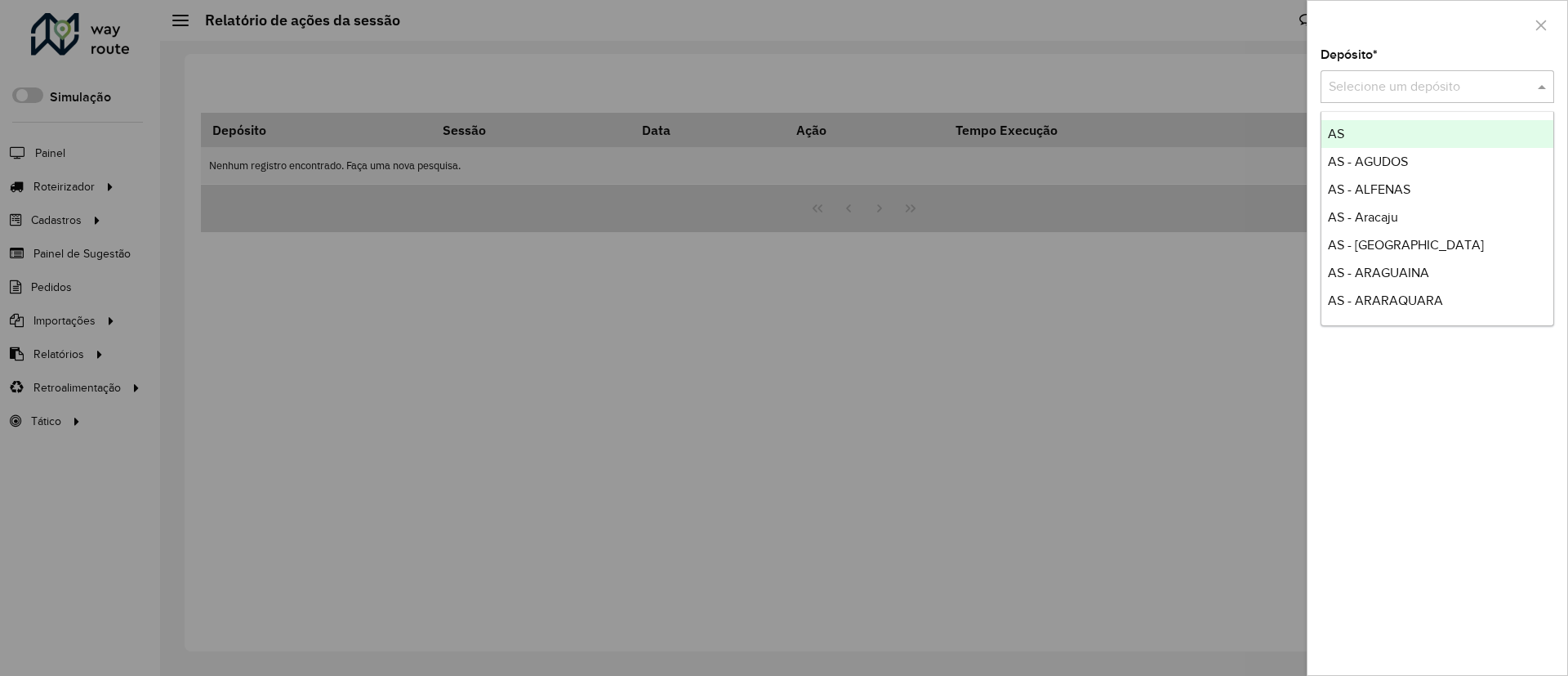
click at [1361, 98] on div "Selecione um depósito" at bounding box center [1436, 86] width 234 height 33
type input "***"
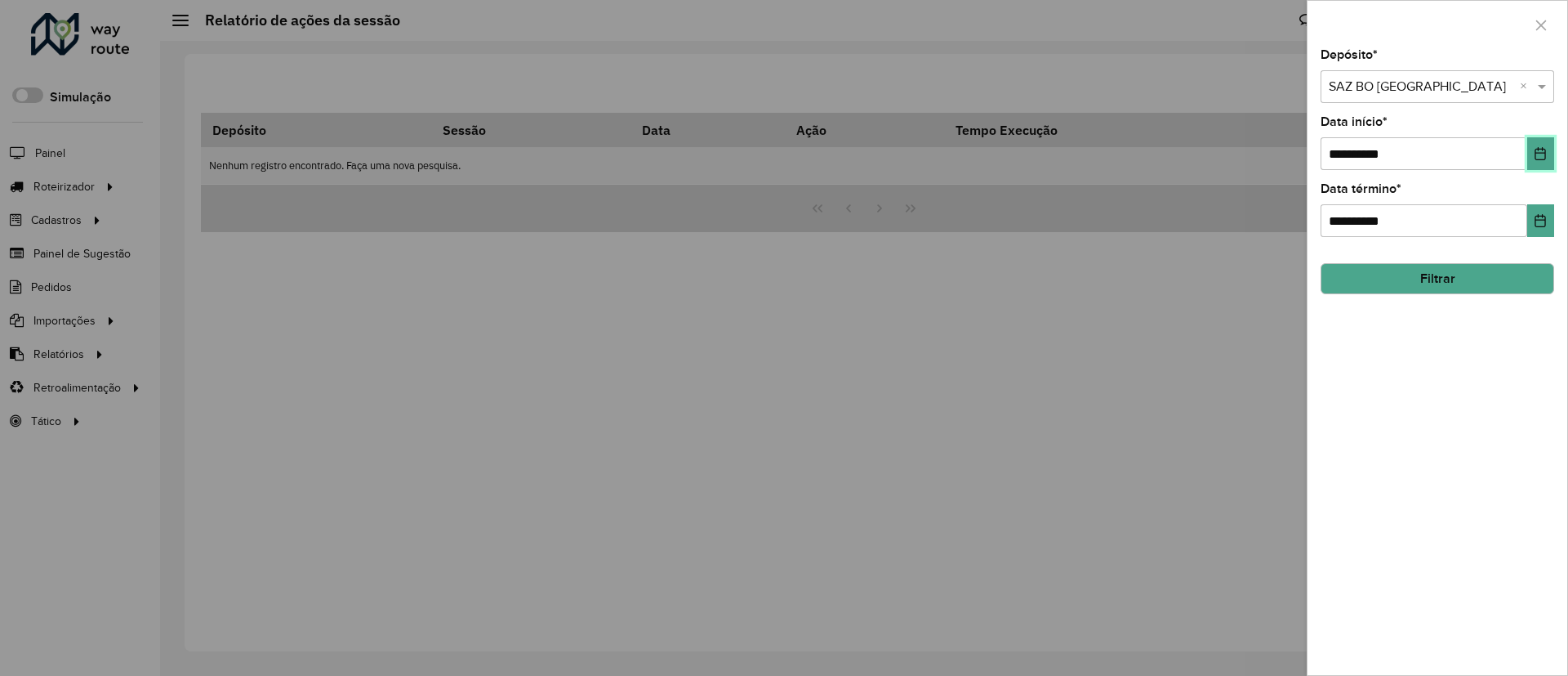
click at [1542, 164] on button "Choose Date" at bounding box center [1540, 153] width 26 height 33
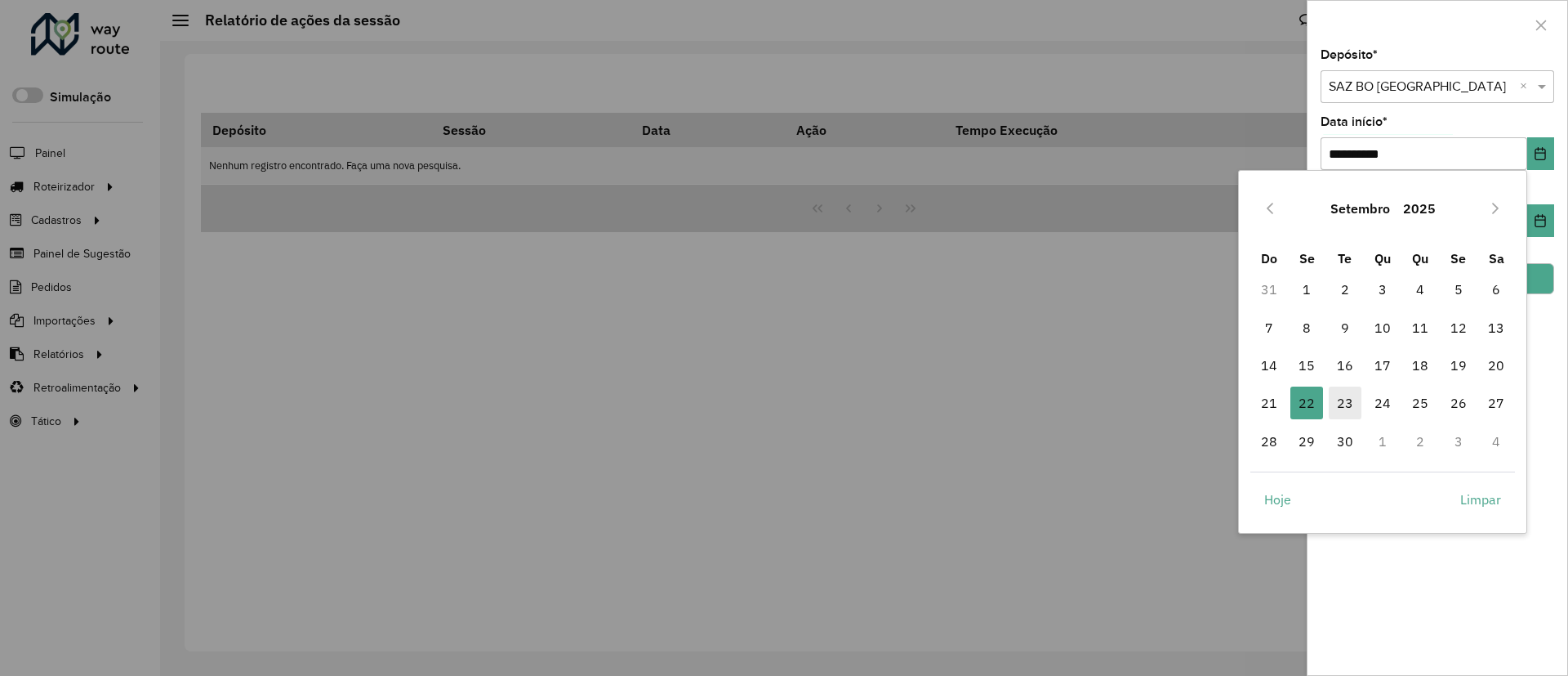
click at [1340, 390] on span "23" at bounding box center [1345, 402] width 33 height 33
type input "**********"
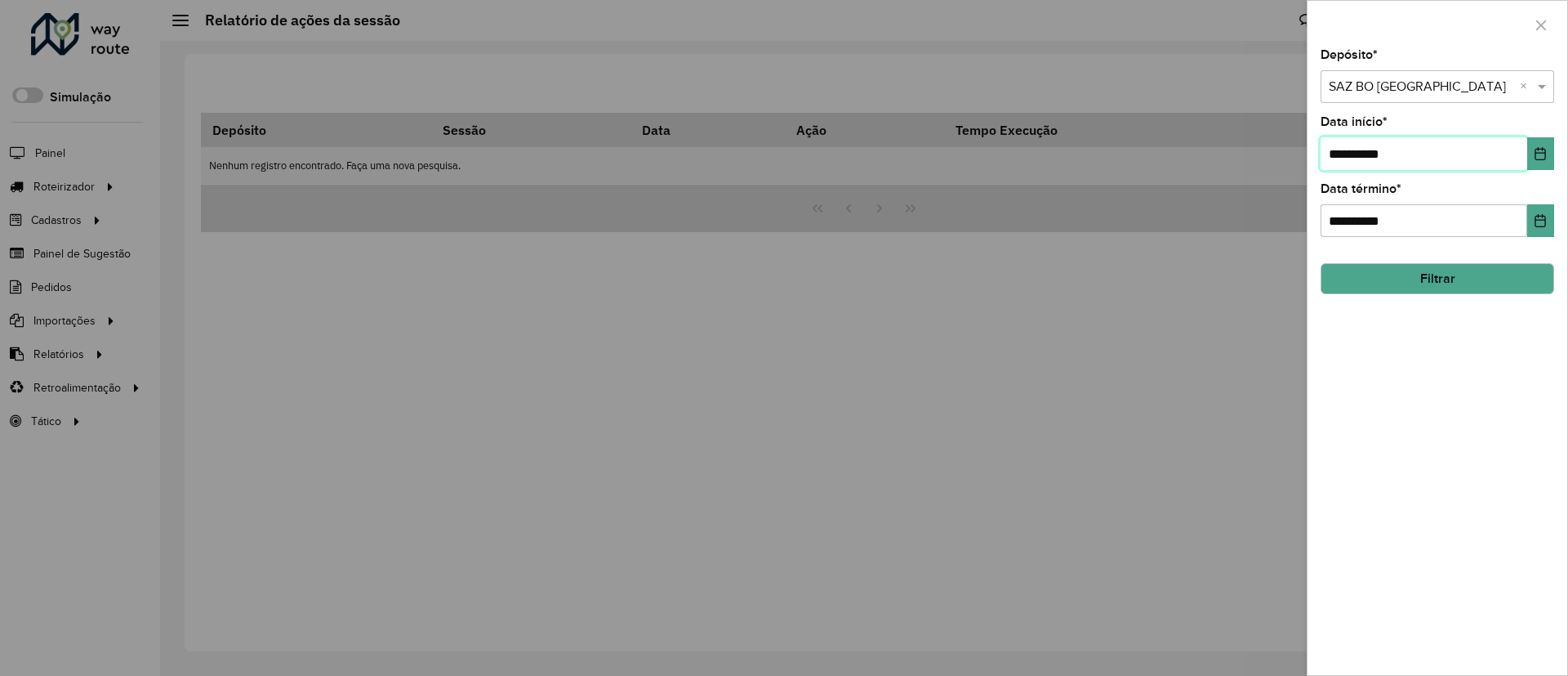
click at [1481, 167] on input "**********" at bounding box center [1423, 153] width 206 height 33
click at [1528, 150] on button "Choose Date" at bounding box center [1540, 153] width 26 height 33
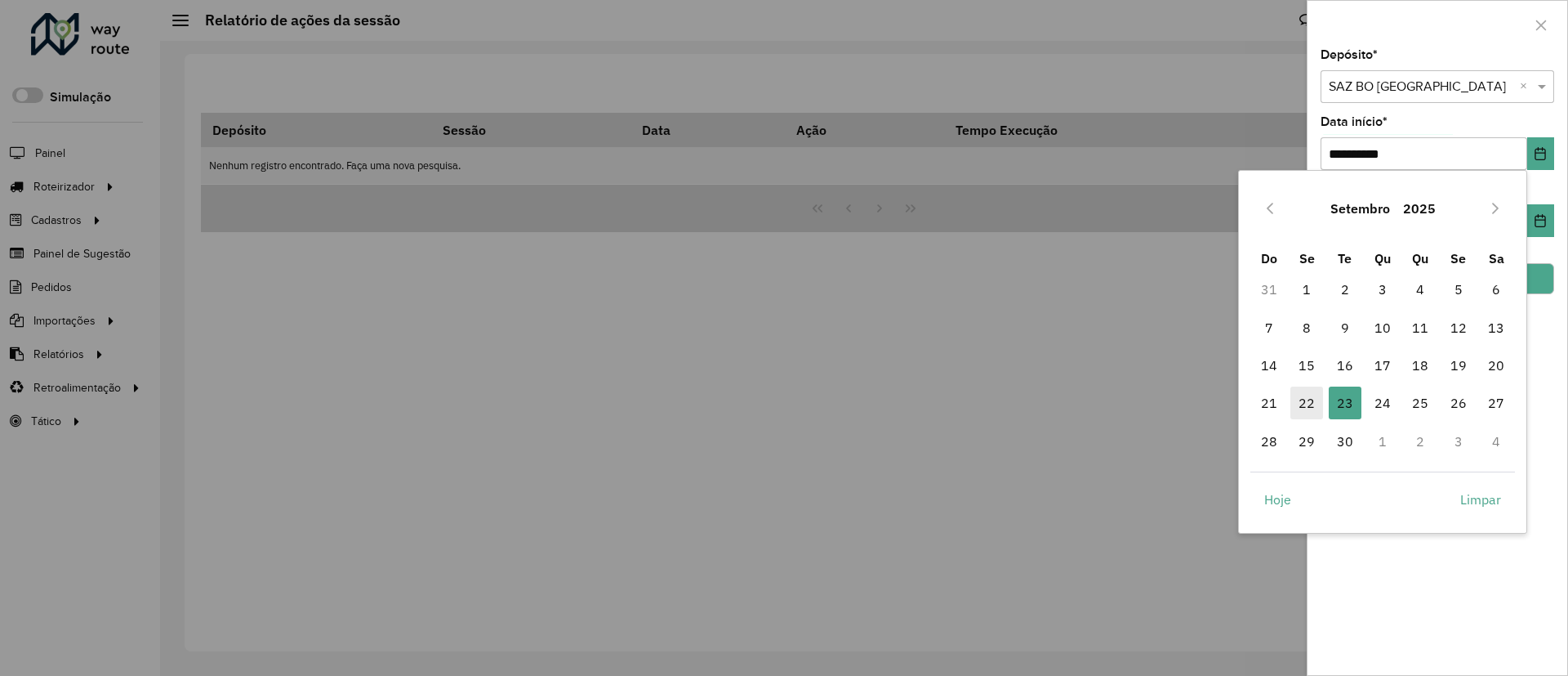
click at [1313, 393] on span "22" at bounding box center [1306, 402] width 33 height 33
type input "**********"
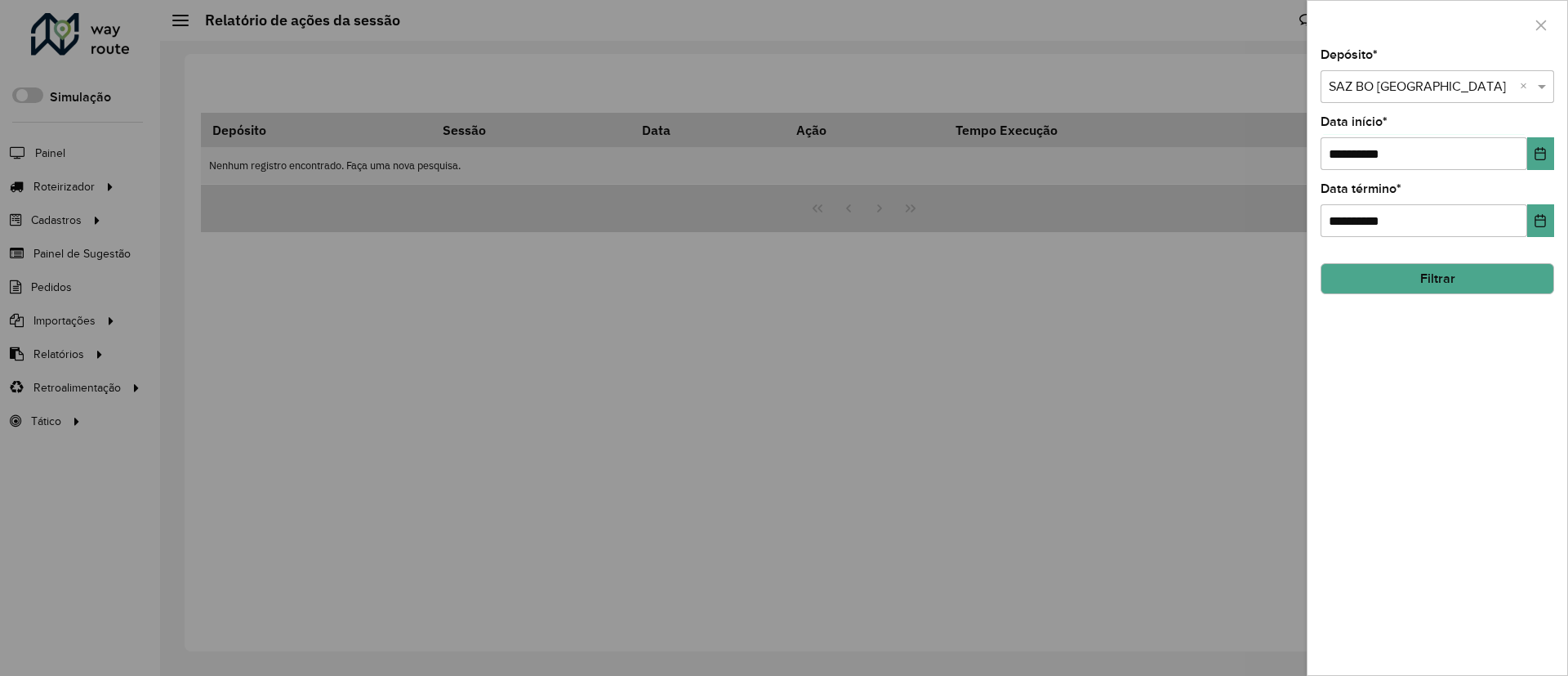
click at [1418, 271] on button "Filtrar" at bounding box center [1436, 278] width 234 height 31
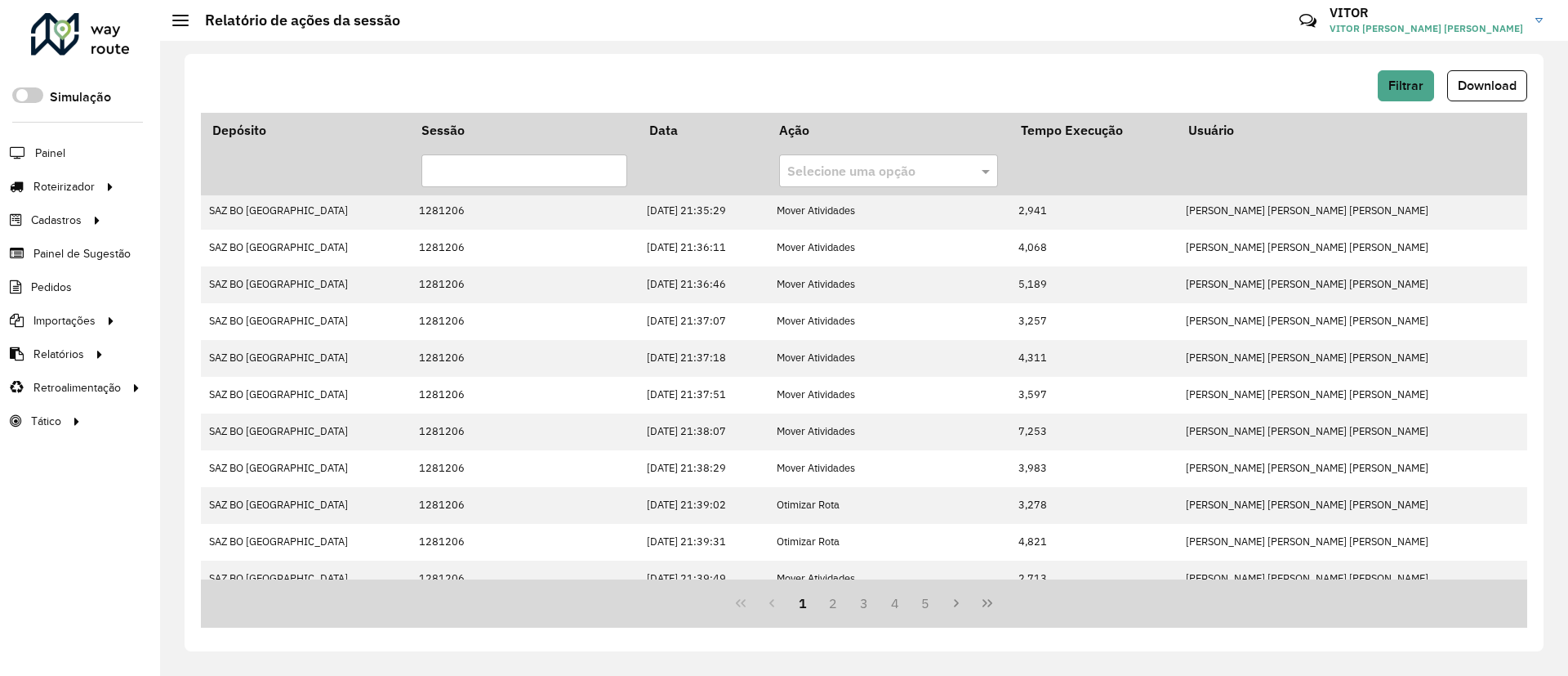
scroll to position [351, 0]
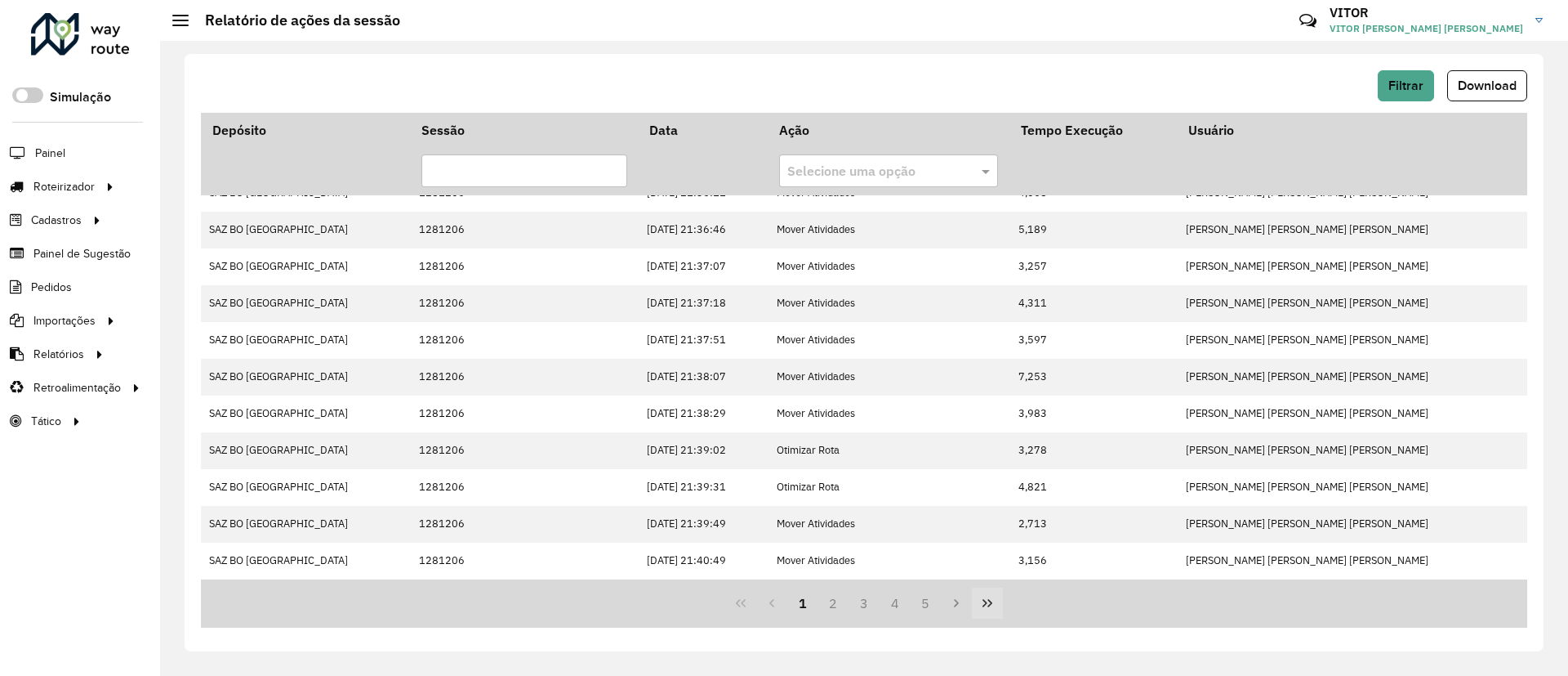
click at [982, 614] on button "Last Page" at bounding box center [987, 602] width 31 height 31
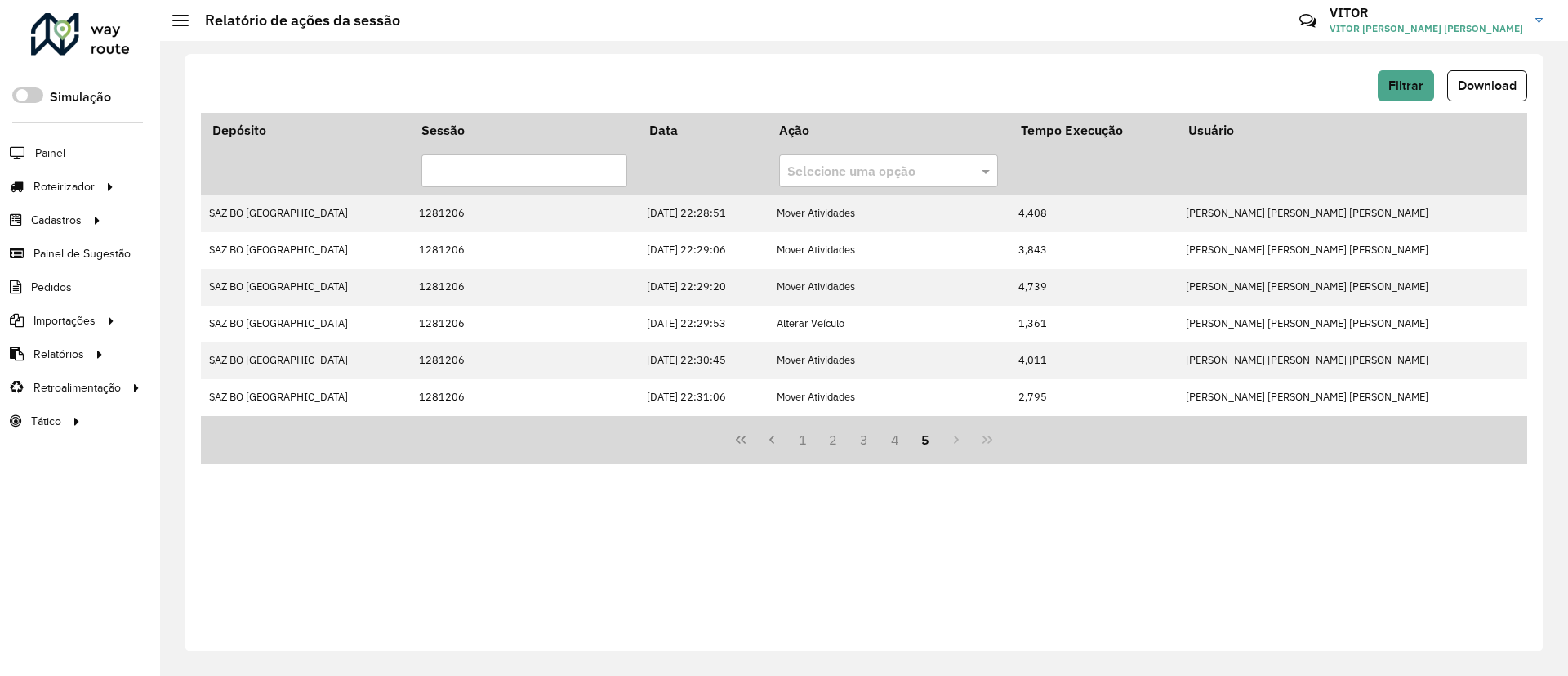
scroll to position [0, 0]
click at [872, 449] on button "3" at bounding box center [863, 439] width 31 height 31
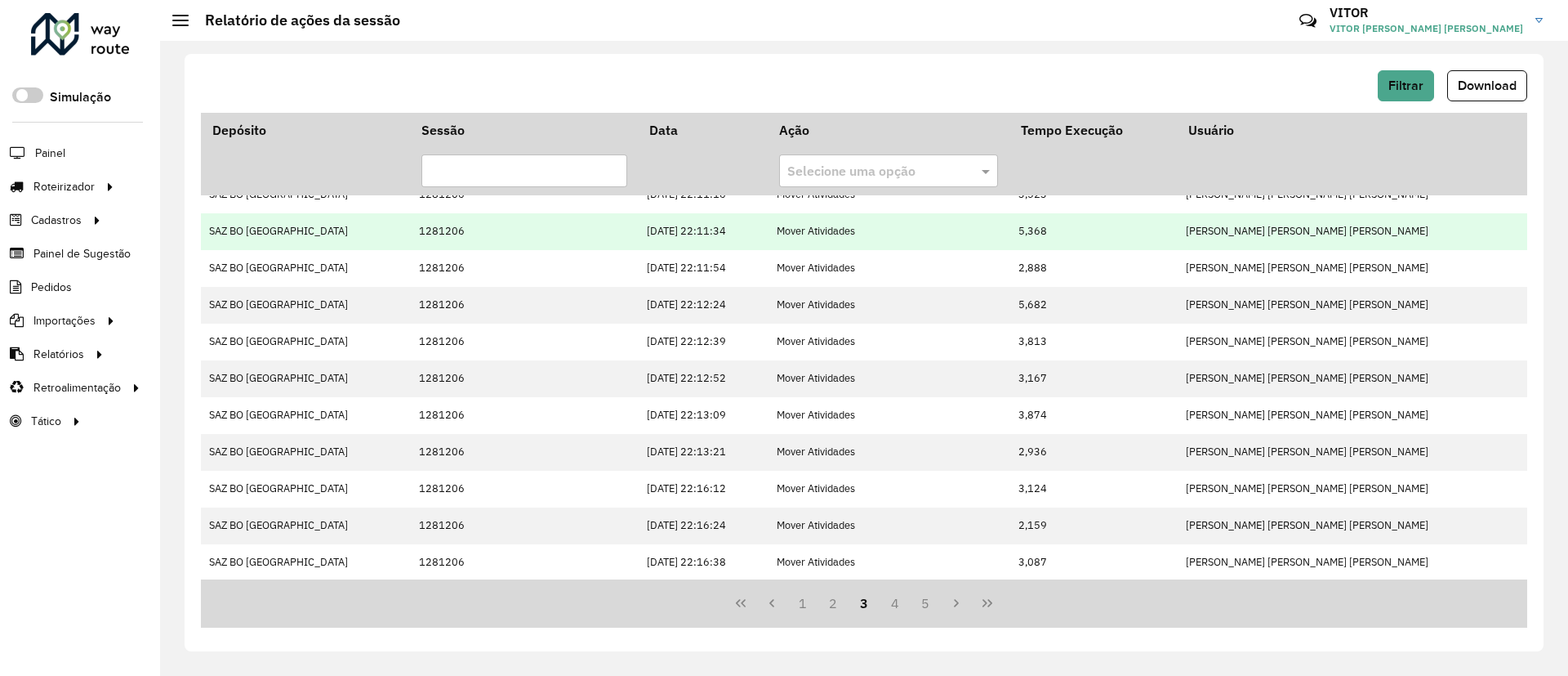
scroll to position [351, 0]
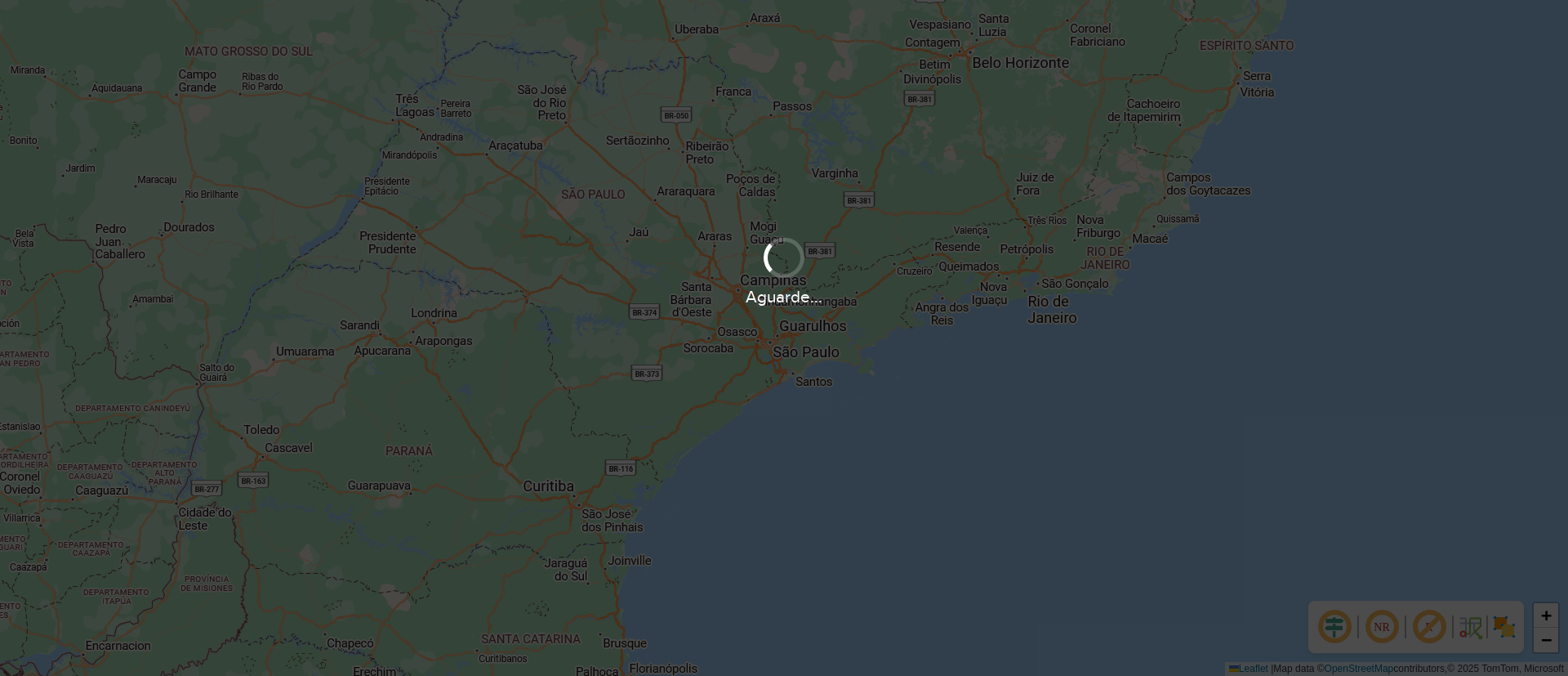
click at [1020, 462] on div "Aguarde..." at bounding box center [784, 338] width 1568 height 676
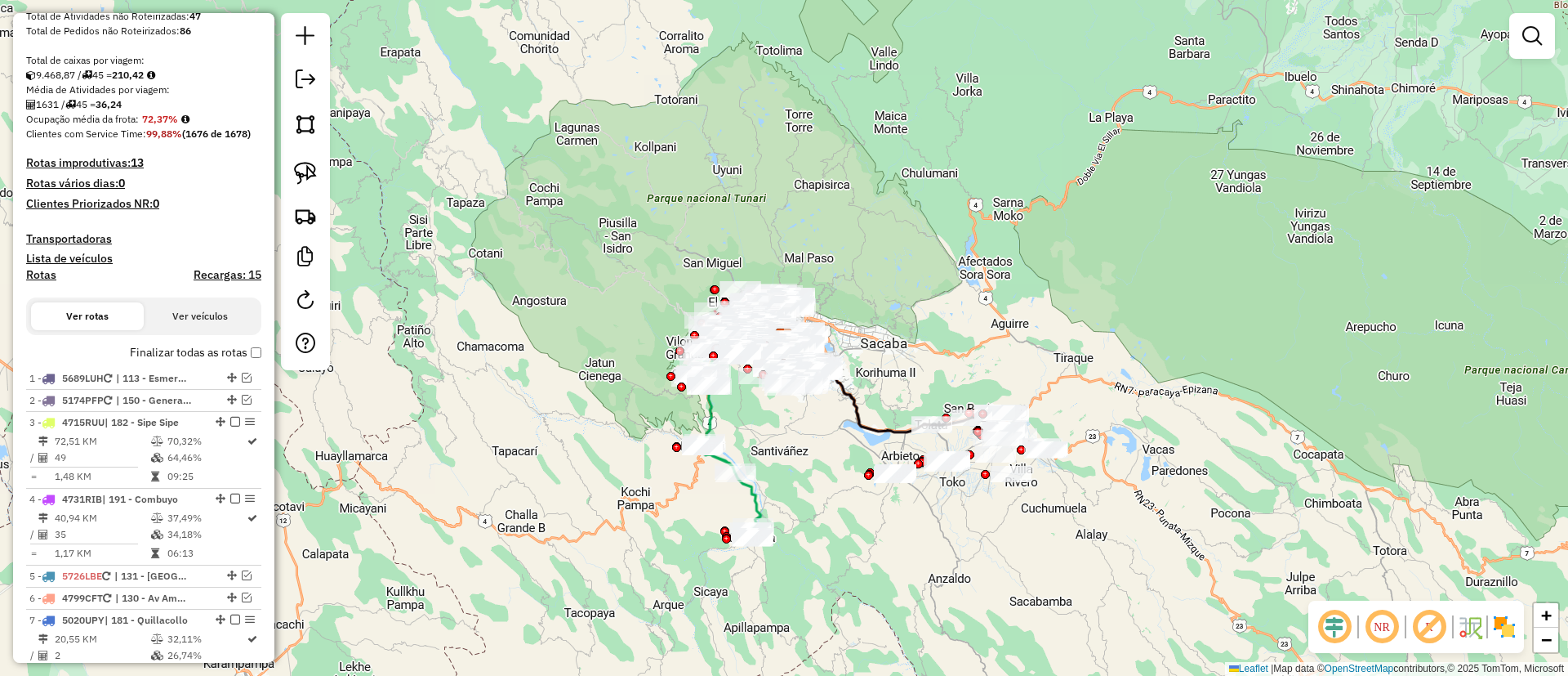
scroll to position [140, 0]
